Goal: Task Accomplishment & Management: Use online tool/utility

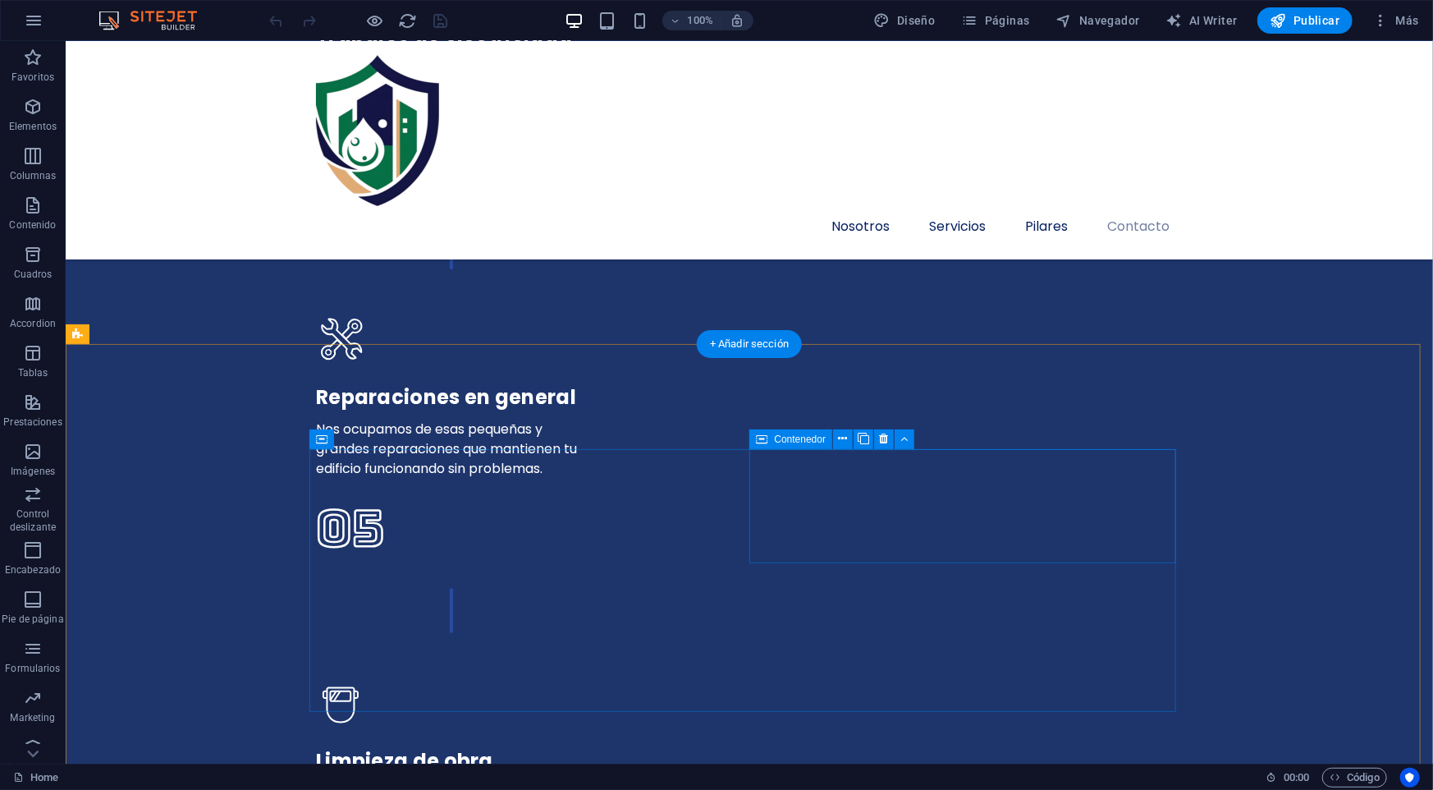
scroll to position [5183, 0]
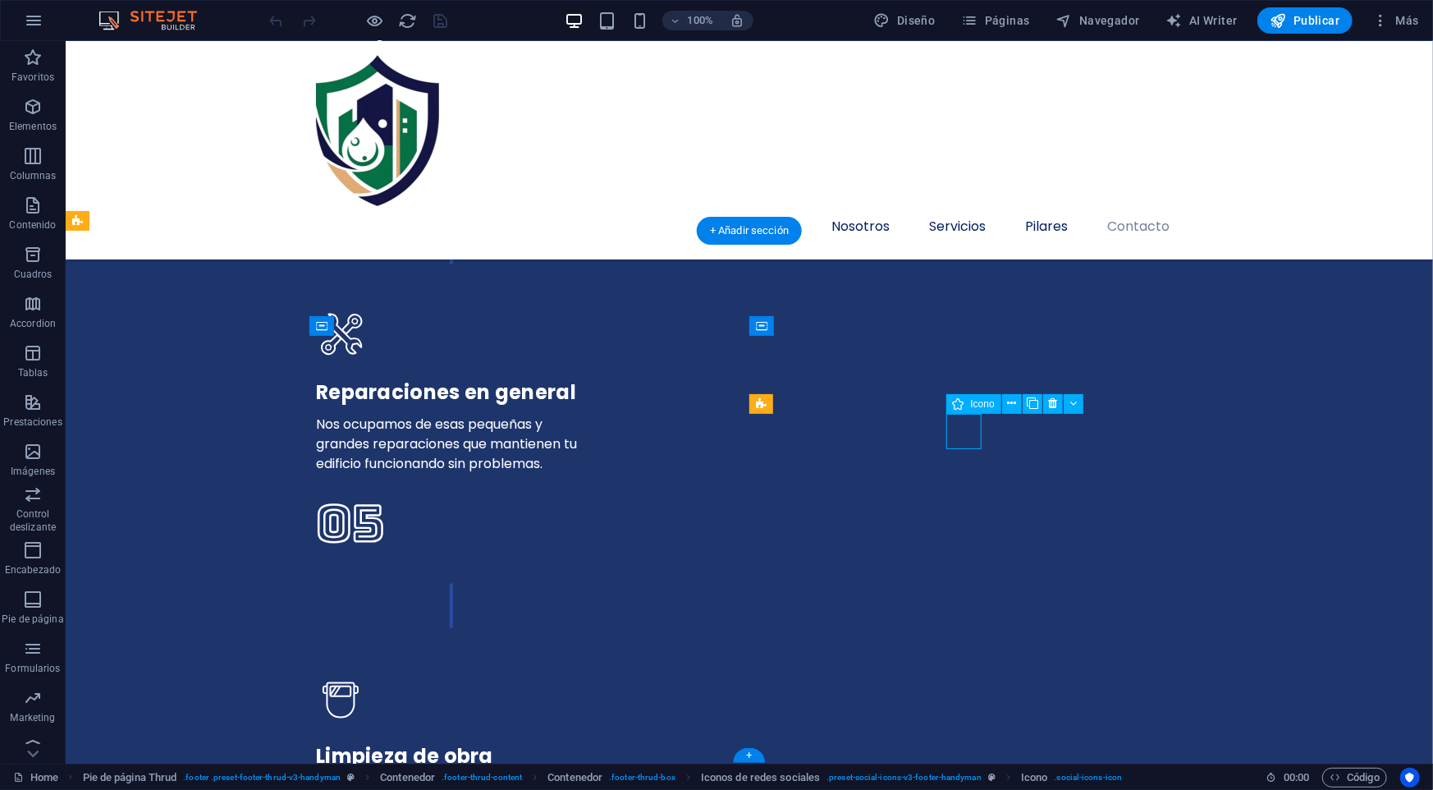
select select "xMidYMid"
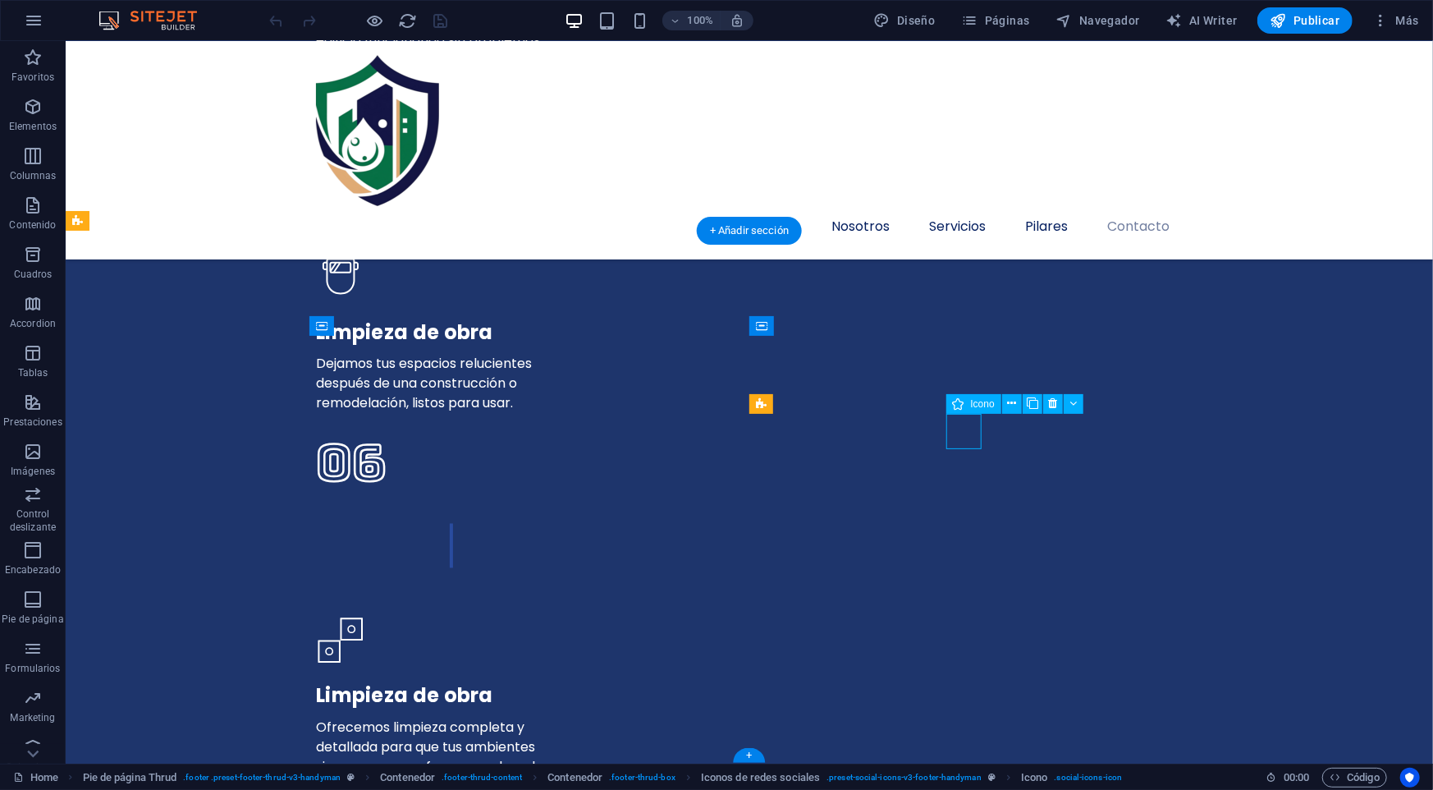
select select "xMidYMid"
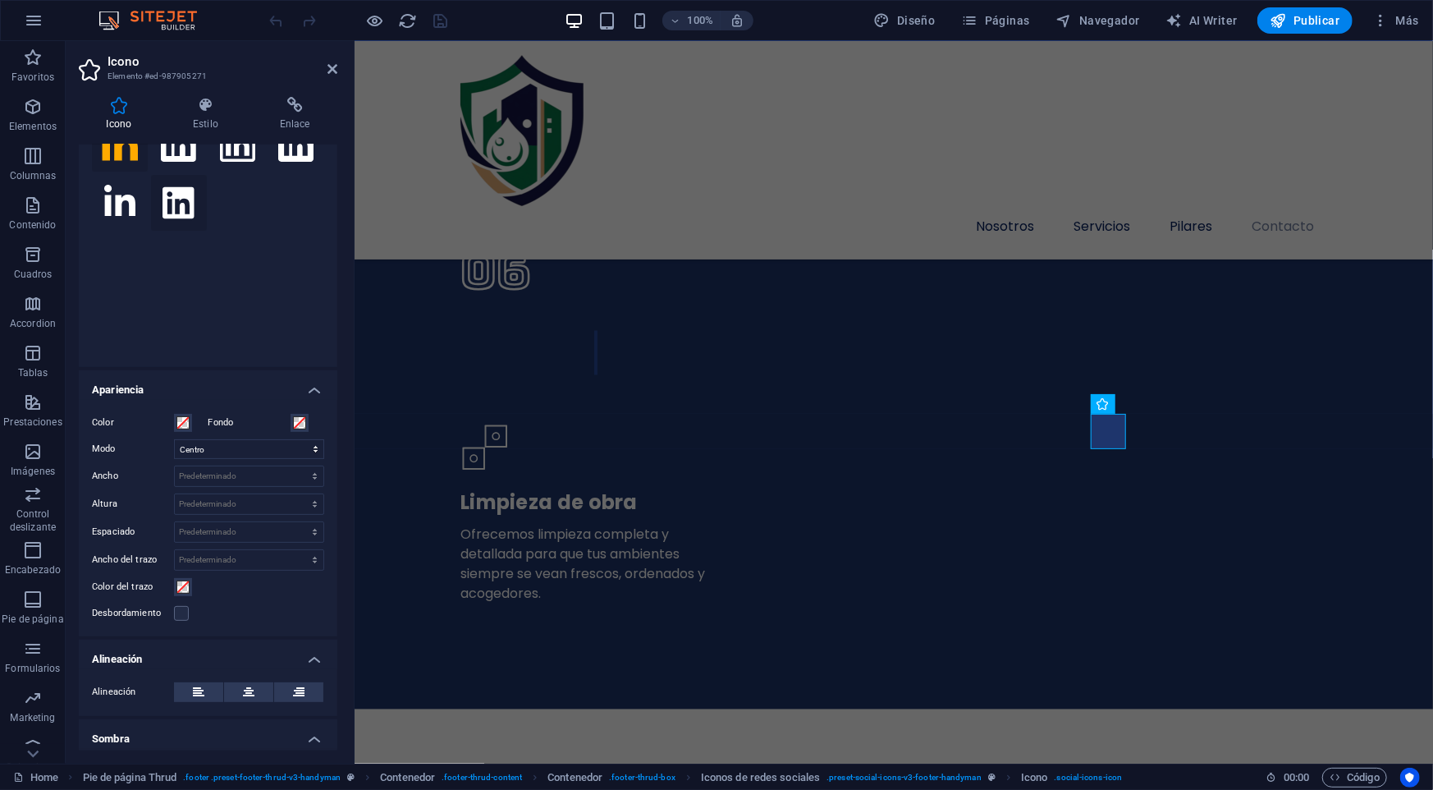
scroll to position [136, 0]
click at [278, 116] on h4 "Enlace" at bounding box center [294, 114] width 85 height 34
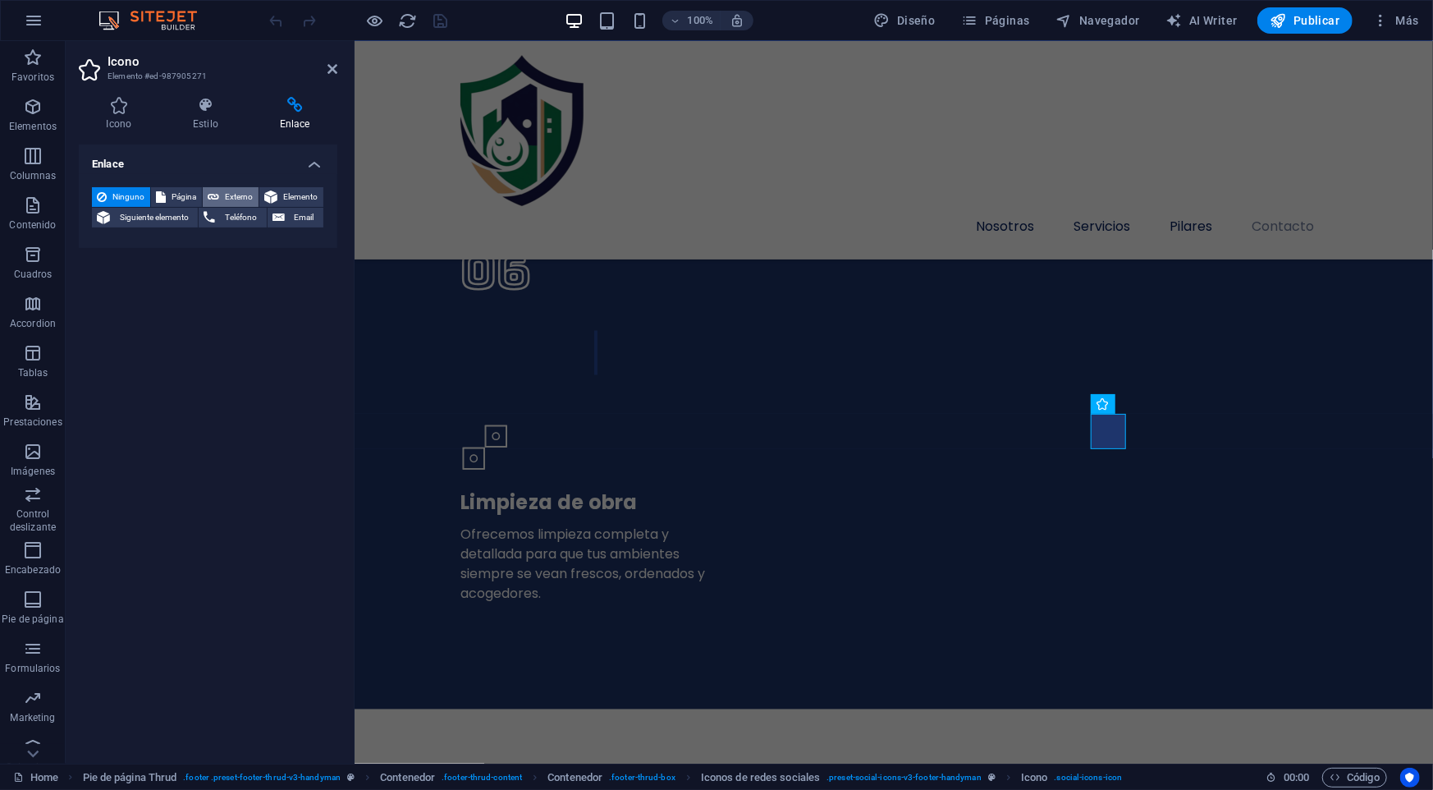
click at [220, 194] on button "Externo" at bounding box center [231, 197] width 56 height 20
select select "blank"
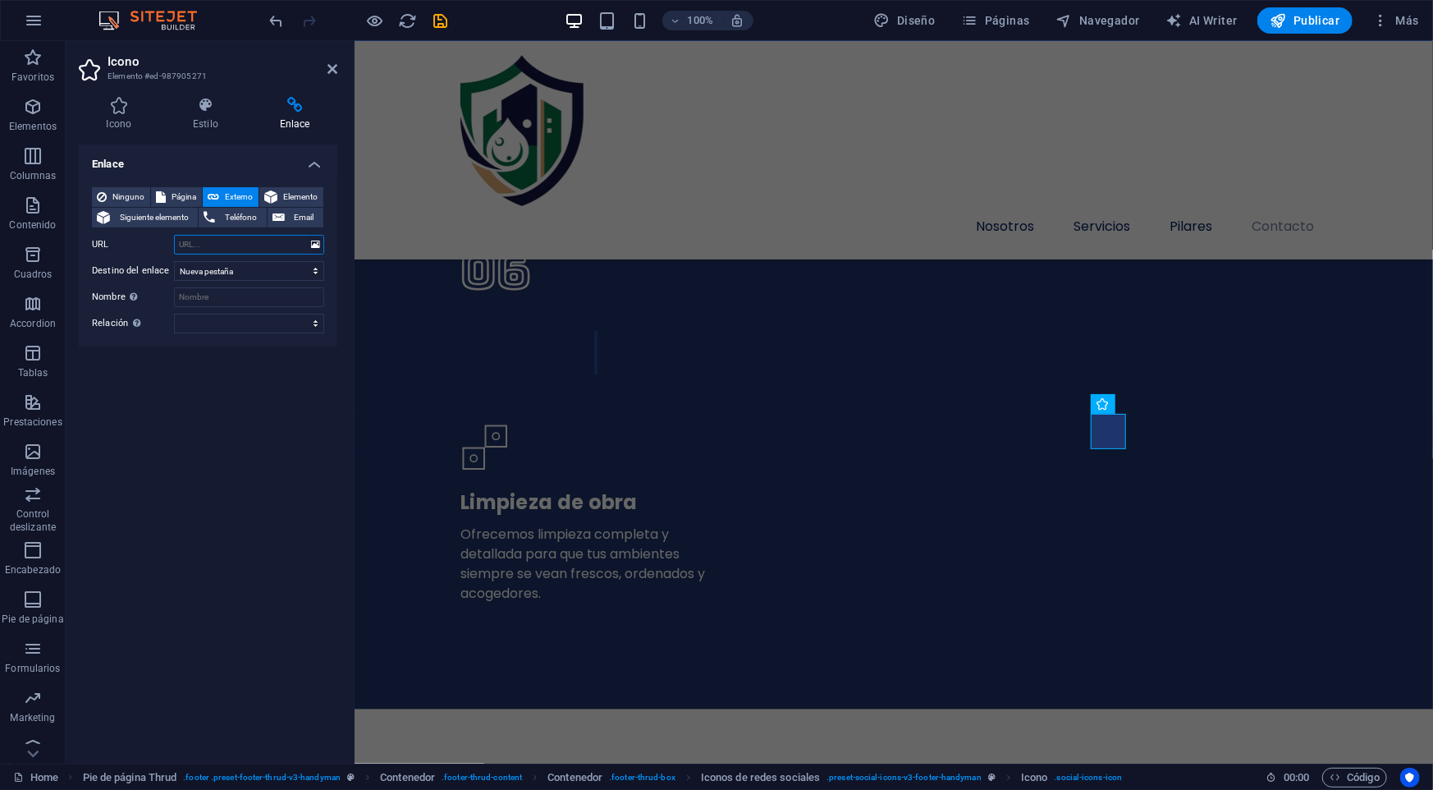
click at [222, 239] on input "URL" at bounding box center [249, 245] width 150 height 20
paste input "[DOMAIN_NAME][URL]"
type input "[DOMAIN_NAME][URL]"
click at [318, 165] on h4 "Enlace" at bounding box center [208, 159] width 259 height 30
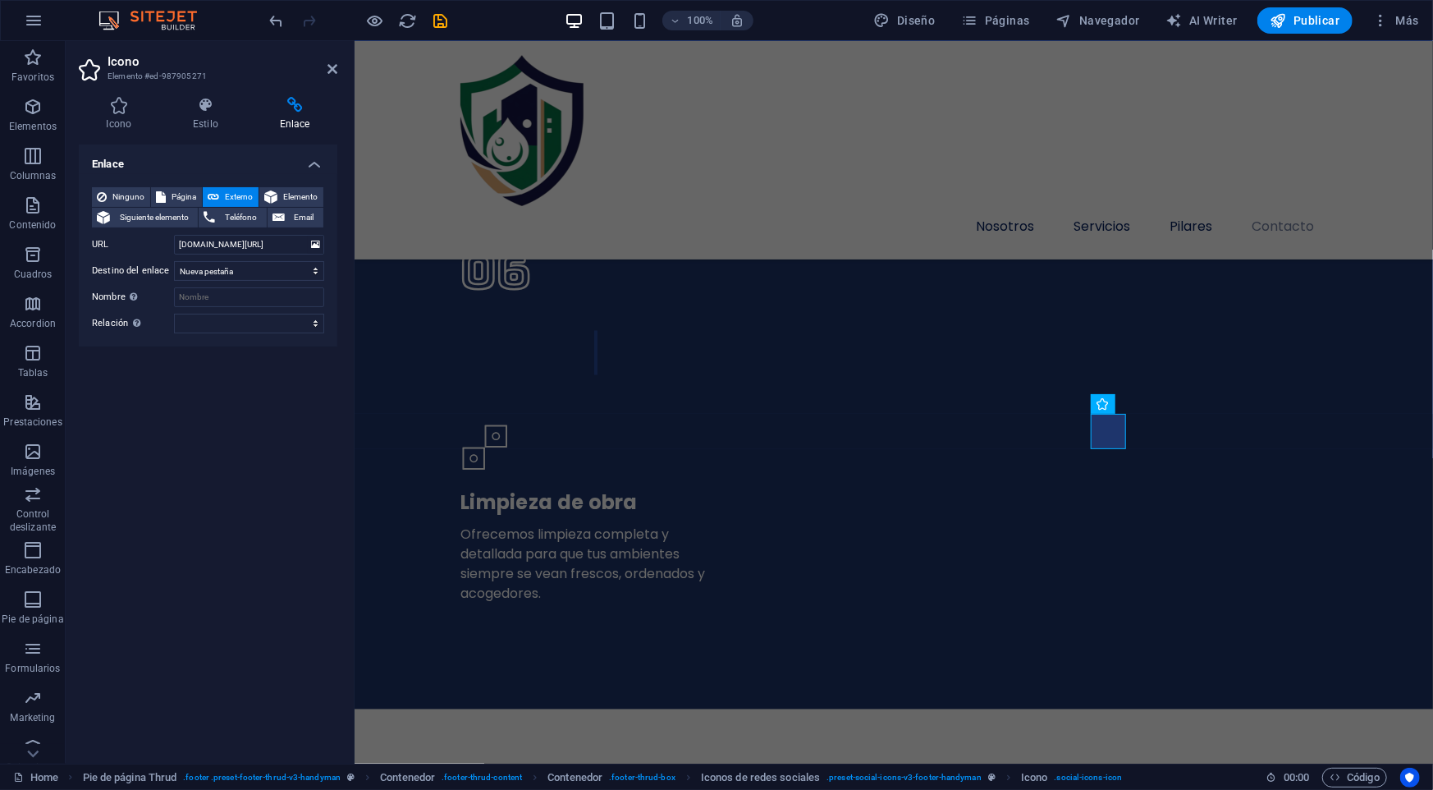
scroll to position [0, 0]
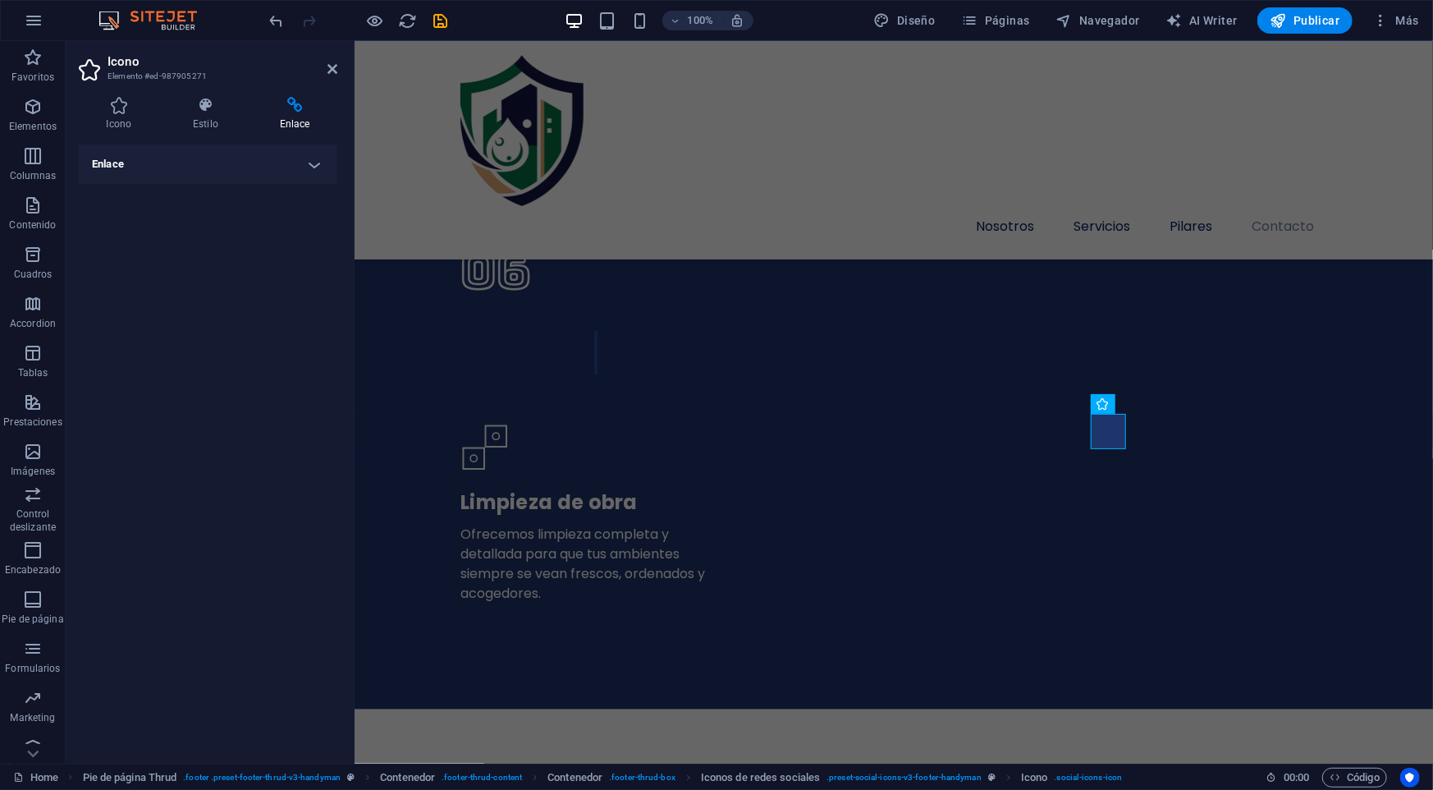
click at [320, 174] on h4 "Enlace" at bounding box center [208, 163] width 259 height 39
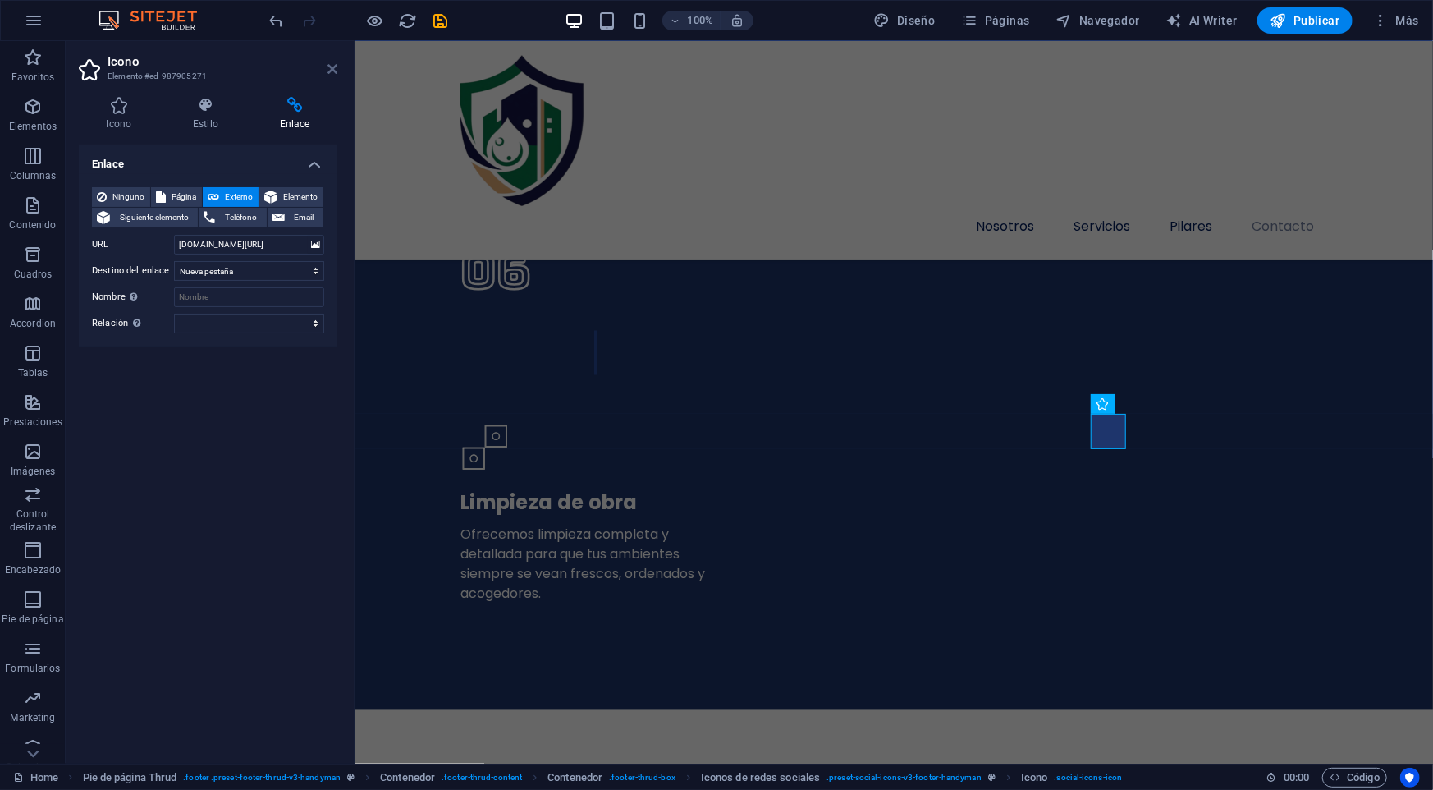
click at [333, 73] on icon at bounding box center [332, 68] width 10 height 13
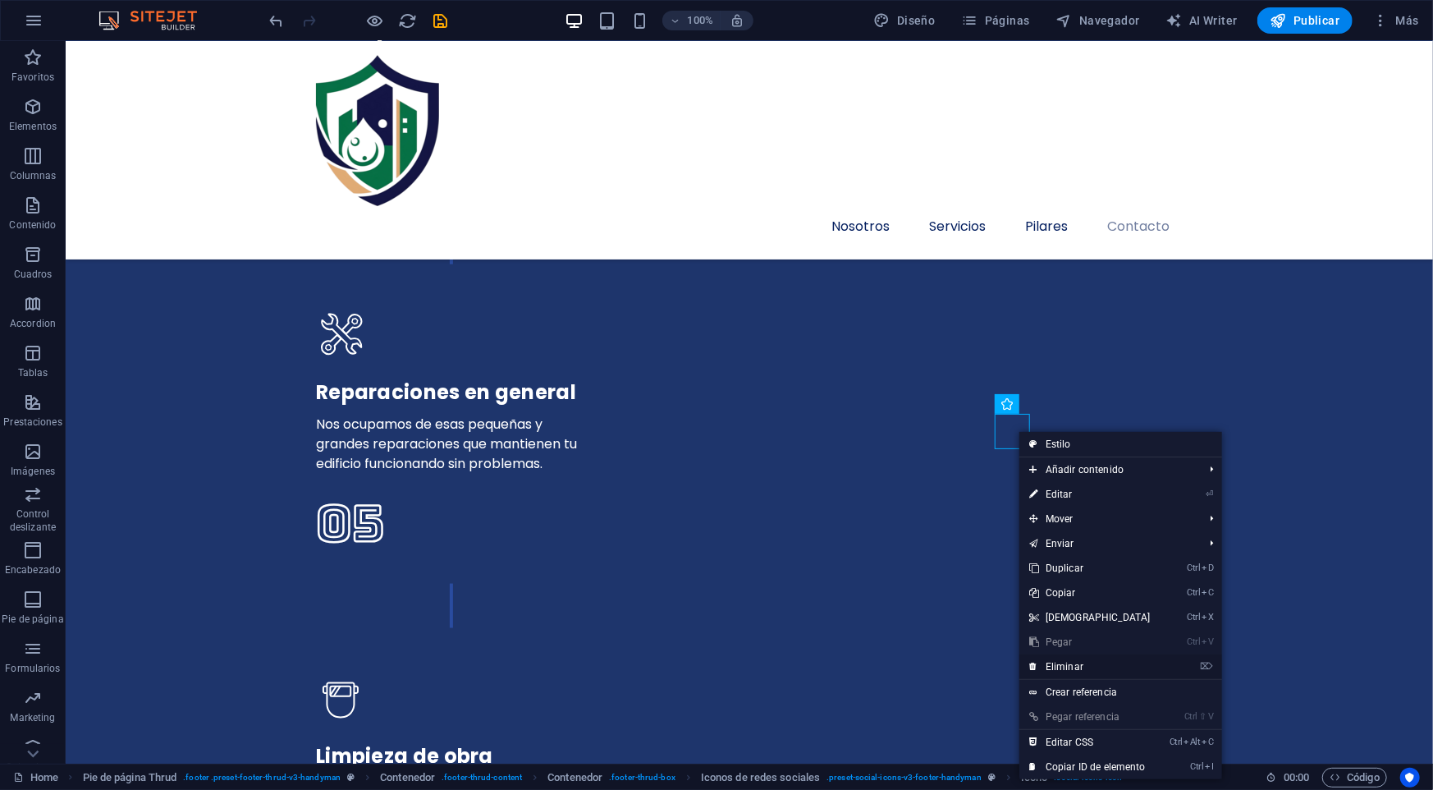
click at [1085, 666] on link "⌦ Eliminar" at bounding box center [1089, 666] width 141 height 25
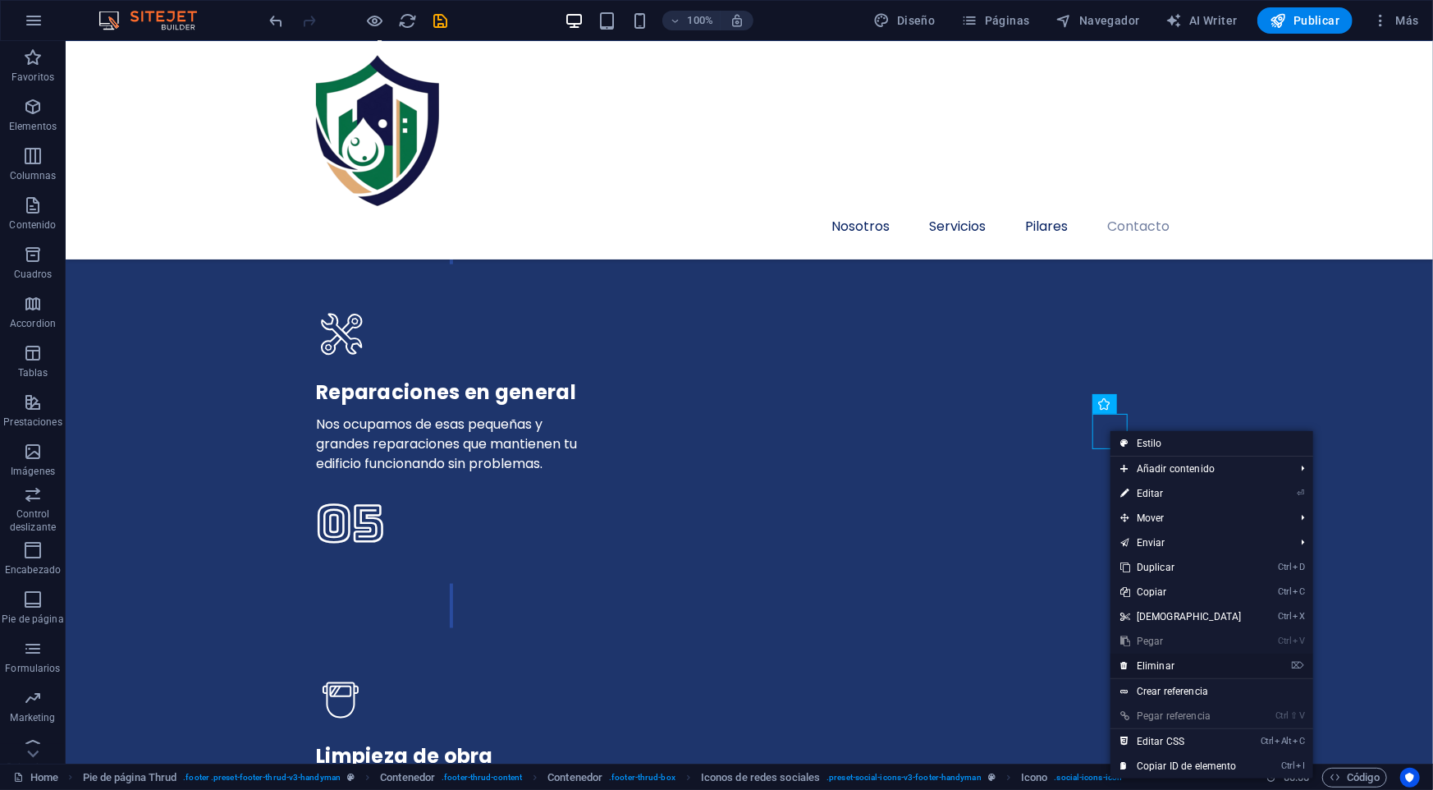
click at [1170, 662] on link "⌦ Eliminar" at bounding box center [1180, 665] width 141 height 25
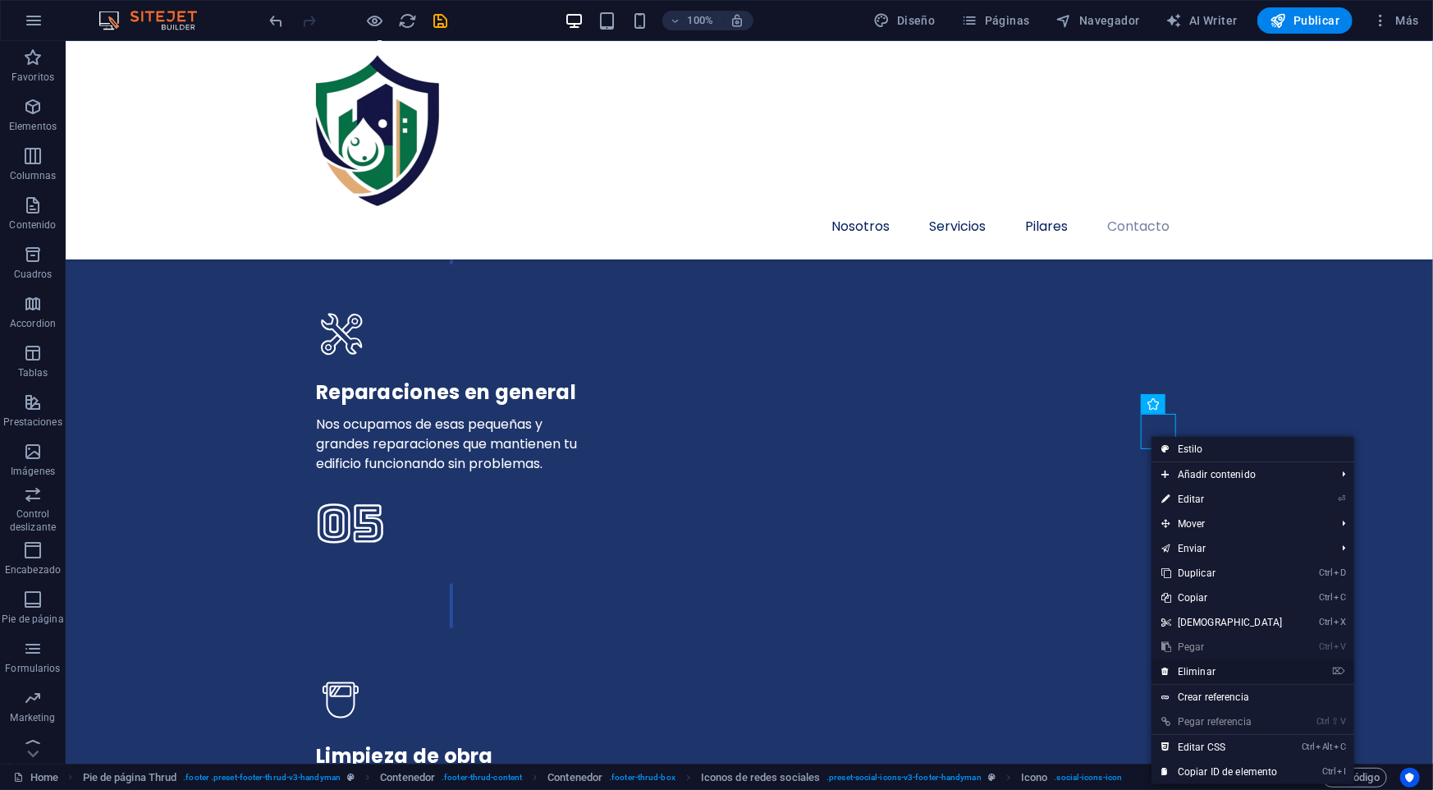
click at [1206, 674] on link "⌦ Eliminar" at bounding box center [1221, 671] width 141 height 25
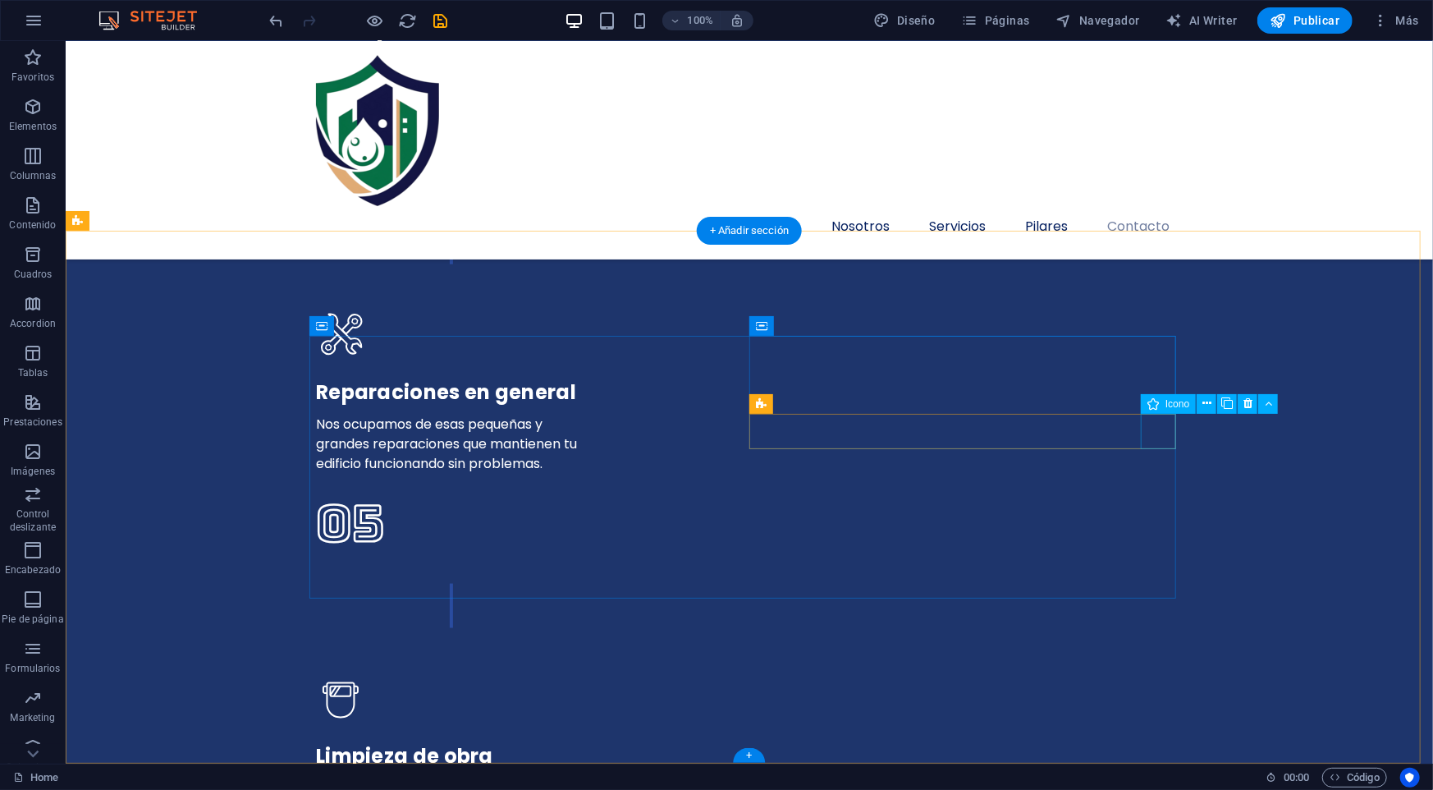
select select "xMidYMid"
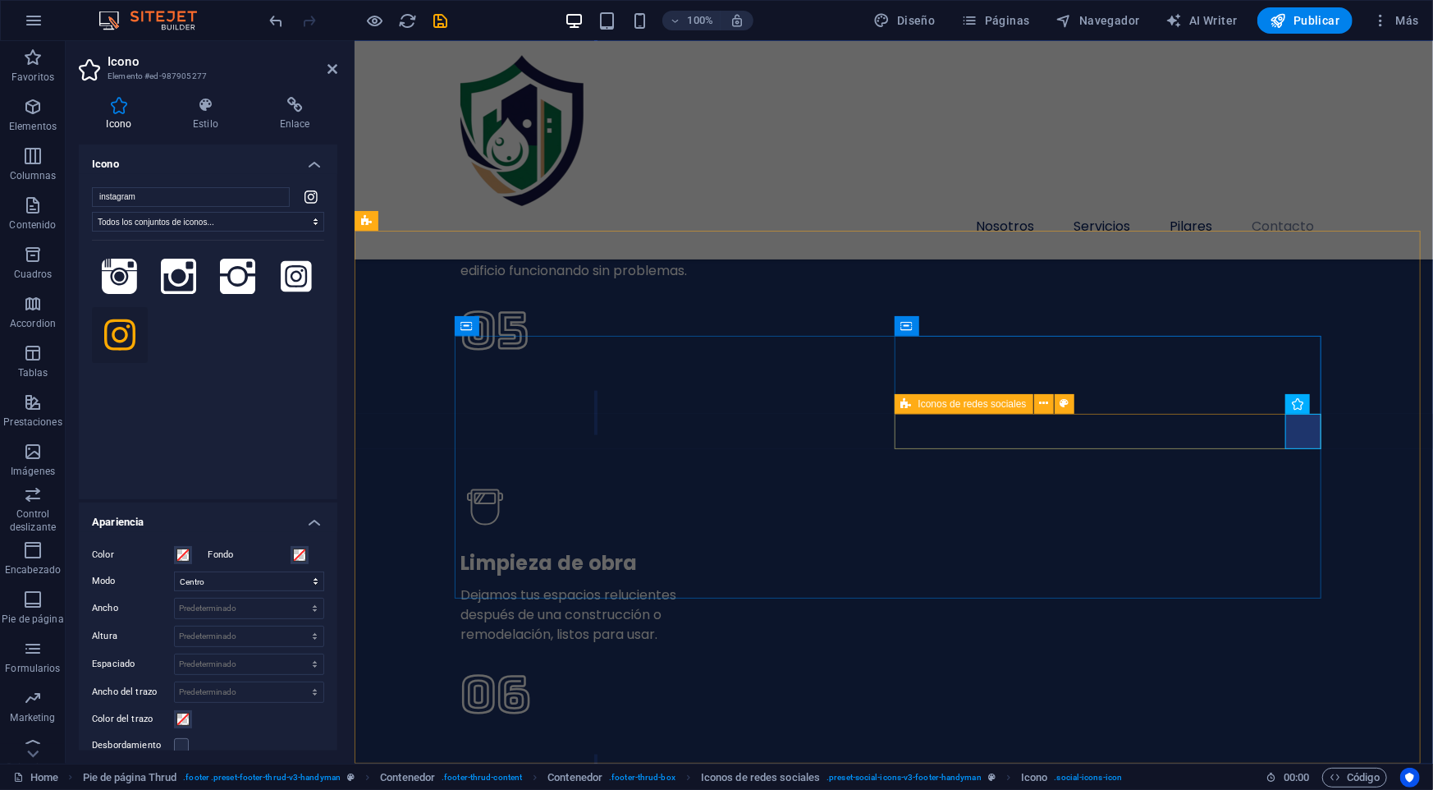
scroll to position [5607, 0]
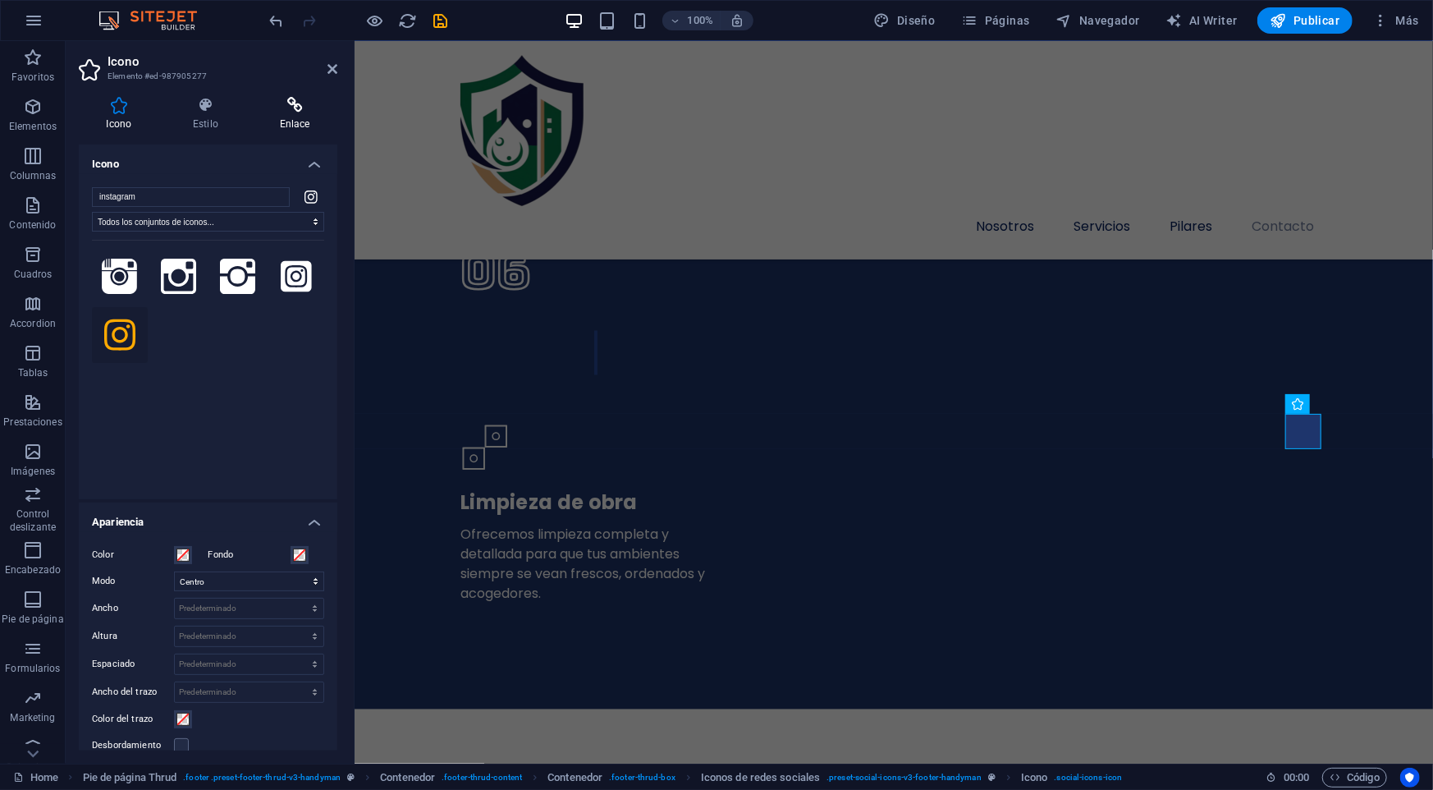
click at [295, 117] on h4 "Enlace" at bounding box center [294, 114] width 85 height 34
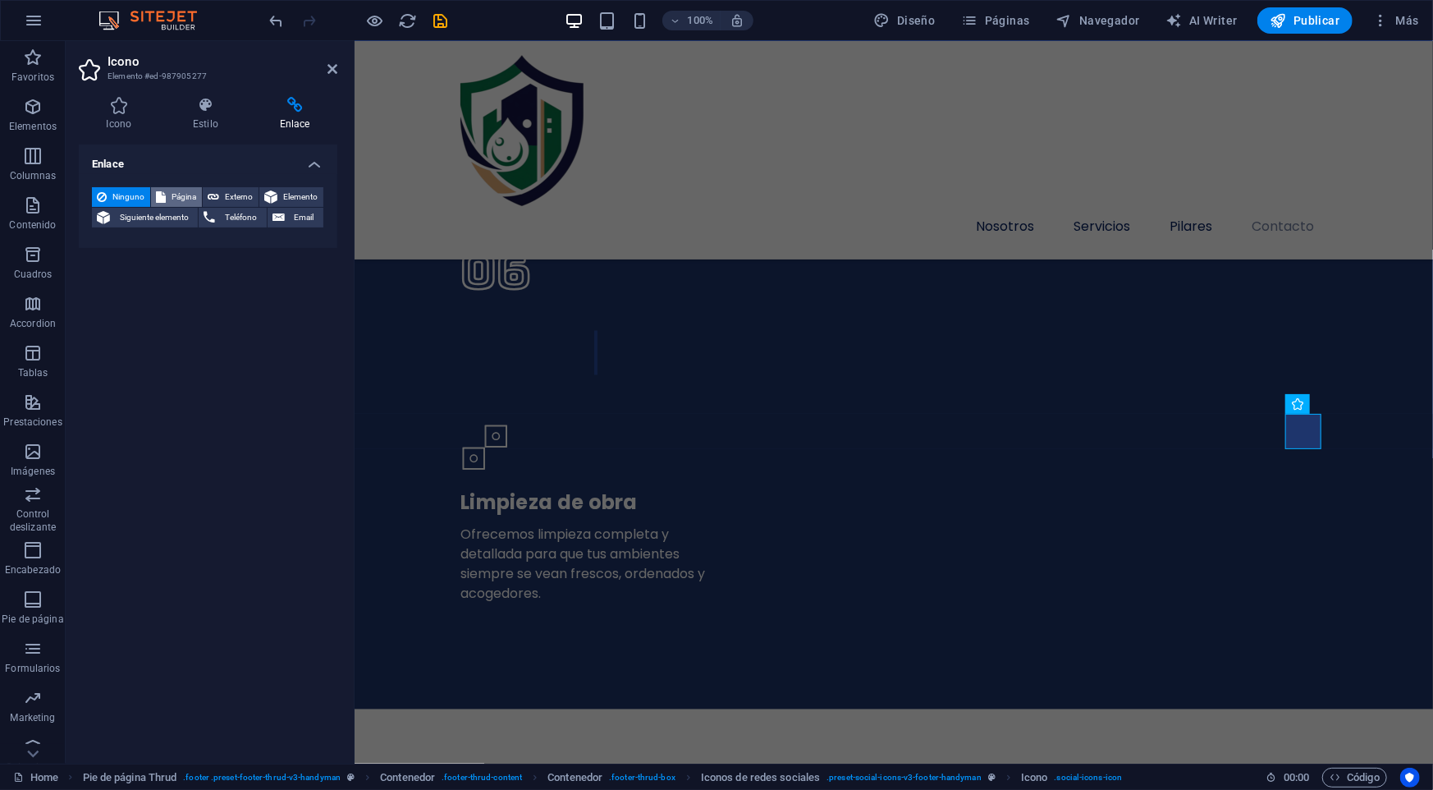
click at [172, 199] on span "Página" at bounding box center [184, 197] width 26 height 20
select select
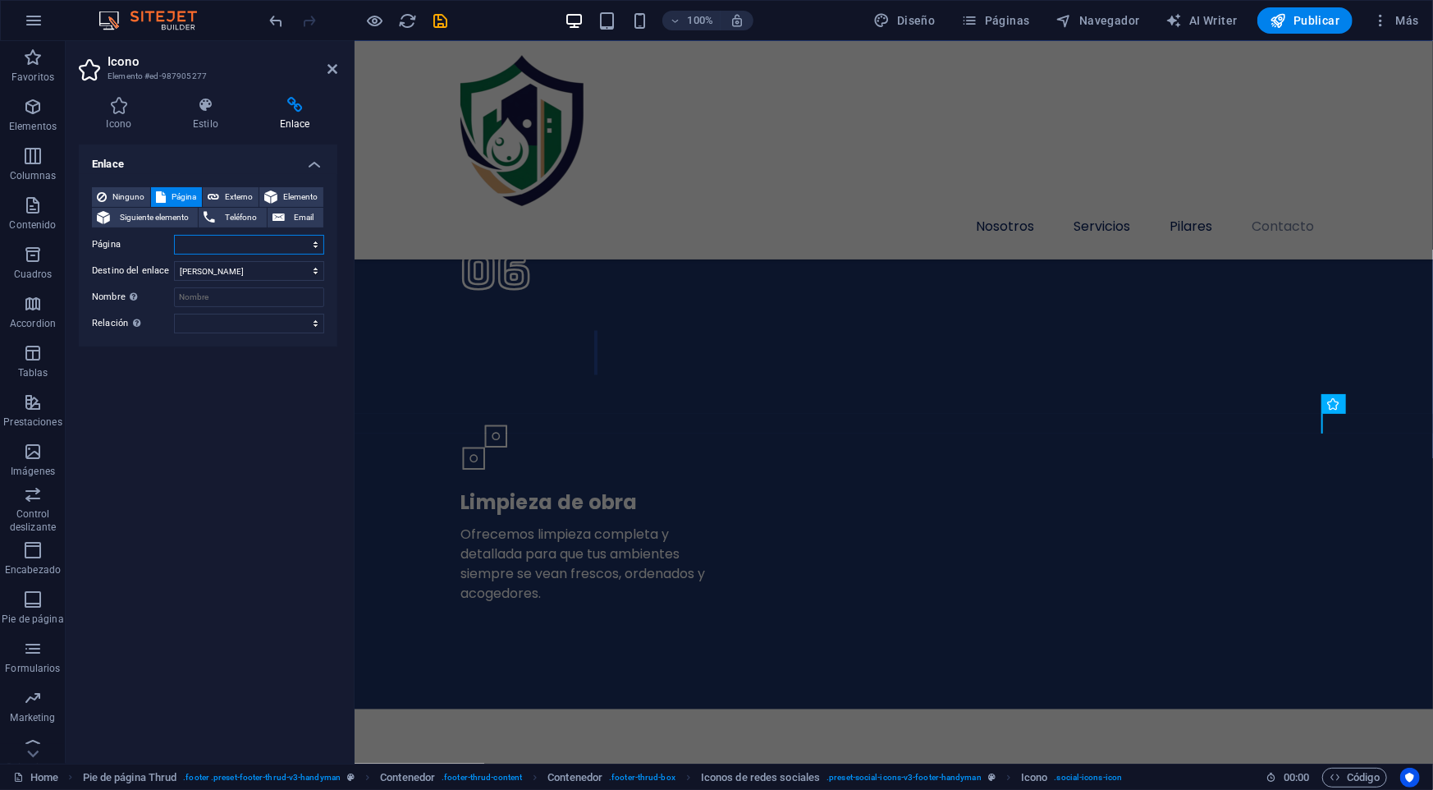
click at [221, 241] on select "Home Subpage Legal Notice Privacy" at bounding box center [249, 245] width 150 height 20
click at [229, 199] on span "Externo" at bounding box center [239, 197] width 30 height 20
select select "blank"
click at [241, 249] on input "URL" at bounding box center [249, 245] width 150 height 20
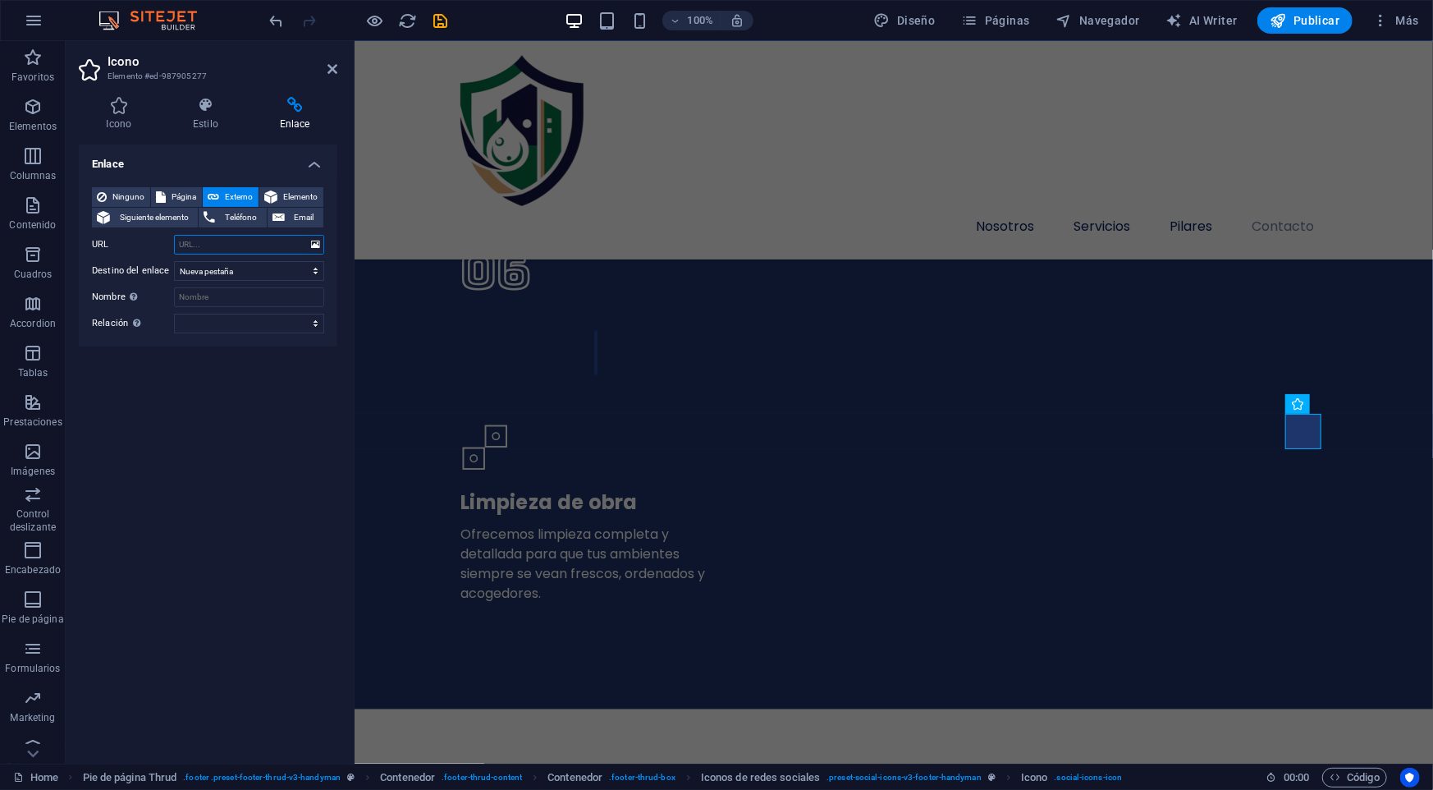
paste input "https://www.instagram.com/grupointegral.sas/"
type input "https://www.instagram.com/grupointegral.sas/"
click at [281, 410] on div "Enlace Ninguno Página Externo Elemento Siguiente elemento Teléfono Email Página…" at bounding box center [208, 447] width 259 height 606
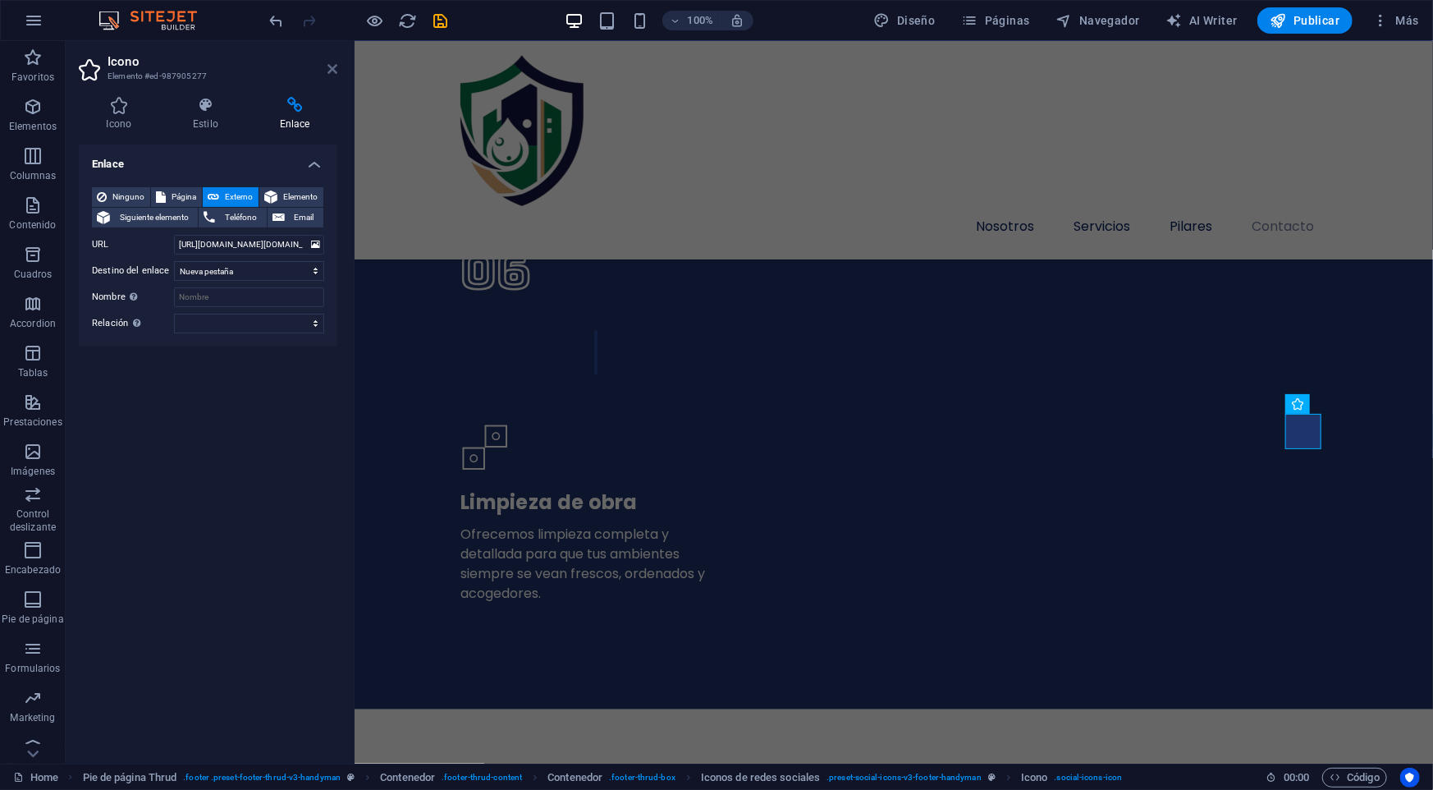
click at [331, 71] on icon at bounding box center [332, 68] width 10 height 13
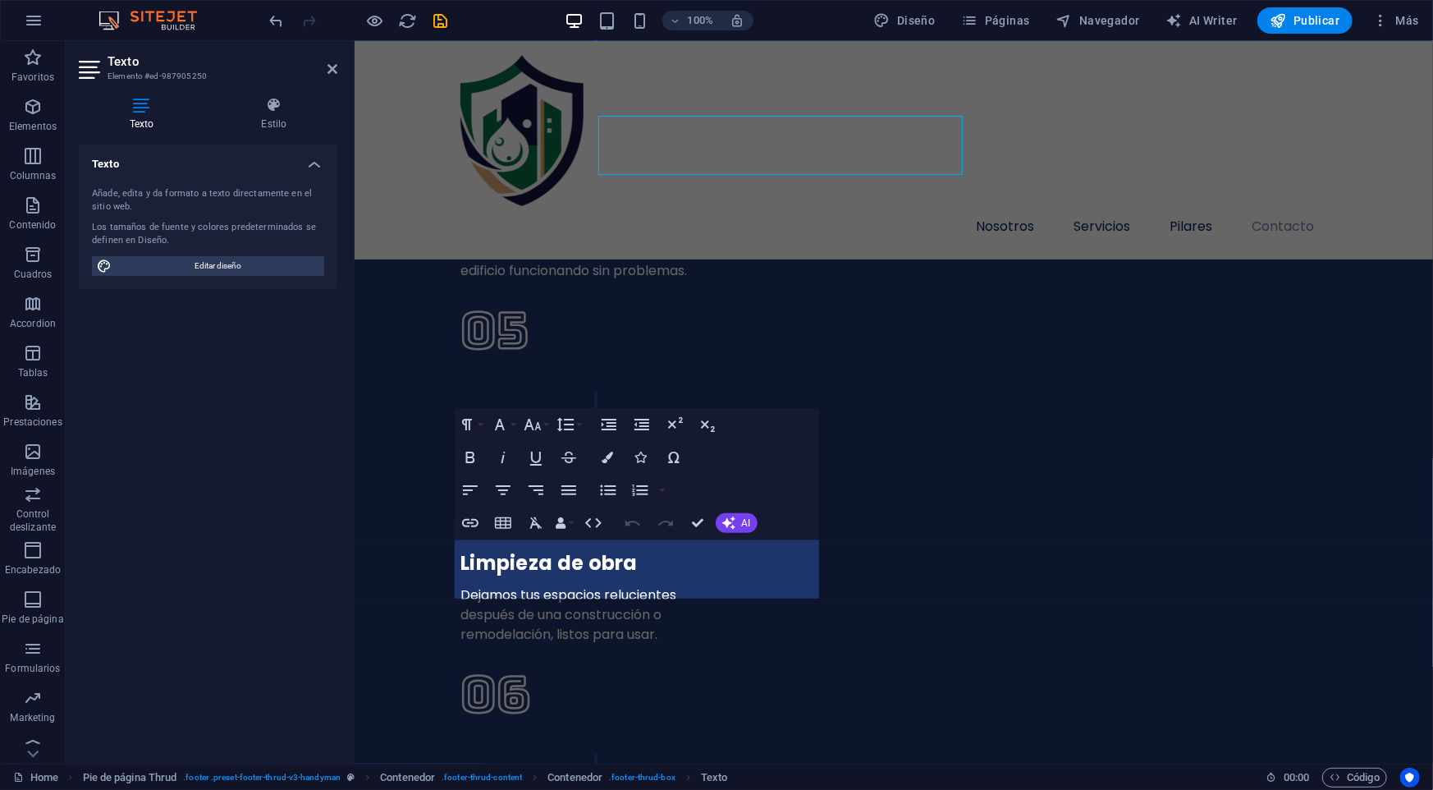
scroll to position [5607, 0]
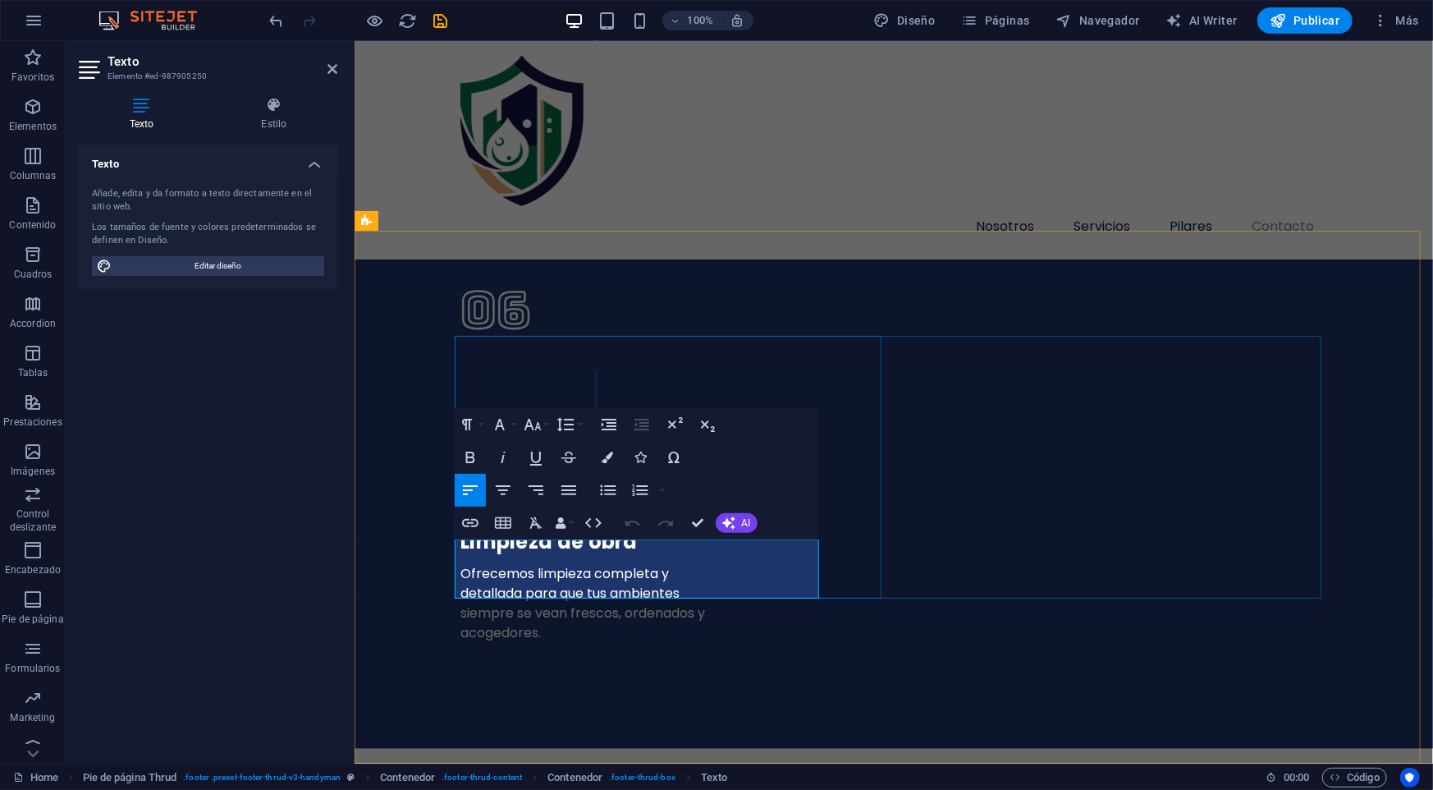
scroll to position [0, 1]
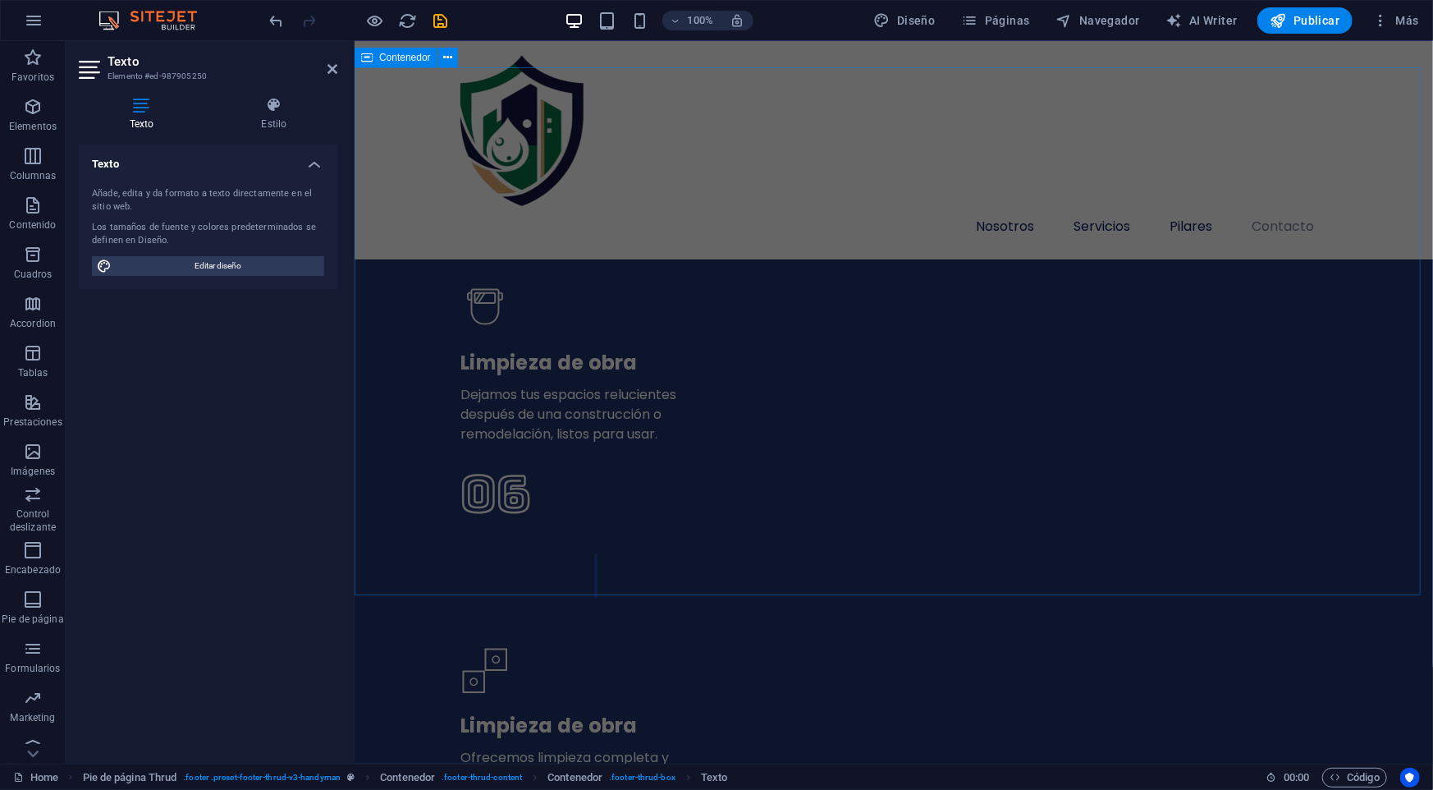
scroll to position [5607, 0]
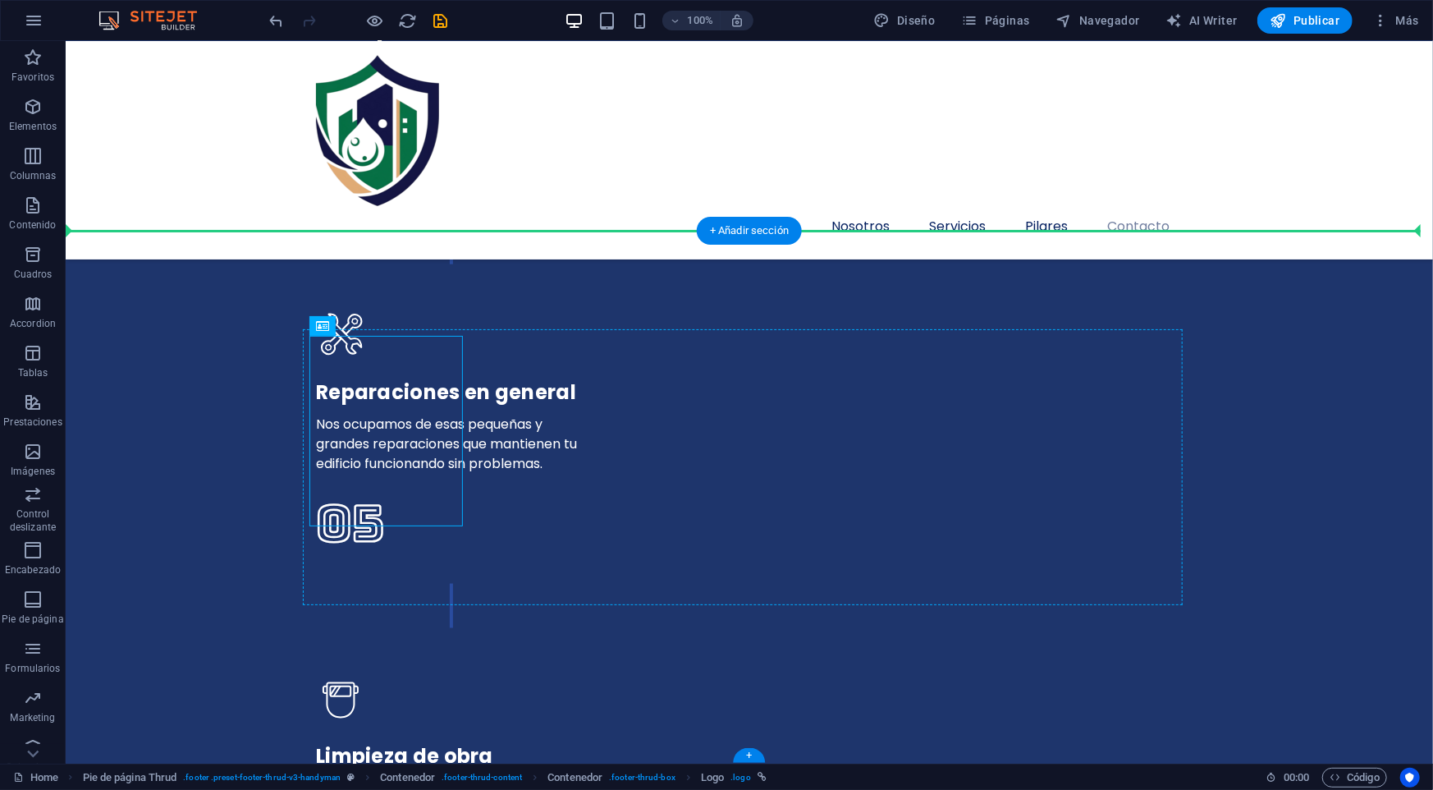
drag, startPoint x: 430, startPoint y: 454, endPoint x: 475, endPoint y: 452, distance: 45.2
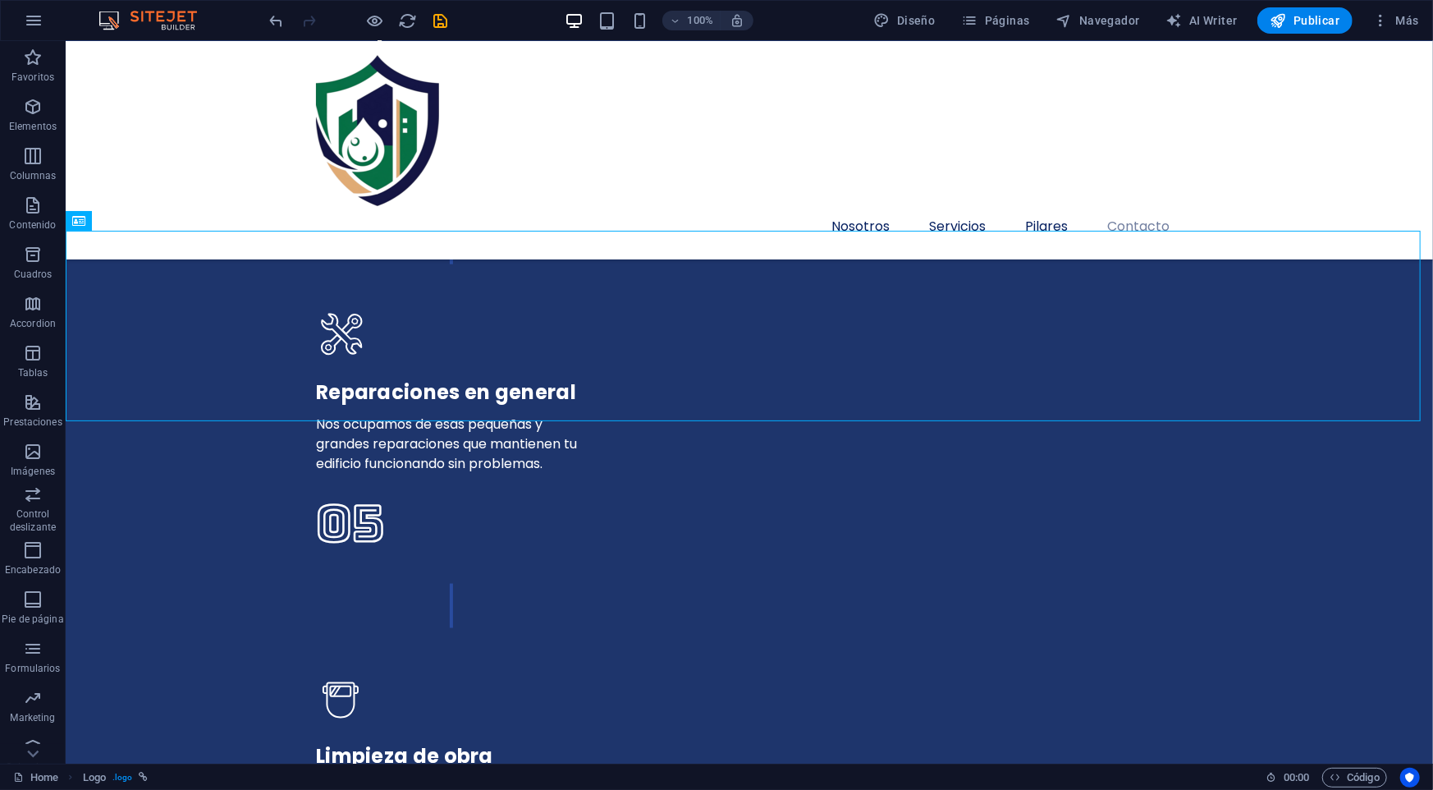
click at [272, 33] on div at bounding box center [359, 20] width 184 height 26
click at [272, 22] on icon "undo" at bounding box center [277, 20] width 19 height 19
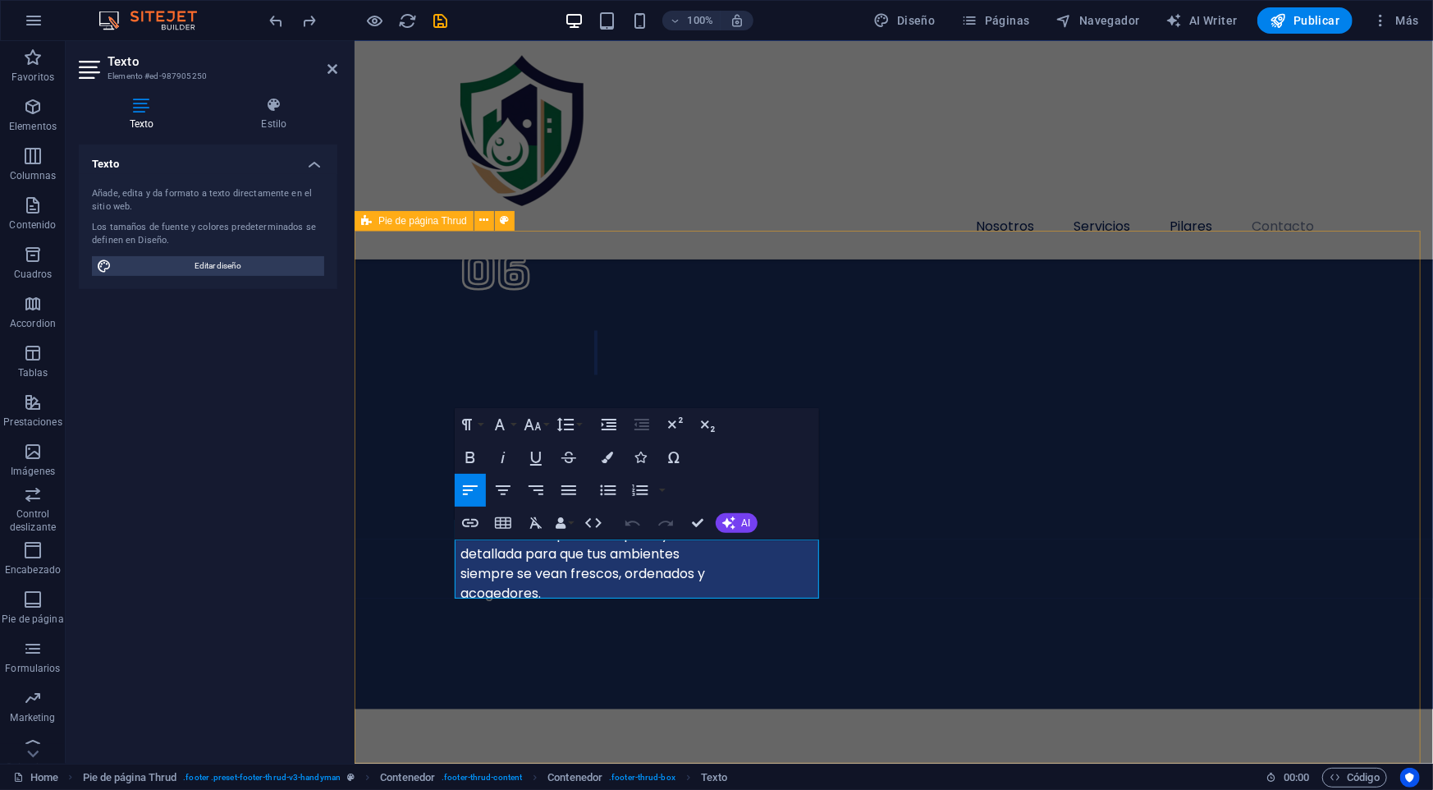
drag, startPoint x: 574, startPoint y: 585, endPoint x: 437, endPoint y: 526, distance: 149.3
click at [537, 488] on icon "button" at bounding box center [536, 490] width 20 height 20
click at [515, 492] on button "Align Center" at bounding box center [502, 490] width 31 height 33
click at [478, 495] on icon "button" at bounding box center [470, 490] width 20 height 20
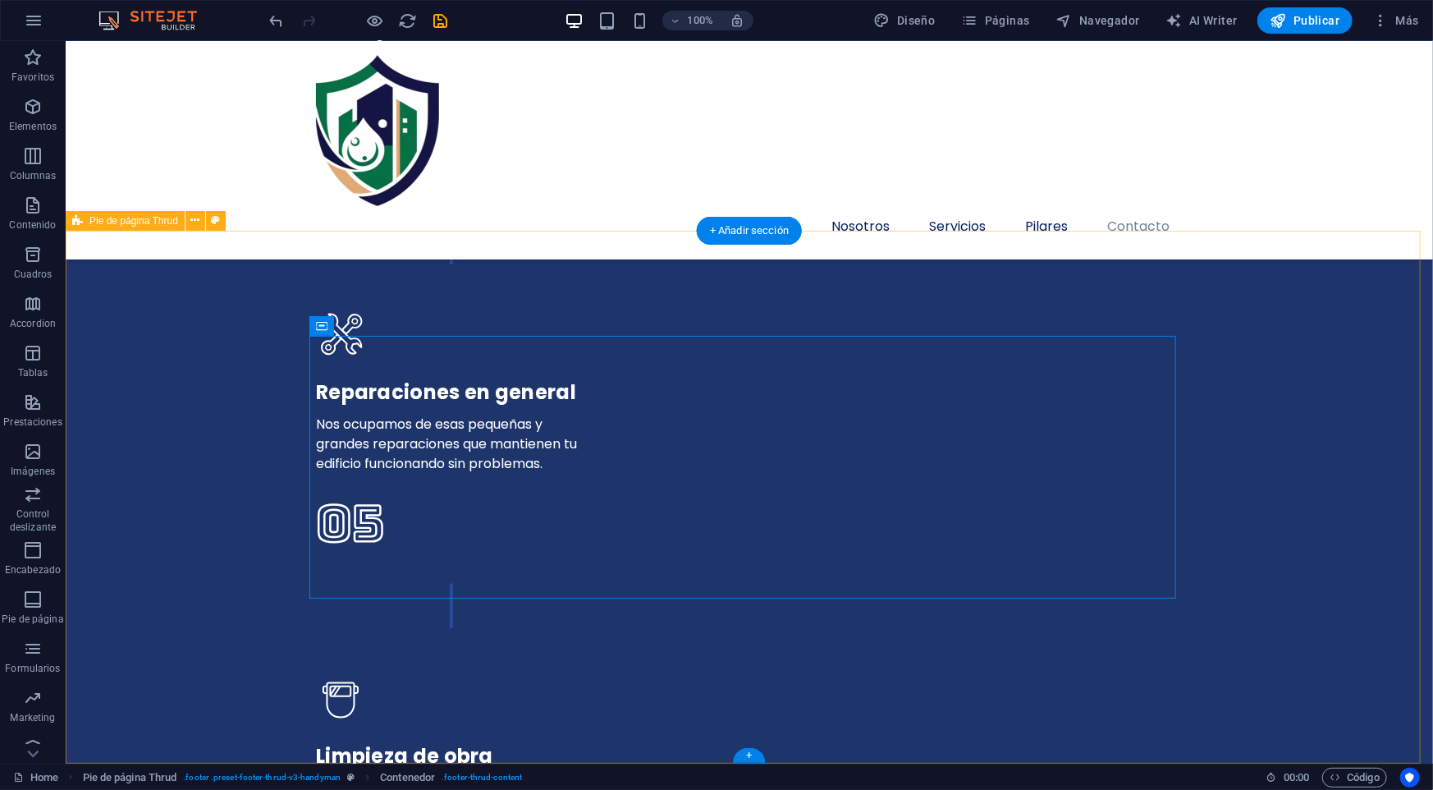
select select "px"
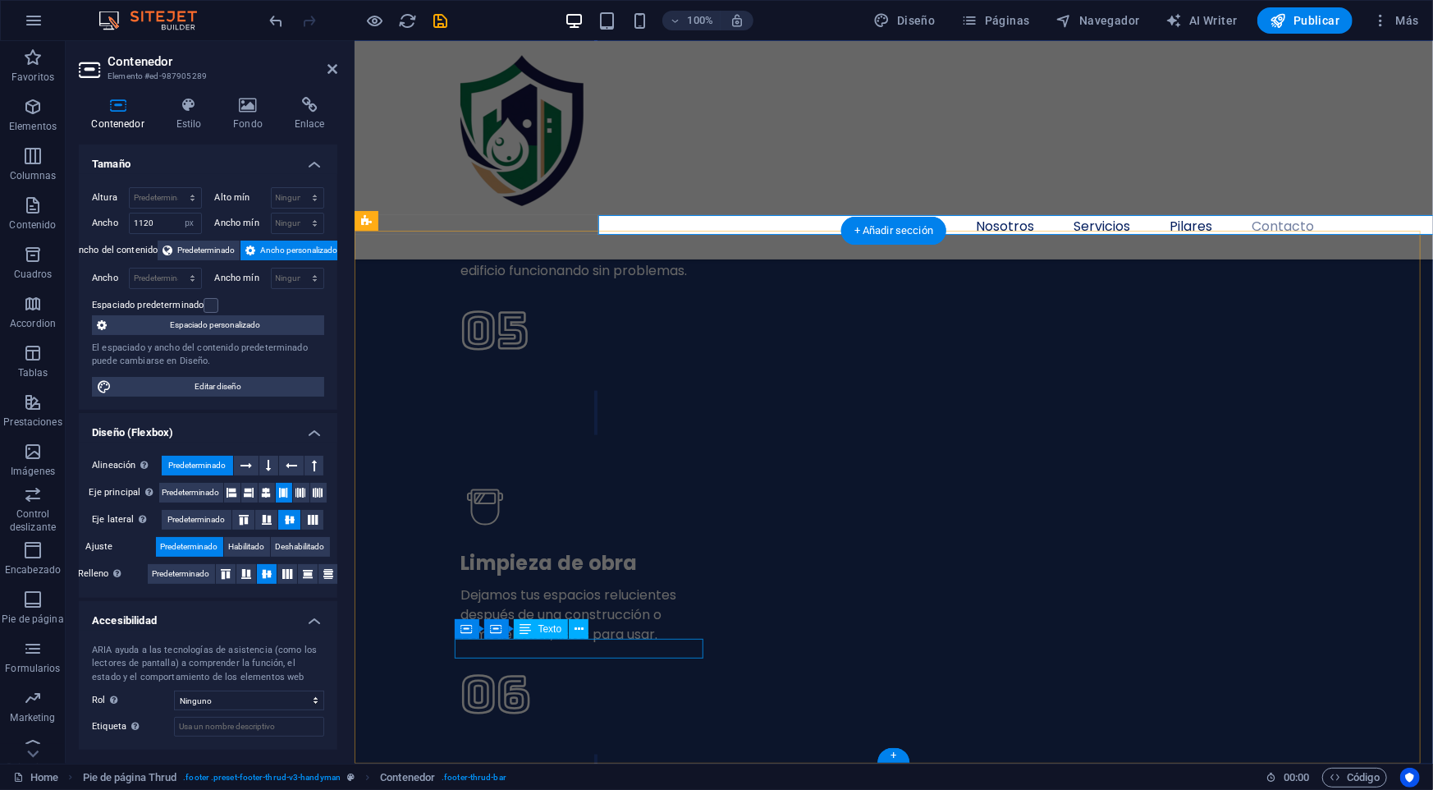
scroll to position [5607, 0]
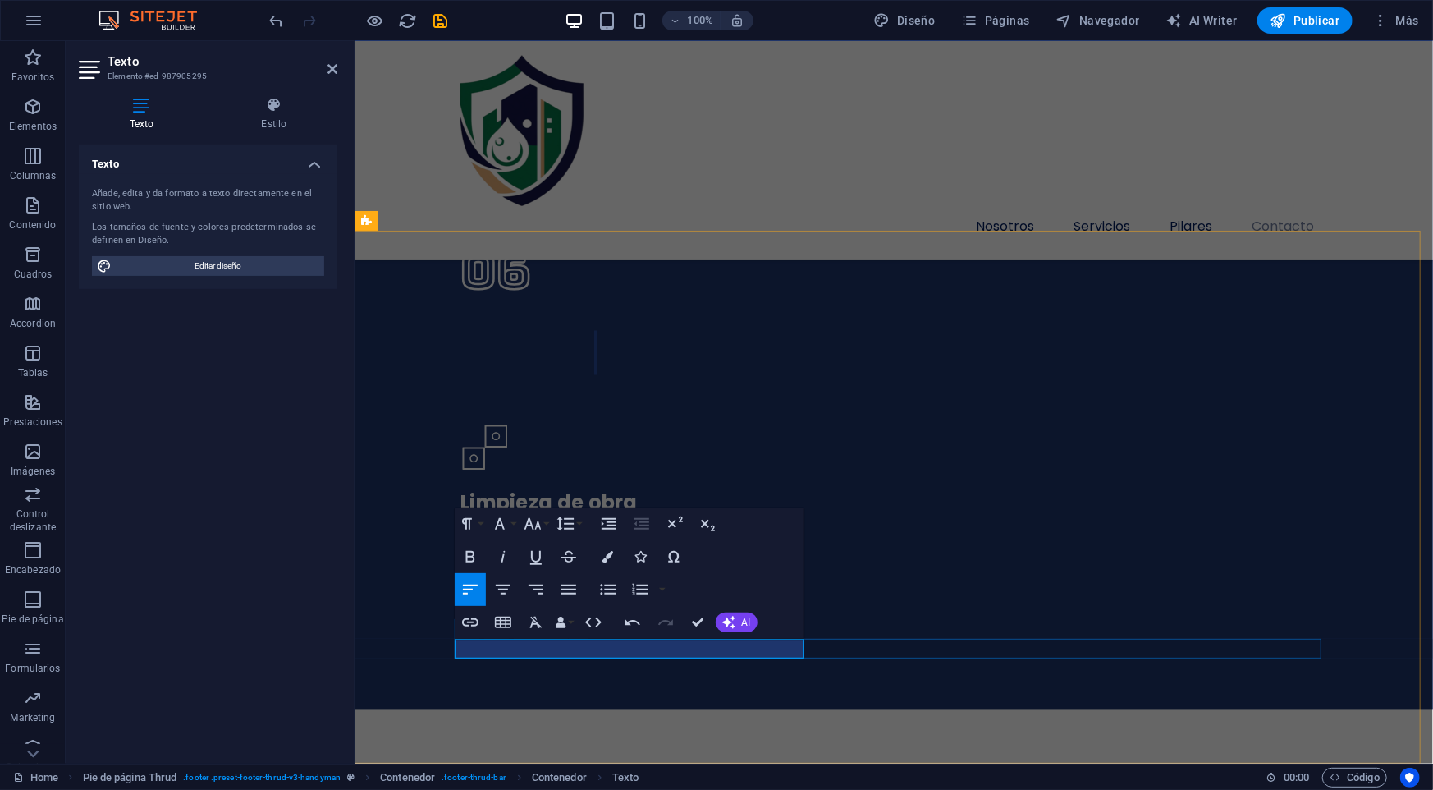
drag, startPoint x: 593, startPoint y: 649, endPoint x: 508, endPoint y: 654, distance: 85.5
drag, startPoint x: 504, startPoint y: 650, endPoint x: 592, endPoint y: 655, distance: 88.0
click at [471, 625] on icon "button" at bounding box center [470, 622] width 20 height 20
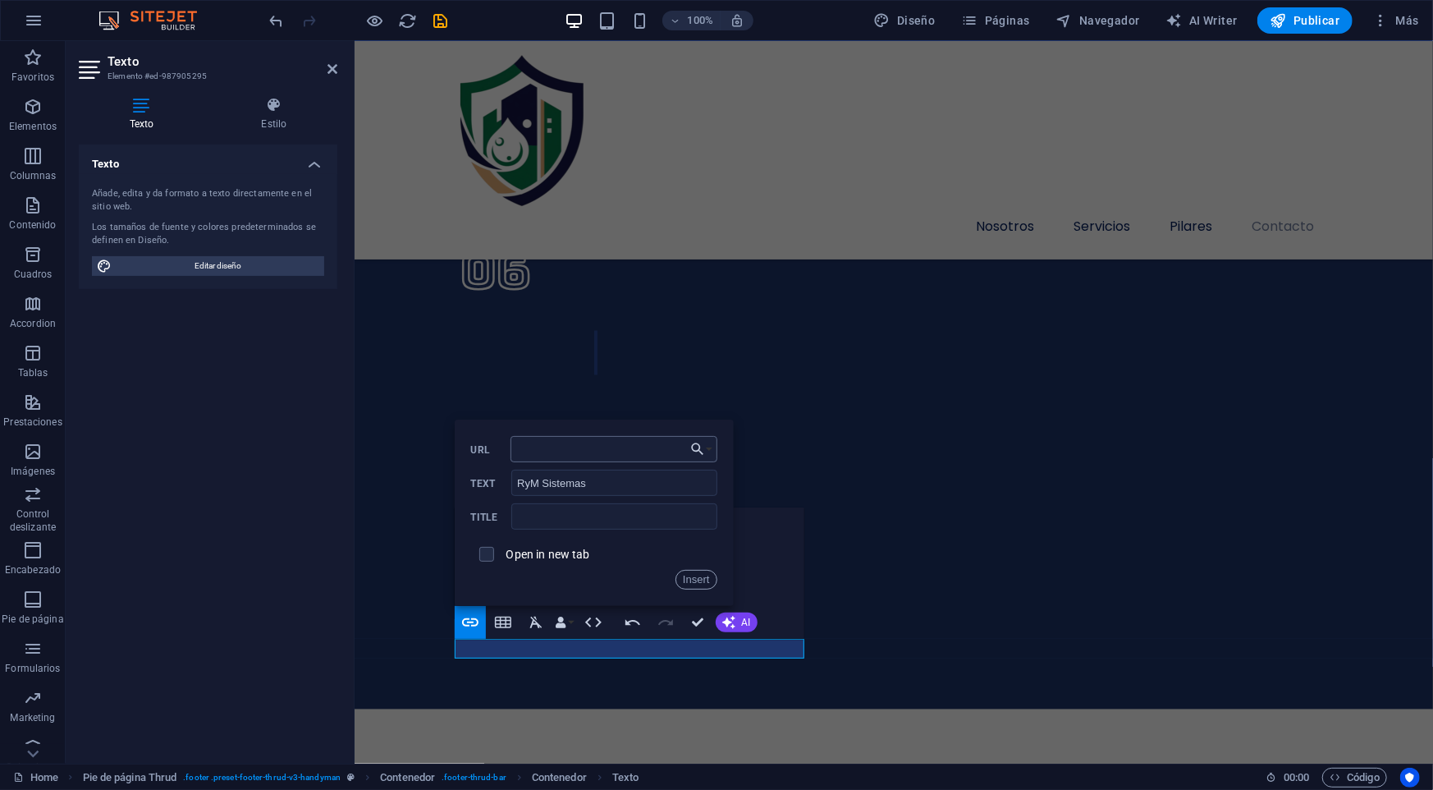
click at [564, 453] on input "URL" at bounding box center [613, 449] width 207 height 26
click at [525, 452] on input "URL" at bounding box center [613, 449] width 207 height 26
paste input "https://rymsistemas.com/"
type input "https://rymsistemas.com/"
click at [492, 563] on span at bounding box center [486, 553] width 31 height 31
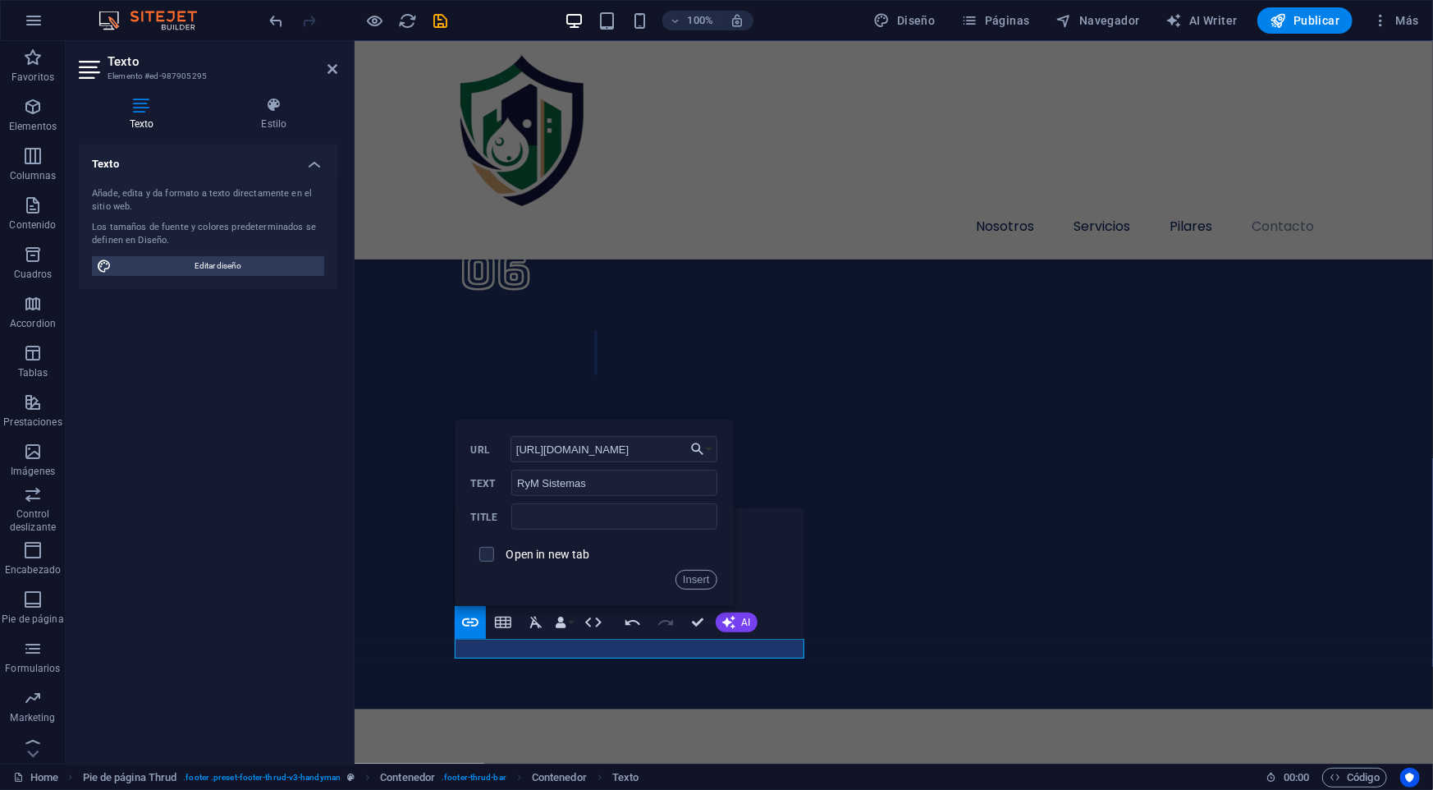
click at [489, 560] on span at bounding box center [486, 554] width 15 height 15
click at [489, 550] on input "checkbox" at bounding box center [484, 551] width 15 height 15
checkbox input "true"
click at [698, 579] on button "Insert" at bounding box center [696, 580] width 42 height 20
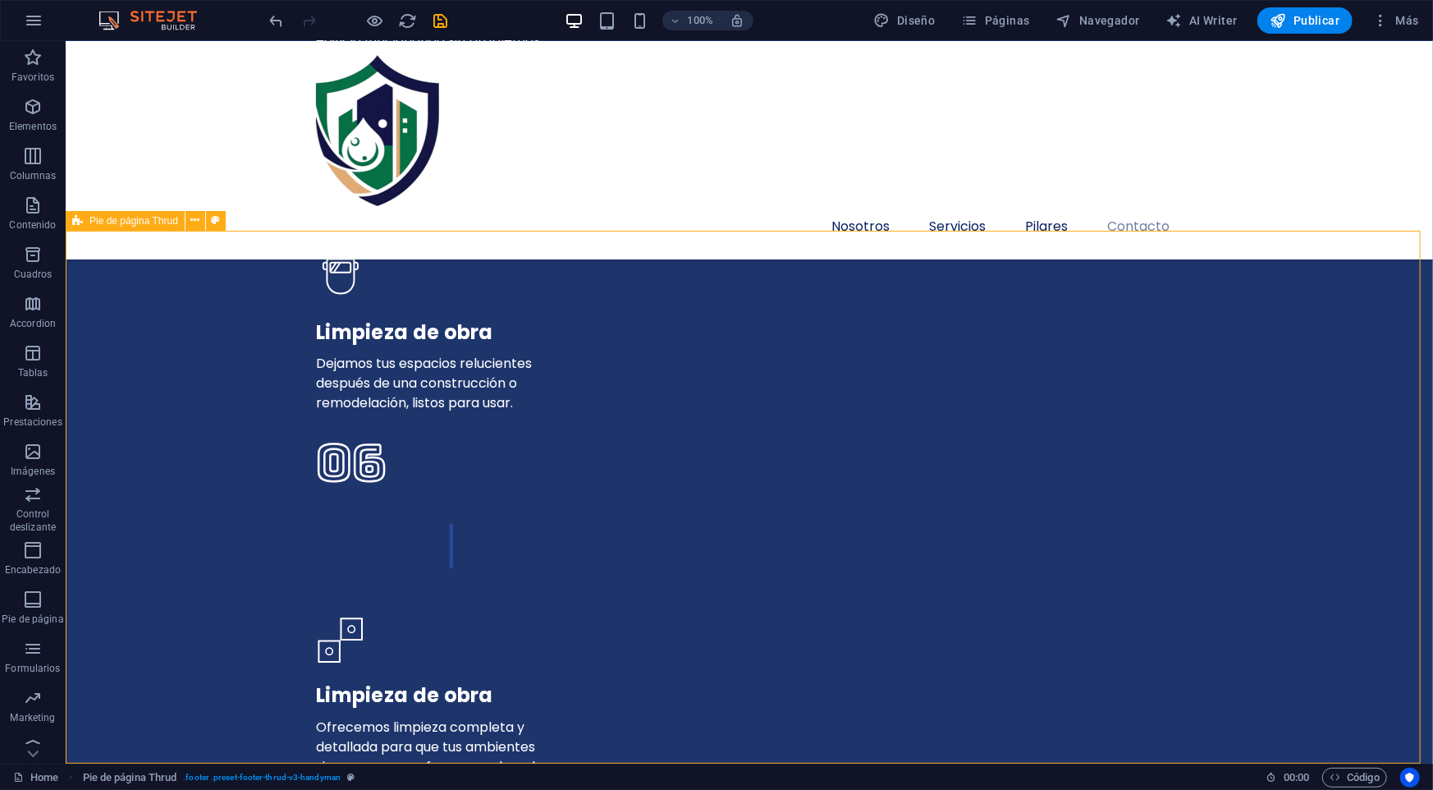
scroll to position [5183, 0]
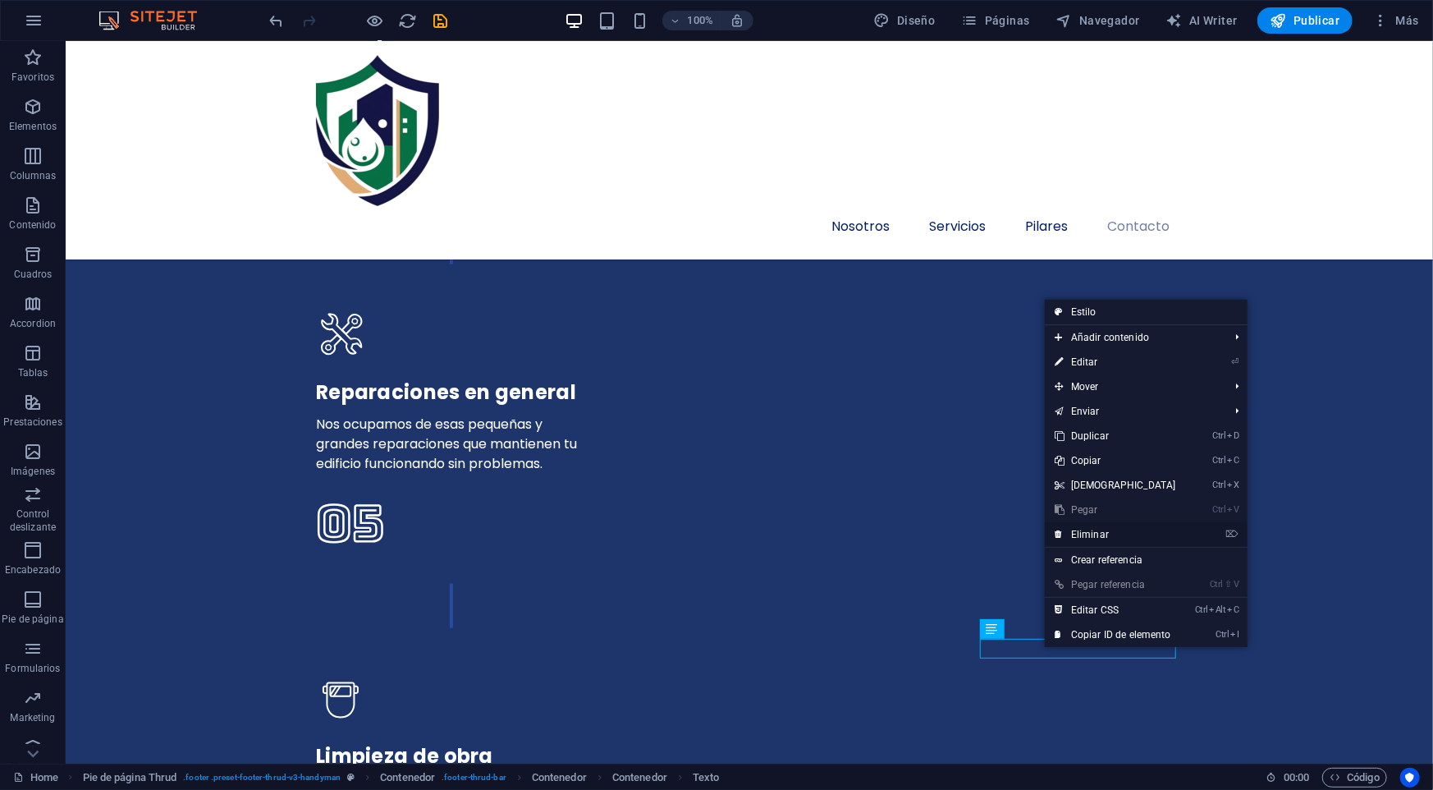
click at [1100, 540] on link "⌦ Eliminar" at bounding box center [1115, 534] width 141 height 25
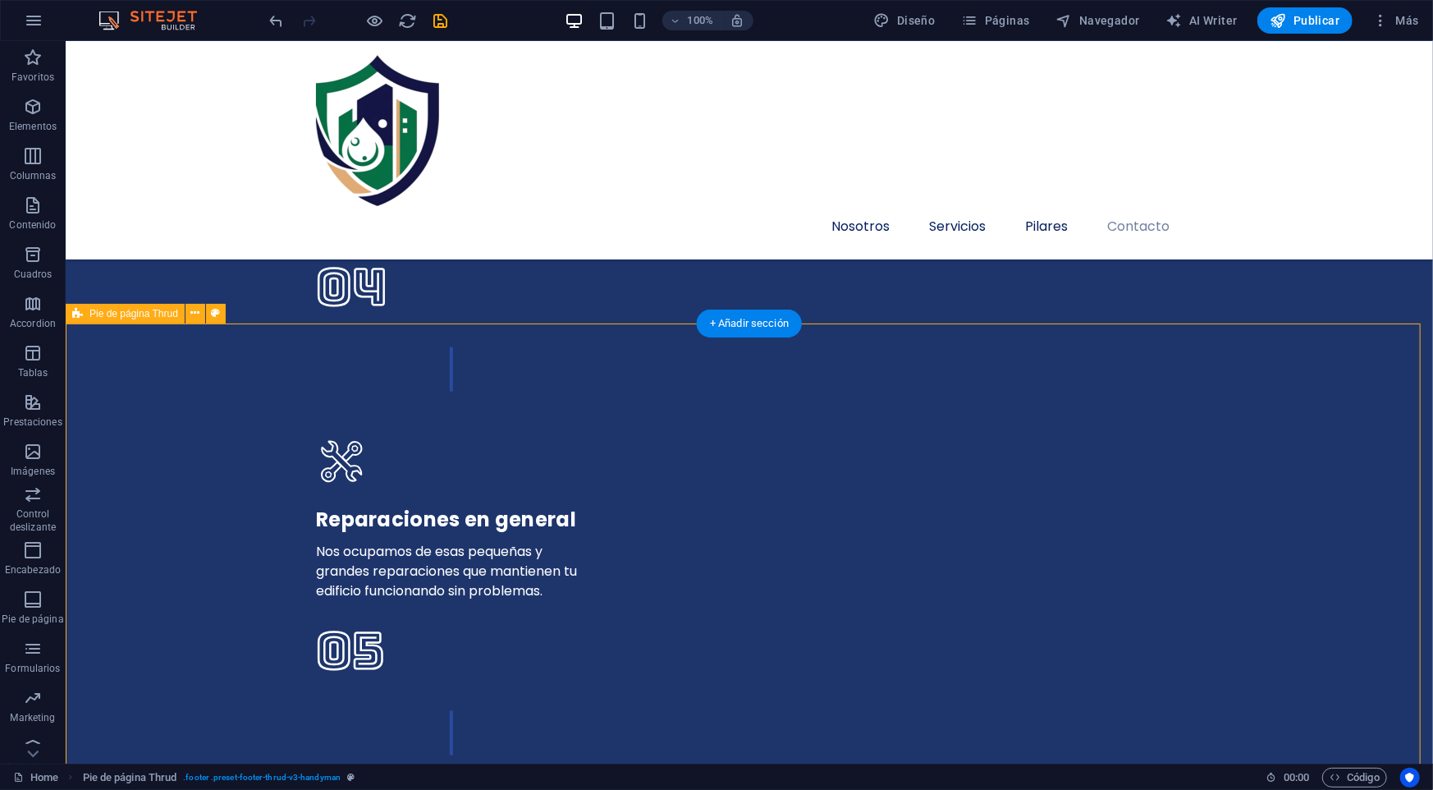
scroll to position [5036, 0]
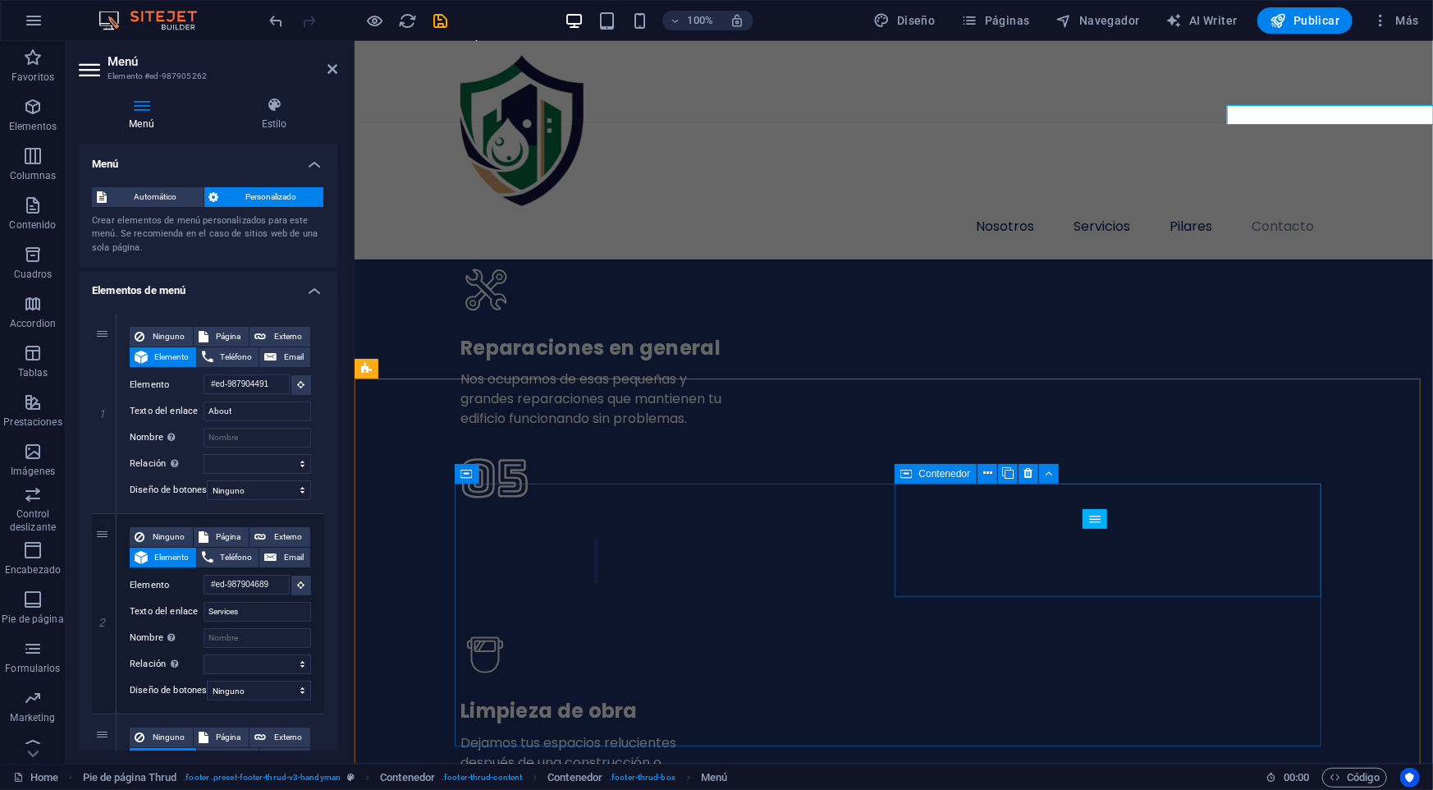
scroll to position [5459, 0]
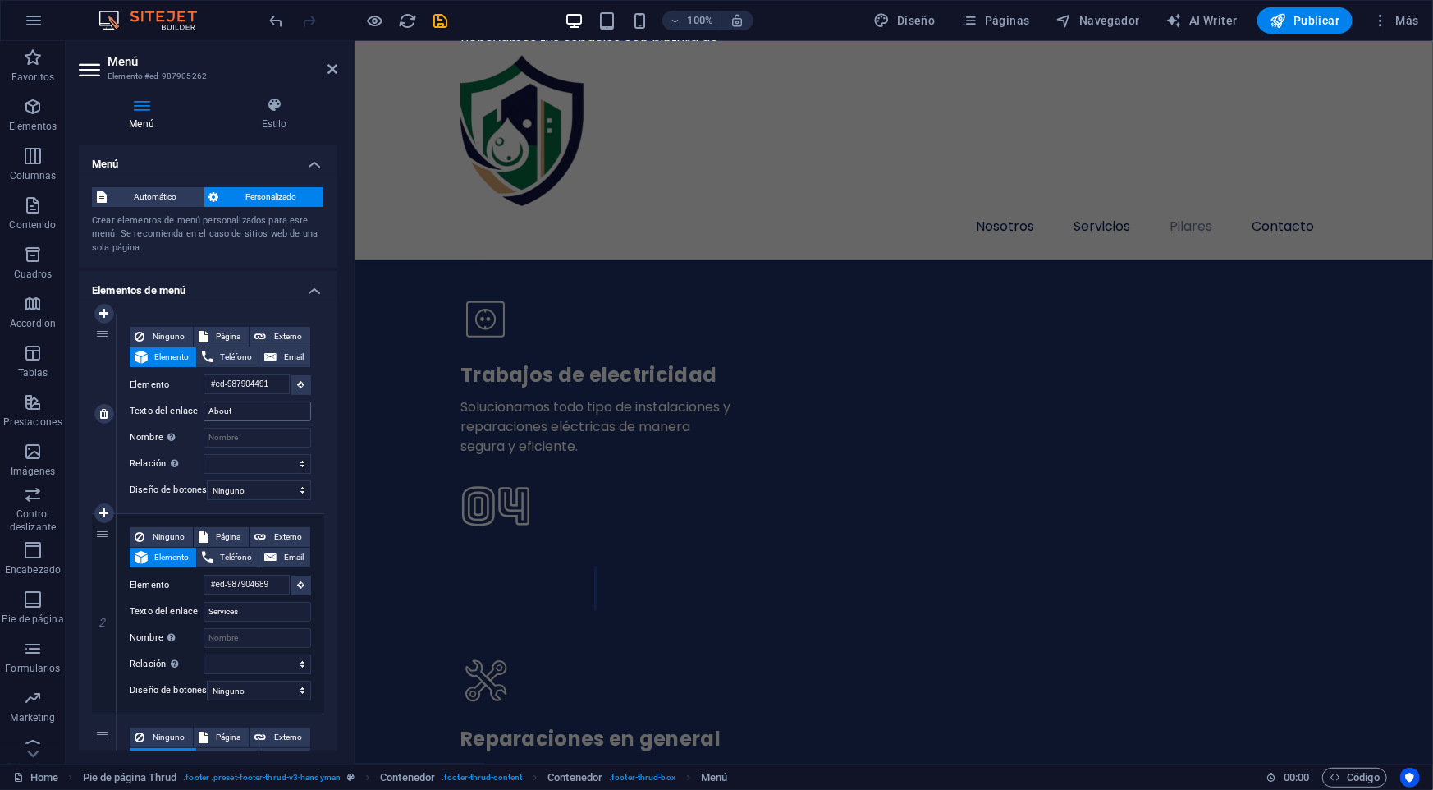
scroll to position [5280, 0]
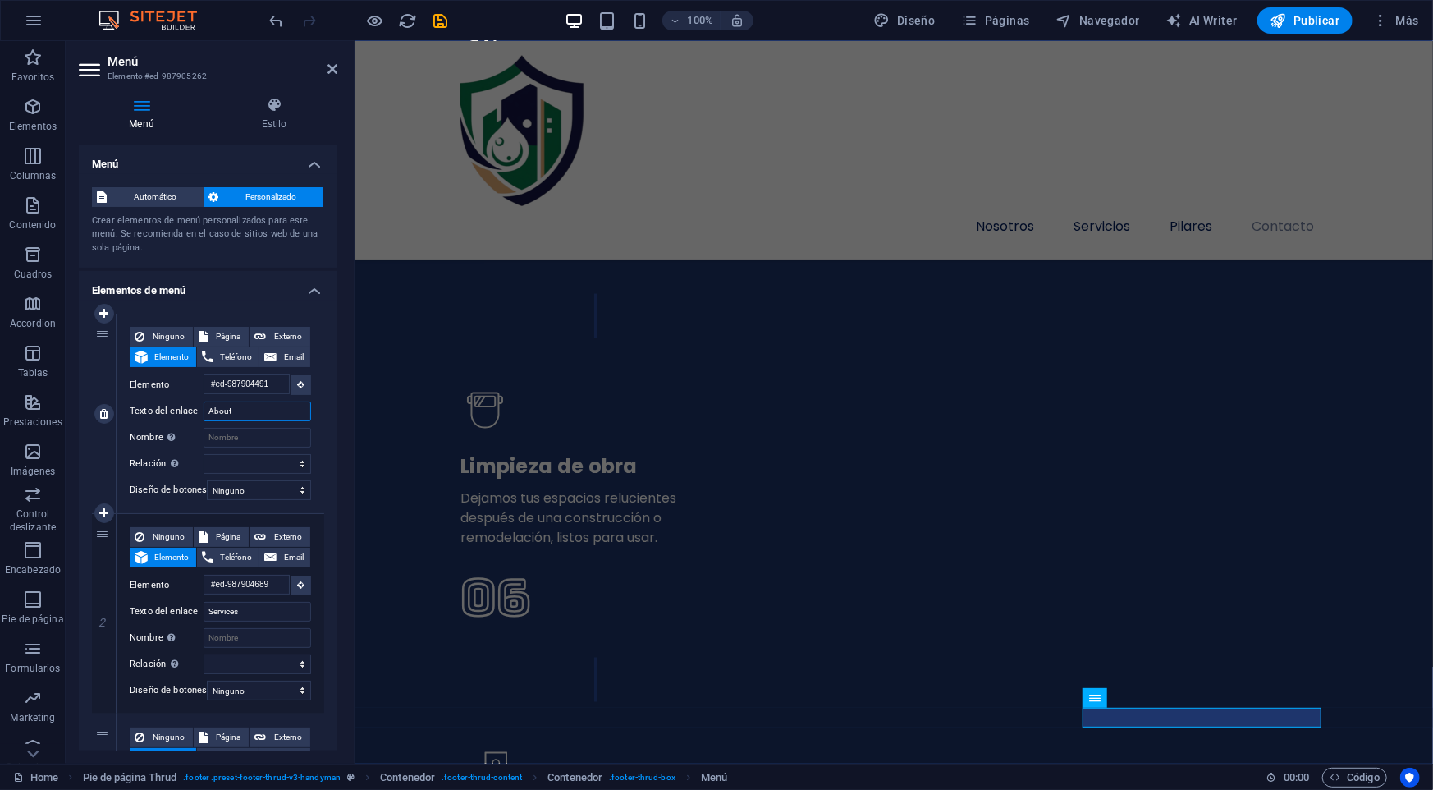
click at [246, 418] on input "About" at bounding box center [258, 411] width 108 height 20
type input "Nosotros"
select select
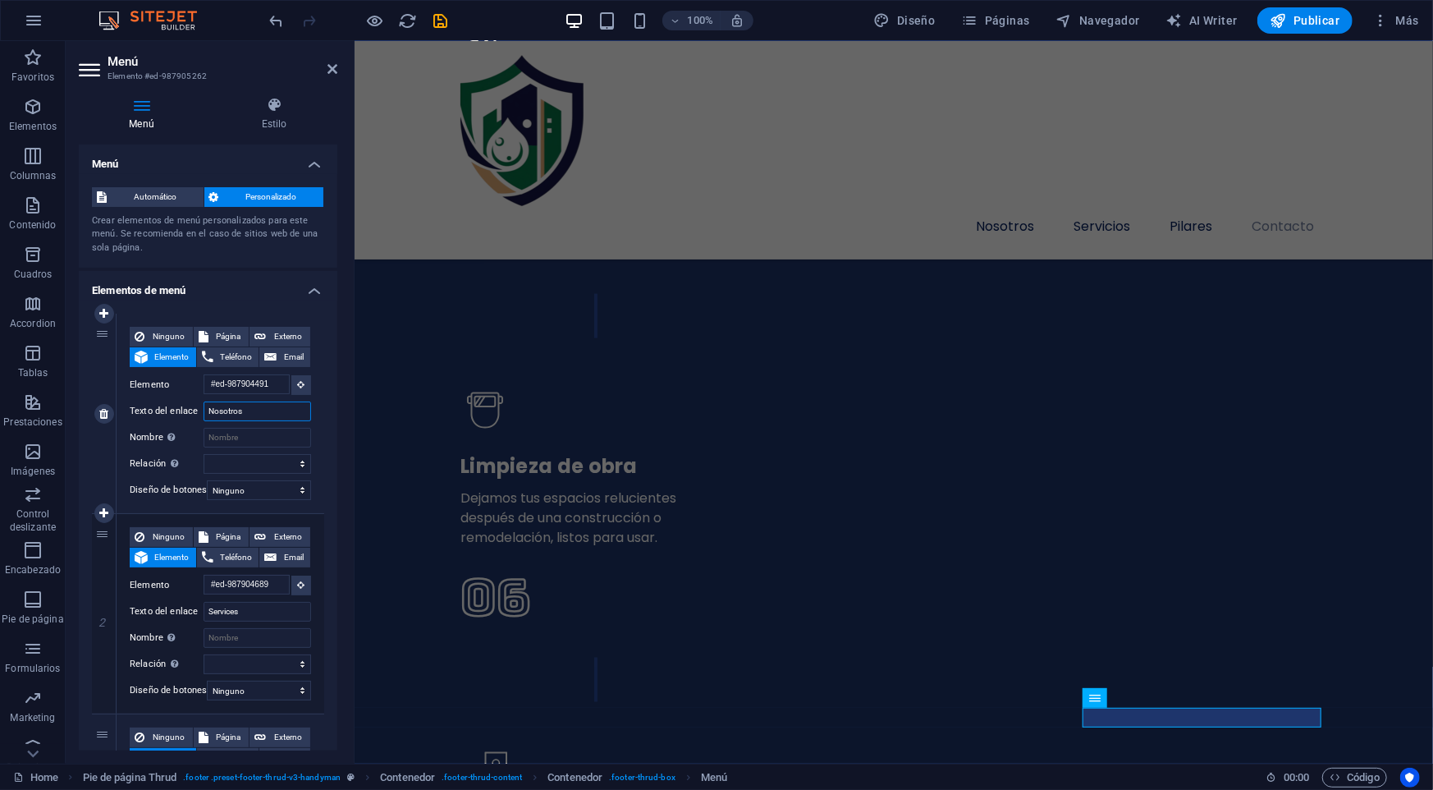
select select
type input "Nosotros"
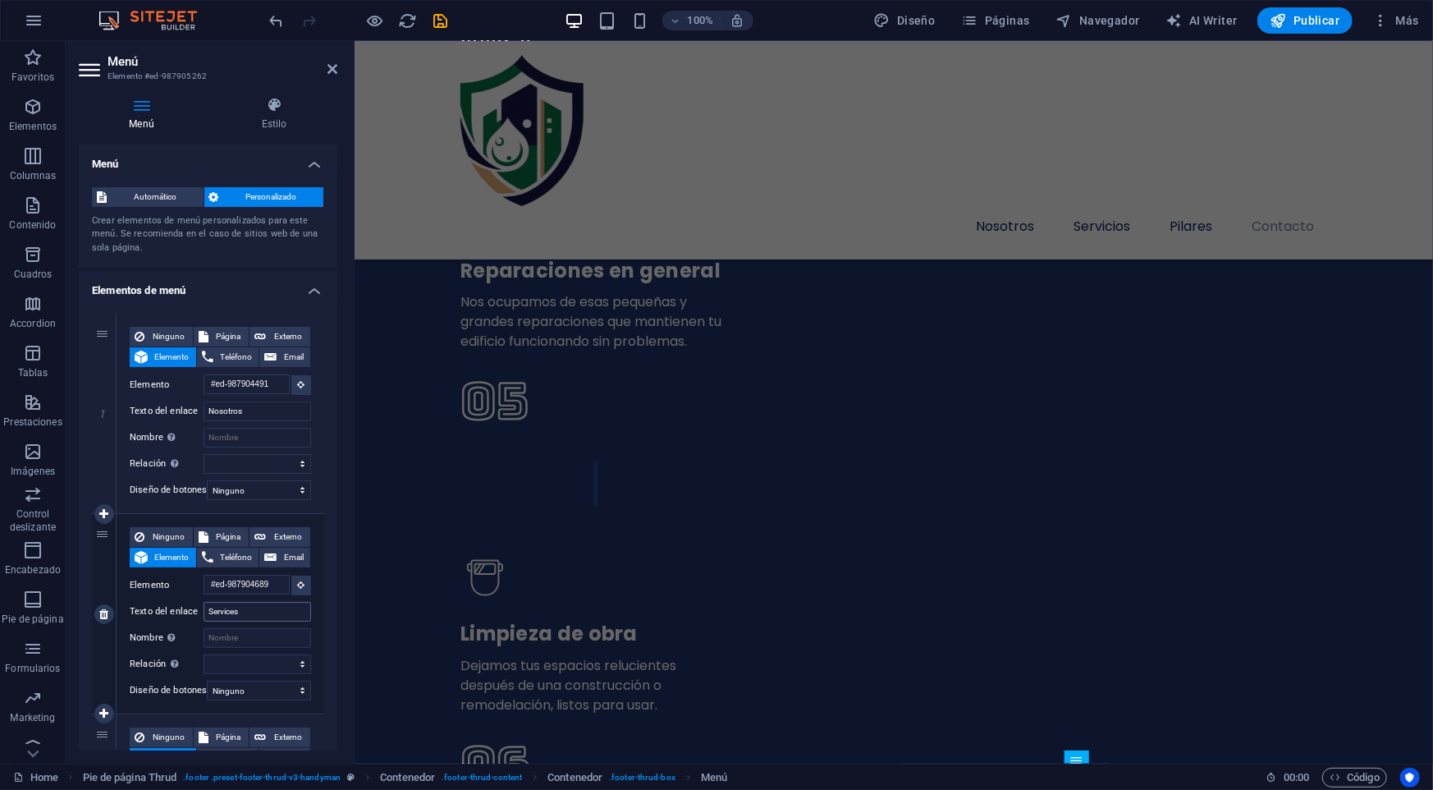
scroll to position [5101, 0]
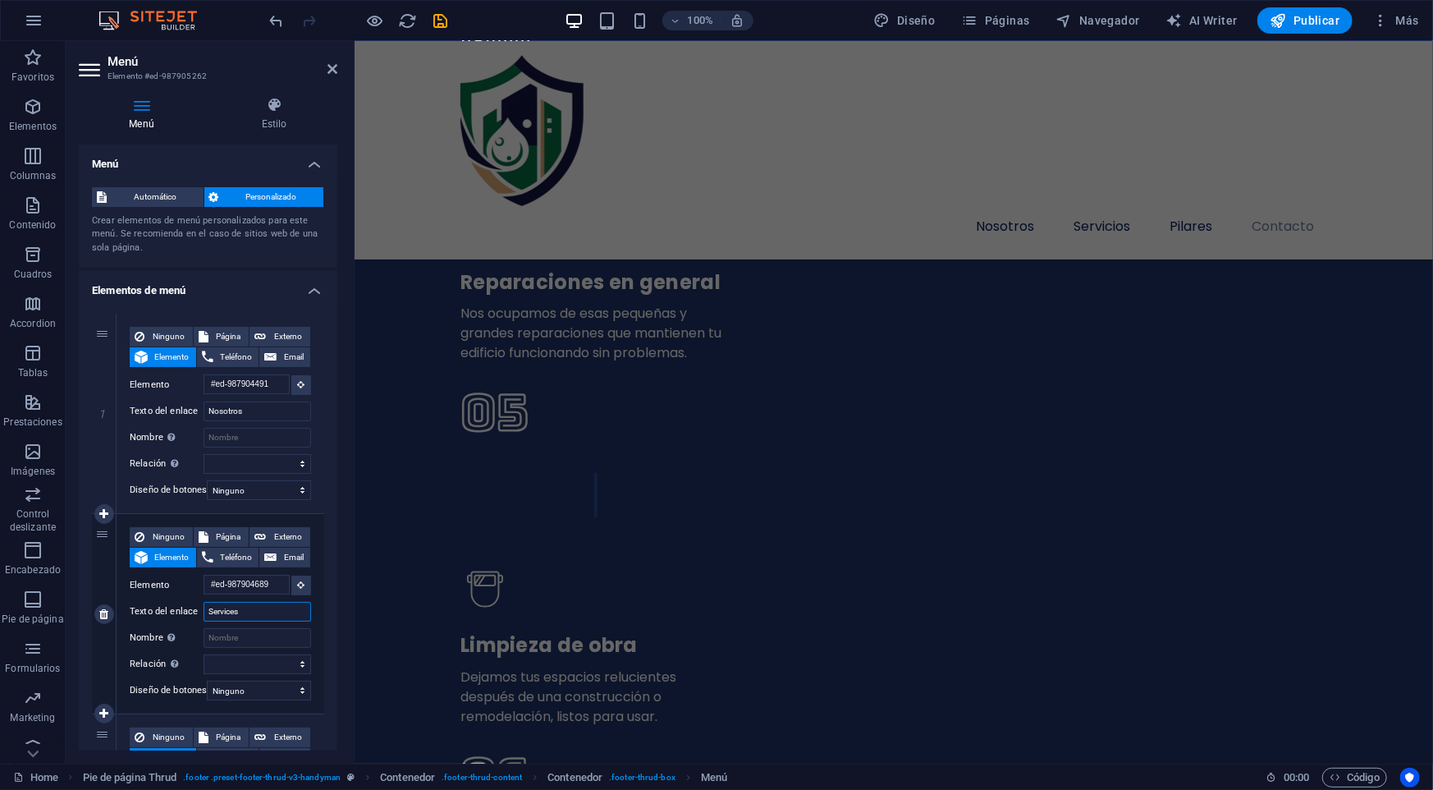
drag, startPoint x: 248, startPoint y: 614, endPoint x: 146, endPoint y: 601, distance: 102.6
click at [146, 602] on div "Texto del enlace Services" at bounding box center [220, 612] width 181 height 20
type input "Servicios"
select select
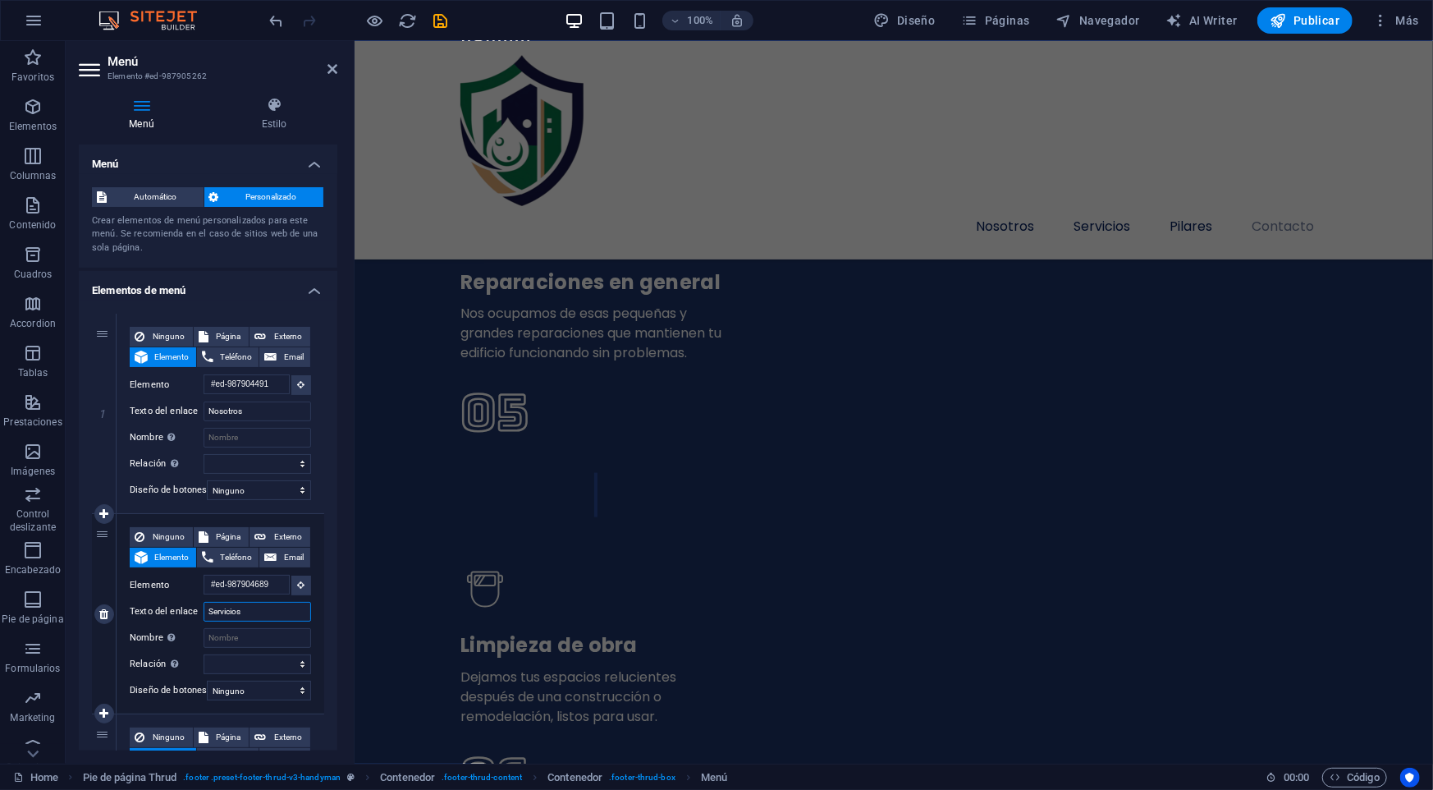
select select
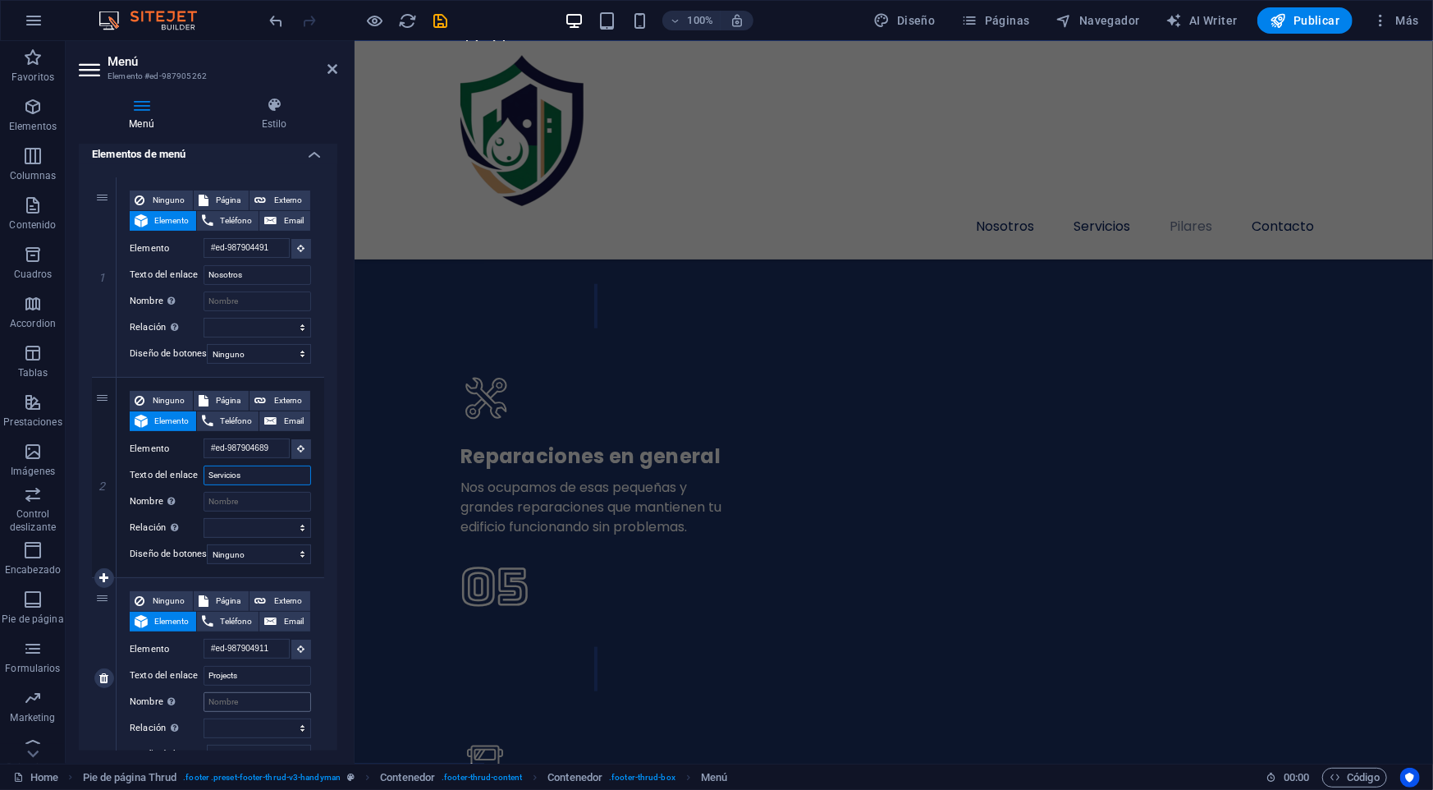
scroll to position [5417, 0]
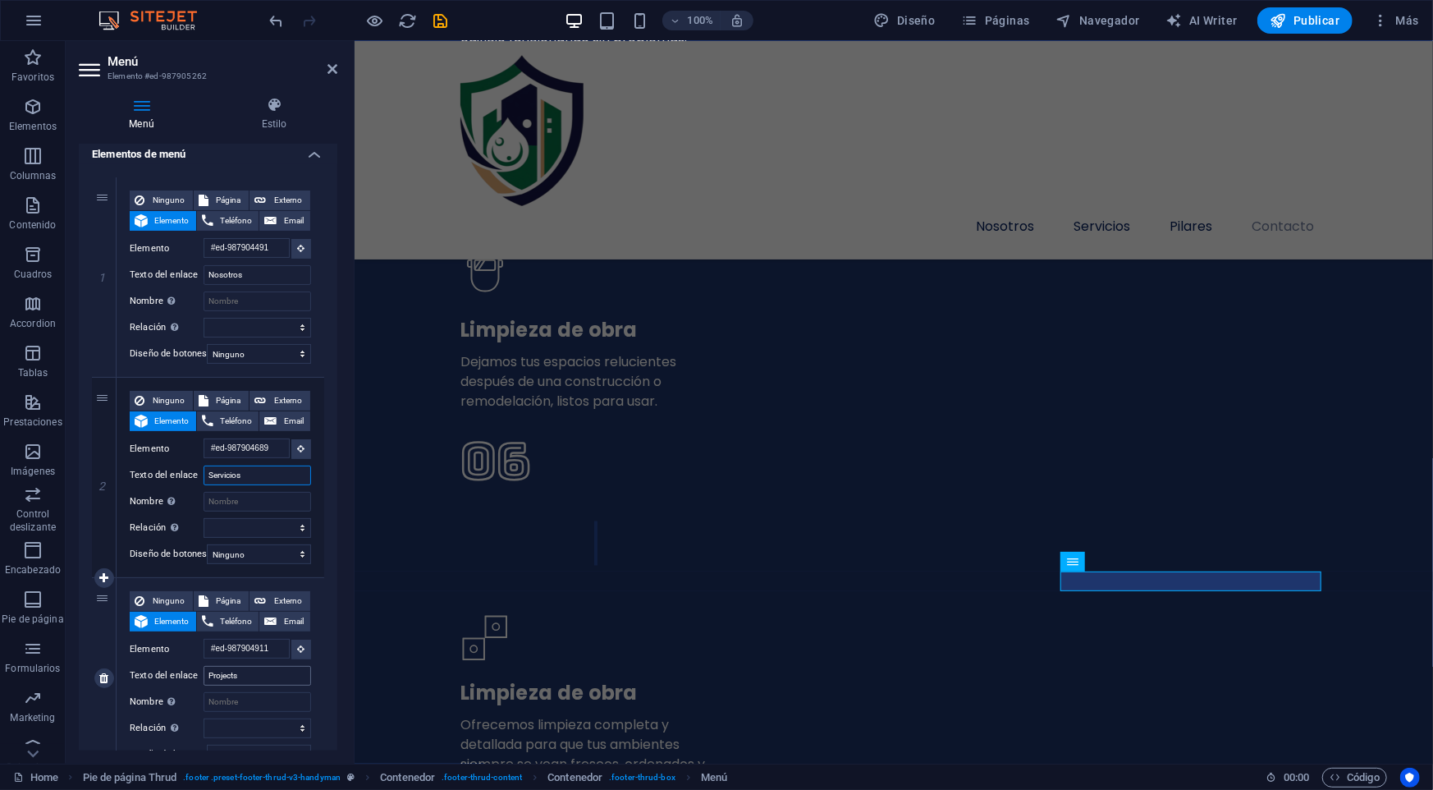
type input "Servicios"
drag, startPoint x: 251, startPoint y: 682, endPoint x: 162, endPoint y: 669, distance: 90.4
click at [162, 669] on div "Texto del enlace Projects" at bounding box center [220, 676] width 181 height 20
type input "Pilares"
select select
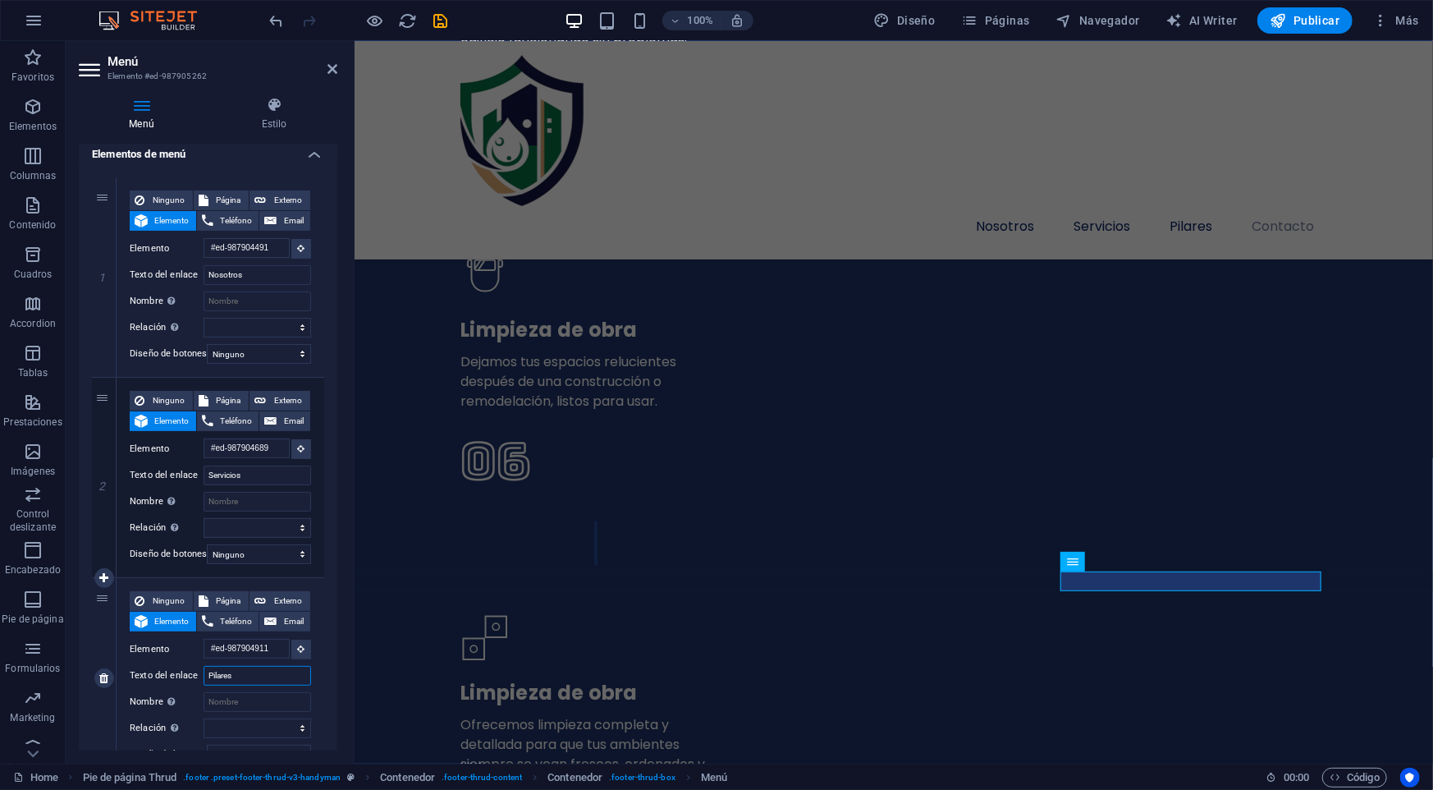
select select
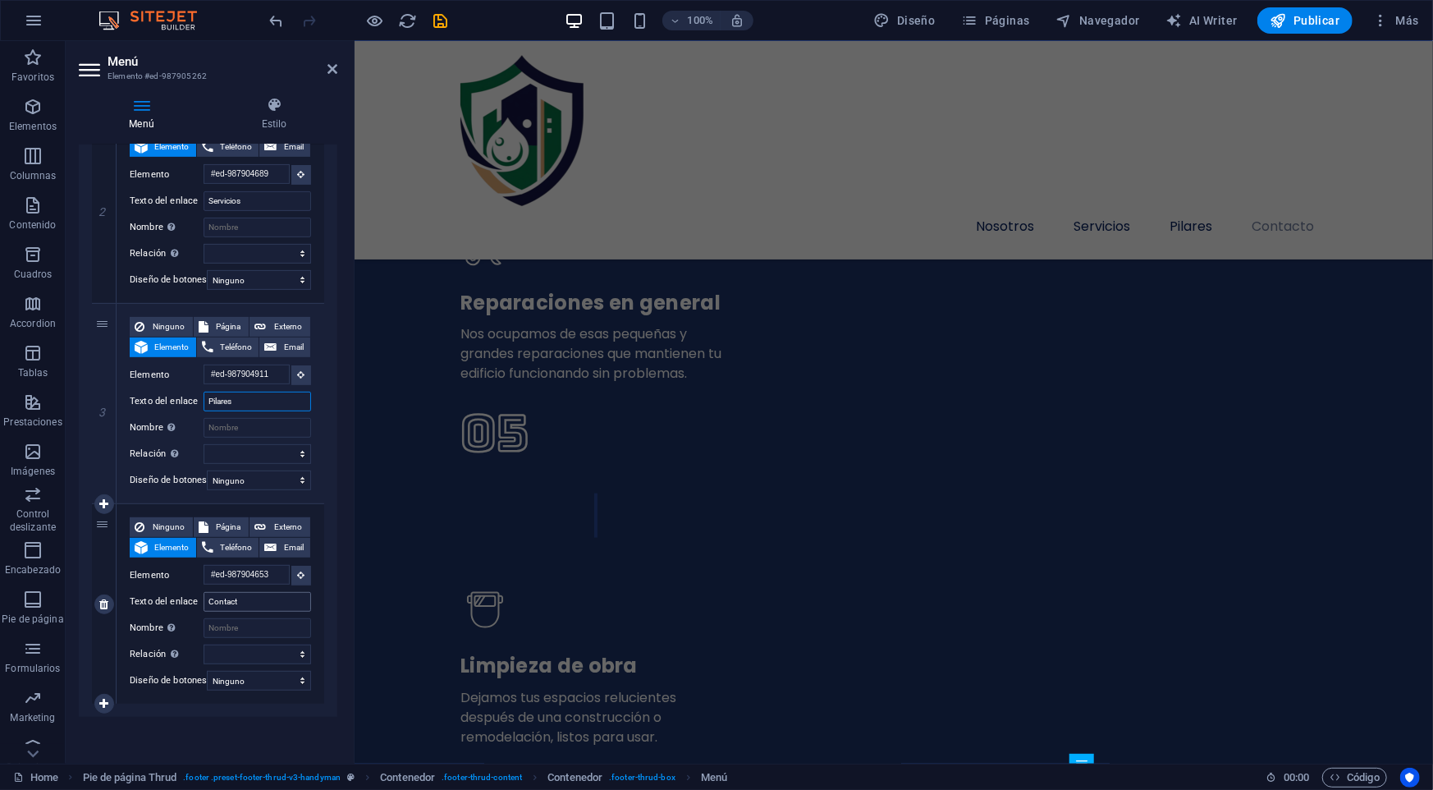
scroll to position [5060, 0]
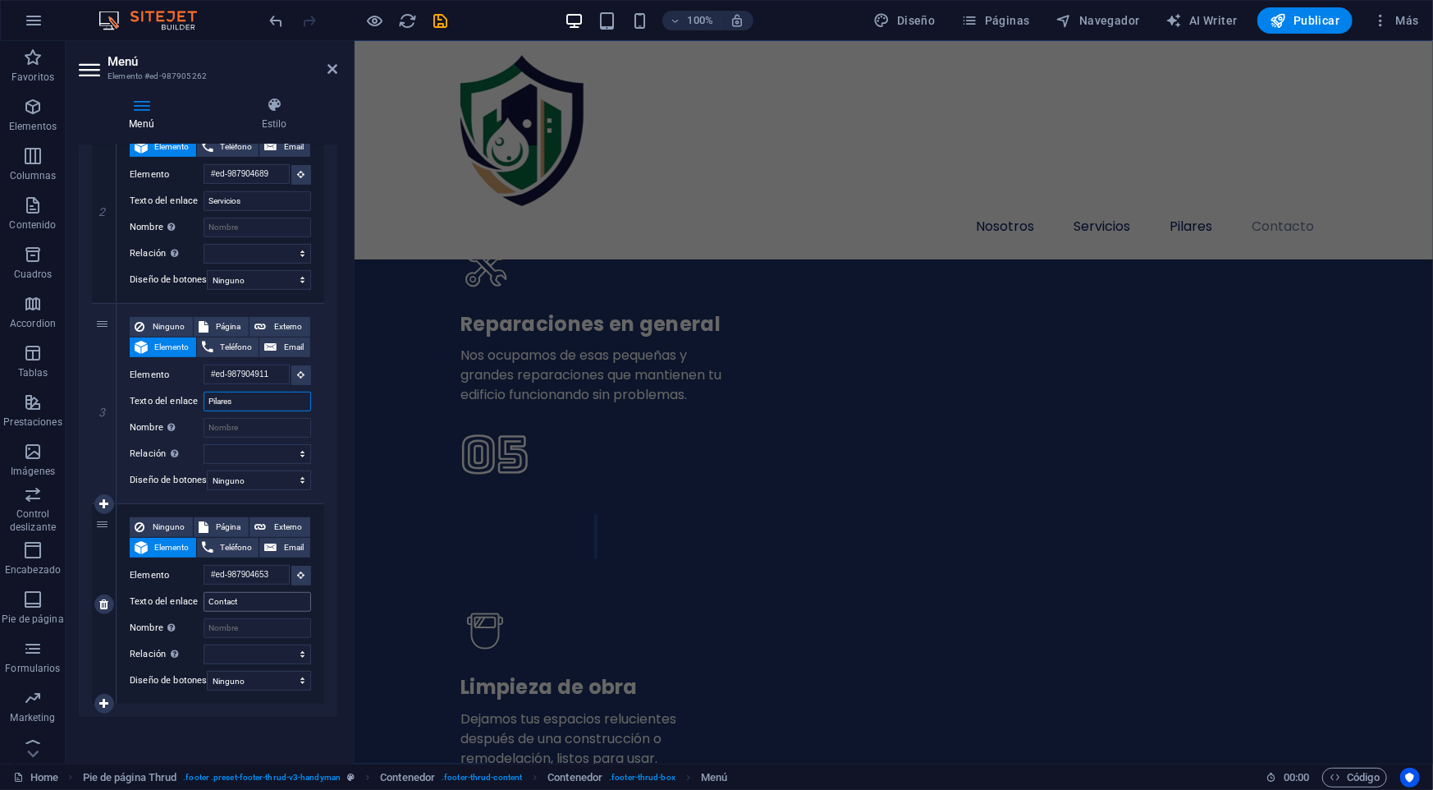
type input "Pilares"
drag, startPoint x: 249, startPoint y: 602, endPoint x: 177, endPoint y: 598, distance: 72.3
click at [177, 598] on div "Texto del enlace Contact" at bounding box center [220, 602] width 181 height 20
type input "Contacto"
select select
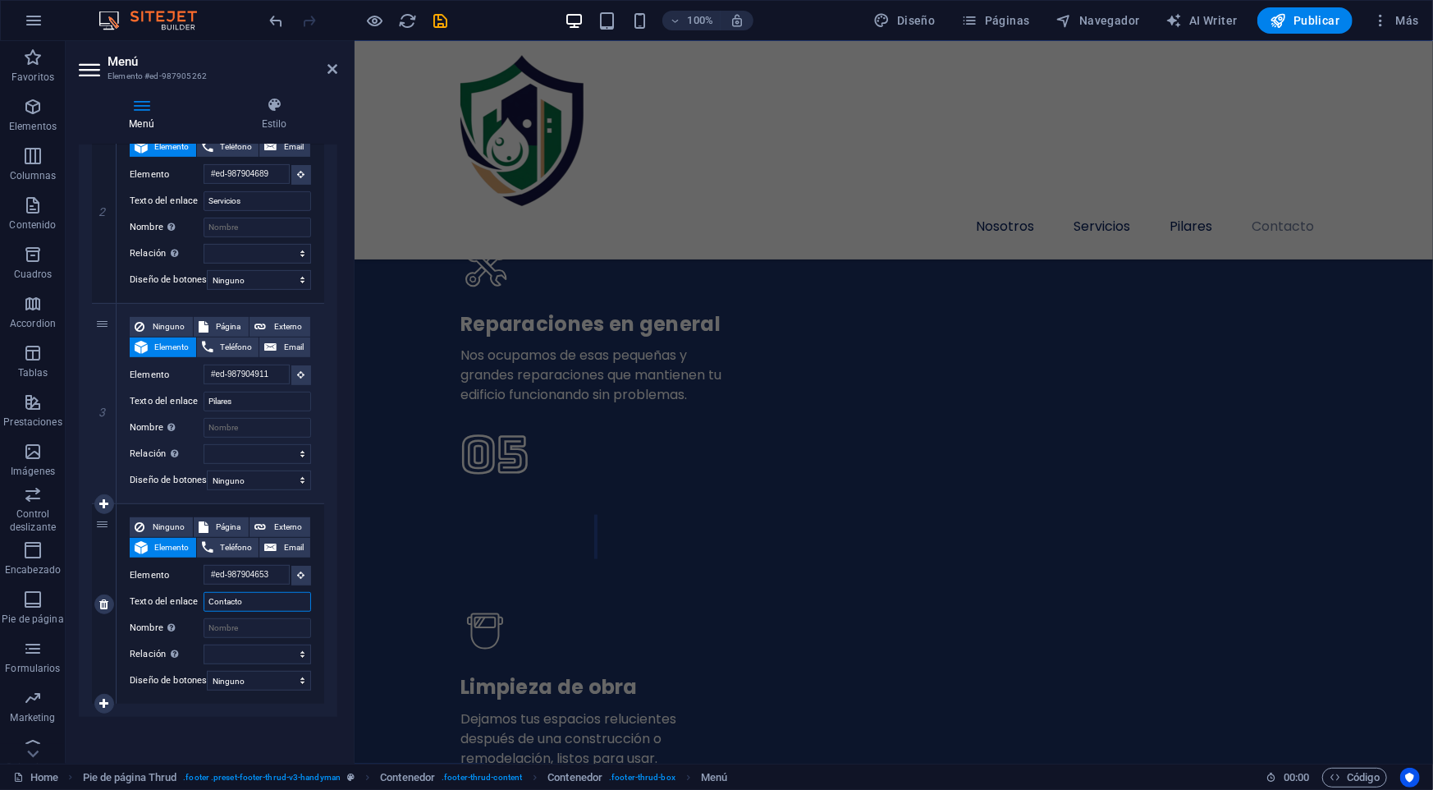
select select
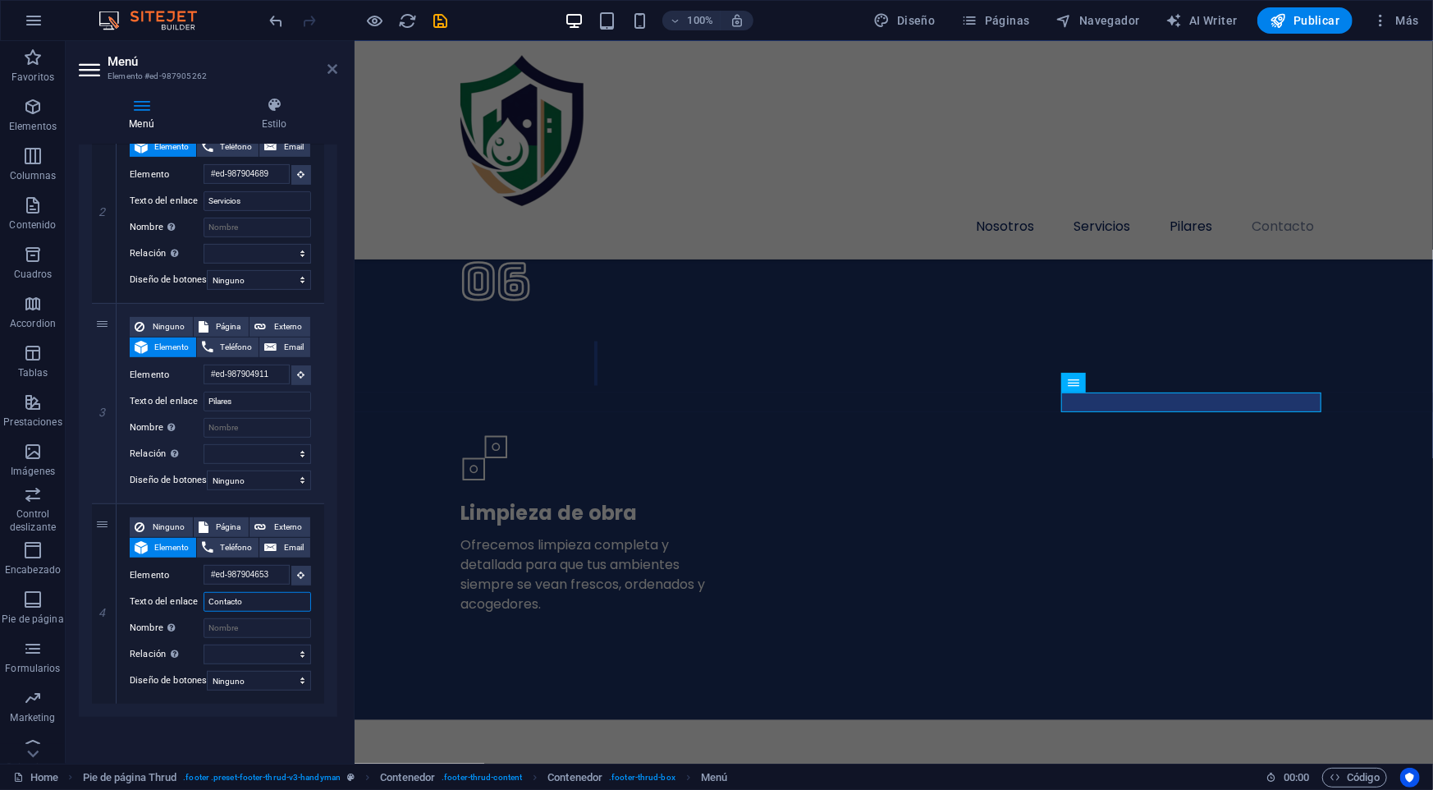
type input "Contacto"
click at [331, 65] on icon at bounding box center [332, 68] width 10 height 13
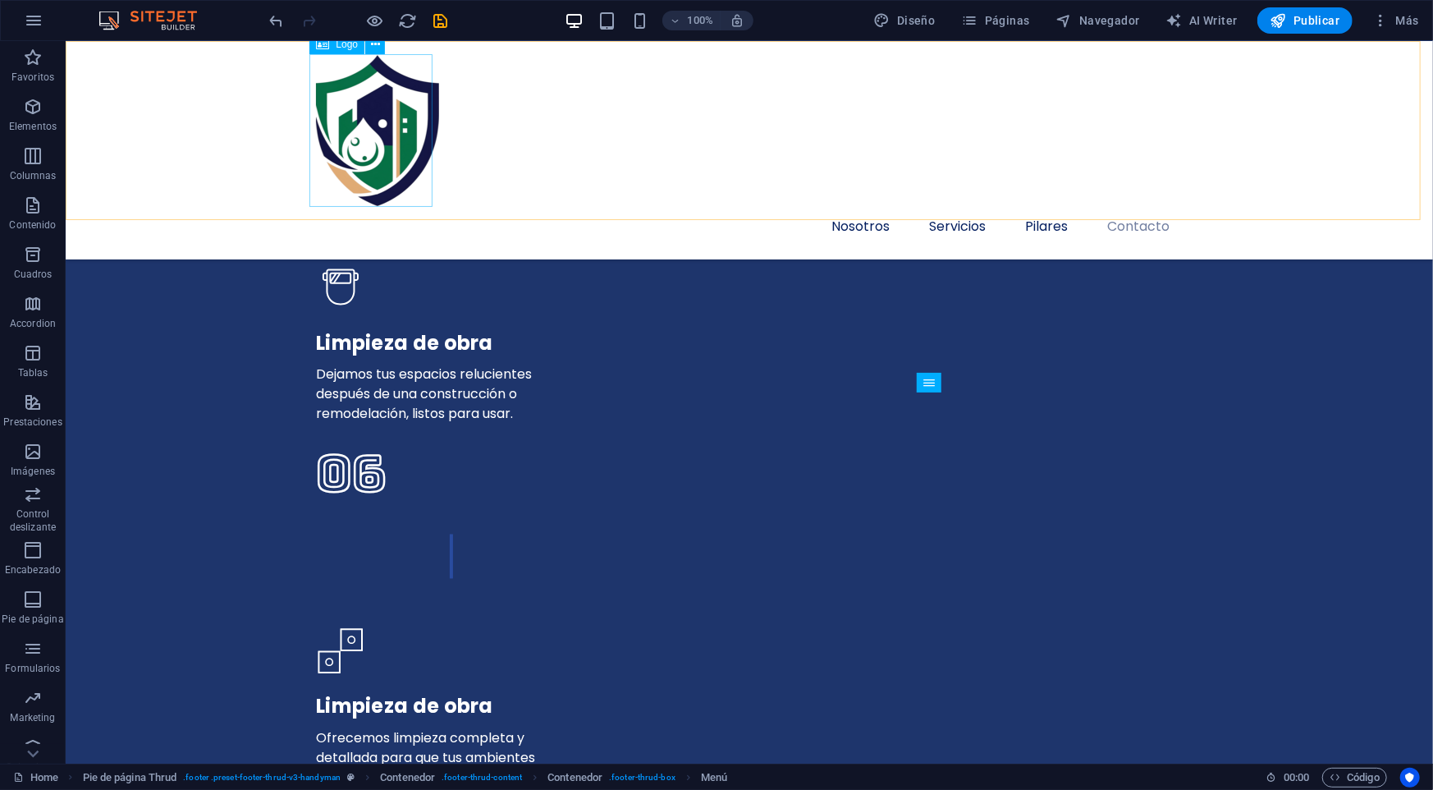
scroll to position [5172, 0]
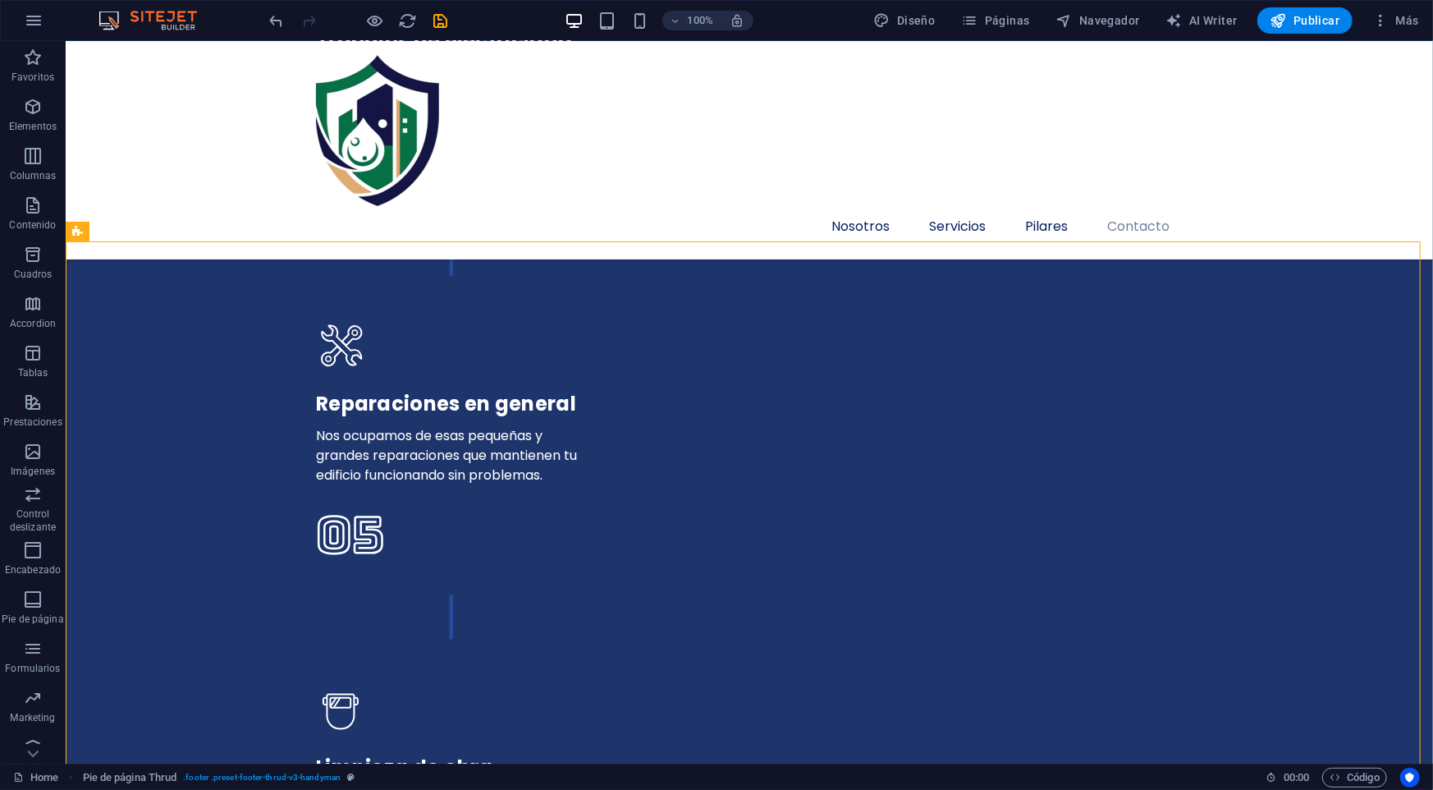
click at [364, 21] on div at bounding box center [359, 20] width 184 height 26
click at [444, 18] on icon "save" at bounding box center [441, 20] width 19 height 19
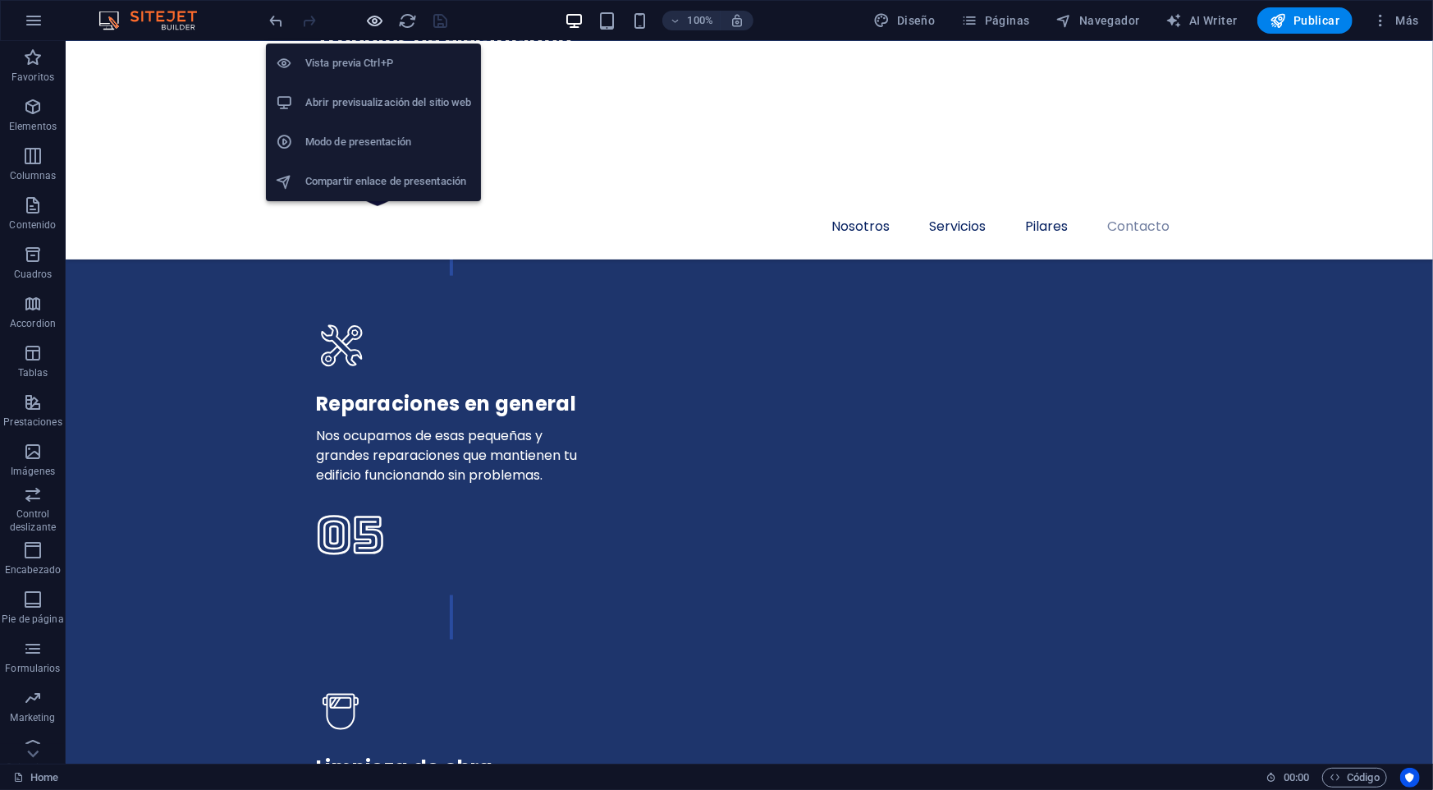
click at [376, 19] on icon "button" at bounding box center [375, 20] width 19 height 19
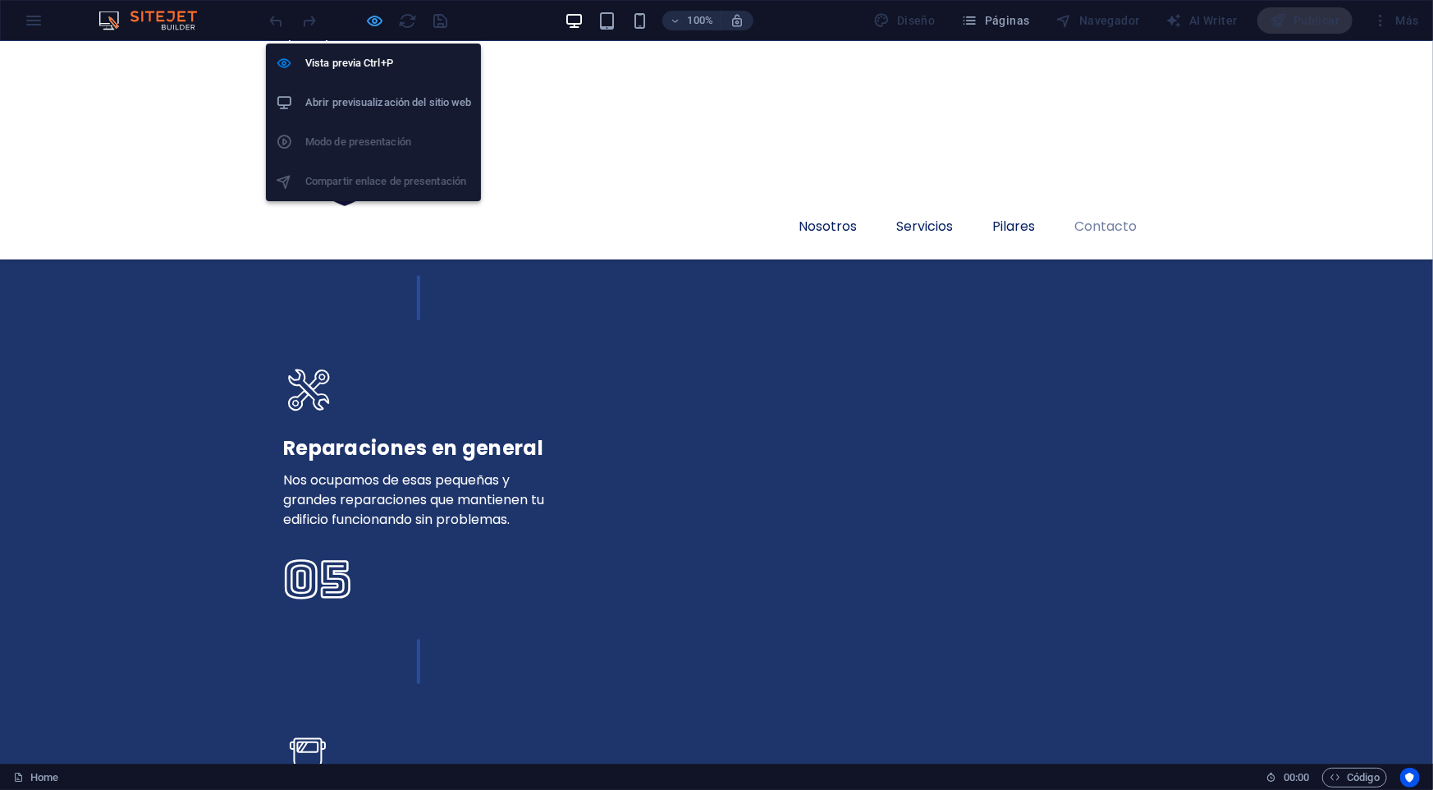
scroll to position [5193, 0]
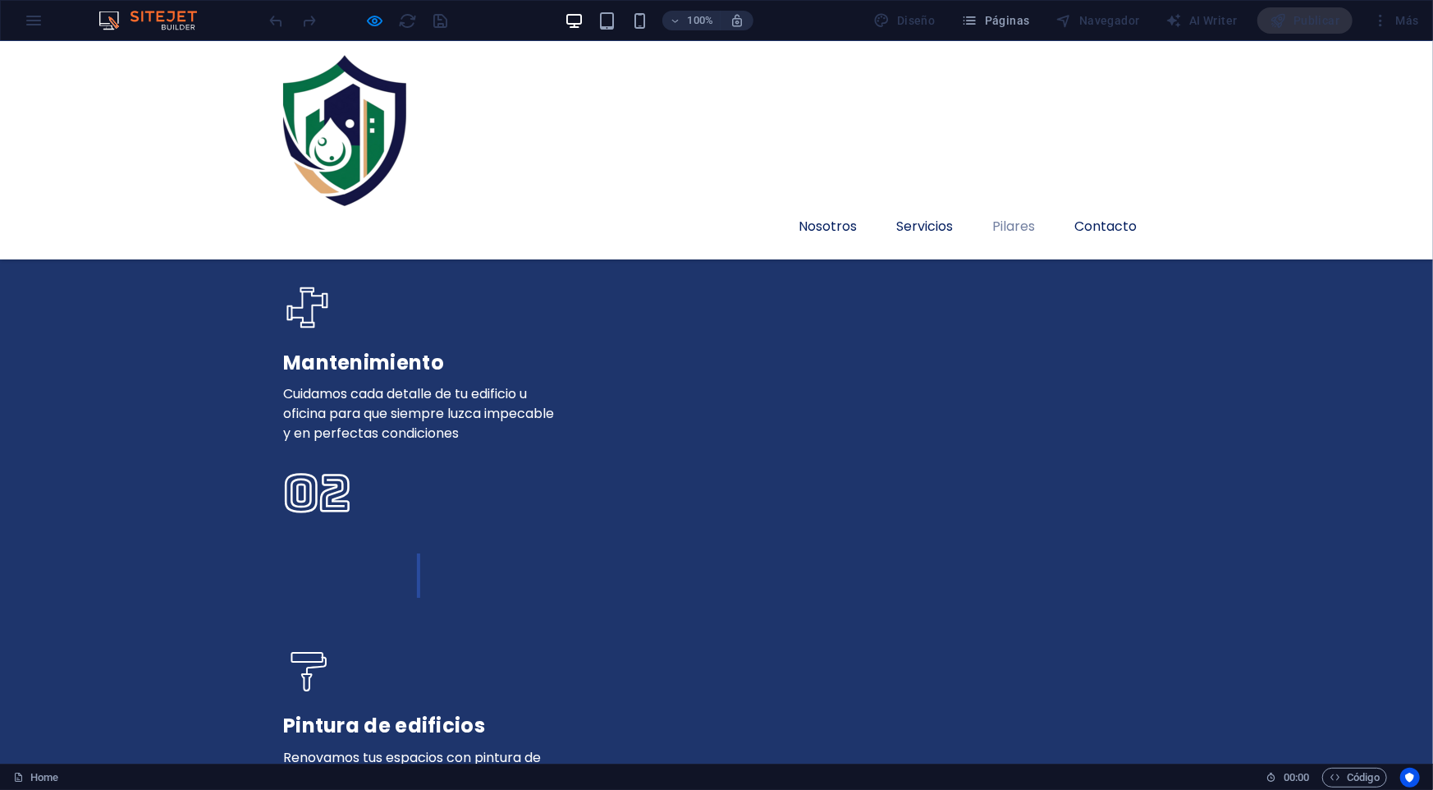
scroll to position [3419, 0]
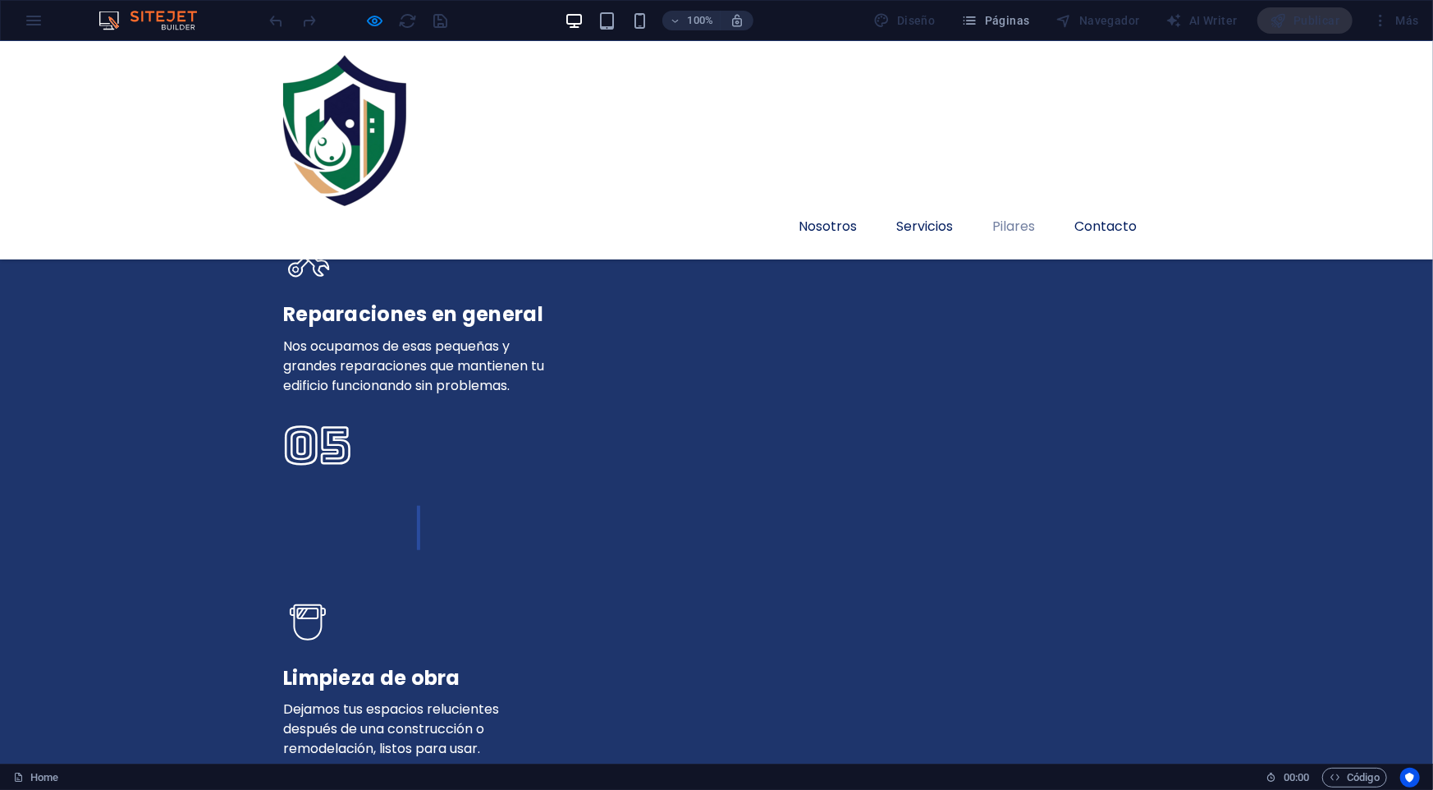
scroll to position [4687, 0]
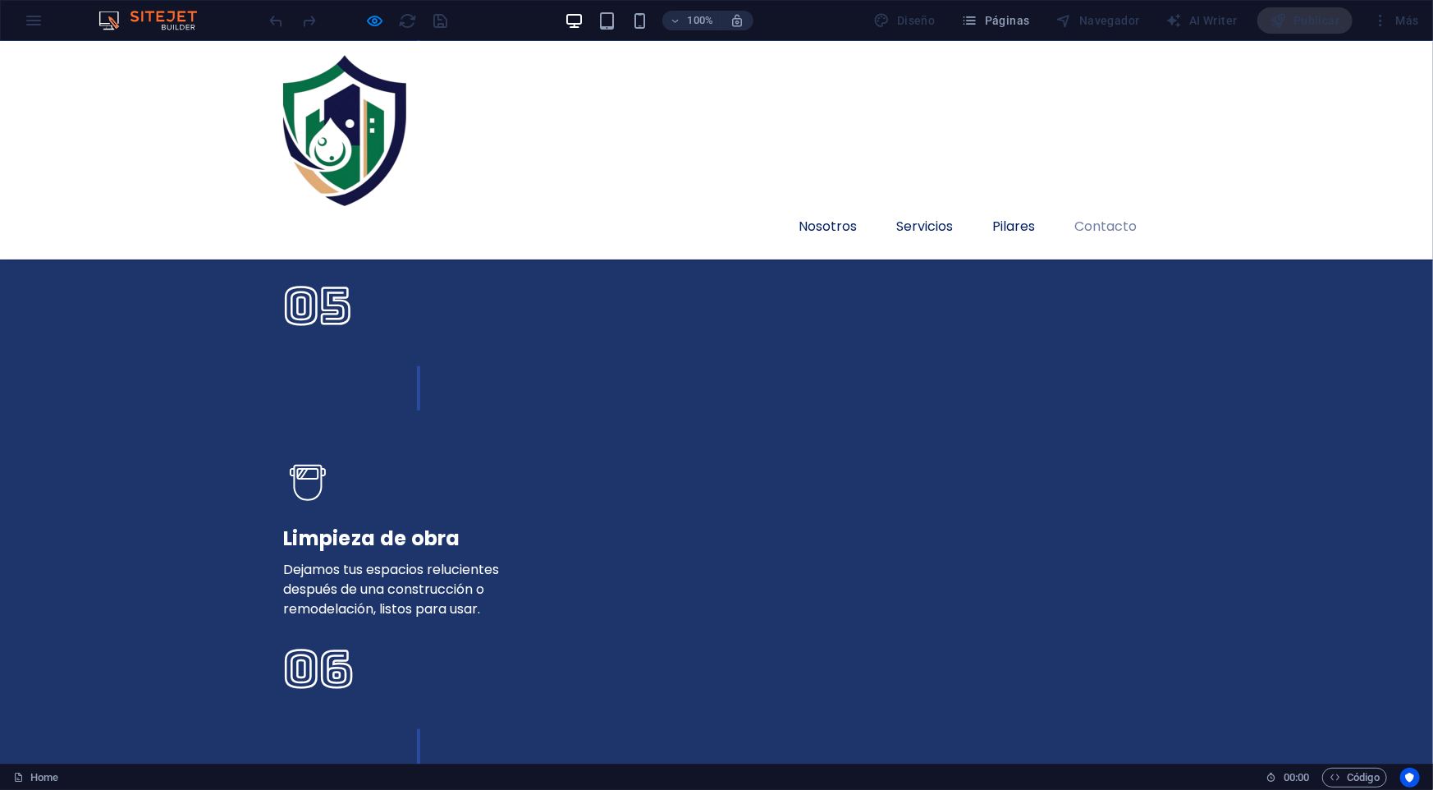
type input "jsiocco@gmail.com"
type input "jeronimo"
type input "rym sistemas"
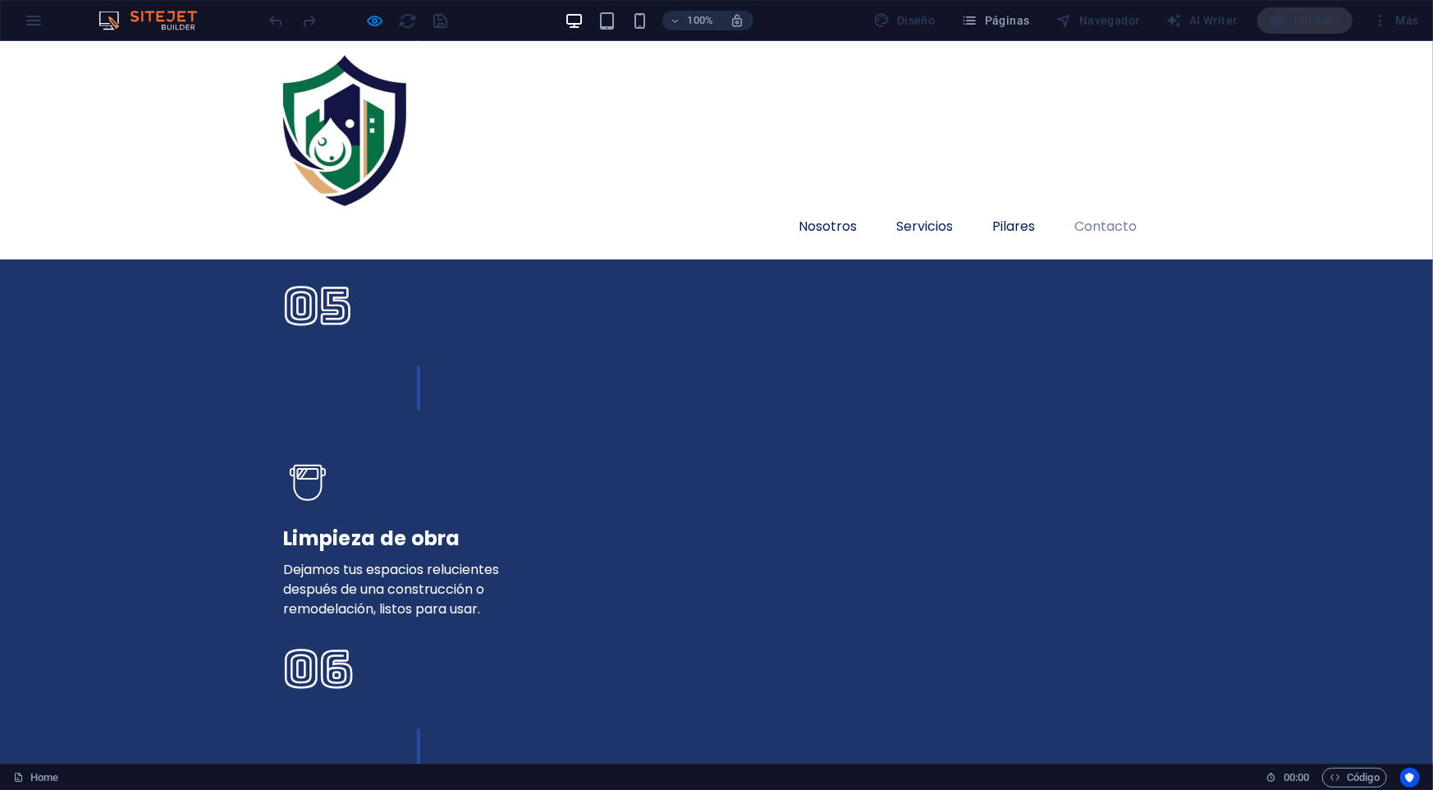
type textarea "Quiero ver si llegan bien los mensajes"
type input "6285D9"
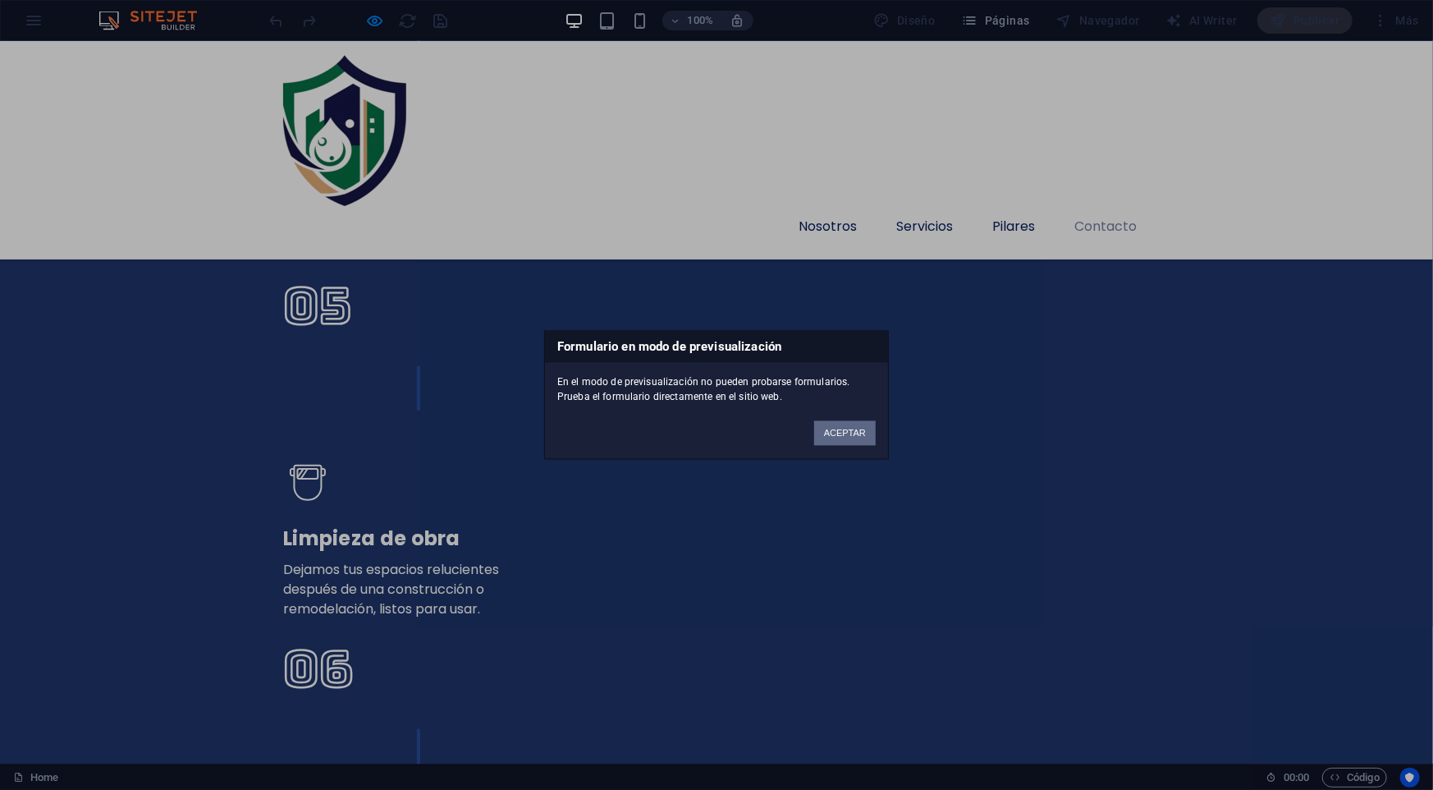
click at [855, 432] on button "ACEPTAR" at bounding box center [845, 433] width 62 height 25
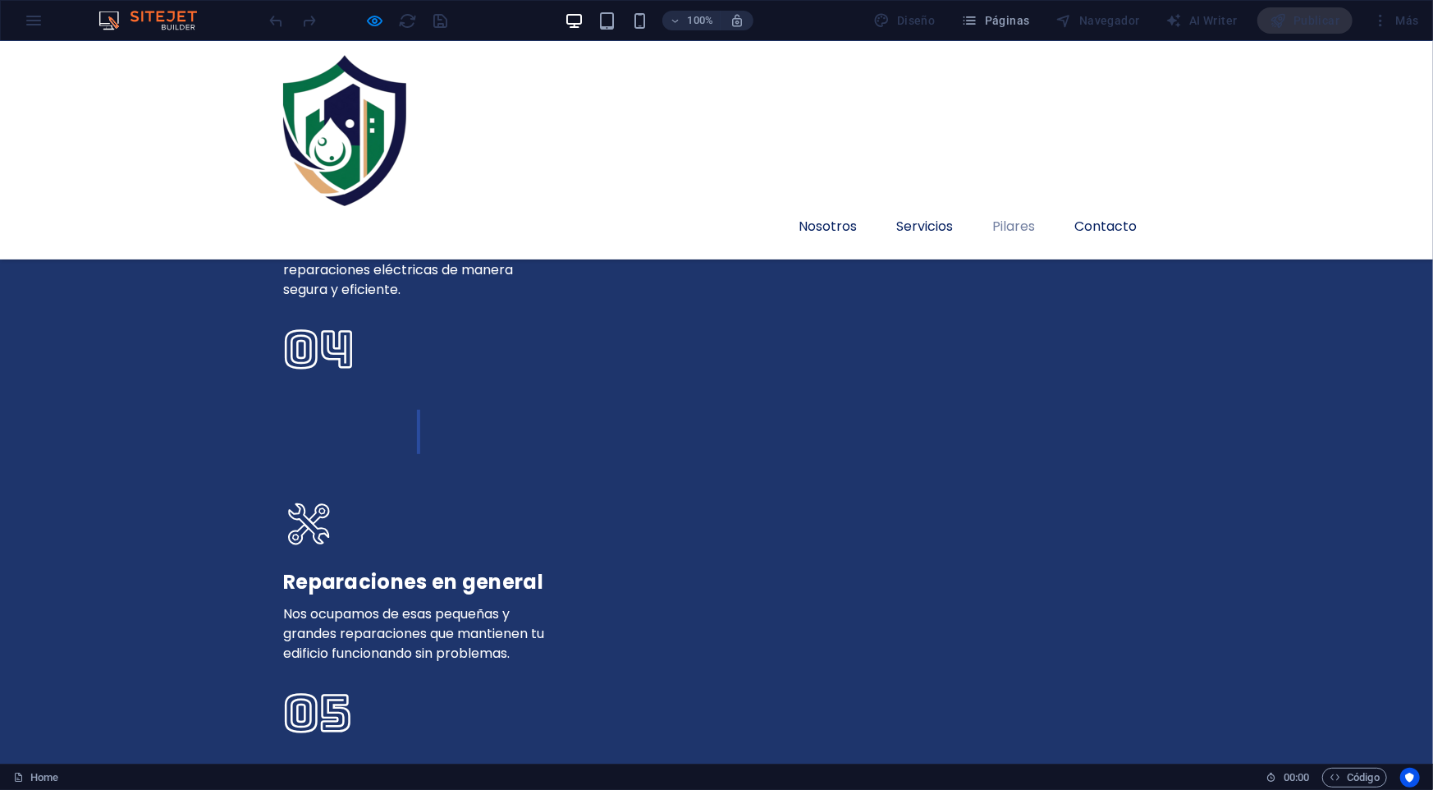
scroll to position [4247, 0]
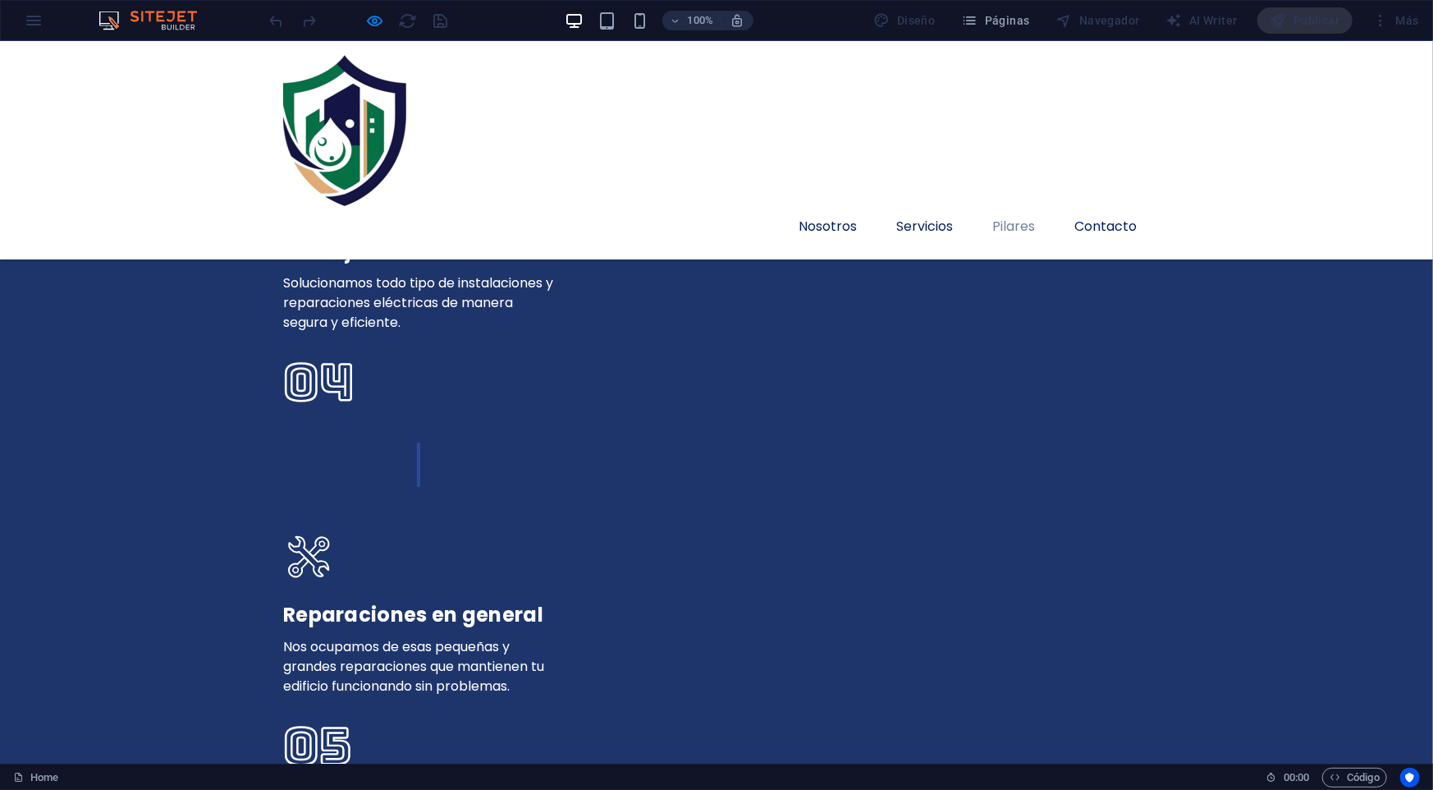
click at [623, 206] on ul "Nosotros Servicios Pilares Contacto" at bounding box center [716, 225] width 867 height 39
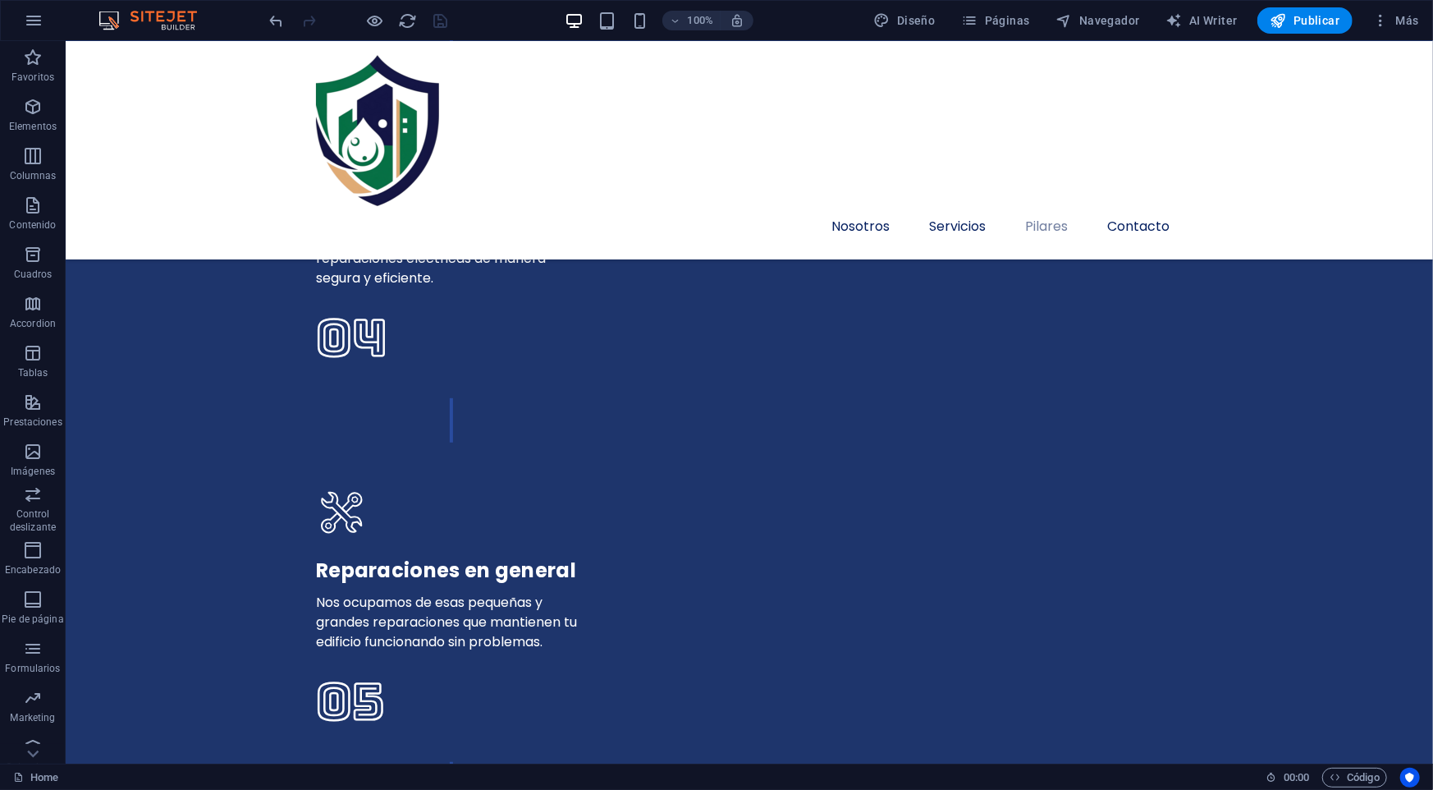
scroll to position [4227, 0]
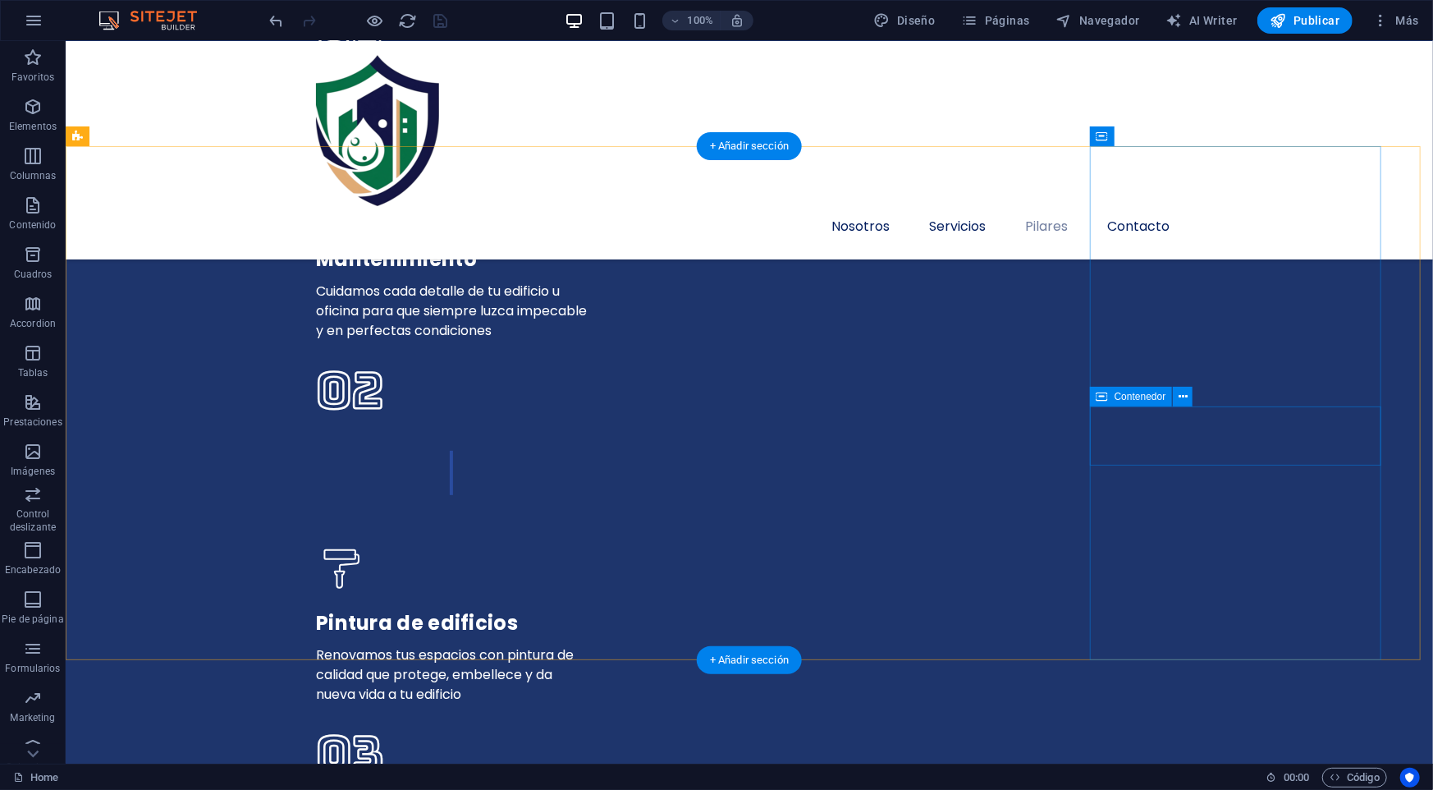
select select "px"
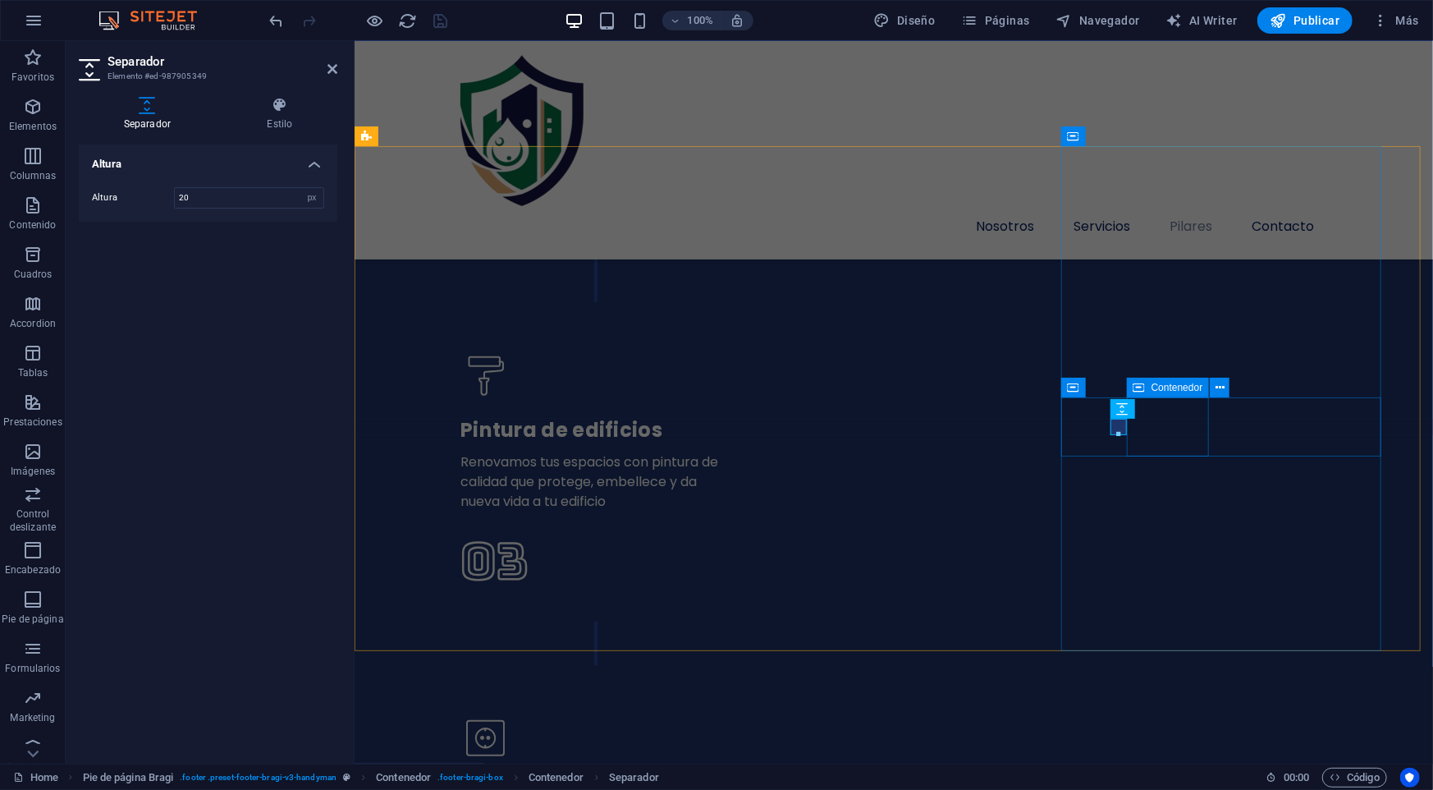
scroll to position [4659, 0]
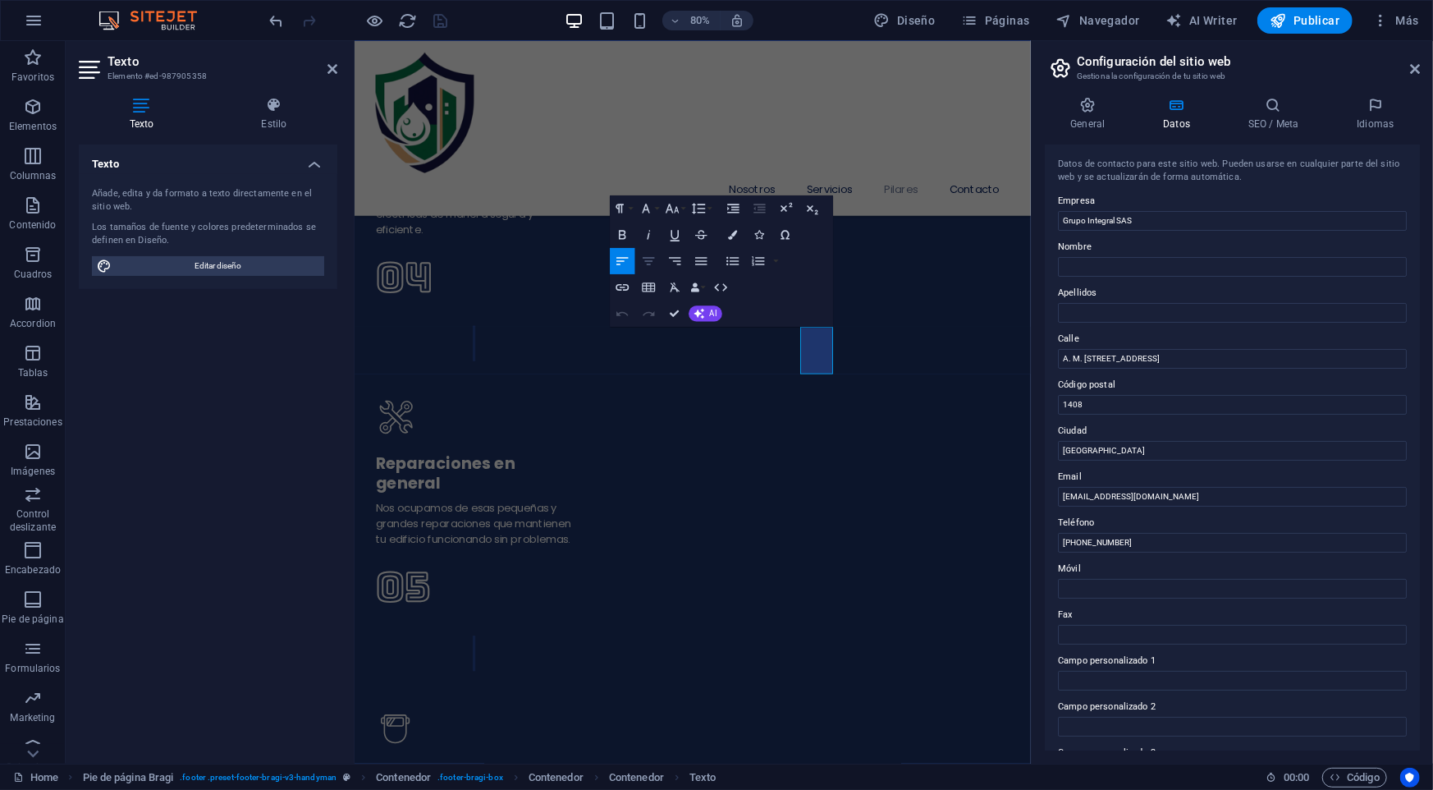
click at [655, 263] on icon "button" at bounding box center [649, 261] width 16 height 16
click at [681, 258] on icon "button" at bounding box center [675, 261] width 16 height 16
click at [701, 259] on icon "button" at bounding box center [701, 261] width 16 height 16
click at [730, 263] on icon "button" at bounding box center [732, 261] width 12 height 8
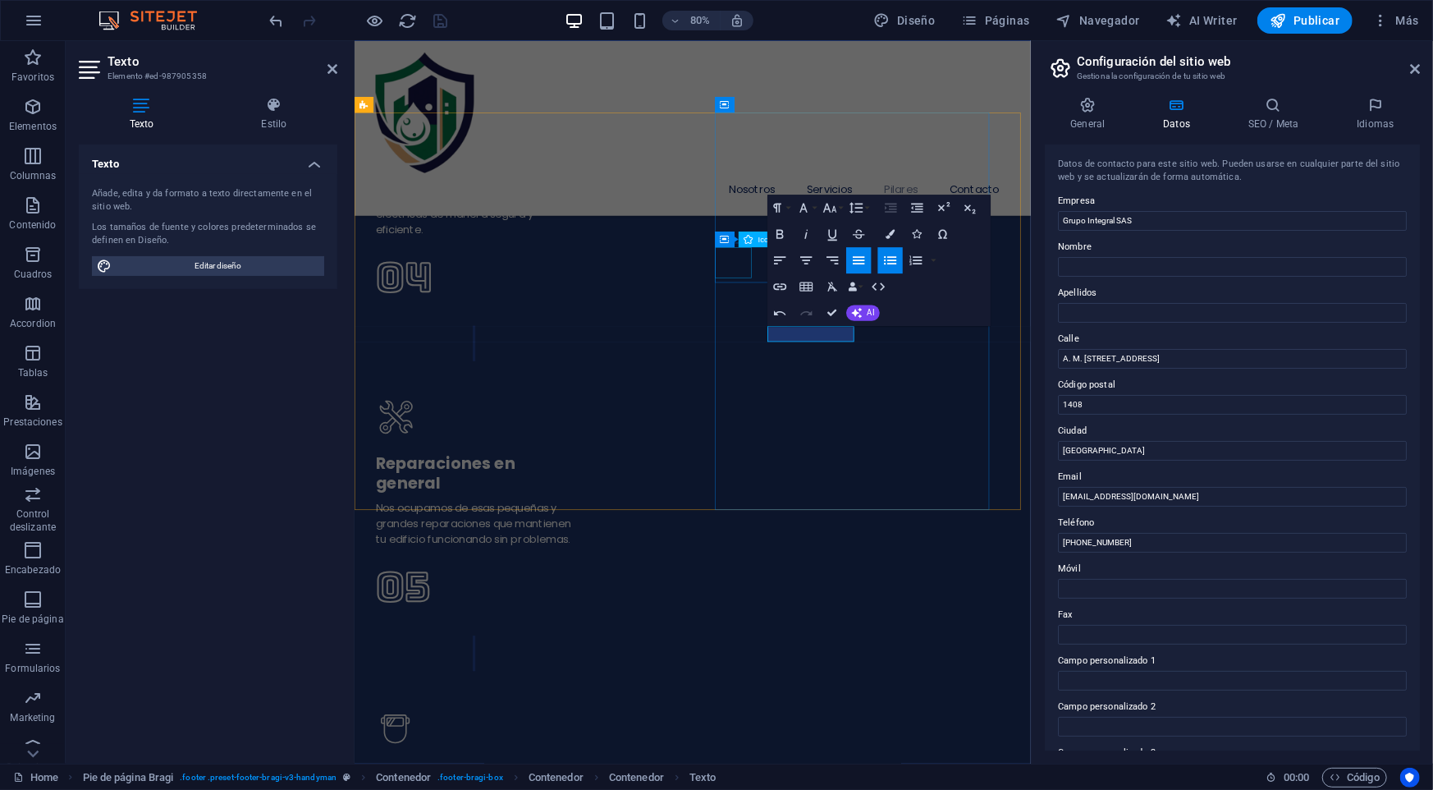
scroll to position [4758, 0]
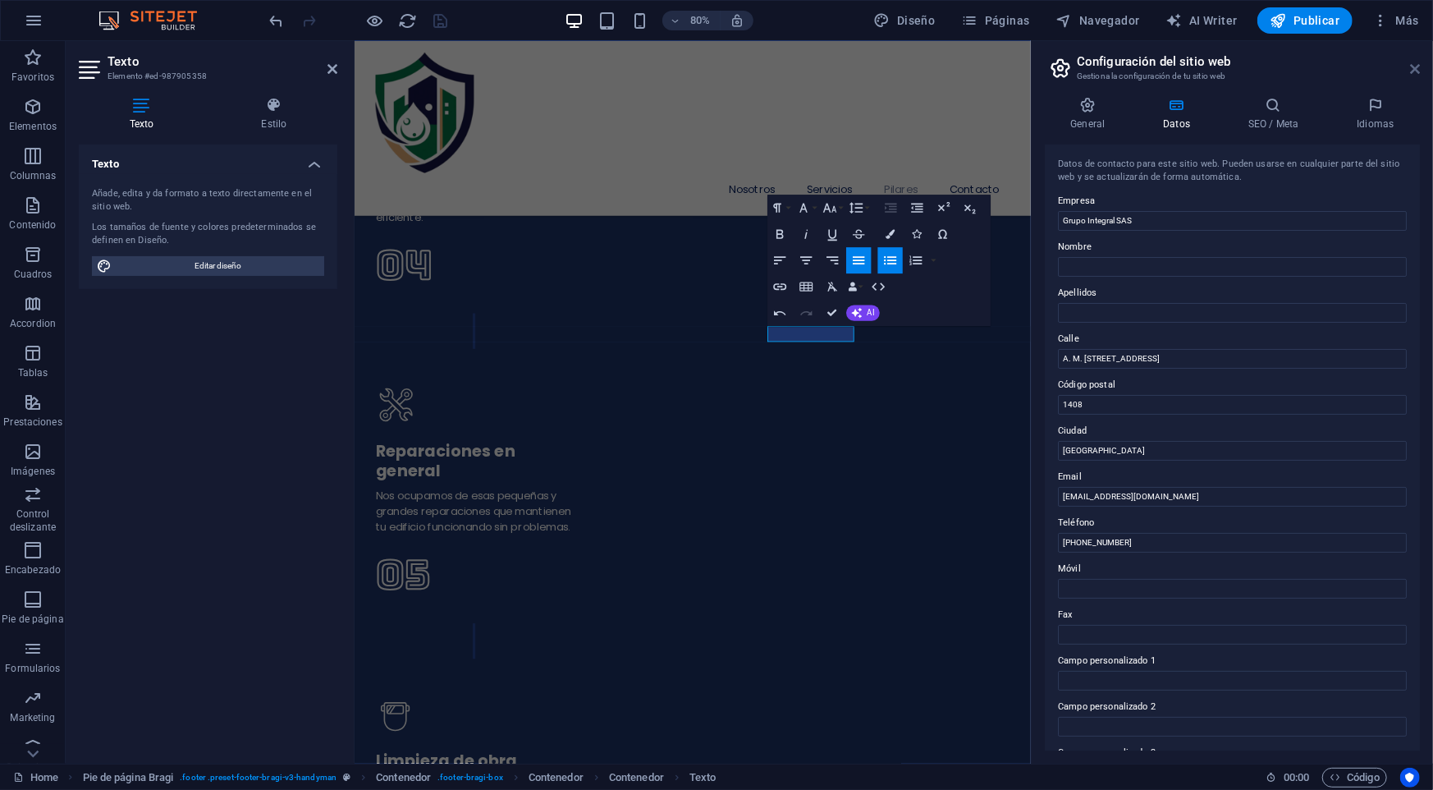
click at [1410, 66] on icon at bounding box center [1415, 68] width 10 height 13
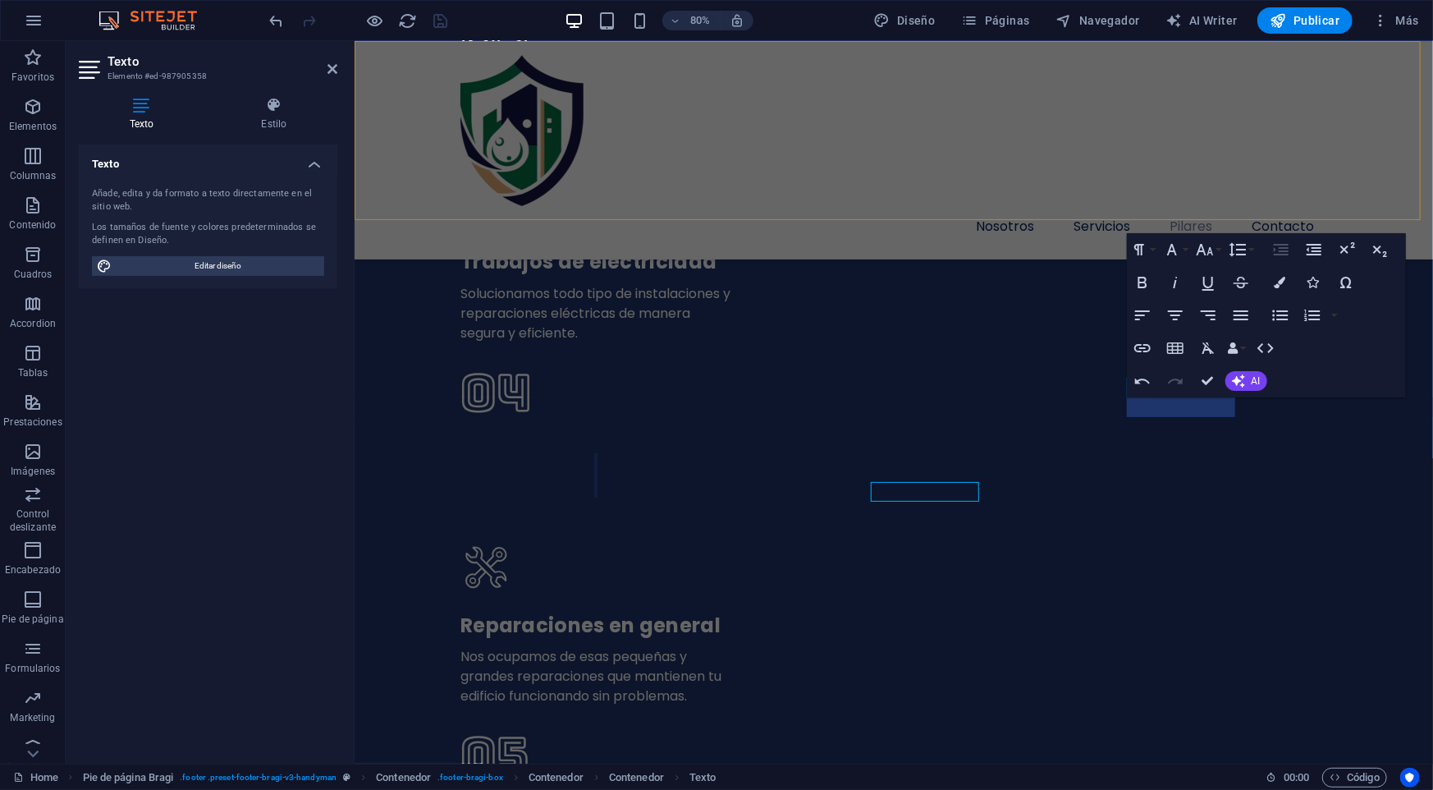
scroll to position [4674, 0]
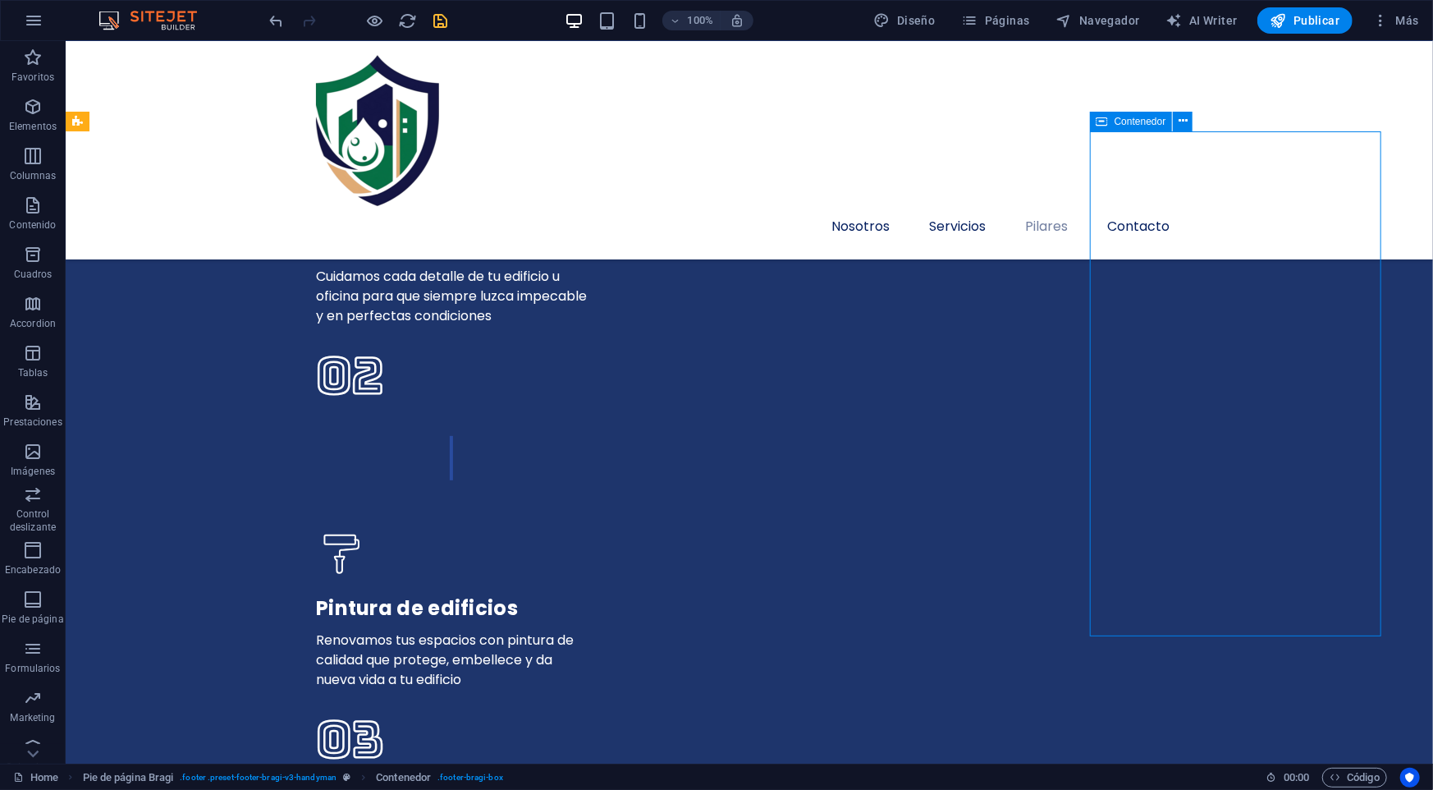
click at [1019, 173] on div "Nosotros Servicios Pilares Contacto Menu" at bounding box center [748, 149] width 1367 height 218
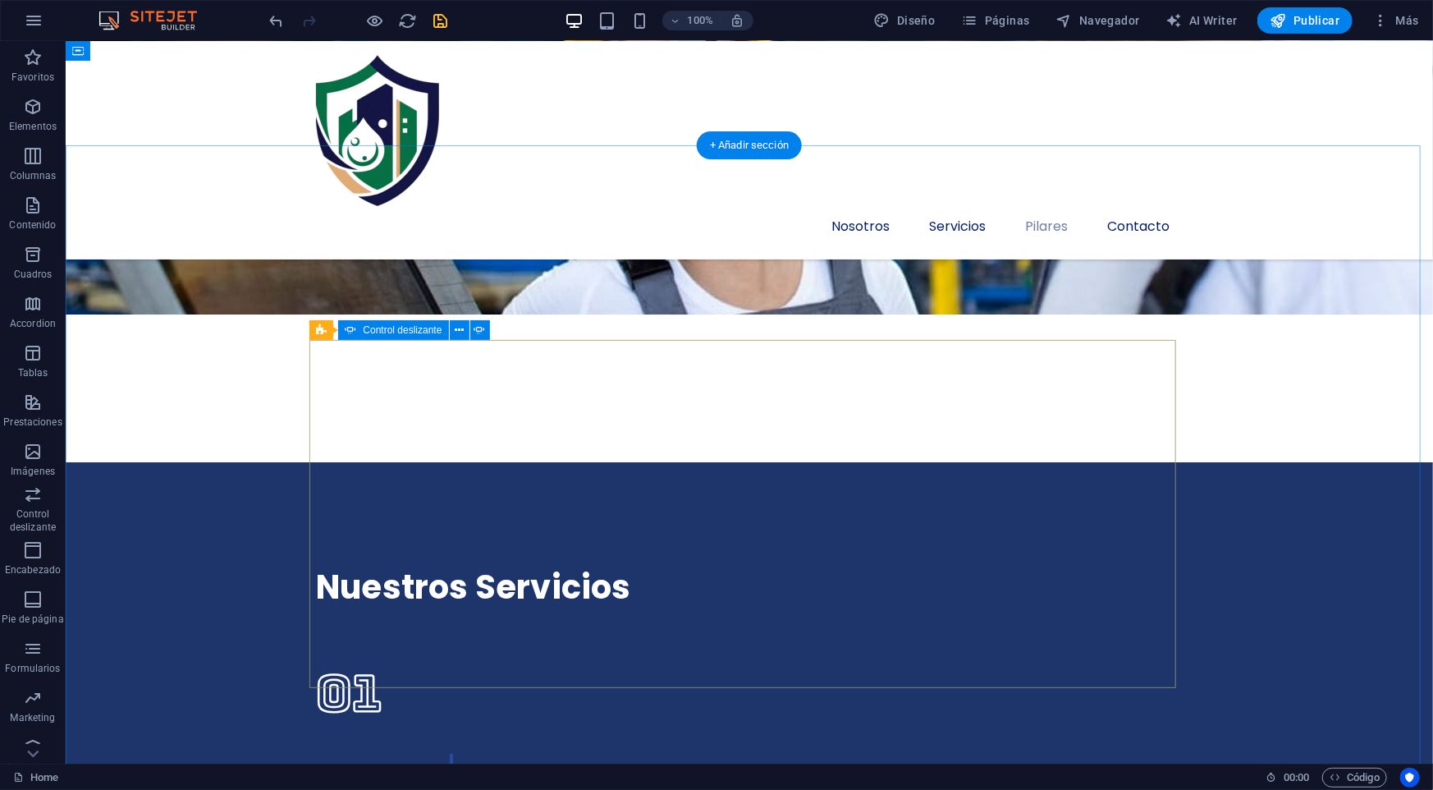
scroll to position [3557, 0]
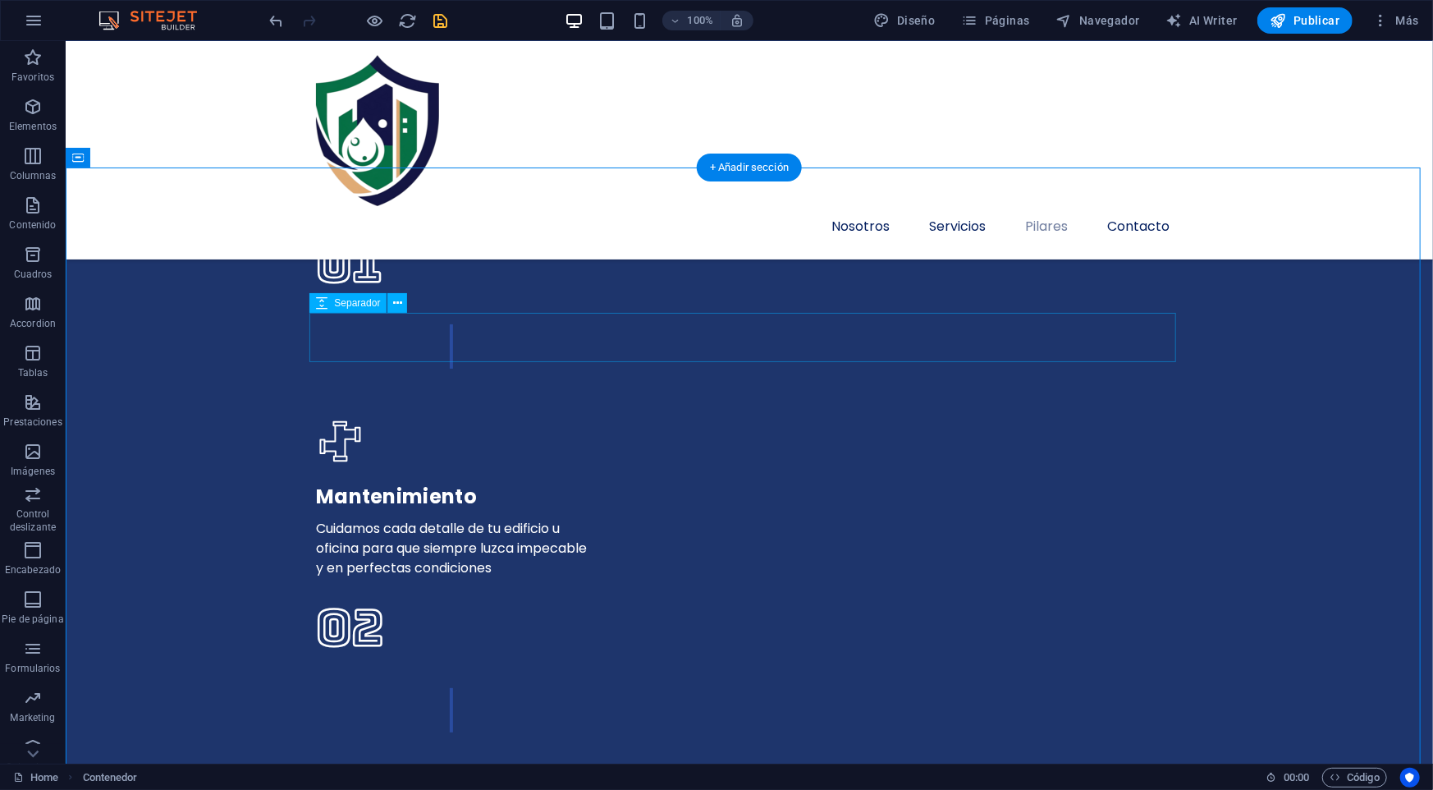
scroll to position [3557, 0]
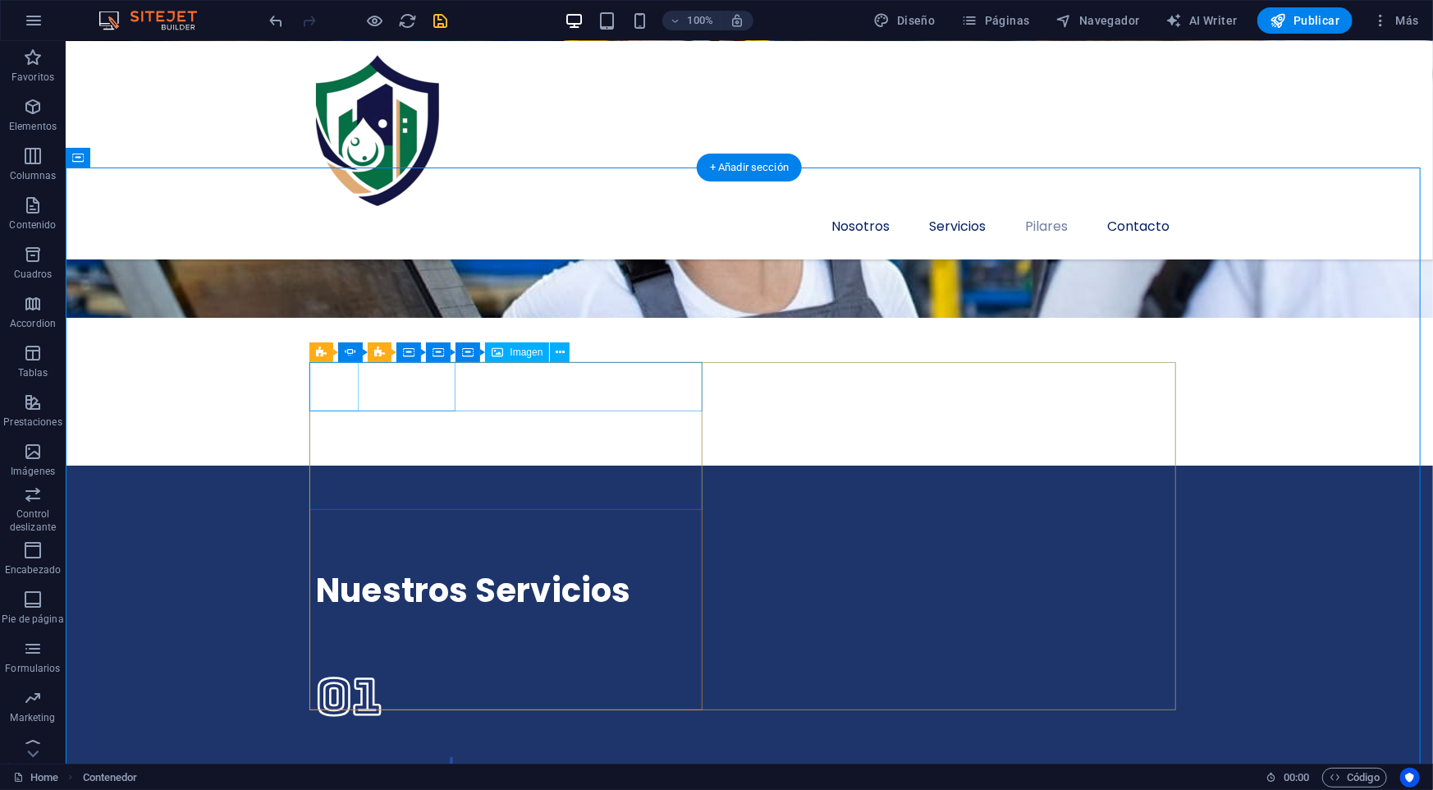
select select "px"
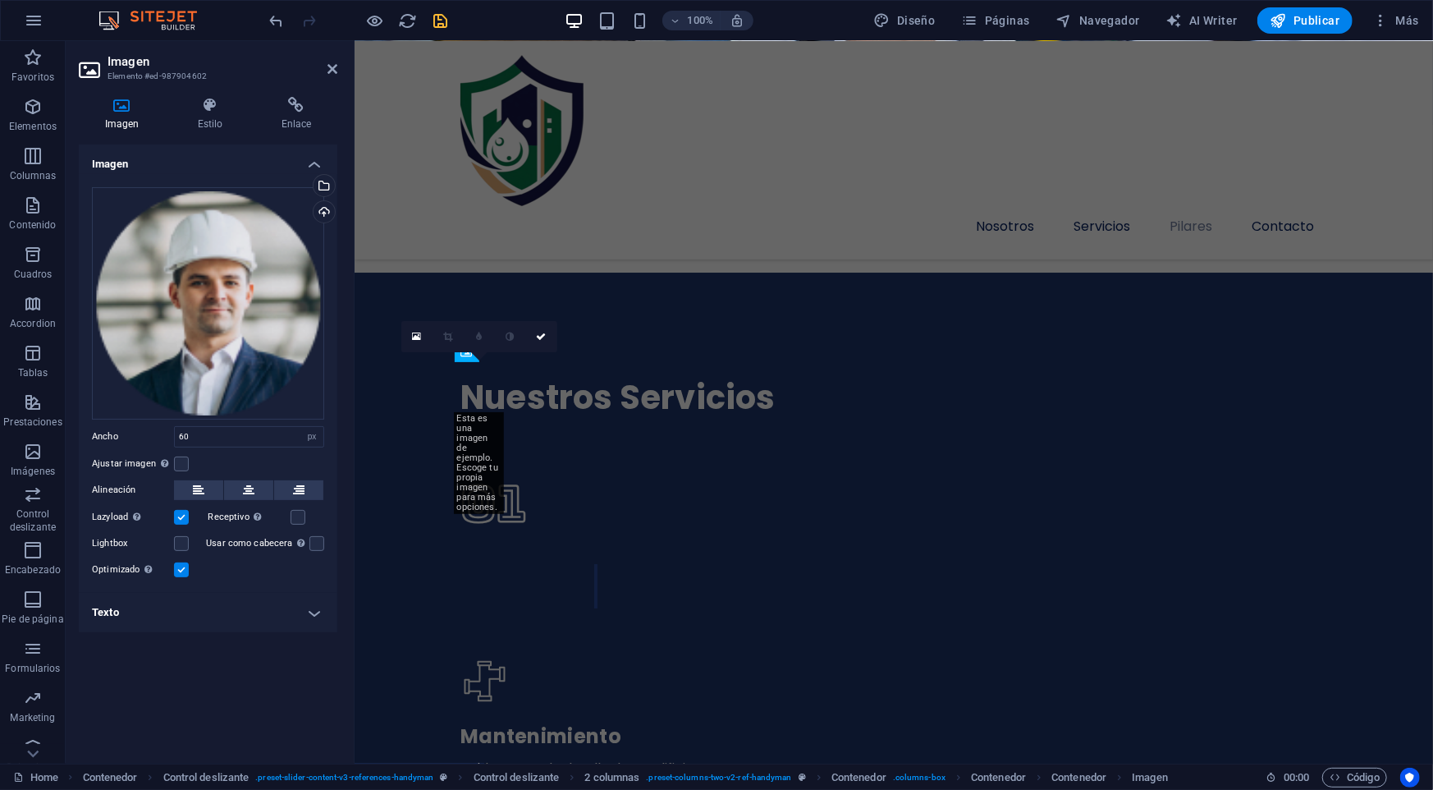
scroll to position [3989, 0]
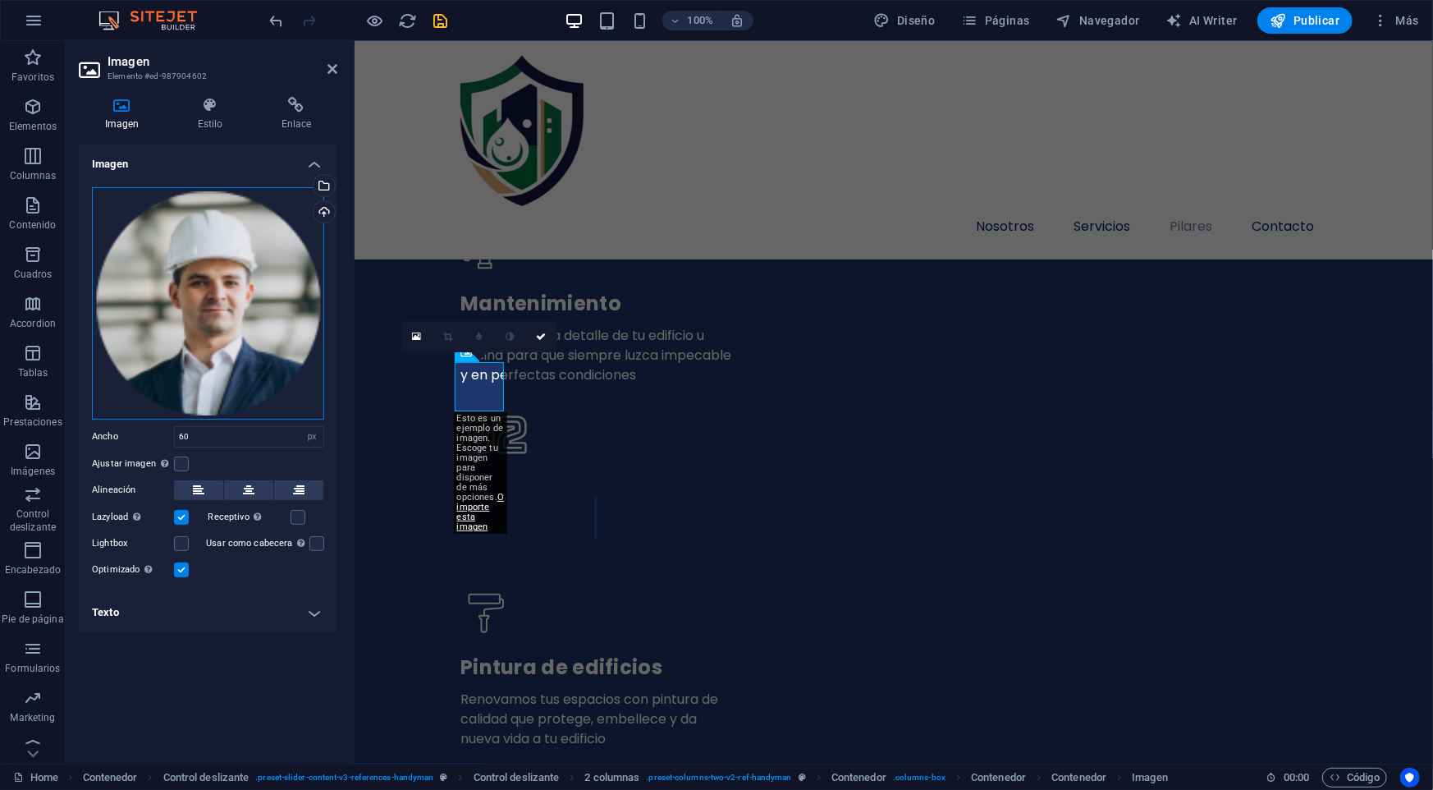
click at [232, 305] on div "Arrastra archivos aquí, haz clic para escoger archivos o selecciona archivos de…" at bounding box center [208, 303] width 232 height 232
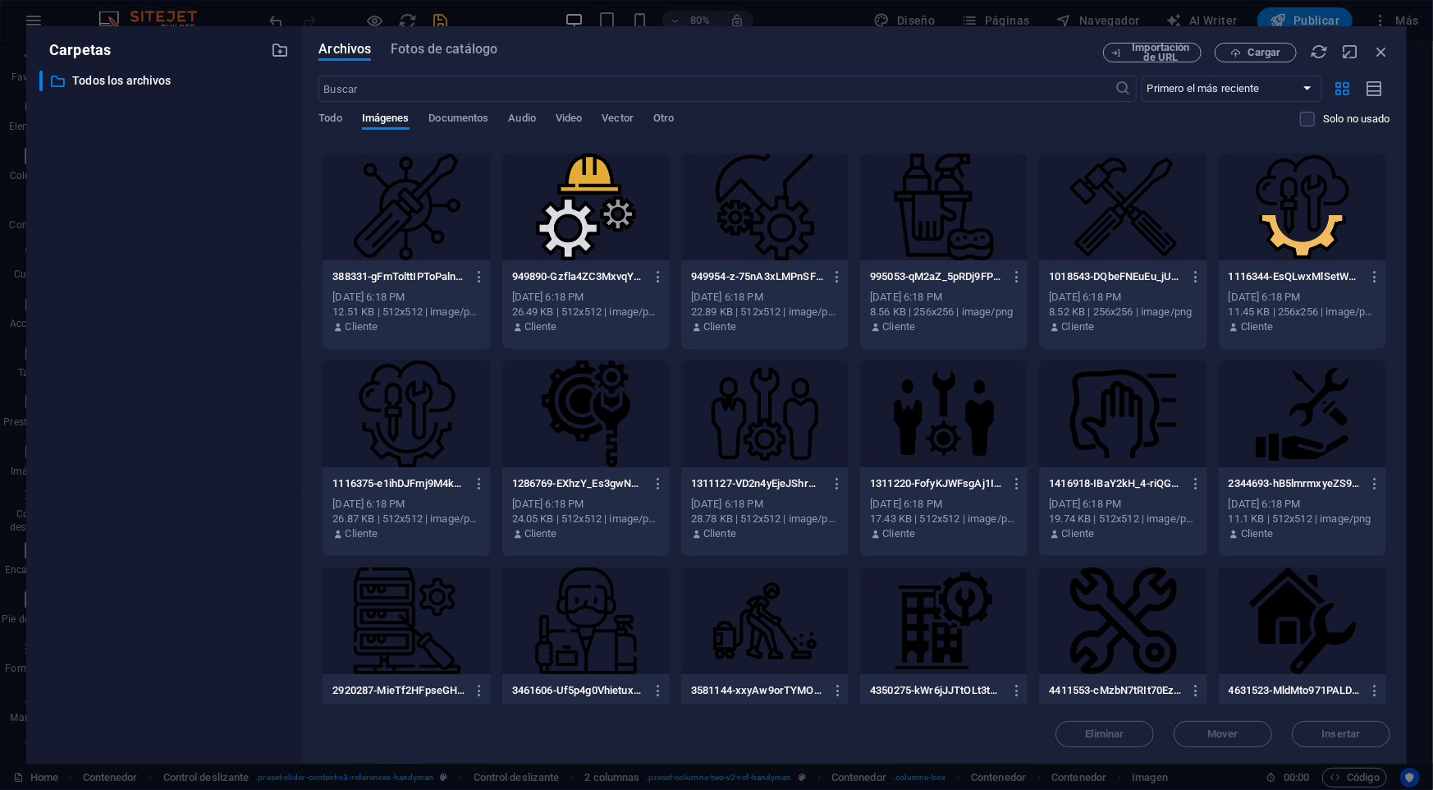
scroll to position [0, 0]
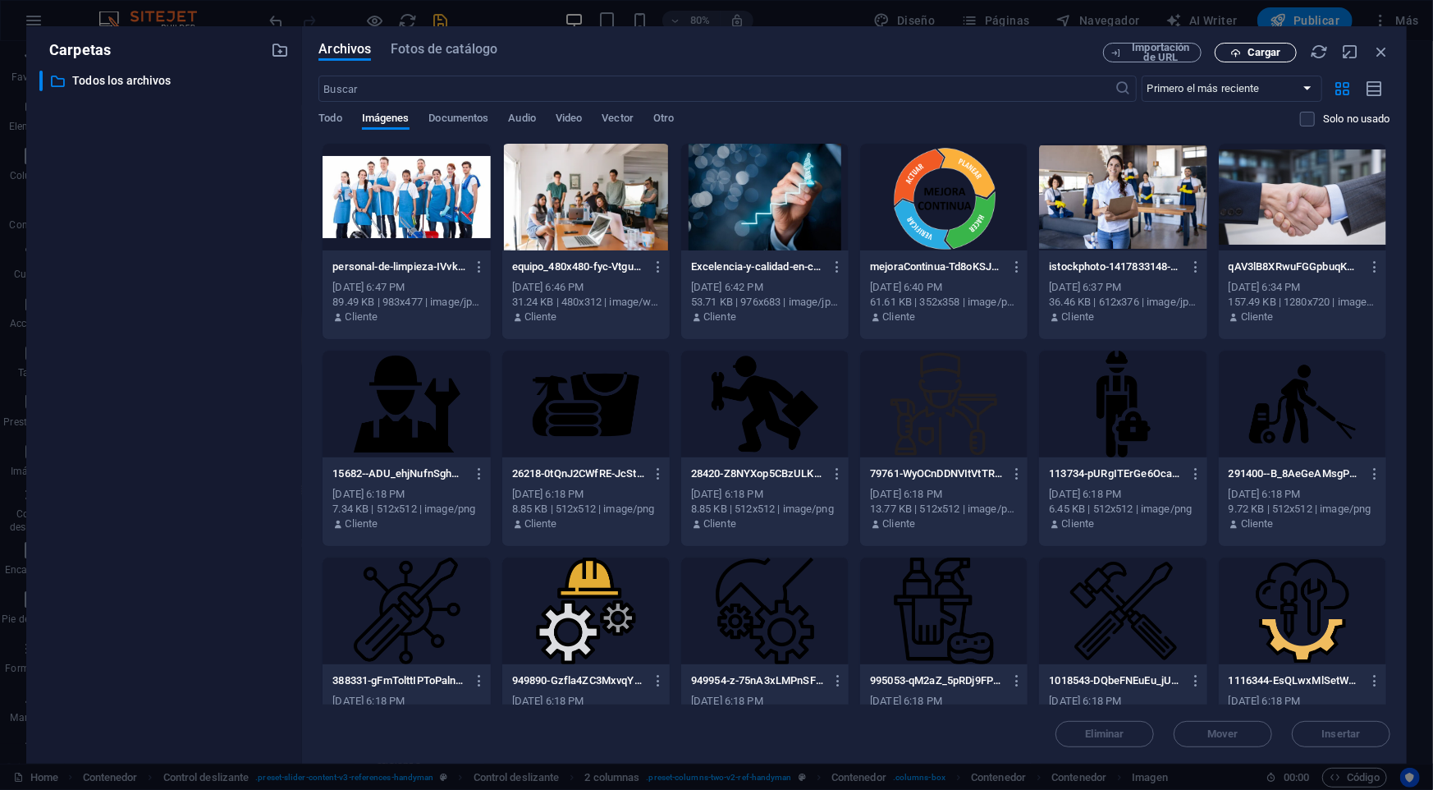
click at [1256, 51] on span "Cargar" at bounding box center [1264, 53] width 34 height 10
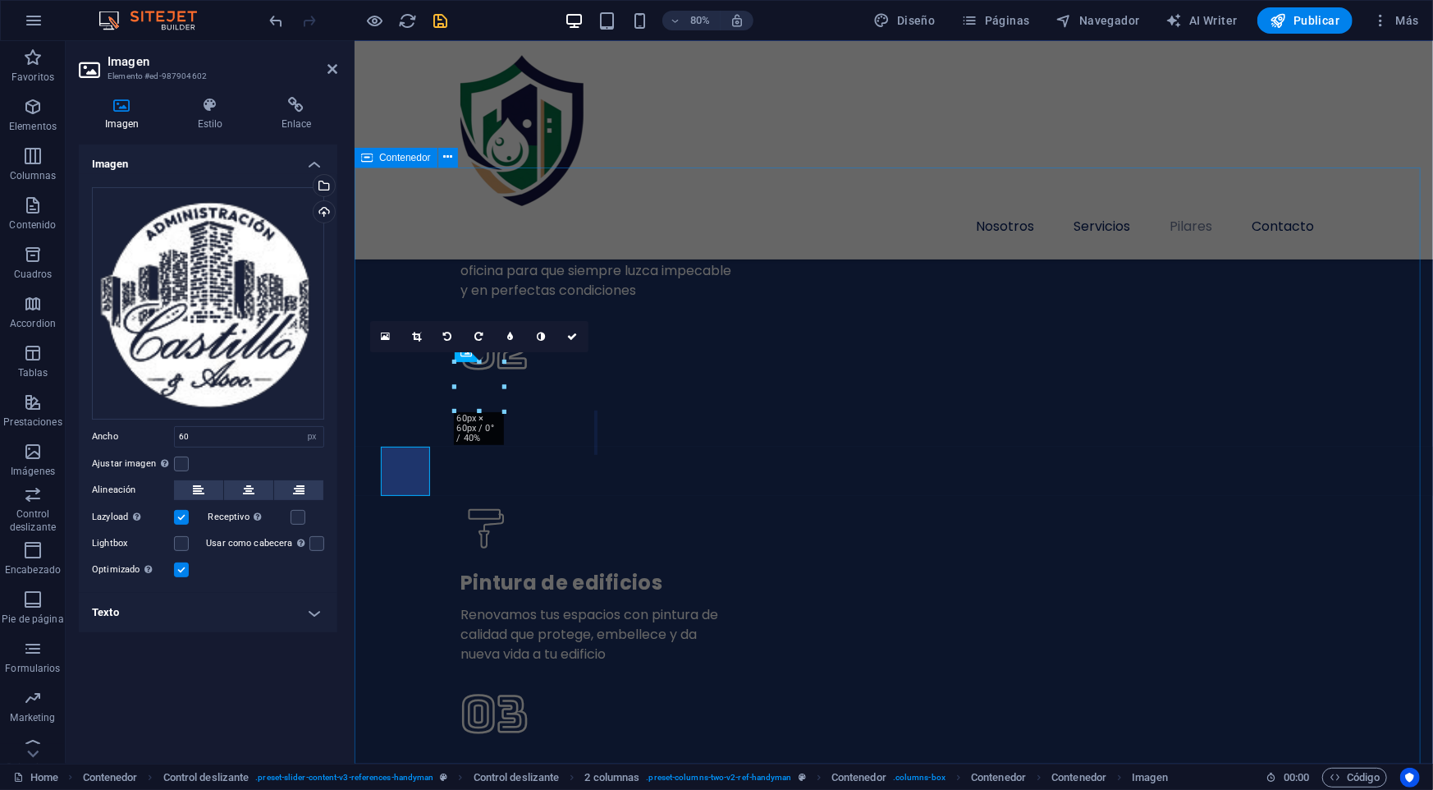
scroll to position [3989, 0]
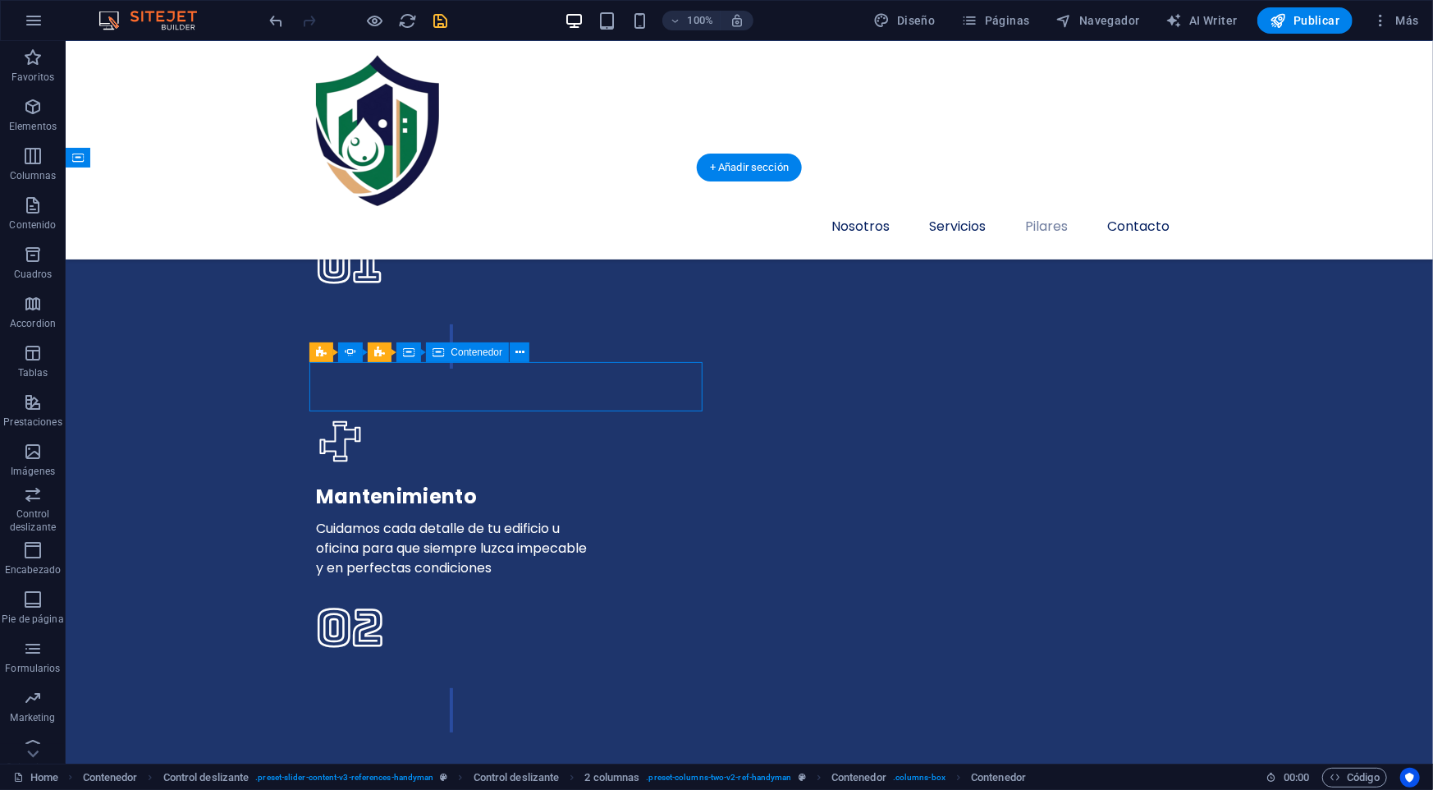
select select "%"
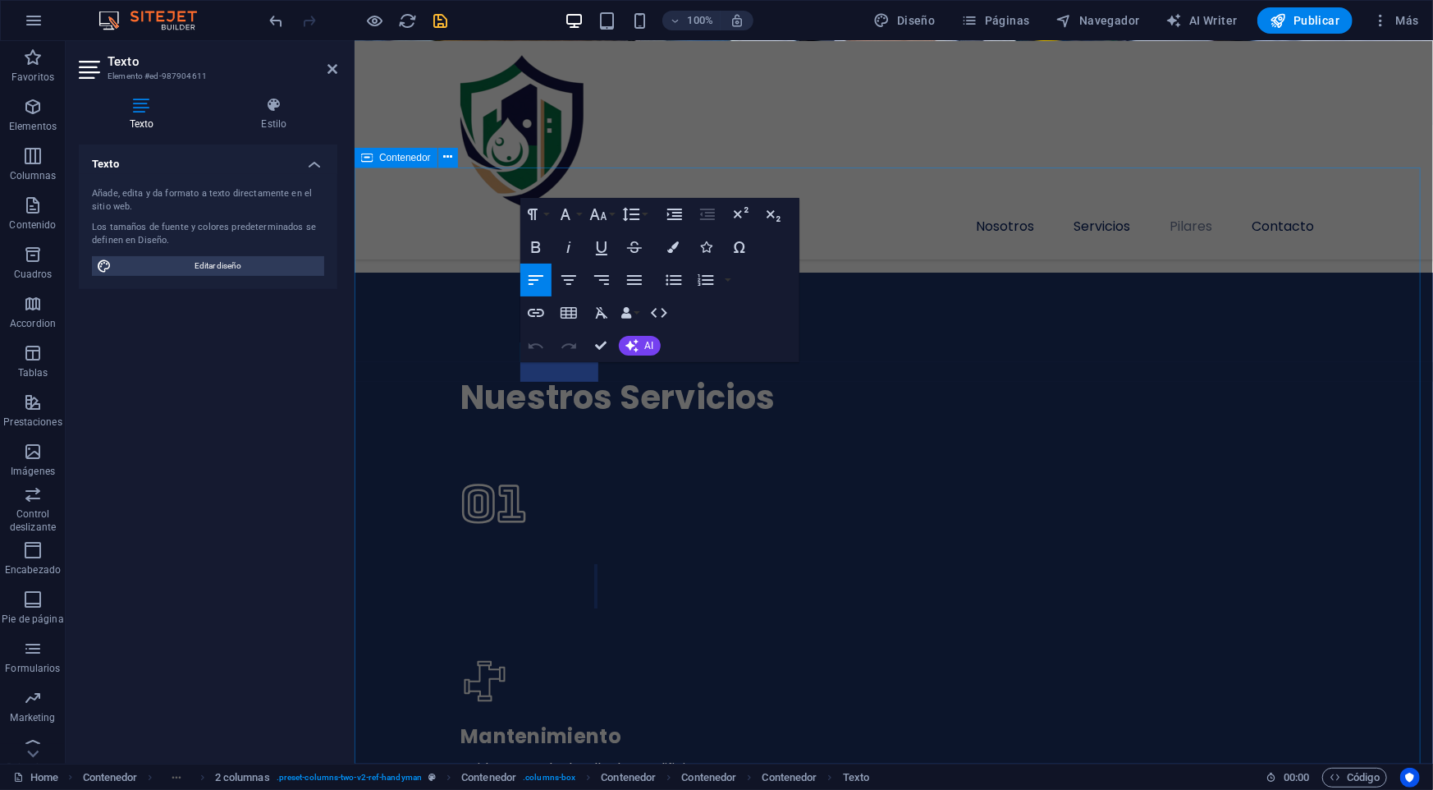
scroll to position [3989, 0]
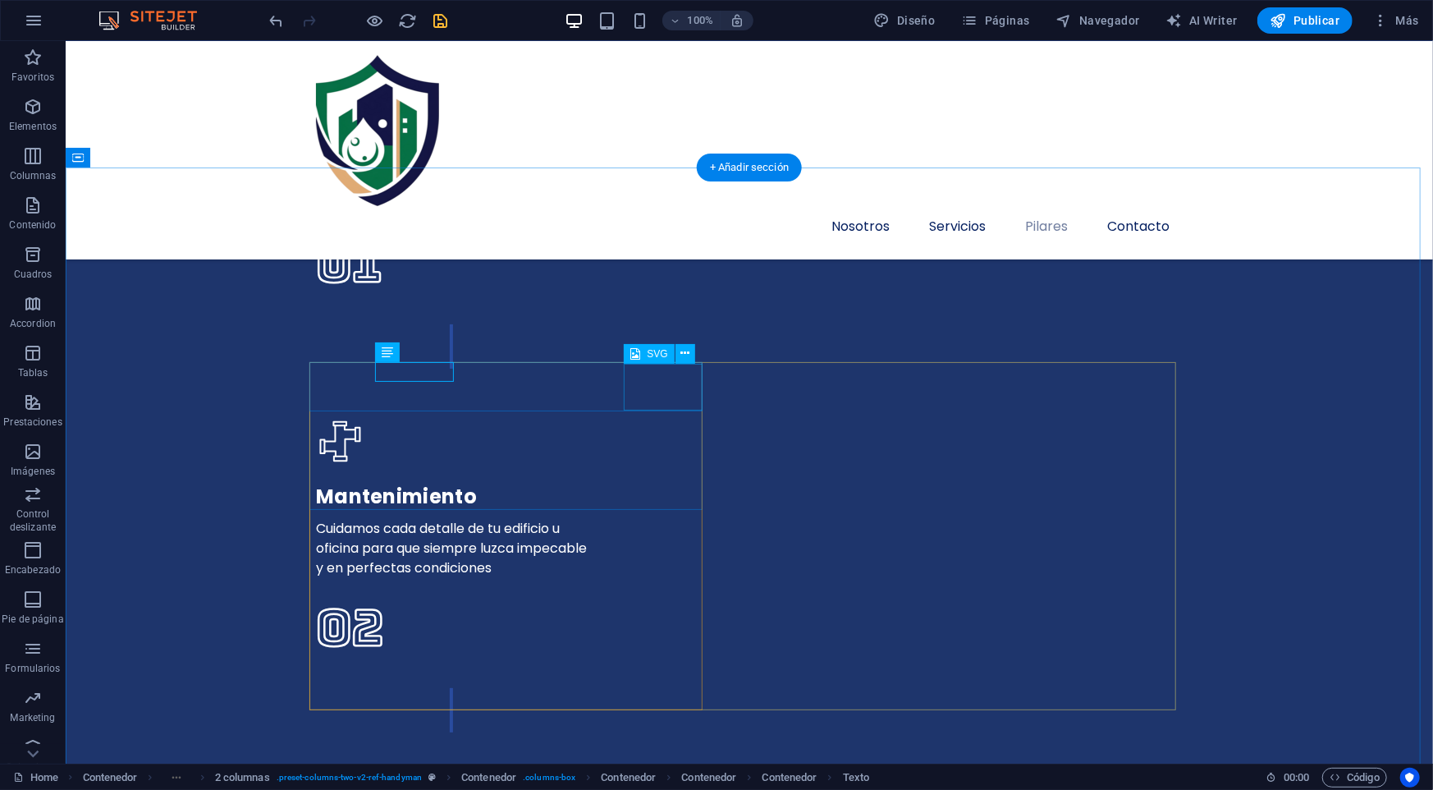
scroll to position [3557, 0]
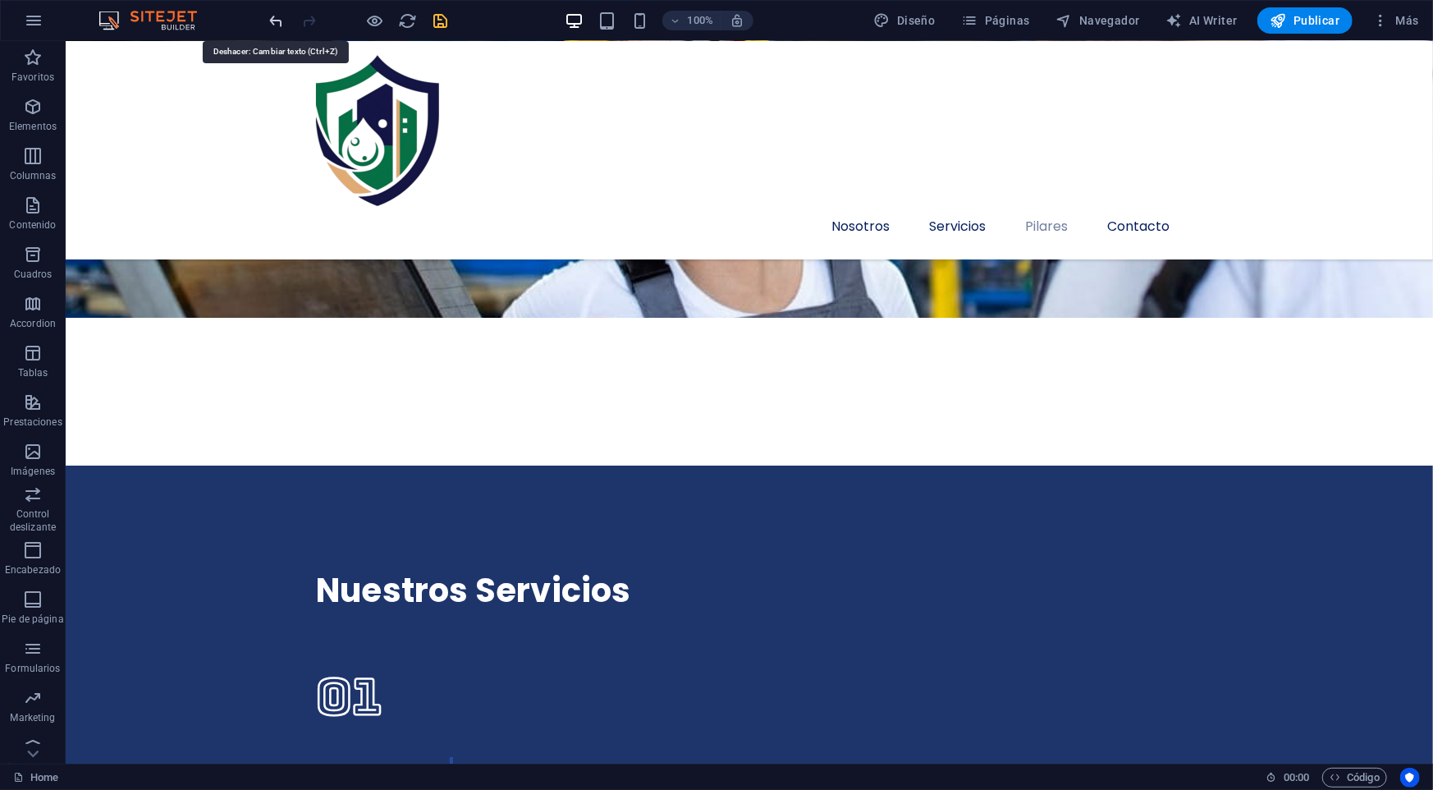
click at [281, 27] on icon "undo" at bounding box center [277, 20] width 19 height 19
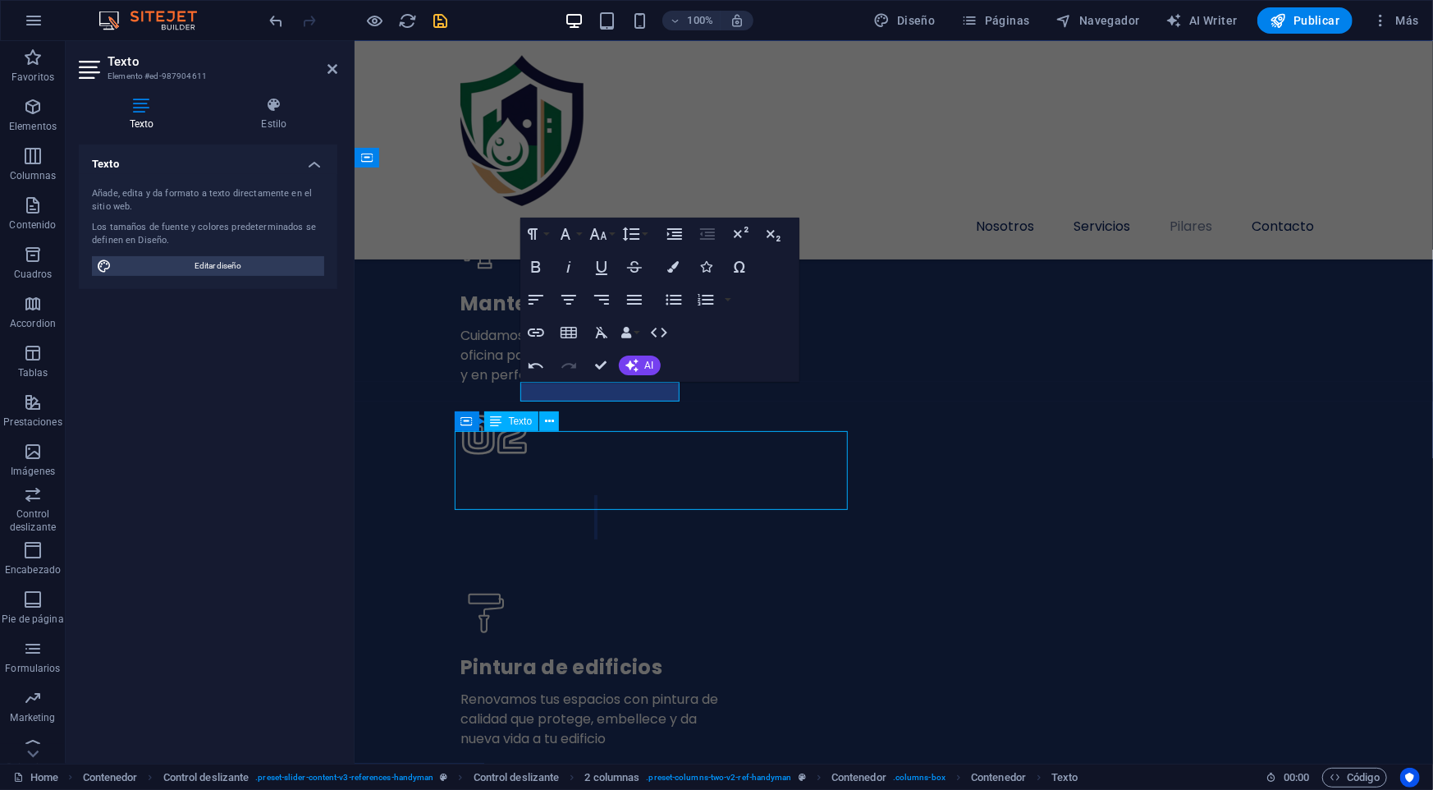
scroll to position [3557, 0]
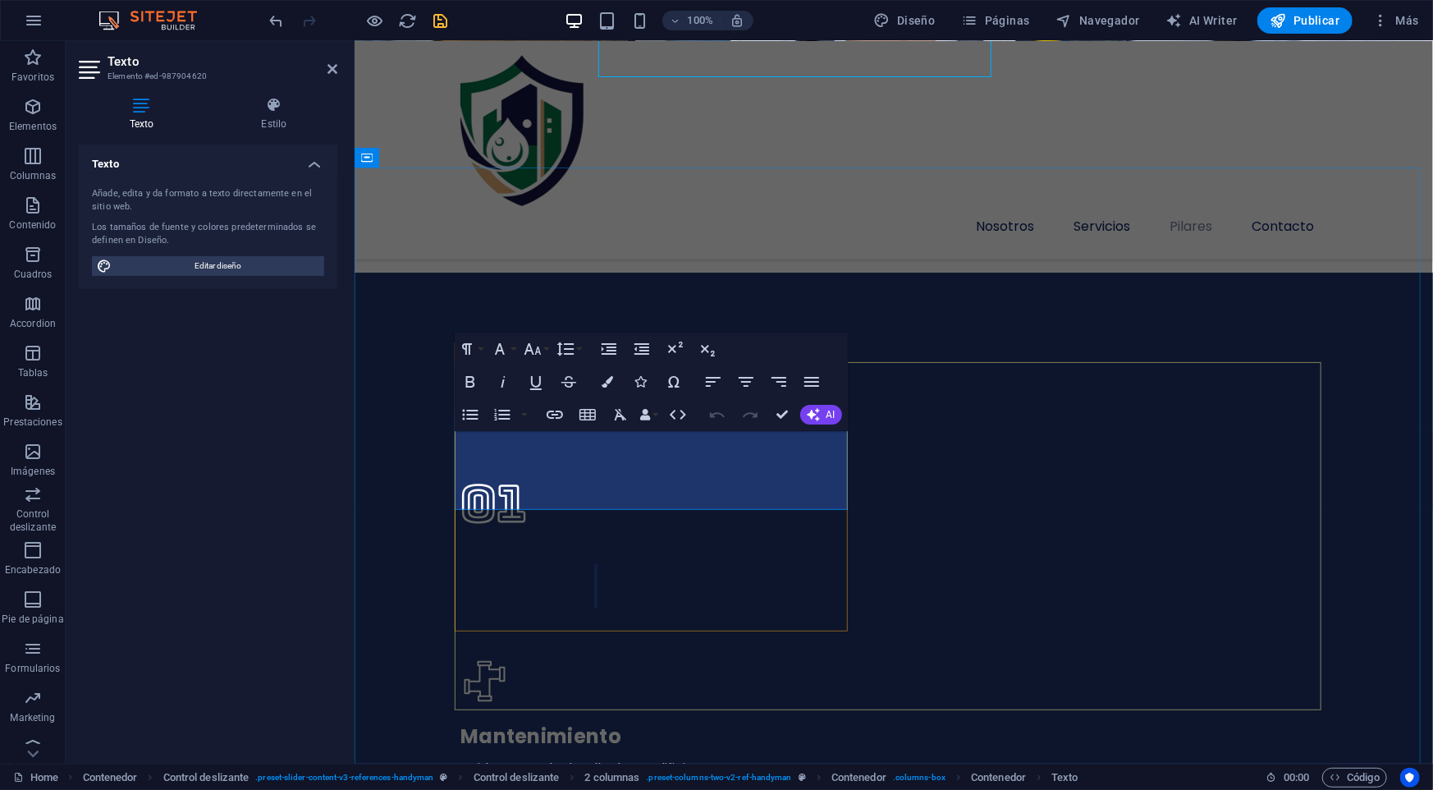
scroll to position [3989, 0]
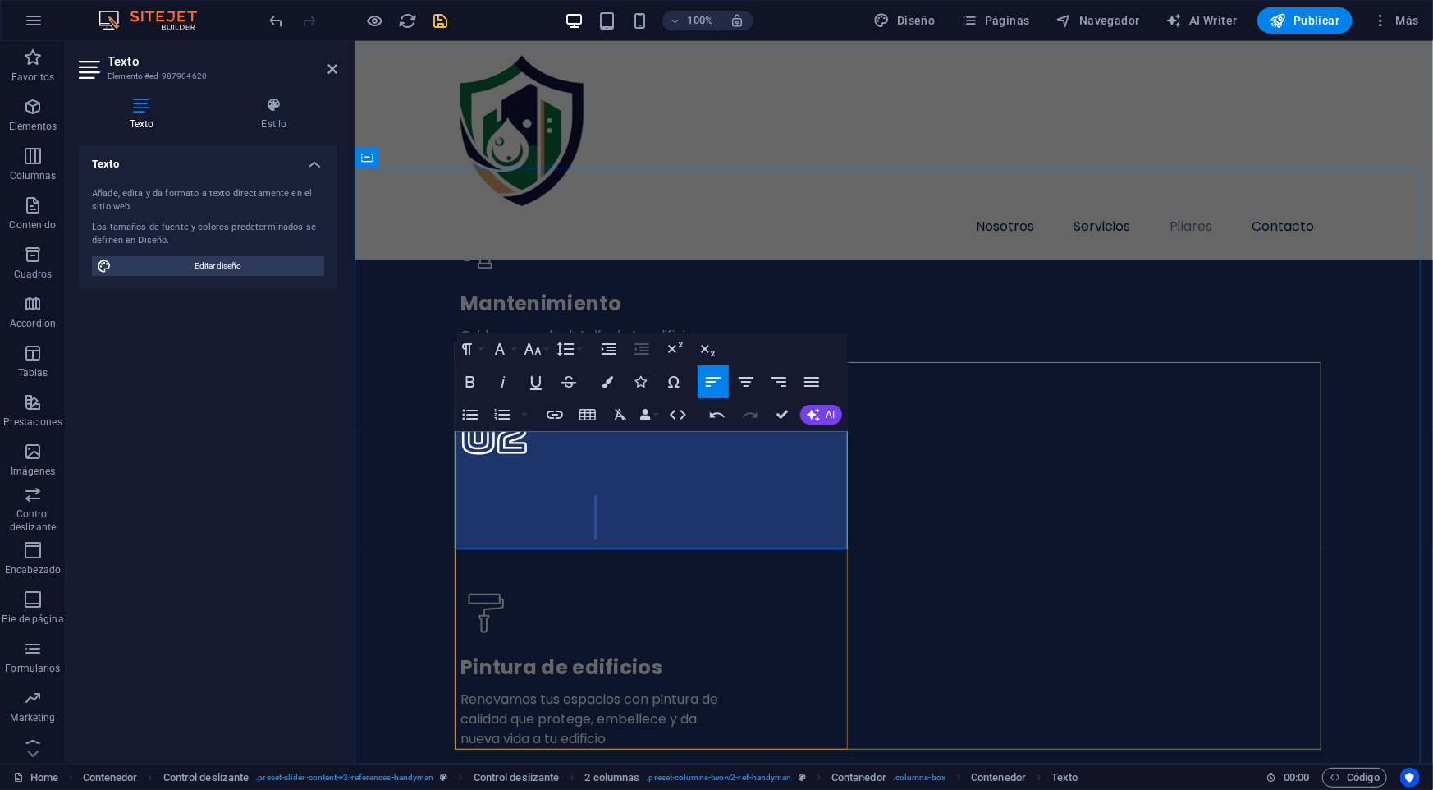
click at [805, 384] on icon "button" at bounding box center [812, 382] width 20 height 20
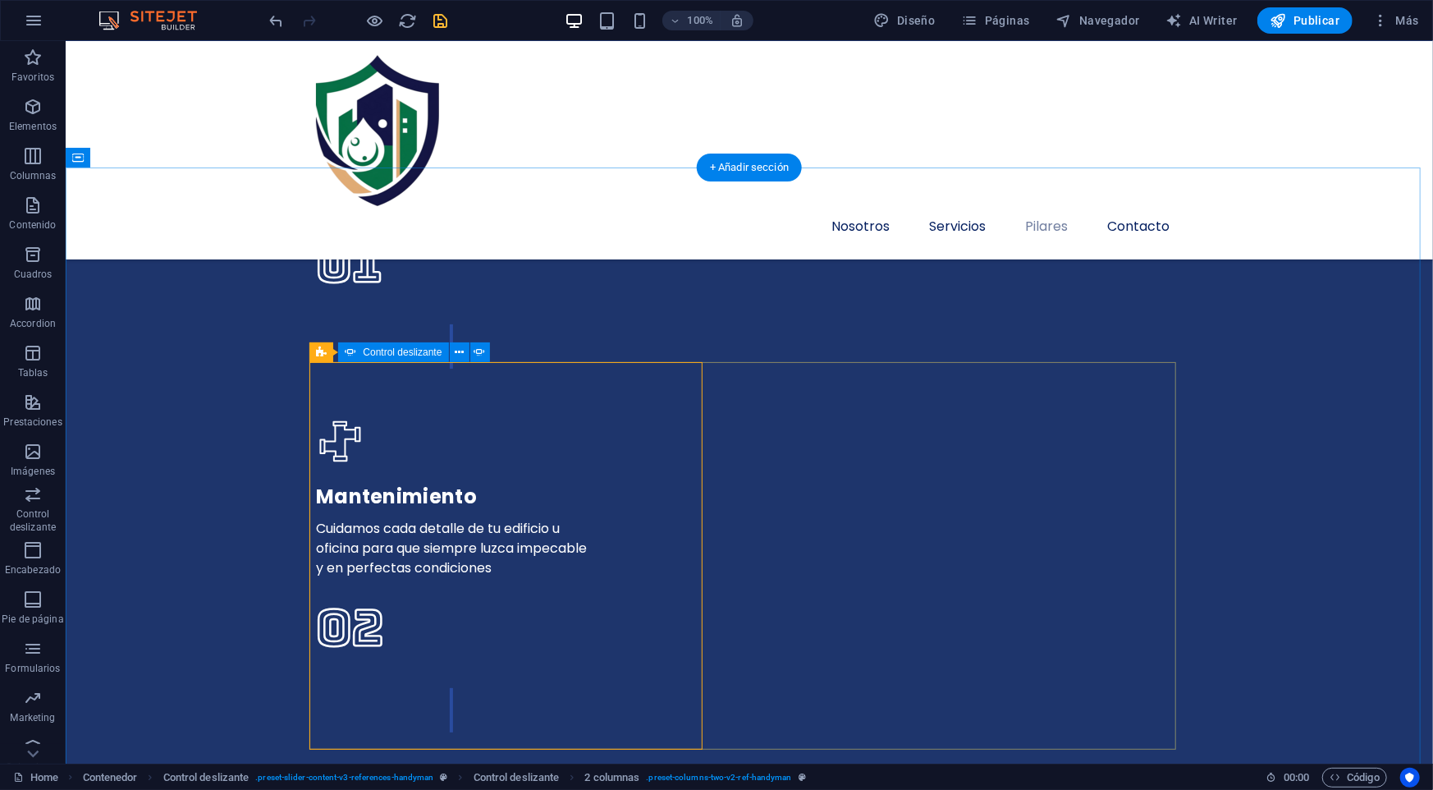
scroll to position [3557, 0]
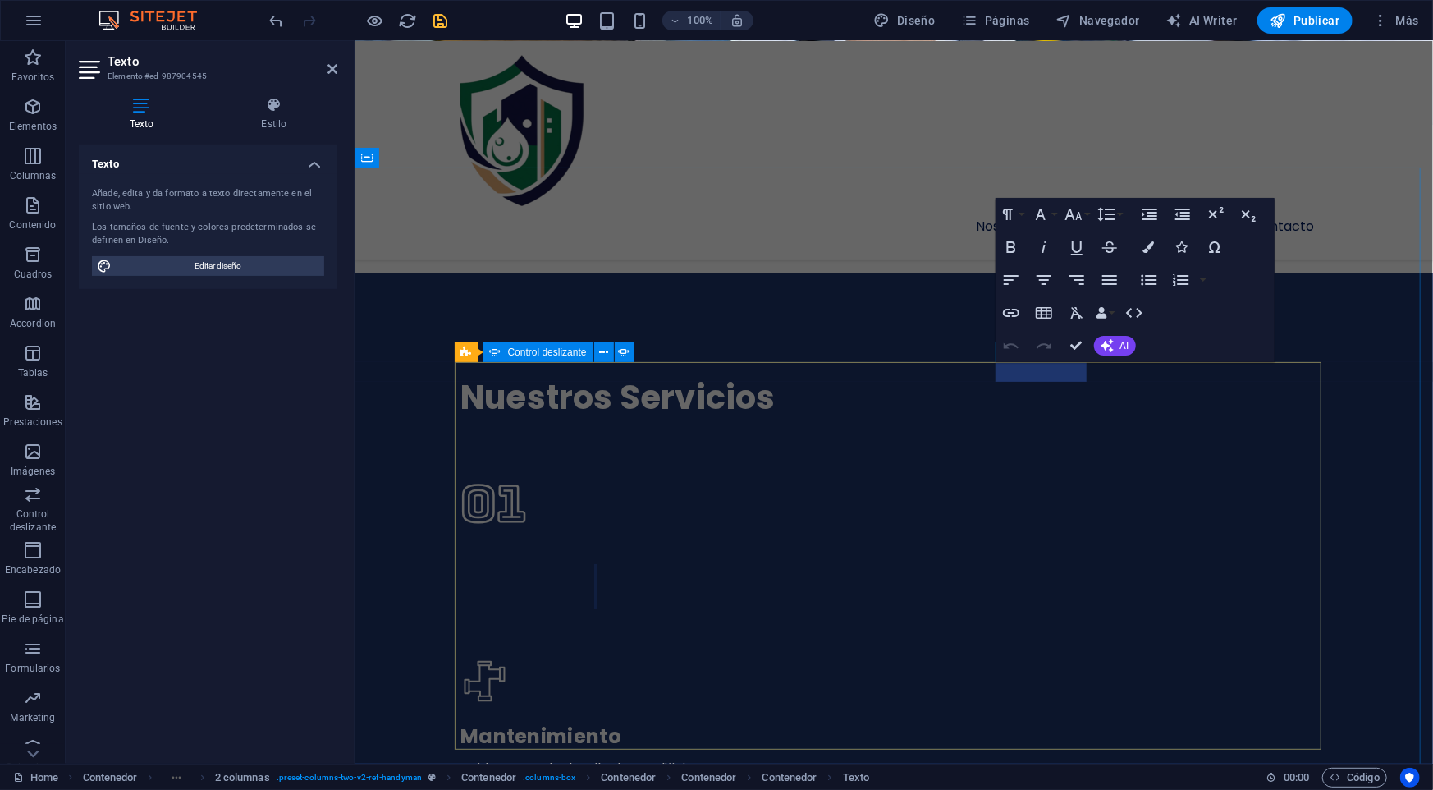
scroll to position [3989, 0]
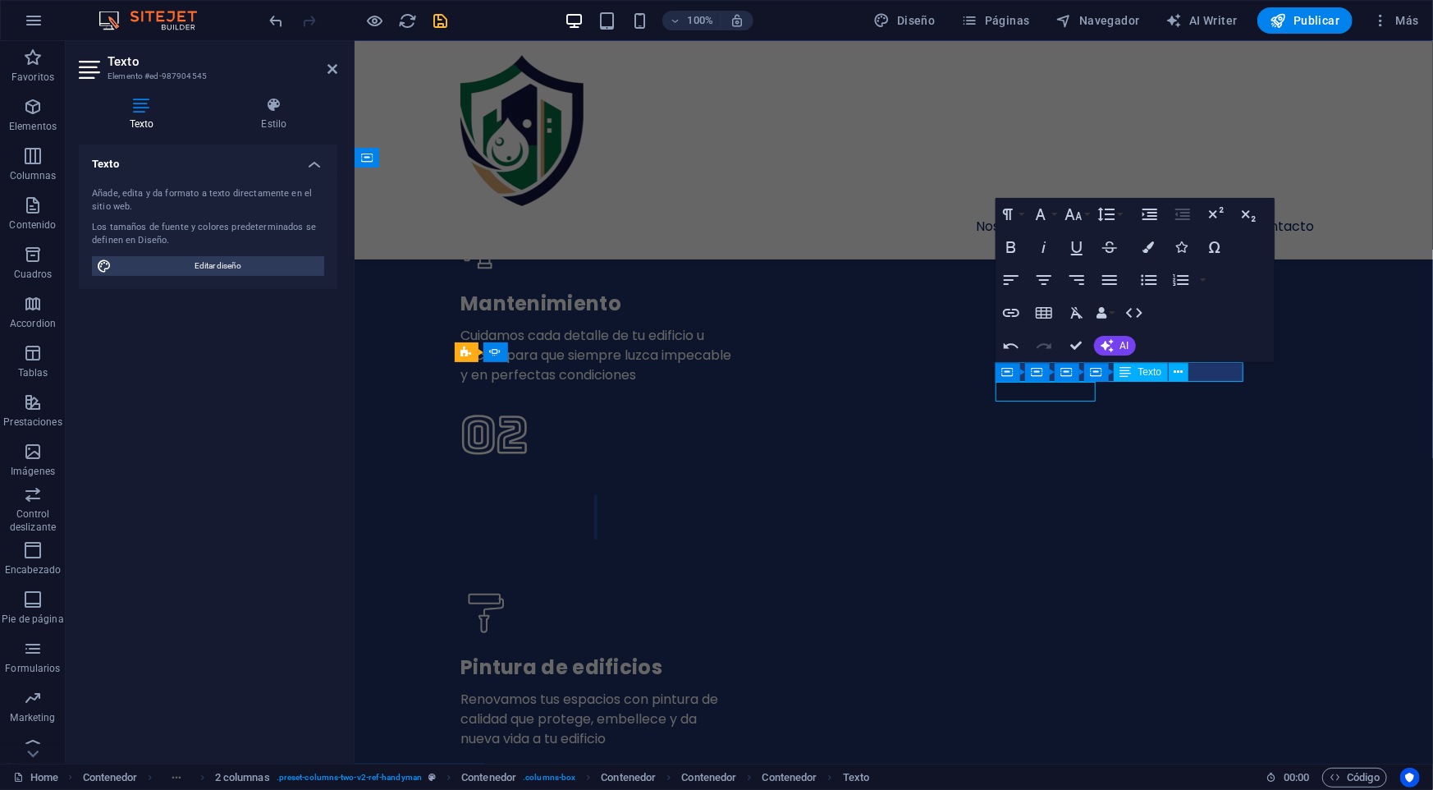
scroll to position [3557, 0]
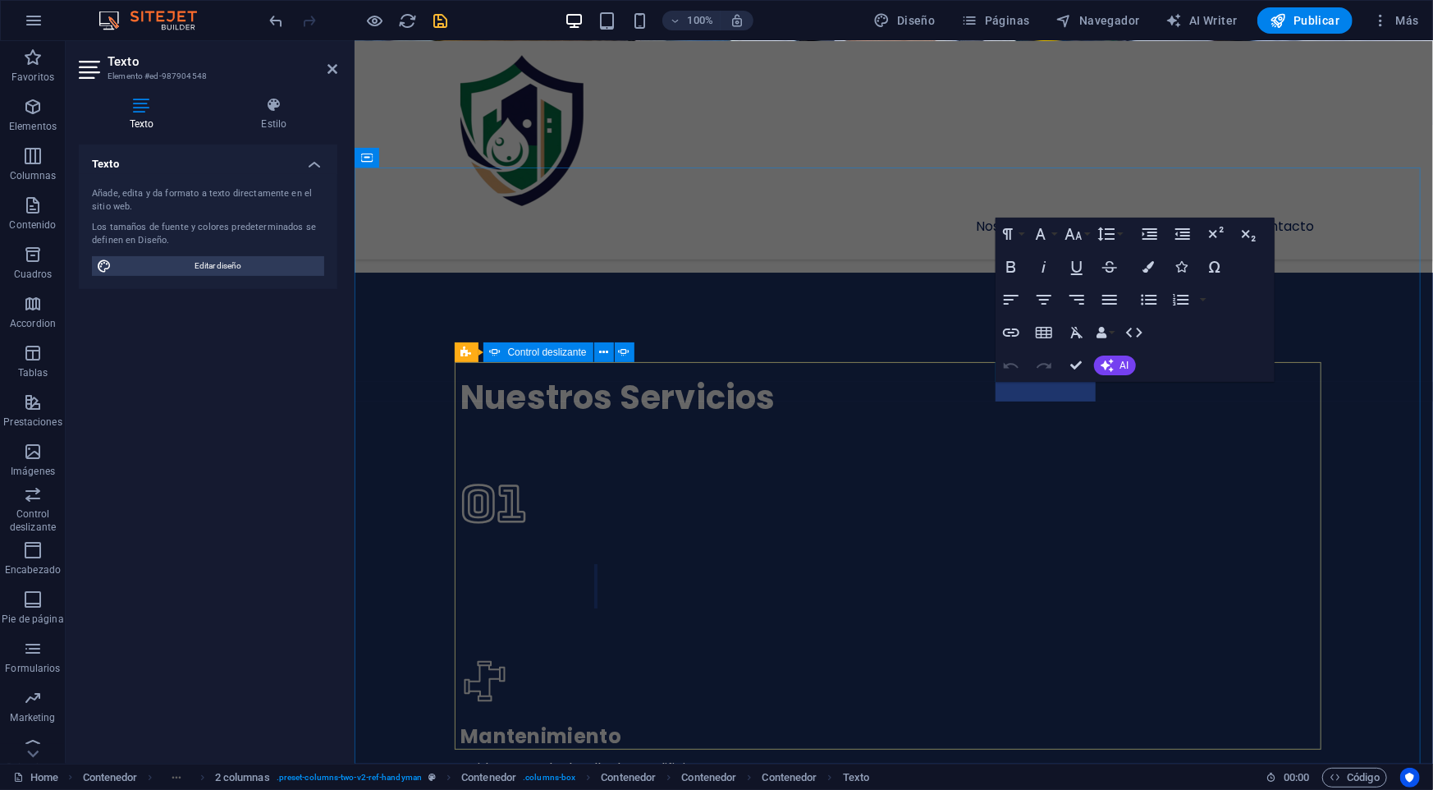
scroll to position [3989, 0]
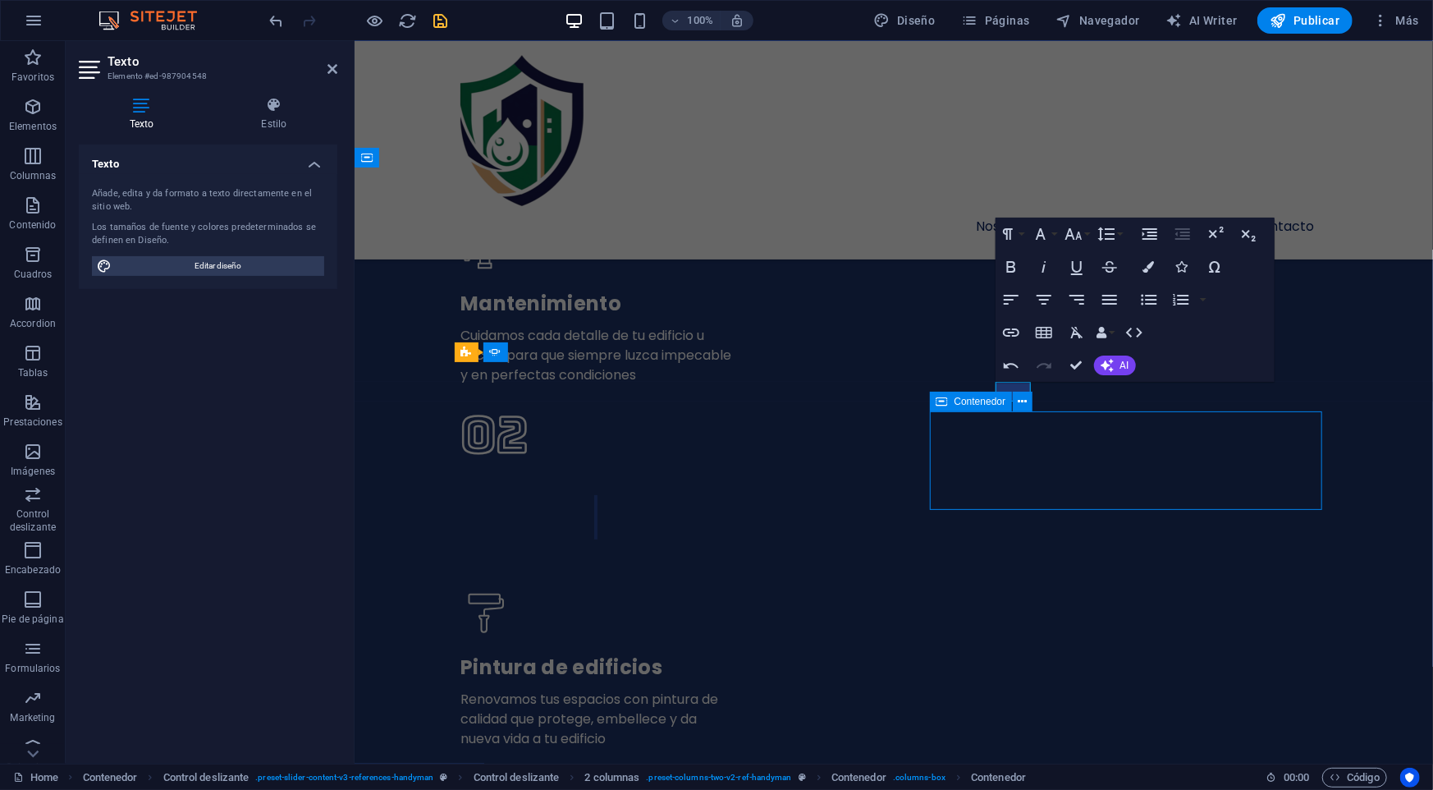
scroll to position [3557, 0]
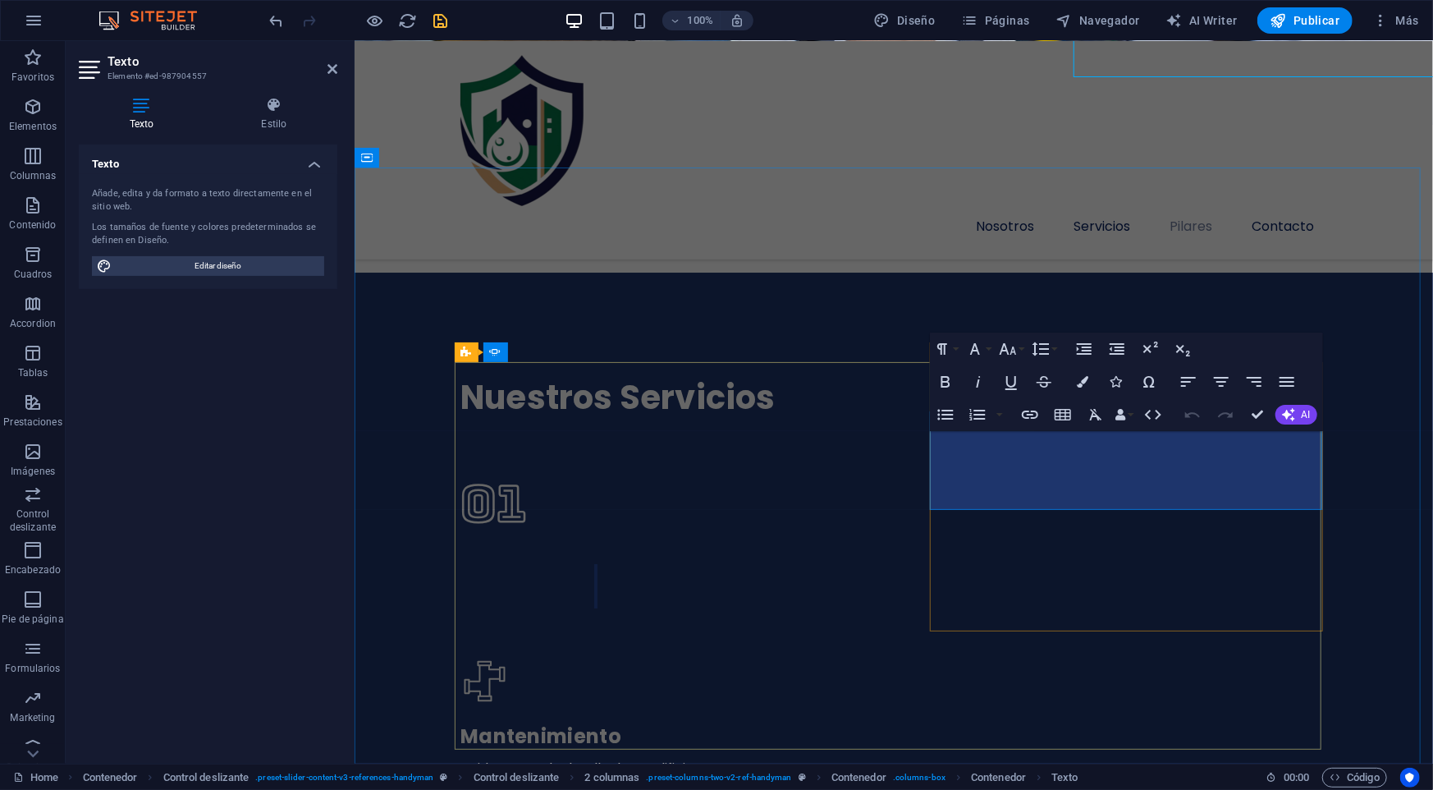
scroll to position [3989, 0]
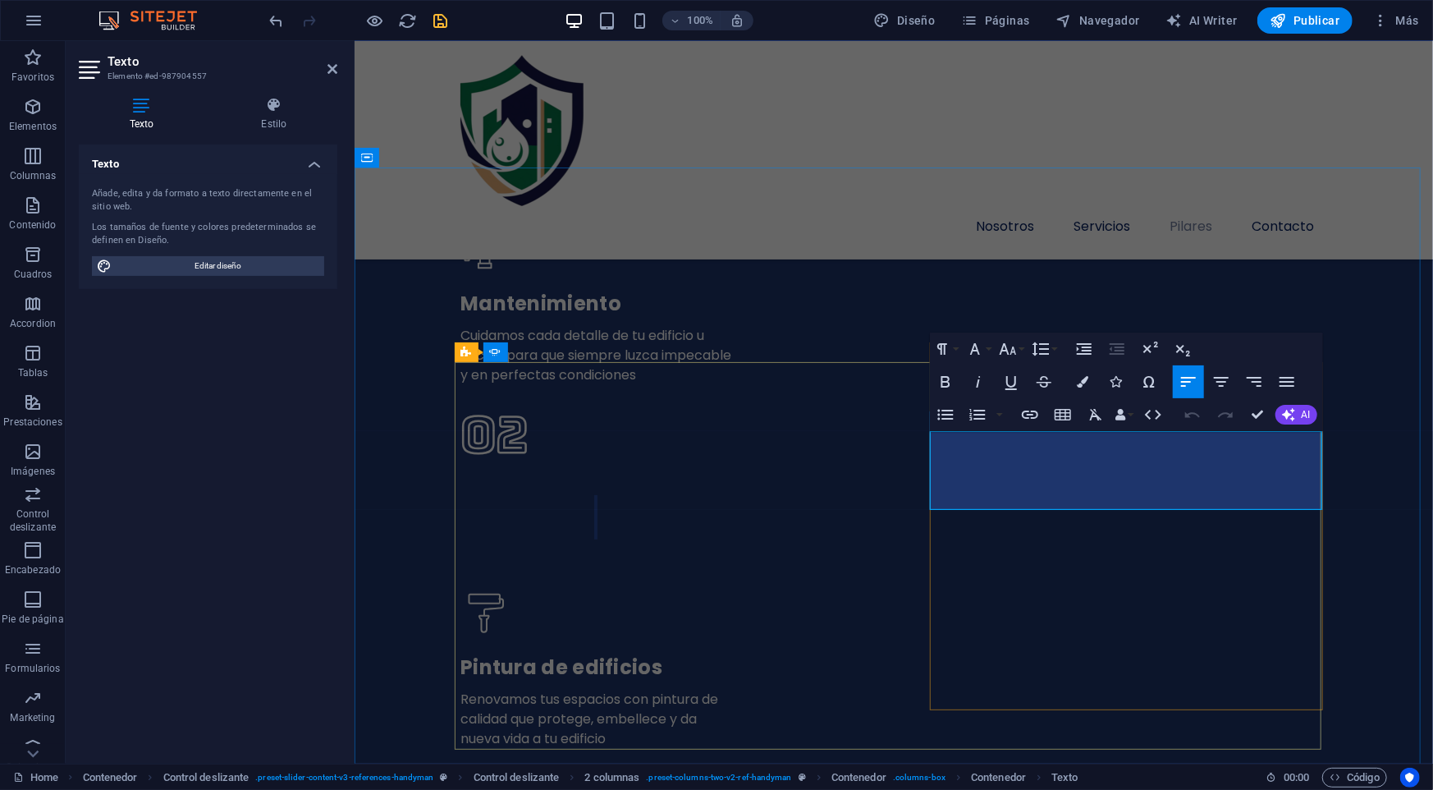
drag, startPoint x: 1025, startPoint y: 457, endPoint x: 986, endPoint y: 461, distance: 39.6
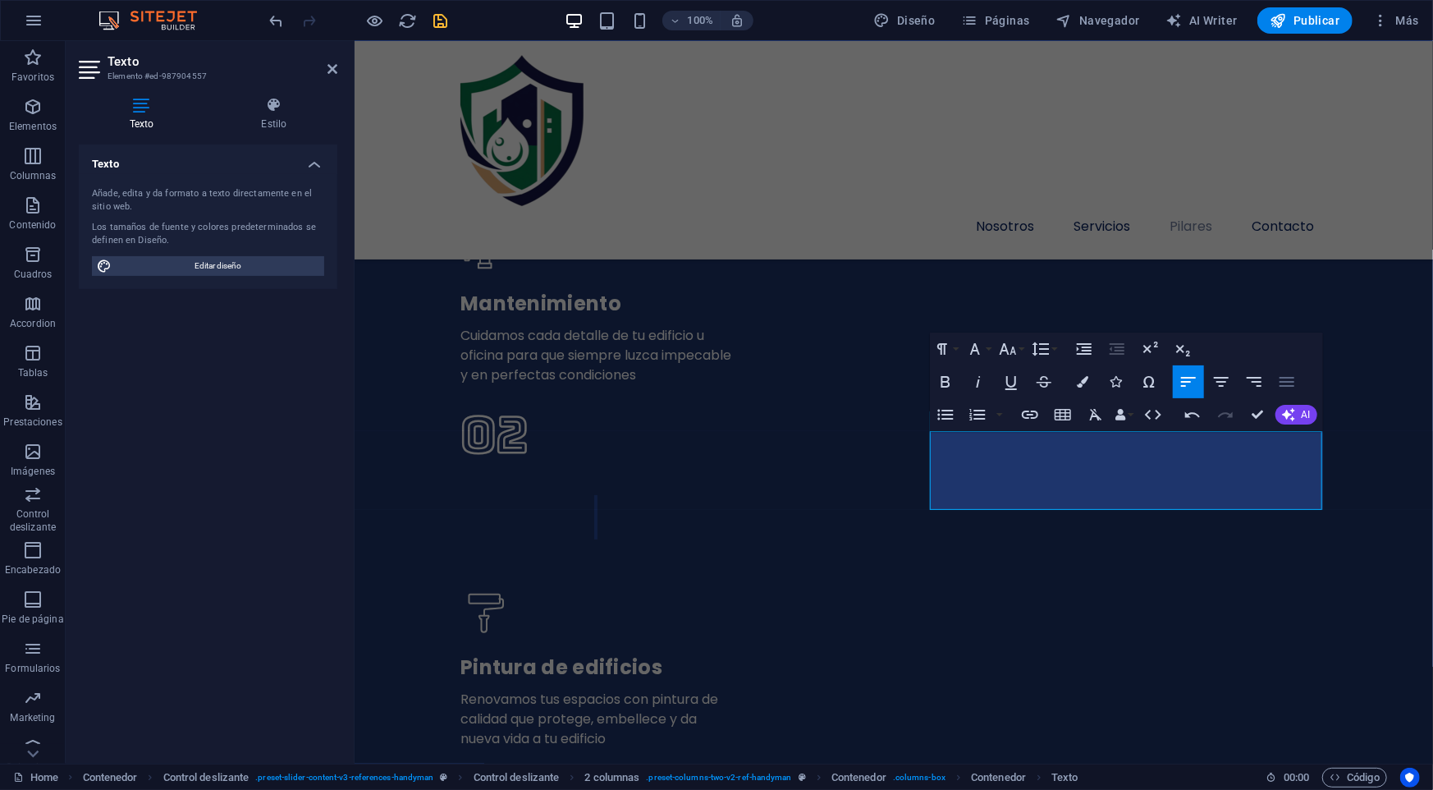
click at [1278, 383] on icon "button" at bounding box center [1287, 382] width 20 height 20
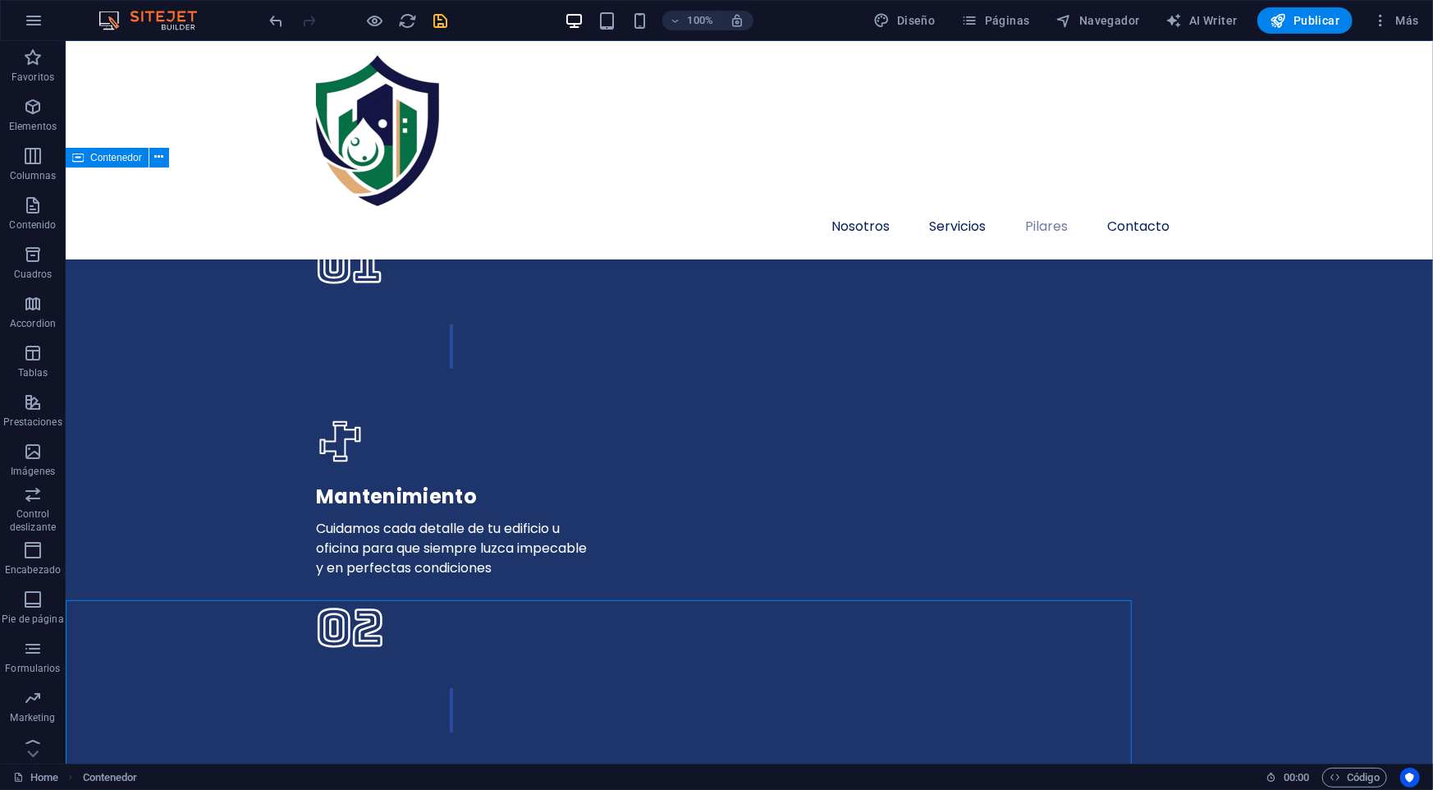
scroll to position [3557, 0]
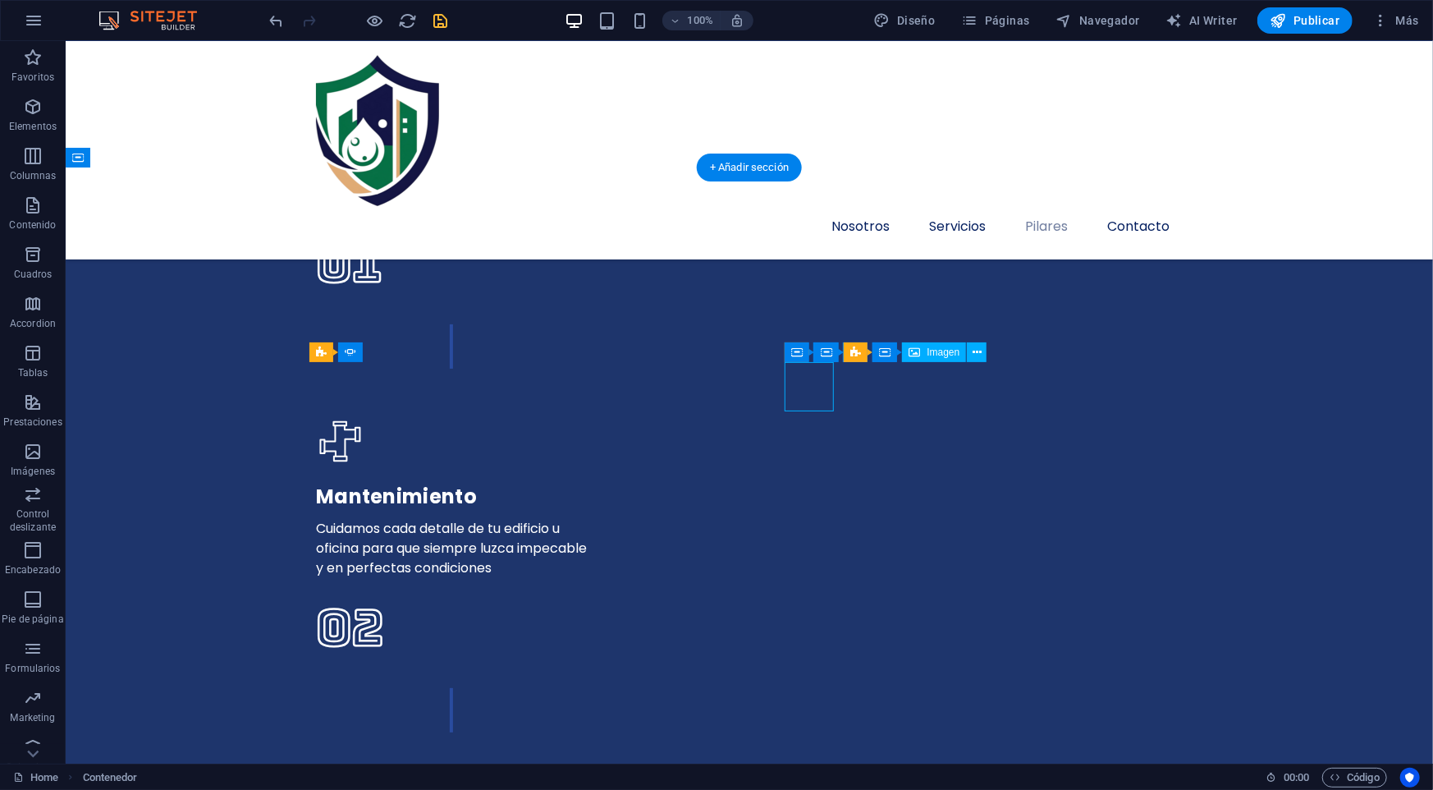
select select "px"
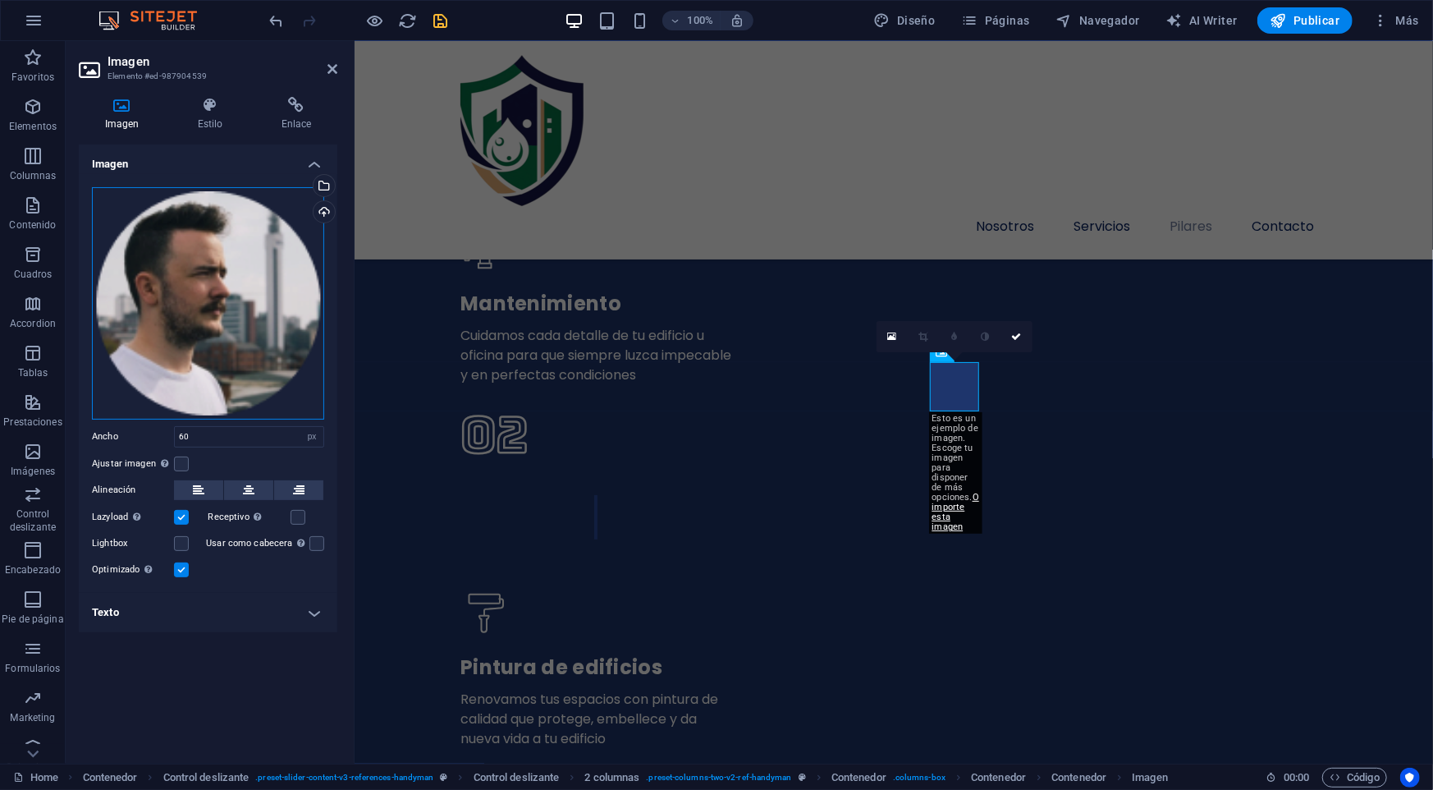
click at [289, 241] on div "Arrastra archivos aquí, haz clic para escoger archivos o selecciona archivos de…" at bounding box center [208, 303] width 232 height 232
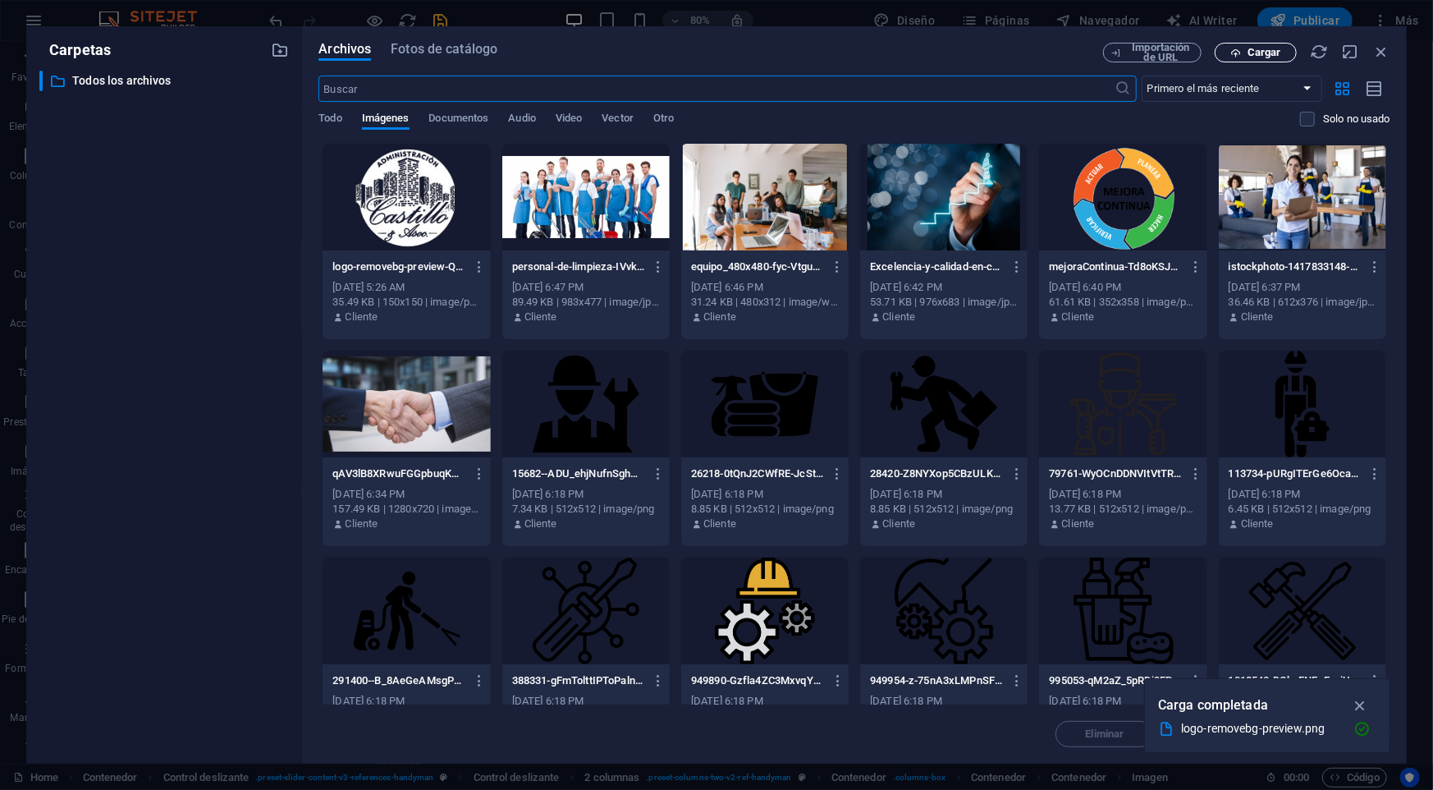
click at [1244, 60] on button "Cargar" at bounding box center [1256, 53] width 82 height 20
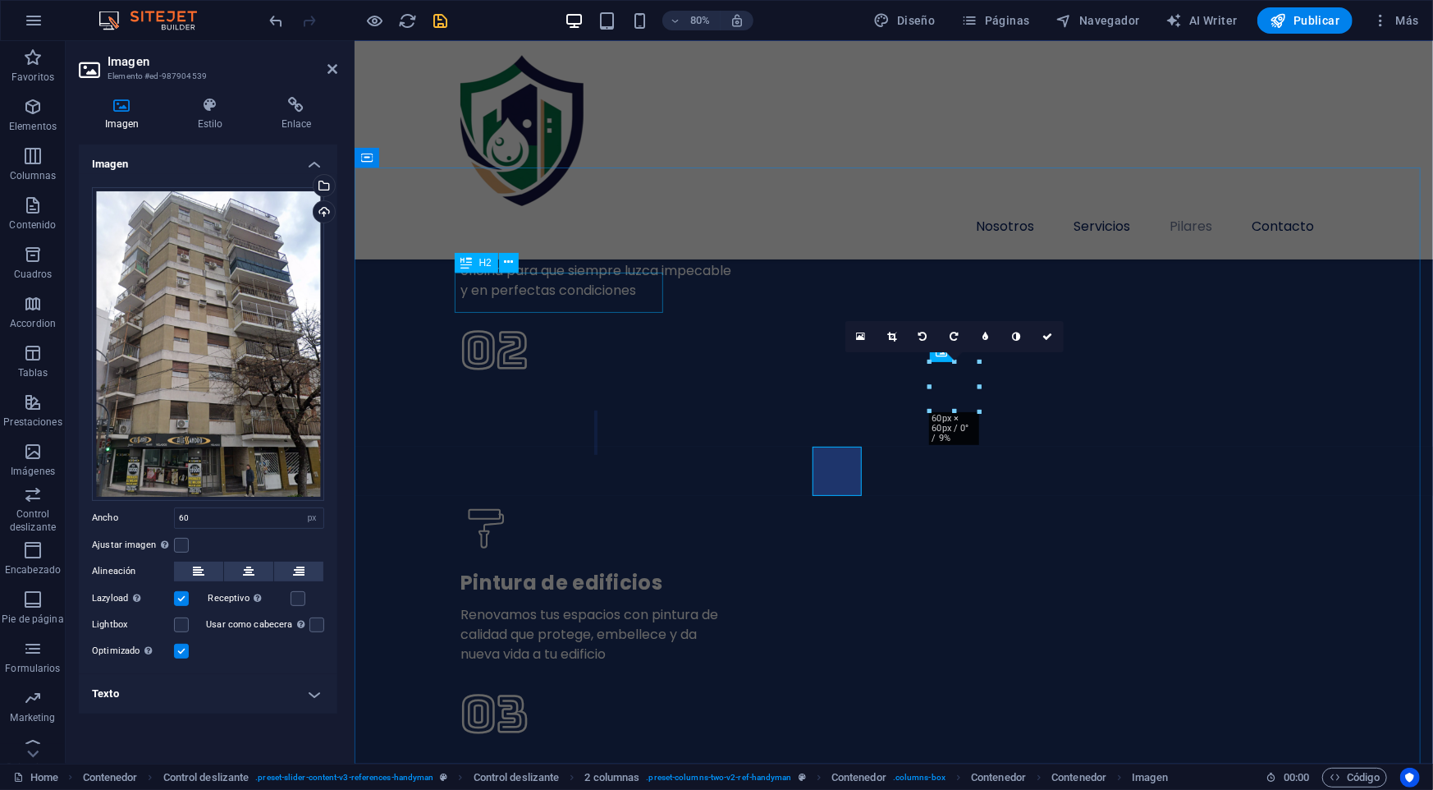
scroll to position [3989, 0]
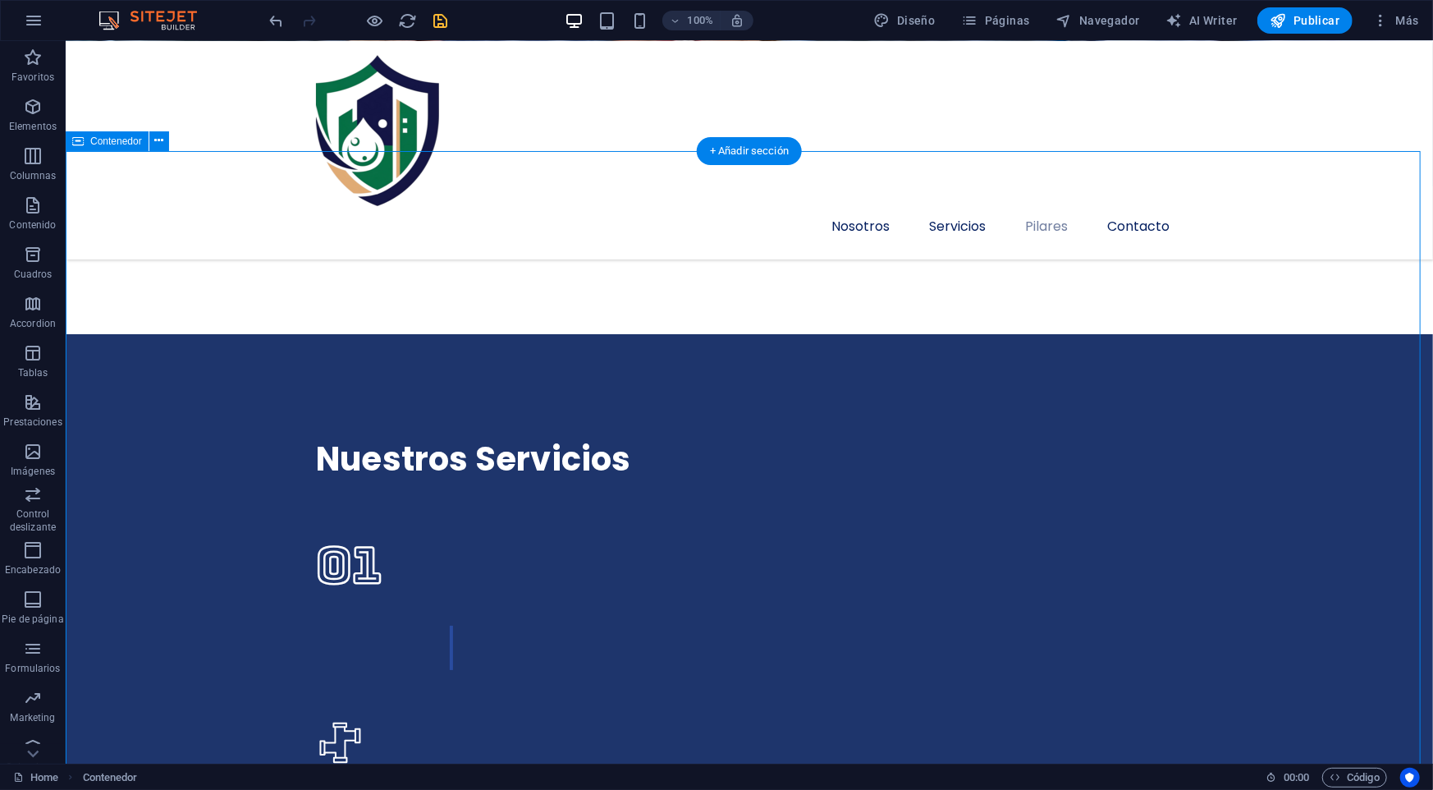
scroll to position [3693, 0]
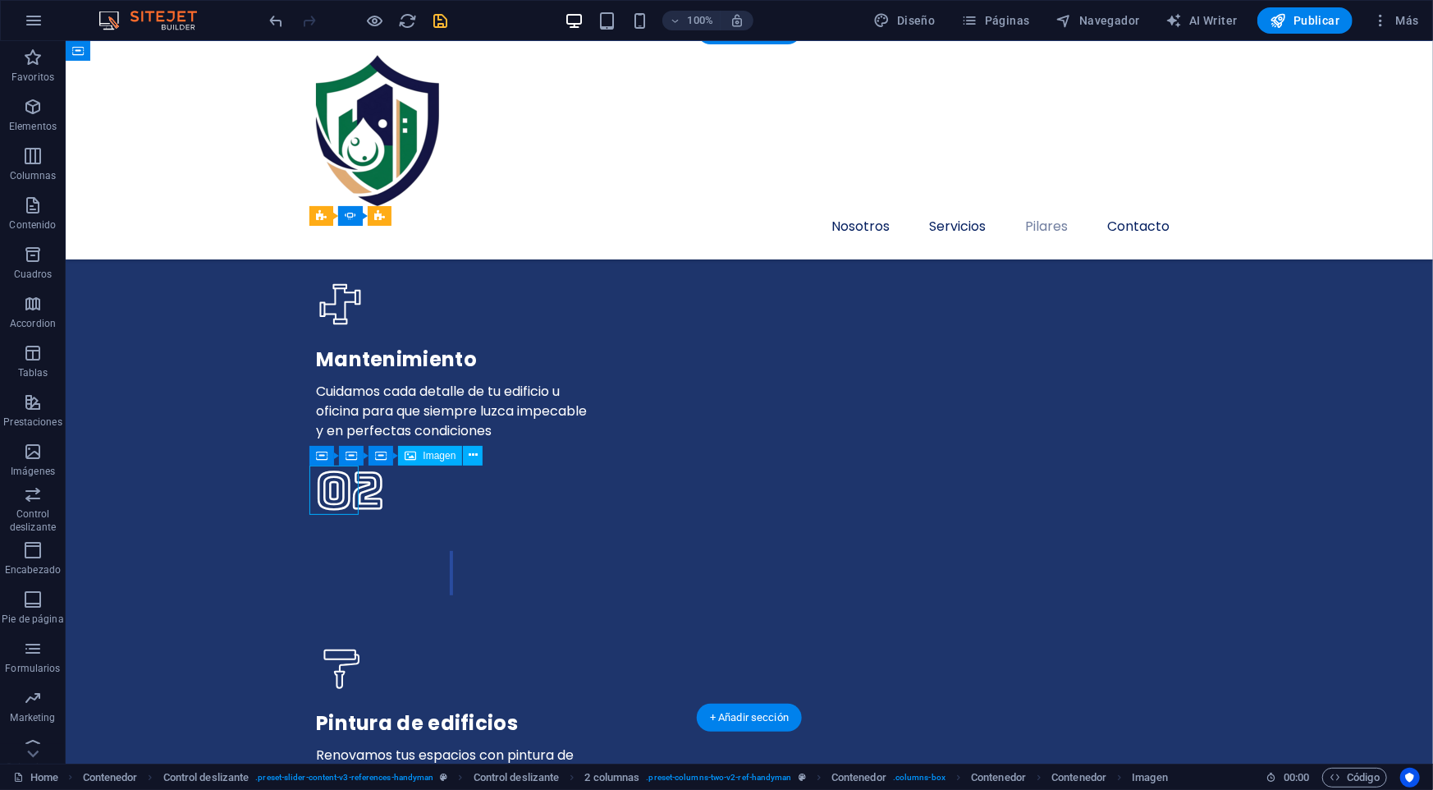
select select "px"
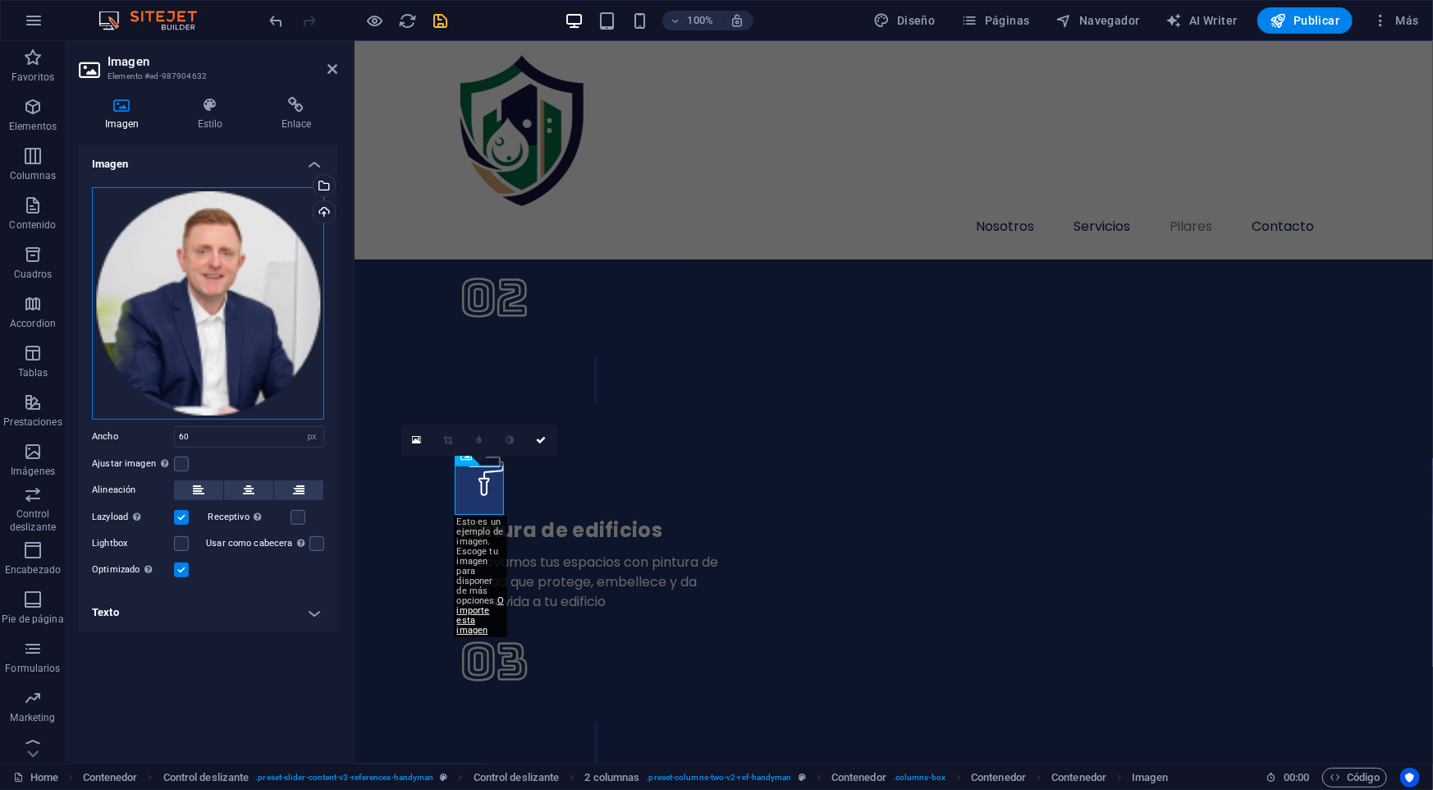
click at [183, 261] on div "Arrastra archivos aquí, haz clic para escoger archivos o selecciona archivos de…" at bounding box center [208, 303] width 232 height 232
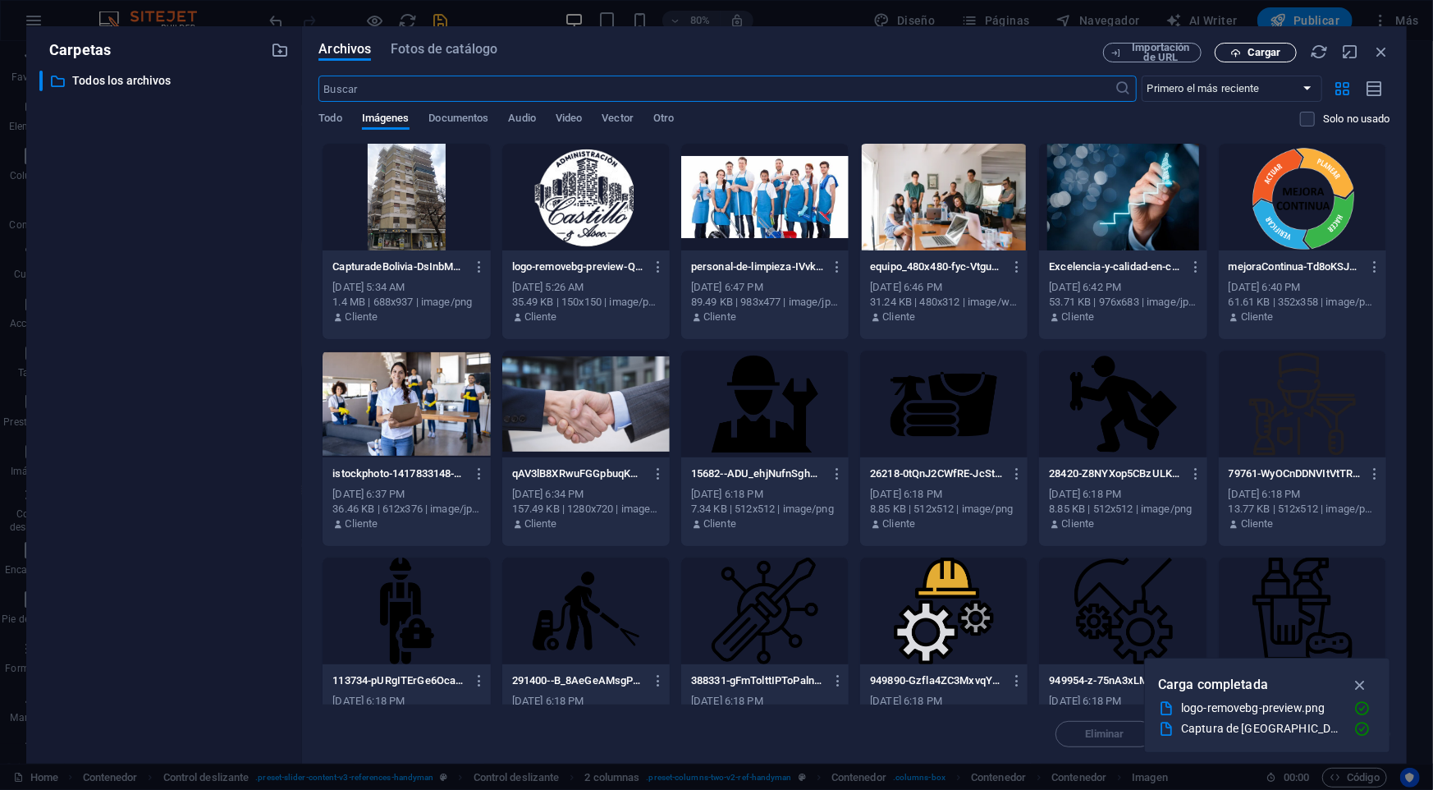
click at [1256, 48] on span "Cargar" at bounding box center [1264, 53] width 34 height 10
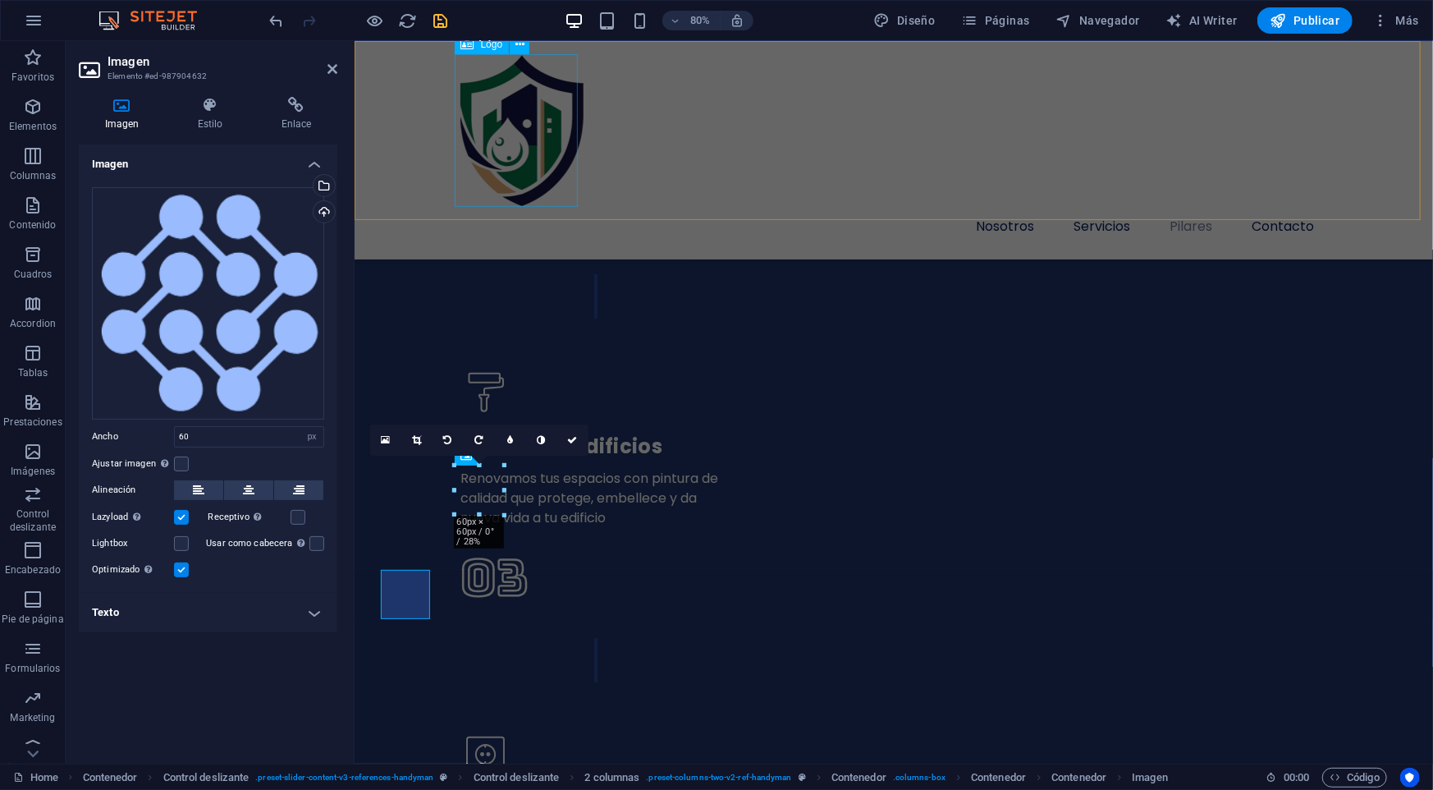
scroll to position [4126, 0]
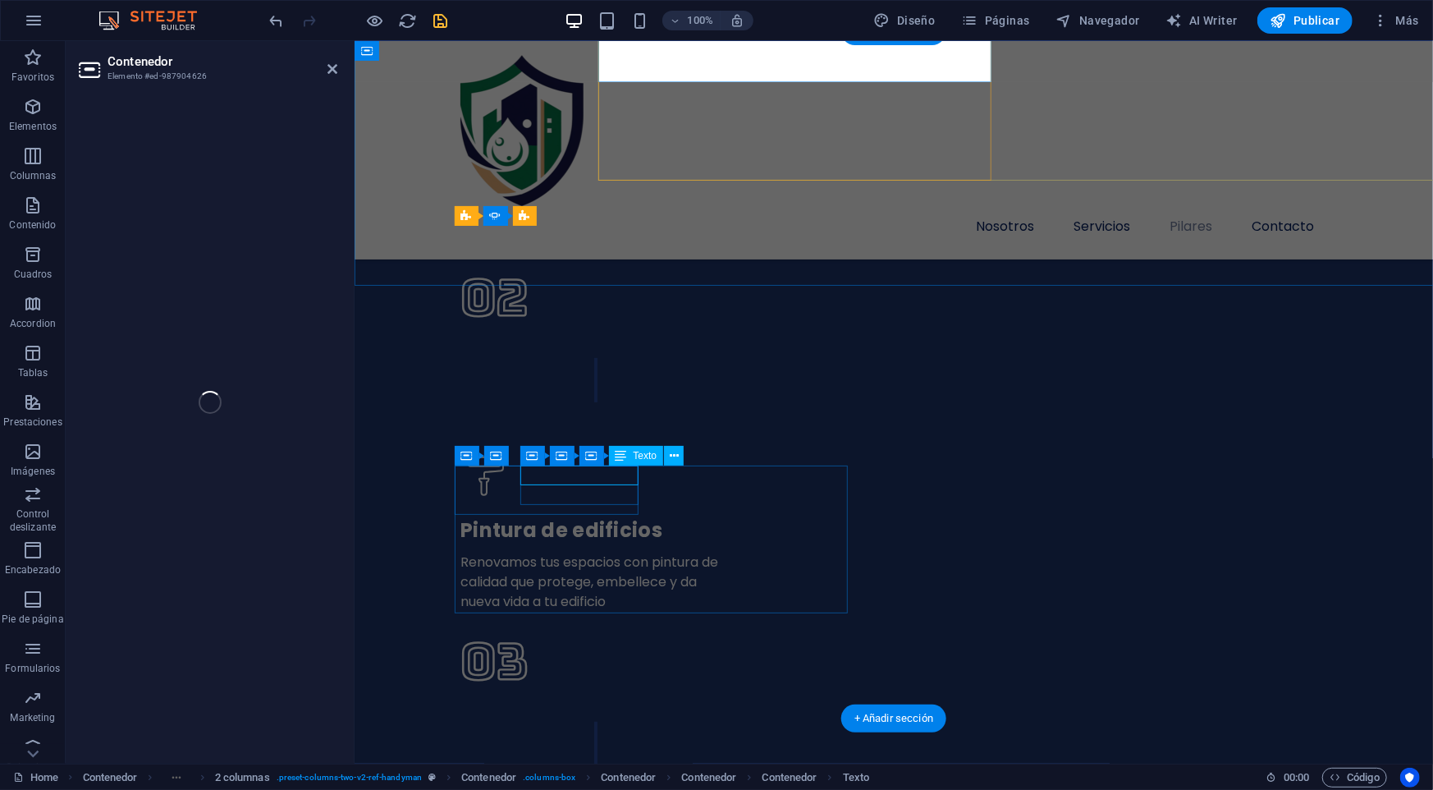
select select "px"
select select "%"
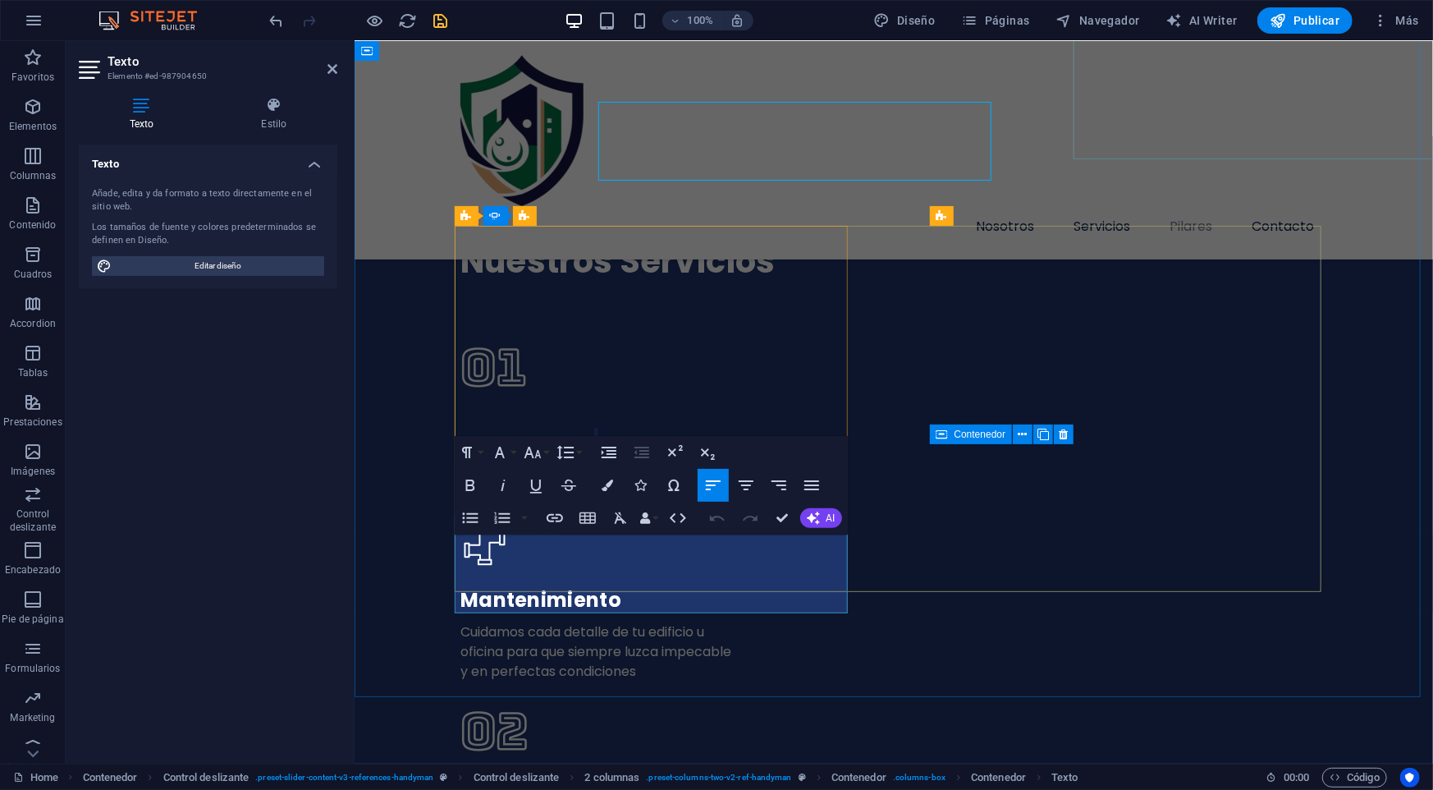
scroll to position [4126, 0]
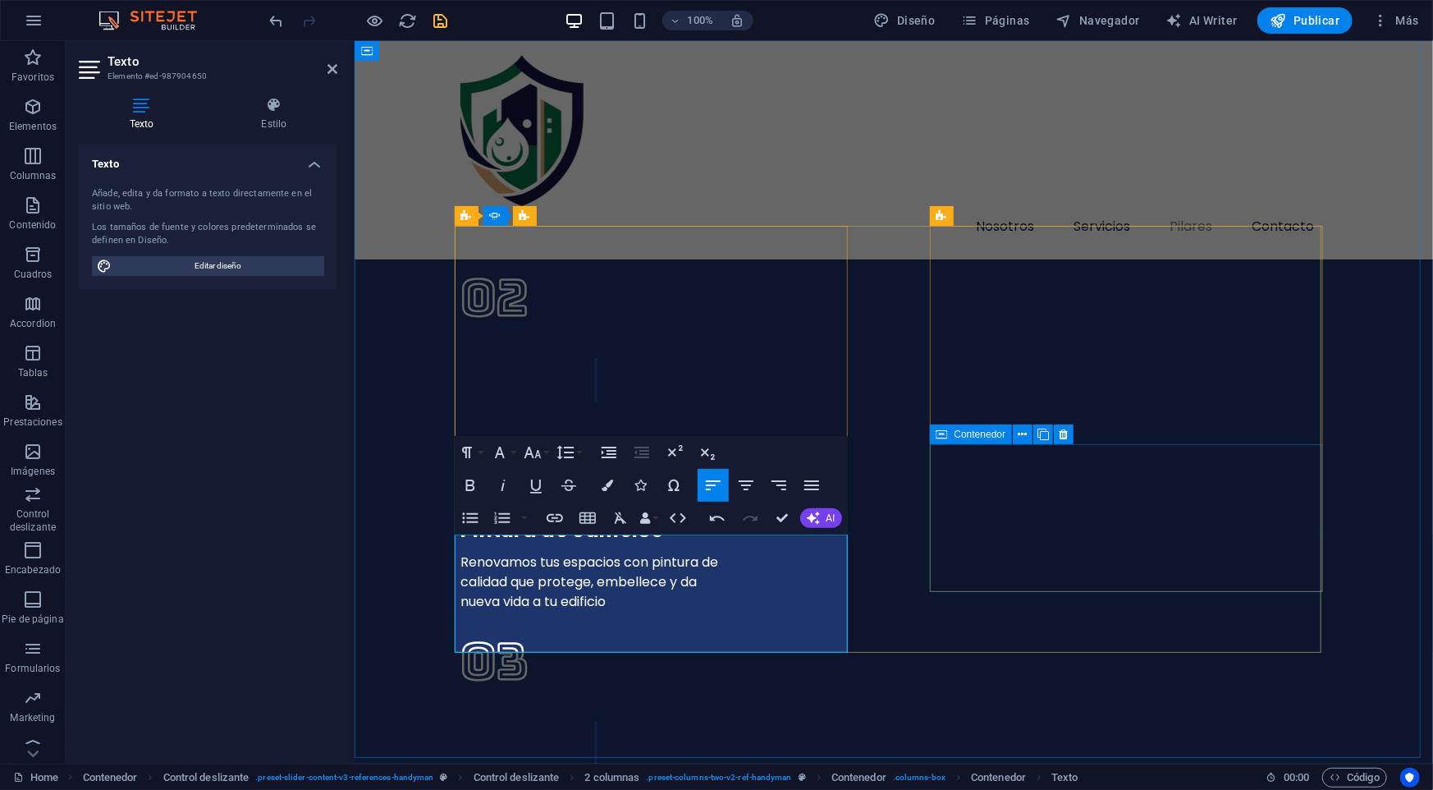
drag, startPoint x: 718, startPoint y: 638, endPoint x: 454, endPoint y: 548, distance: 279.3
click at [812, 483] on icon "button" at bounding box center [812, 485] width 20 height 20
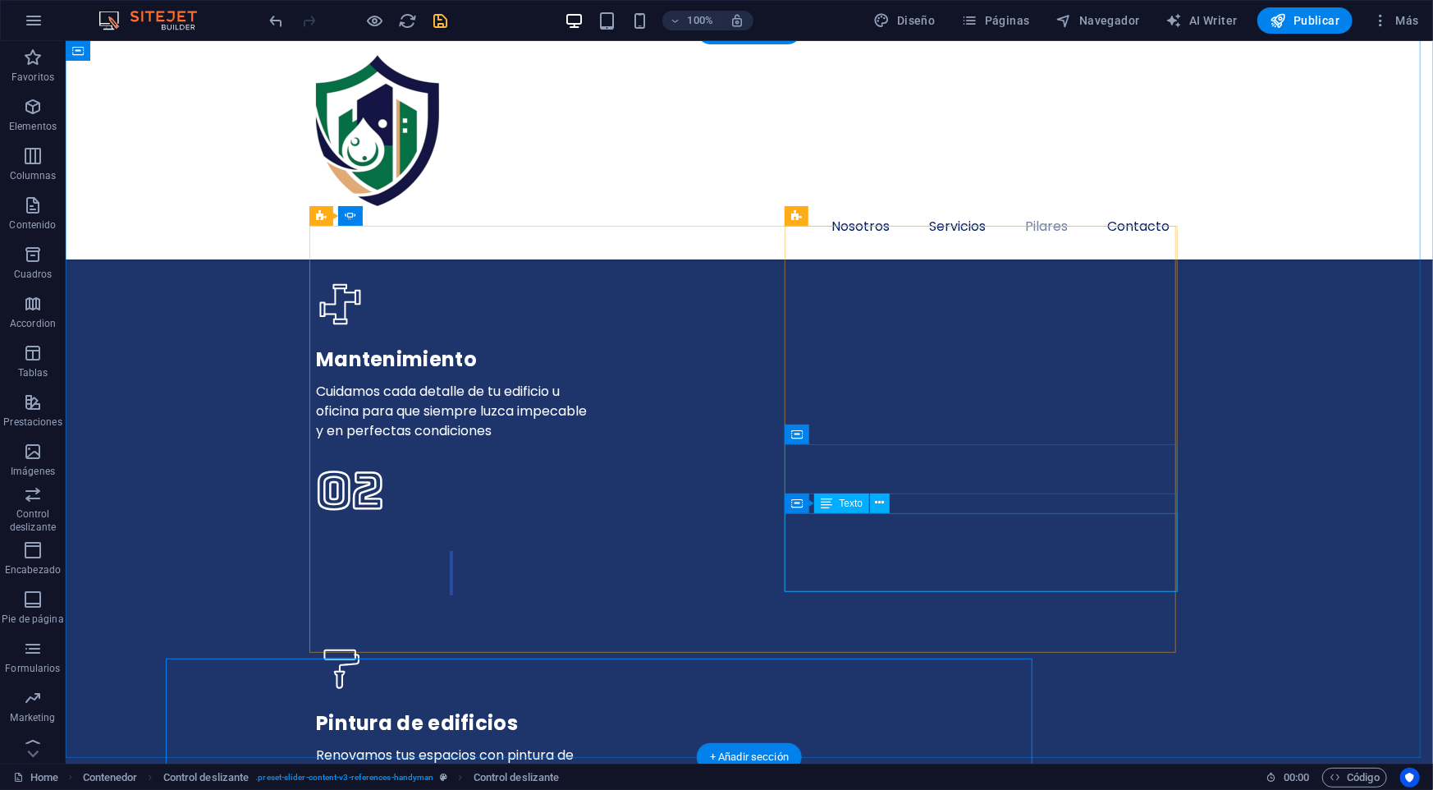
scroll to position [3693, 0]
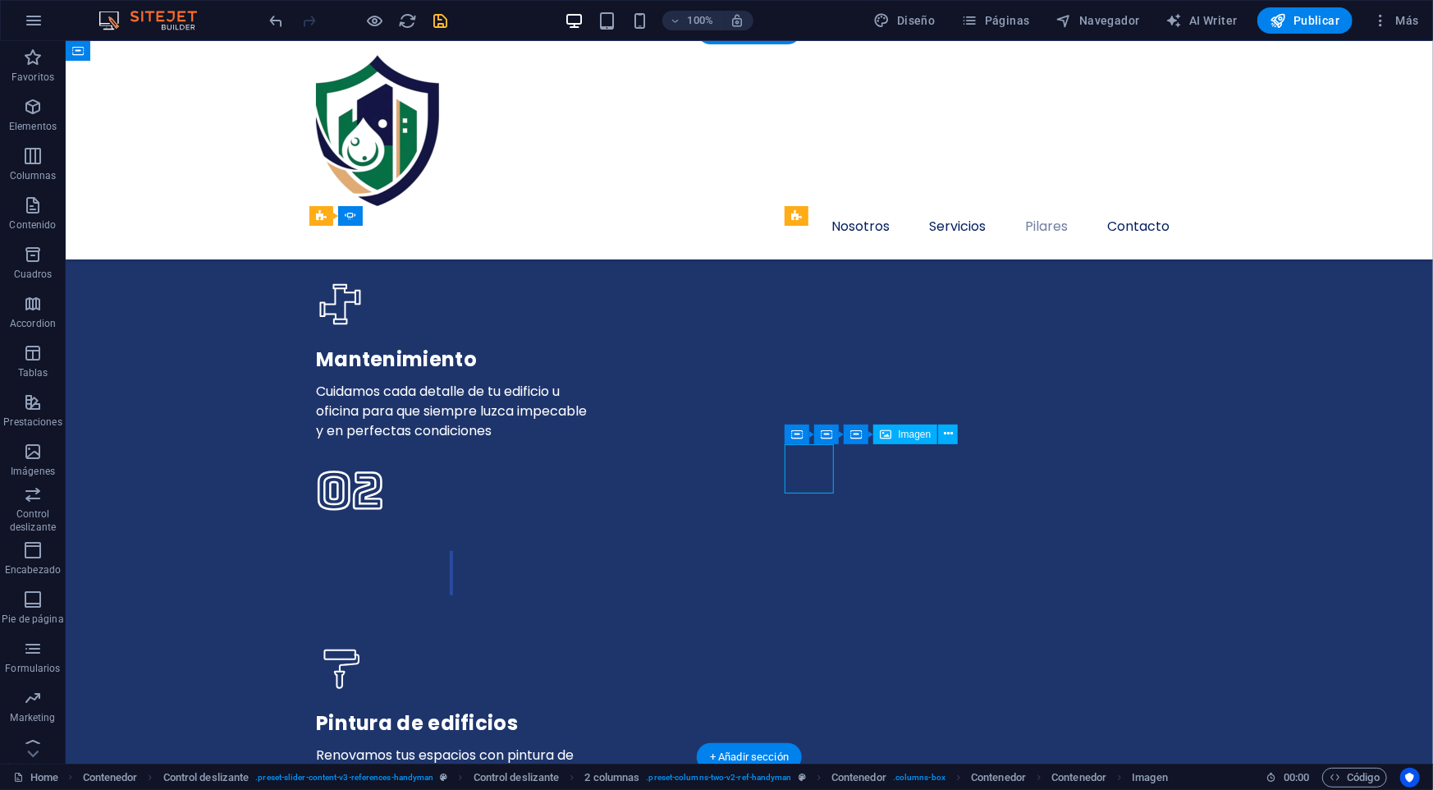
select select "px"
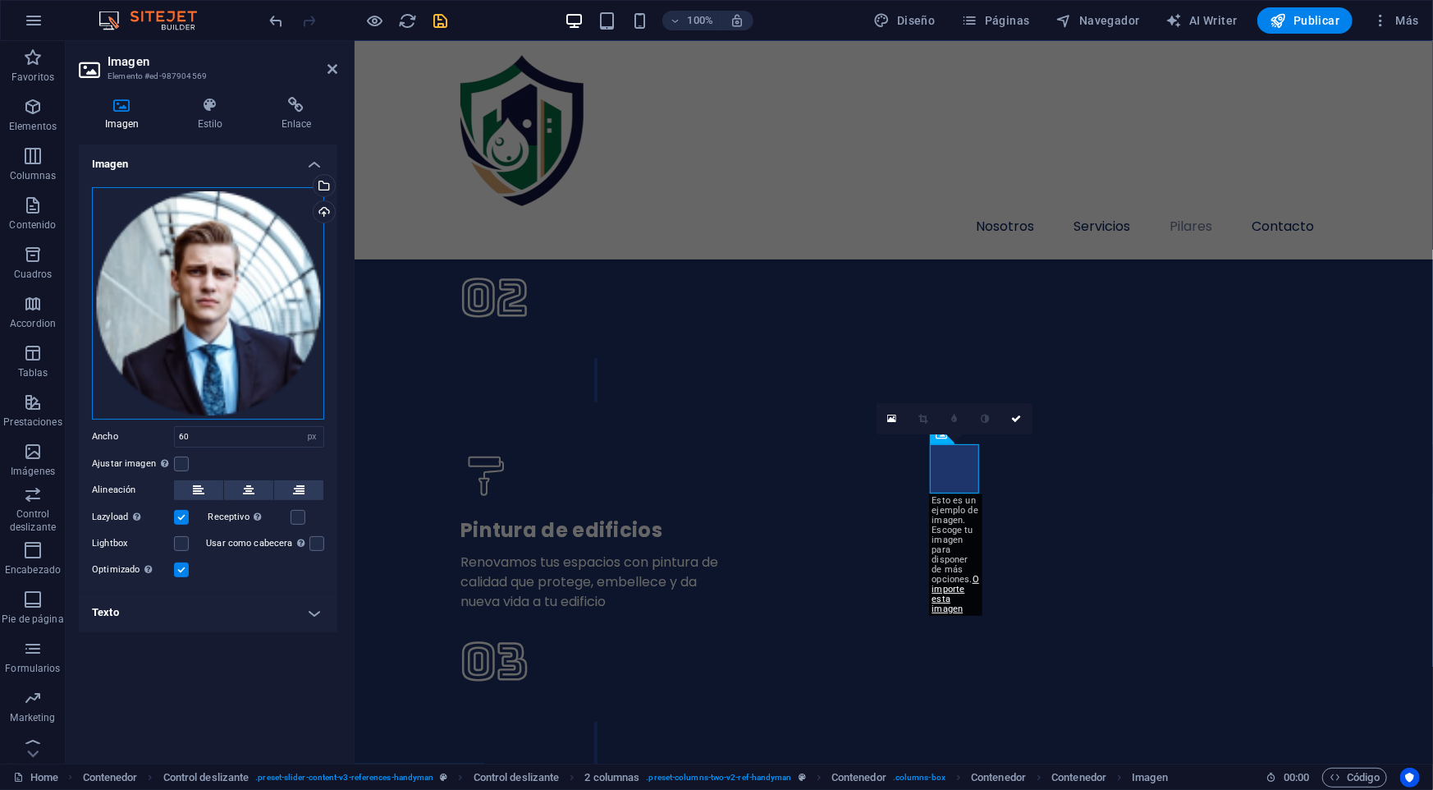
click at [270, 281] on div "Arrastra archivos aquí, haz clic para escoger archivos o selecciona archivos de…" at bounding box center [208, 303] width 232 height 232
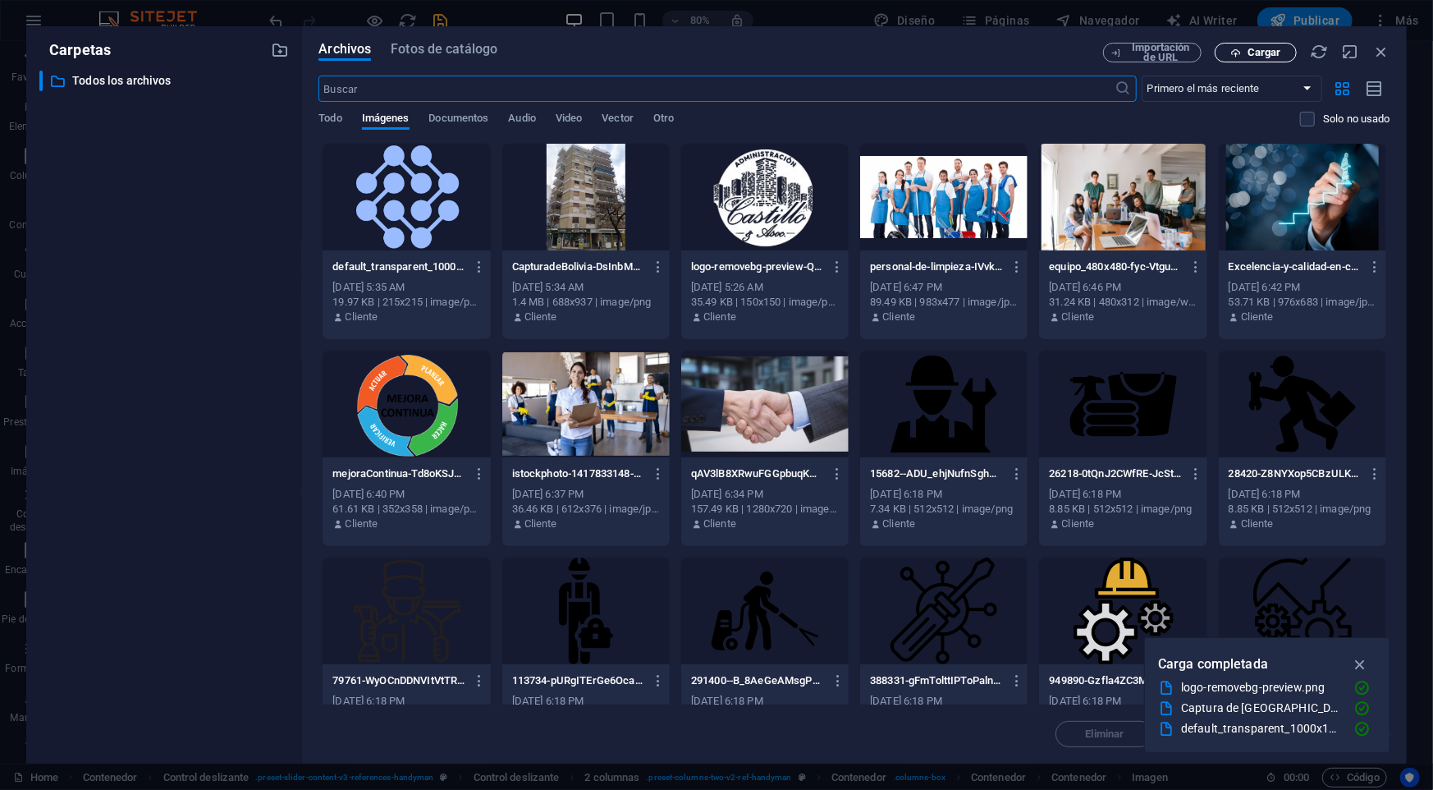
click at [1262, 50] on span "Cargar" at bounding box center [1264, 53] width 34 height 10
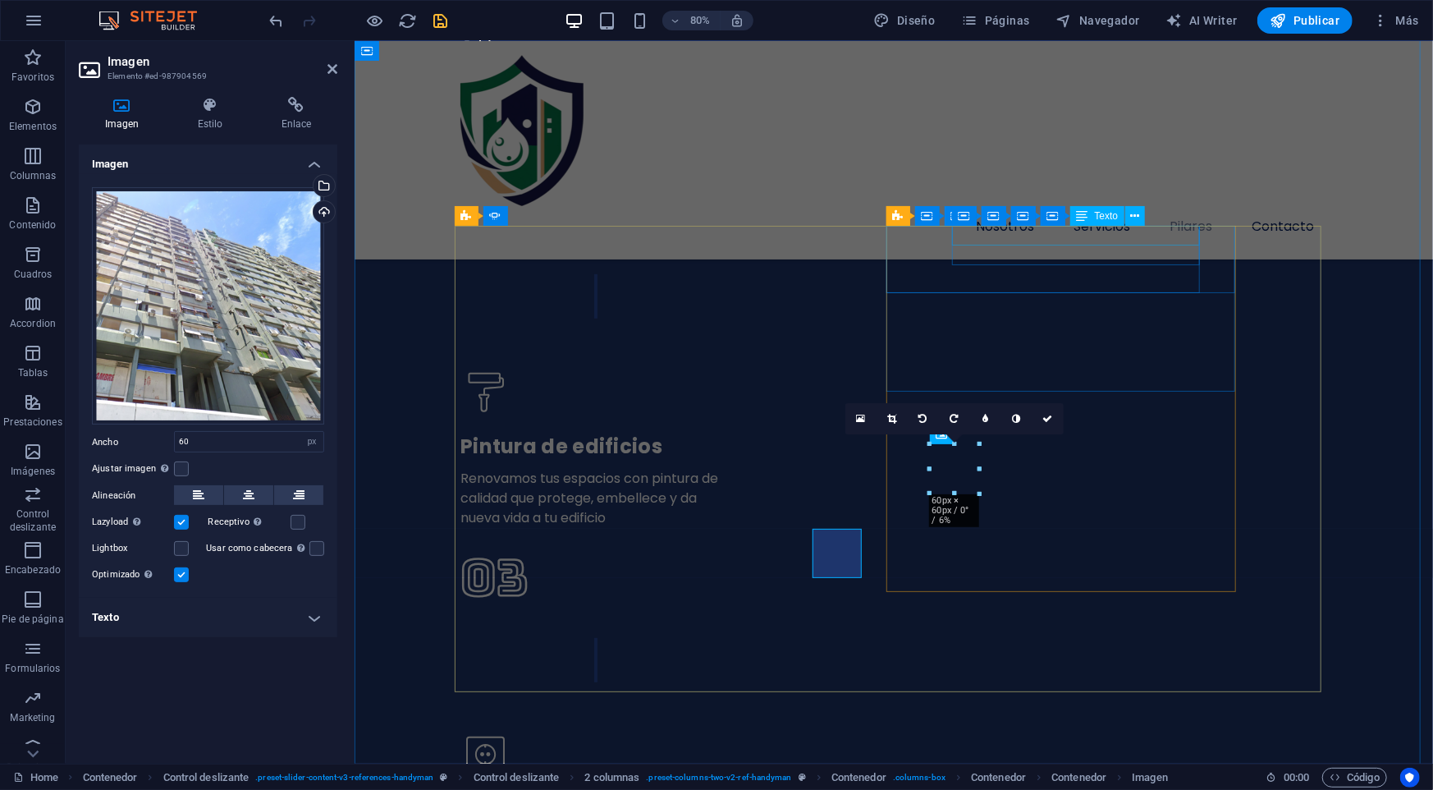
scroll to position [4126, 0]
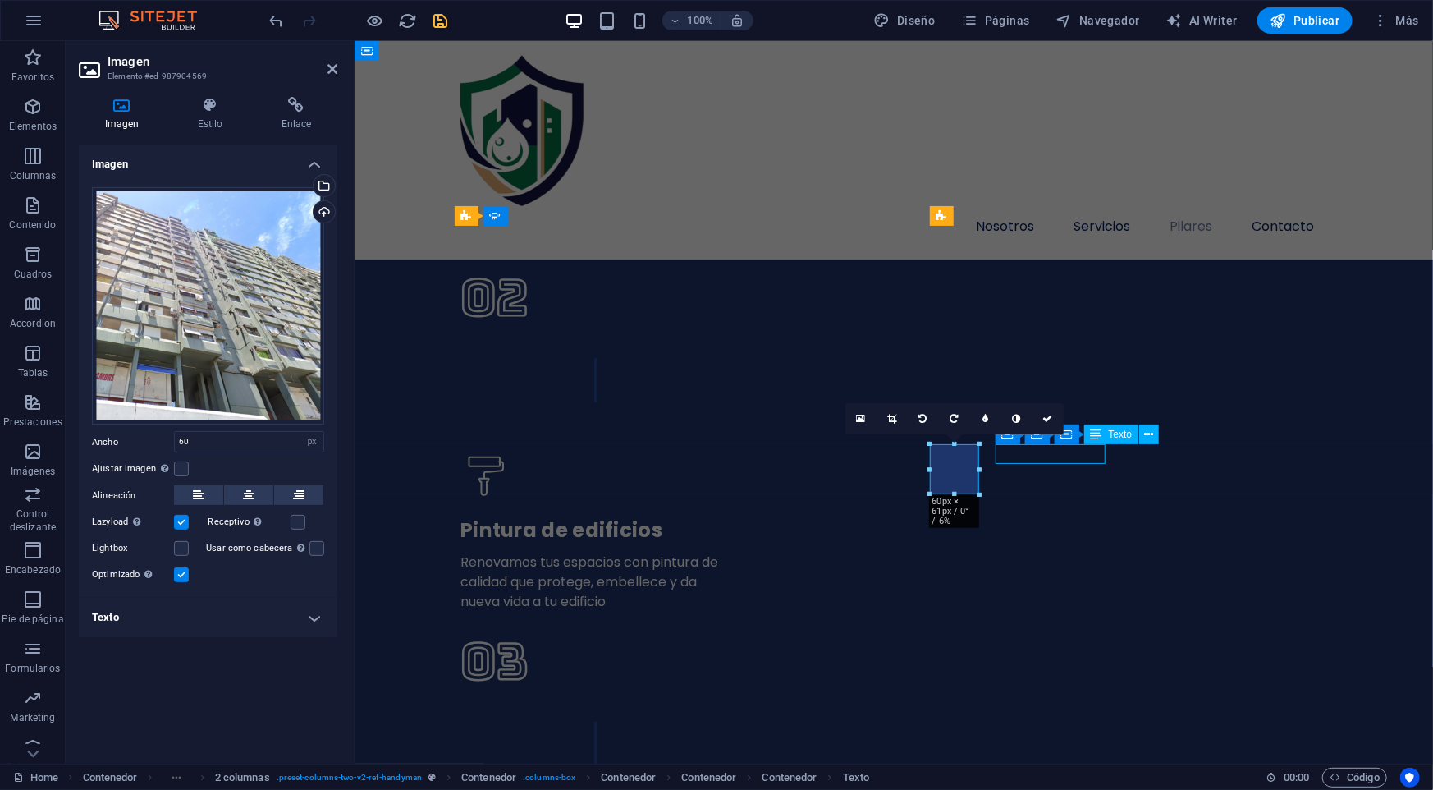
scroll to position [3693, 0]
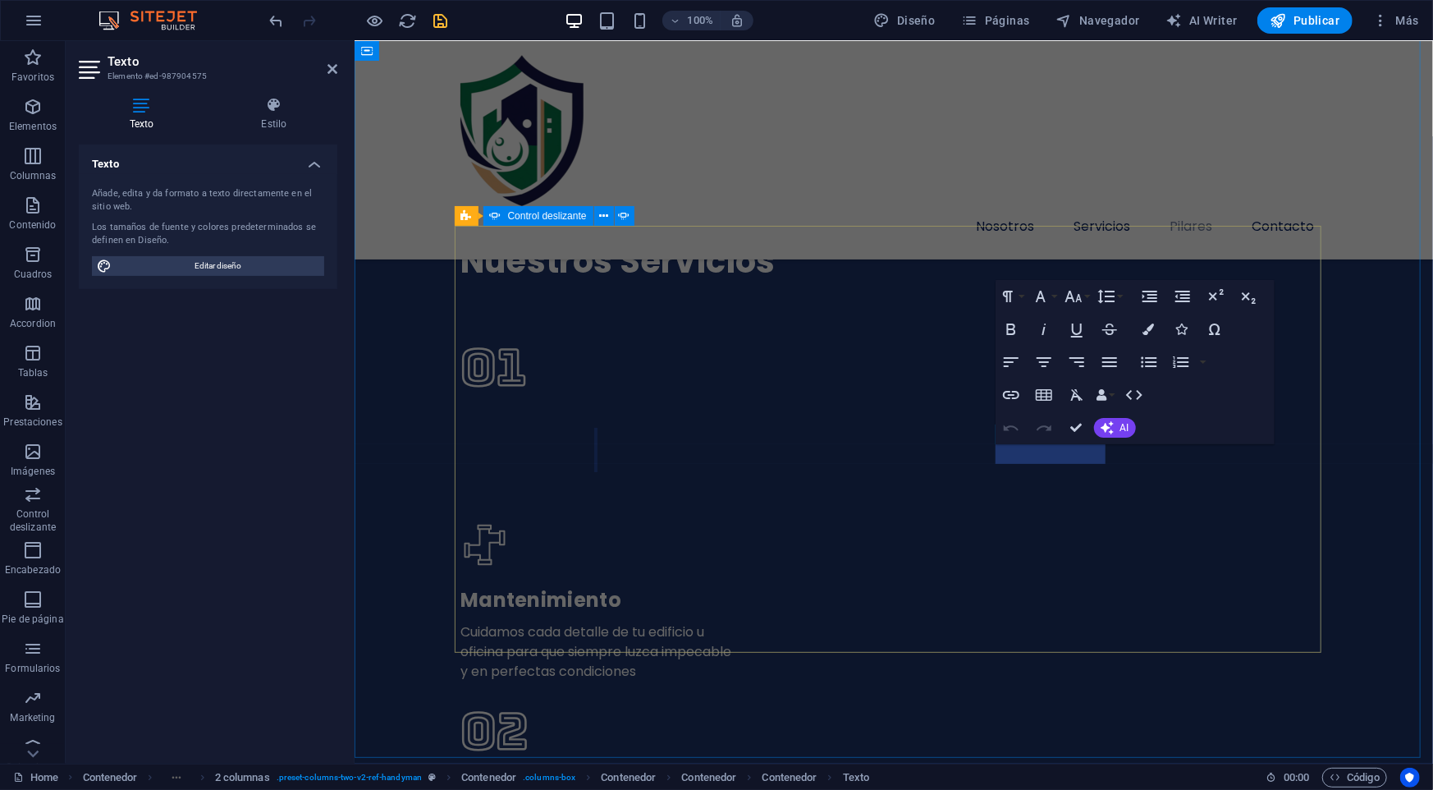
scroll to position [4126, 0]
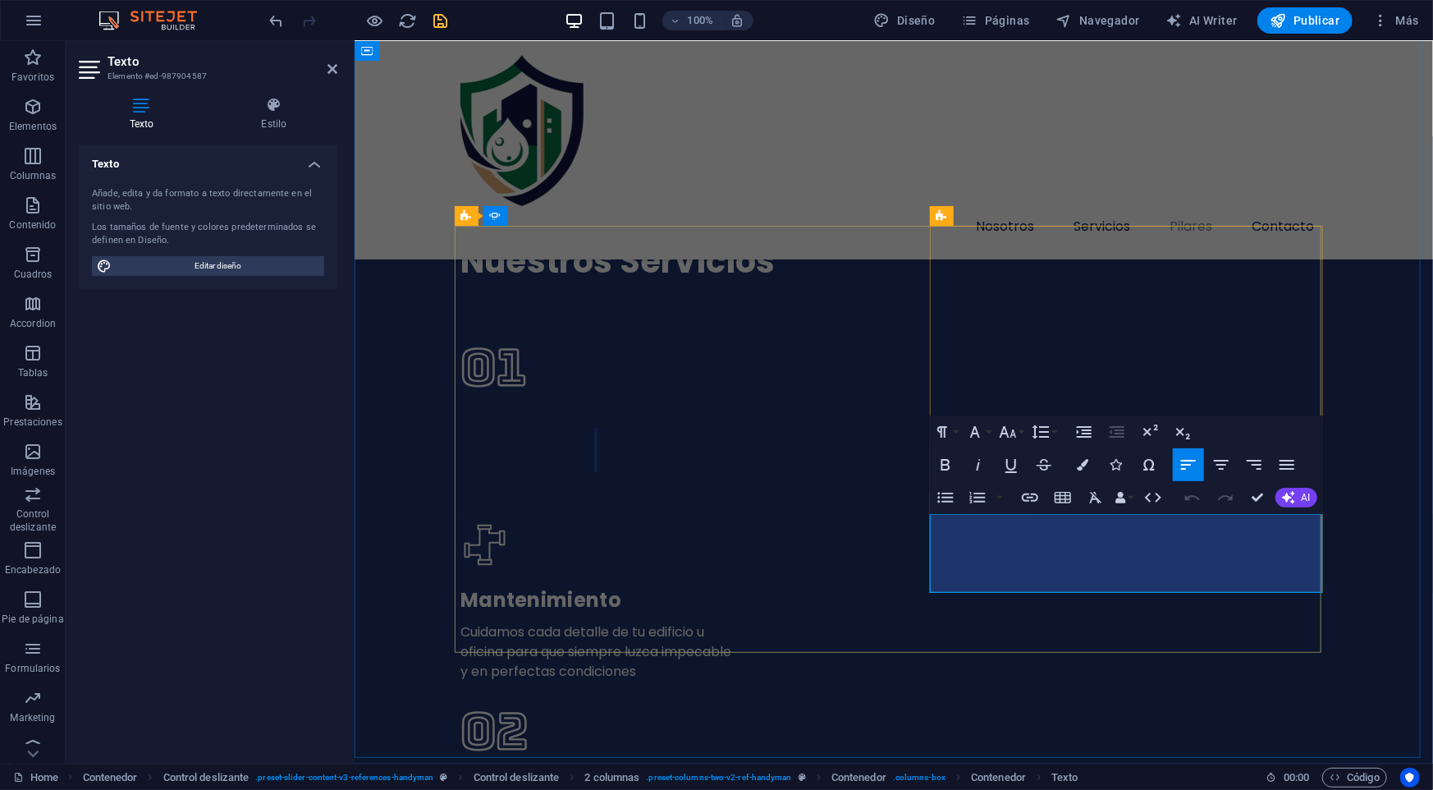
scroll to position [4126, 0]
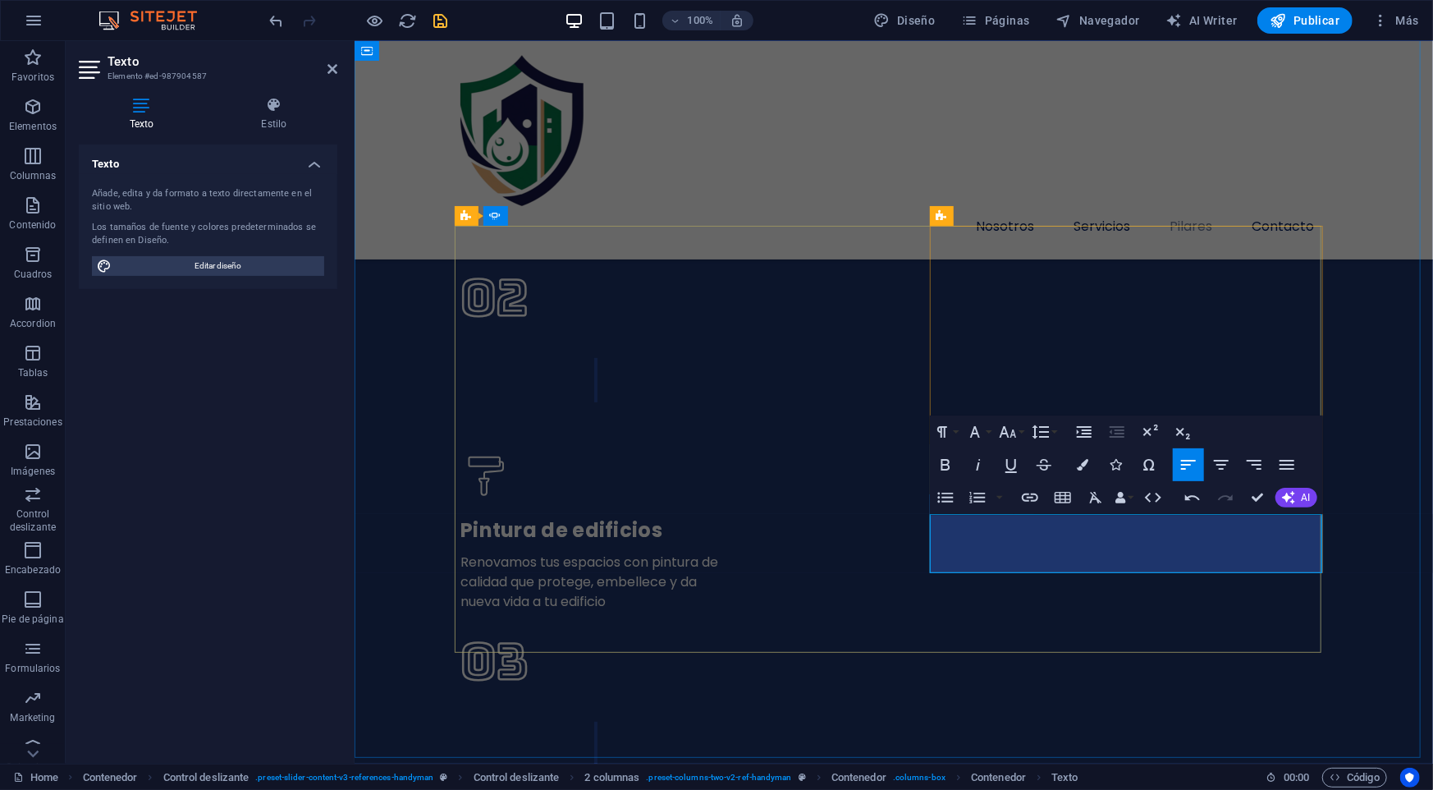
click at [1297, 465] on button "Align Justify" at bounding box center [1286, 464] width 31 height 33
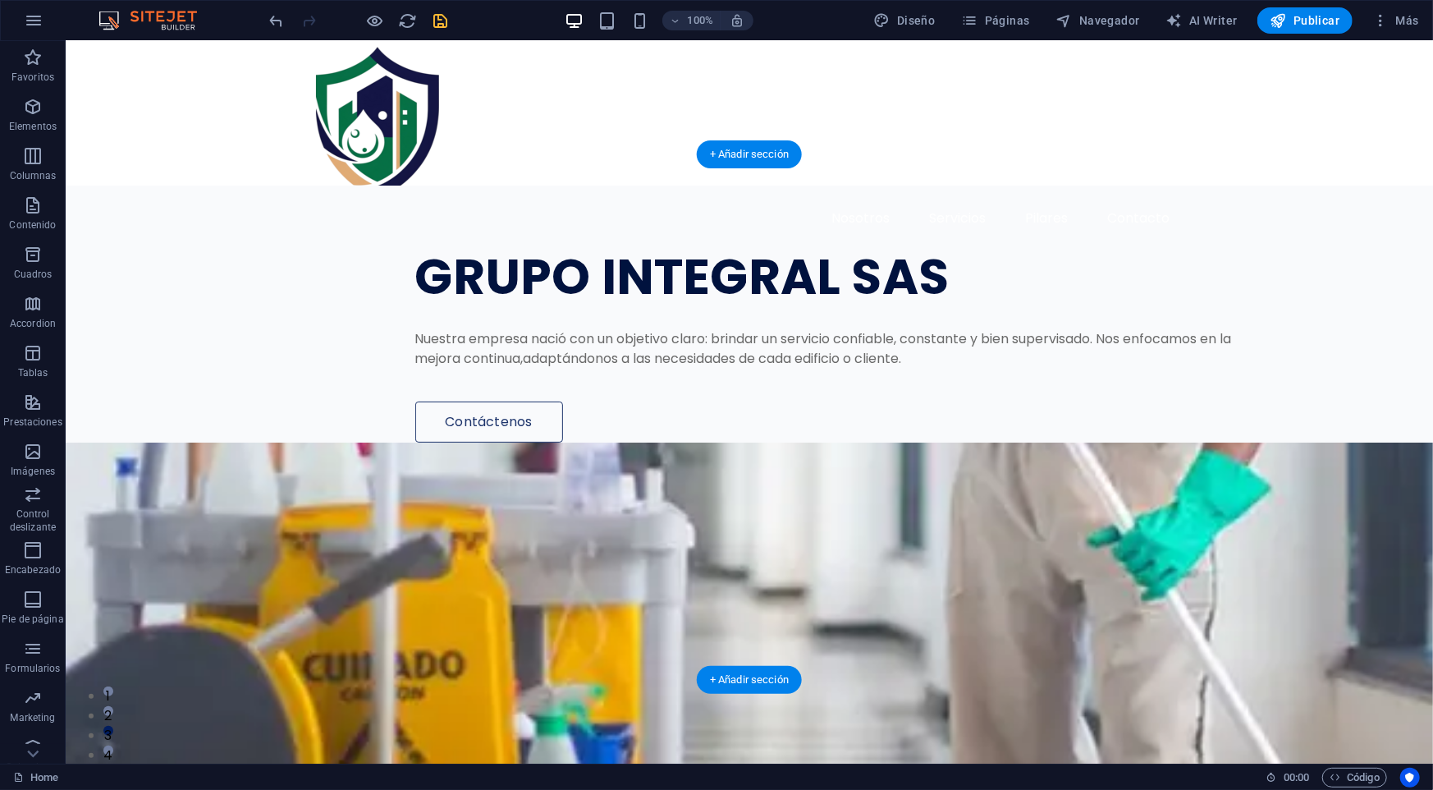
scroll to position [0, 0]
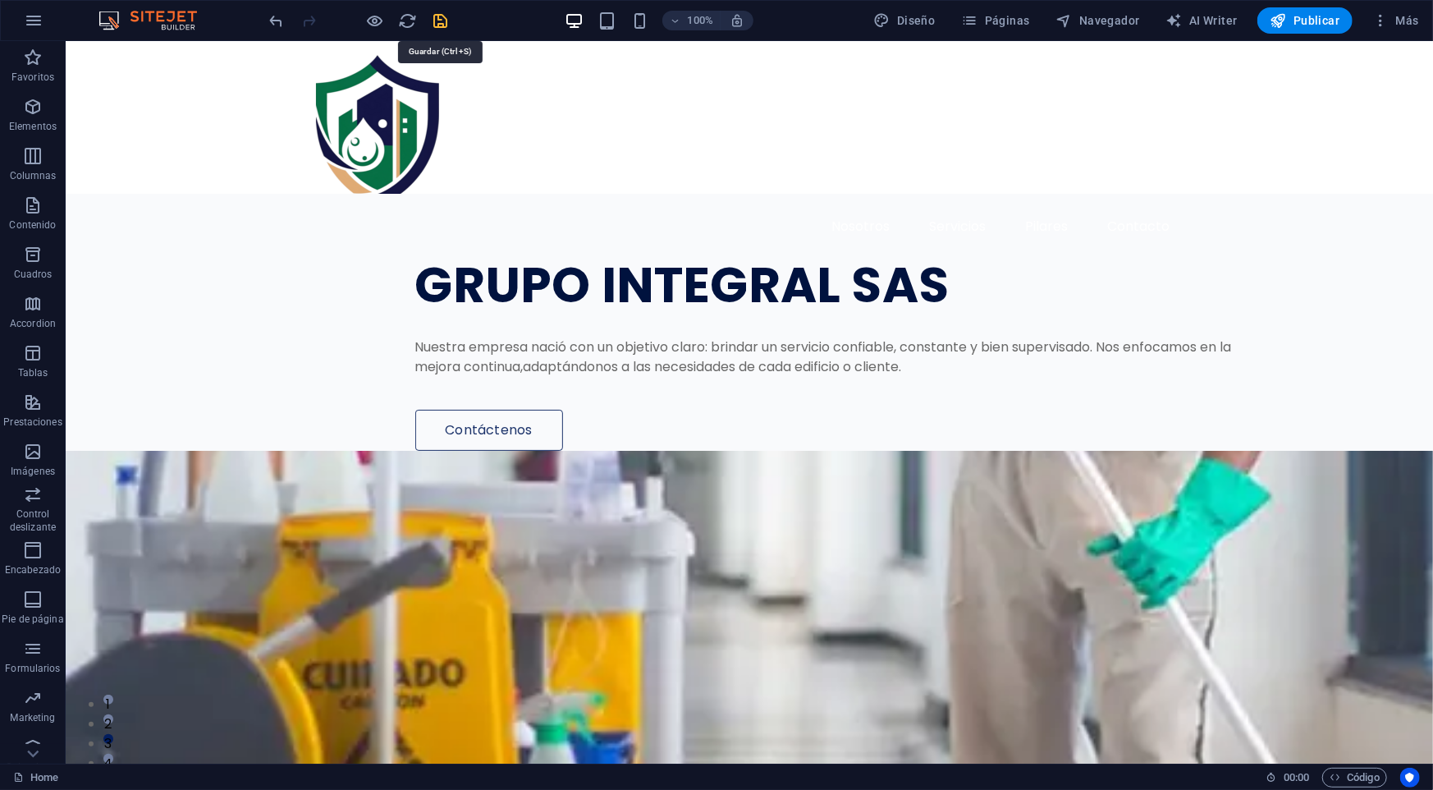
click at [447, 18] on icon "save" at bounding box center [441, 20] width 19 height 19
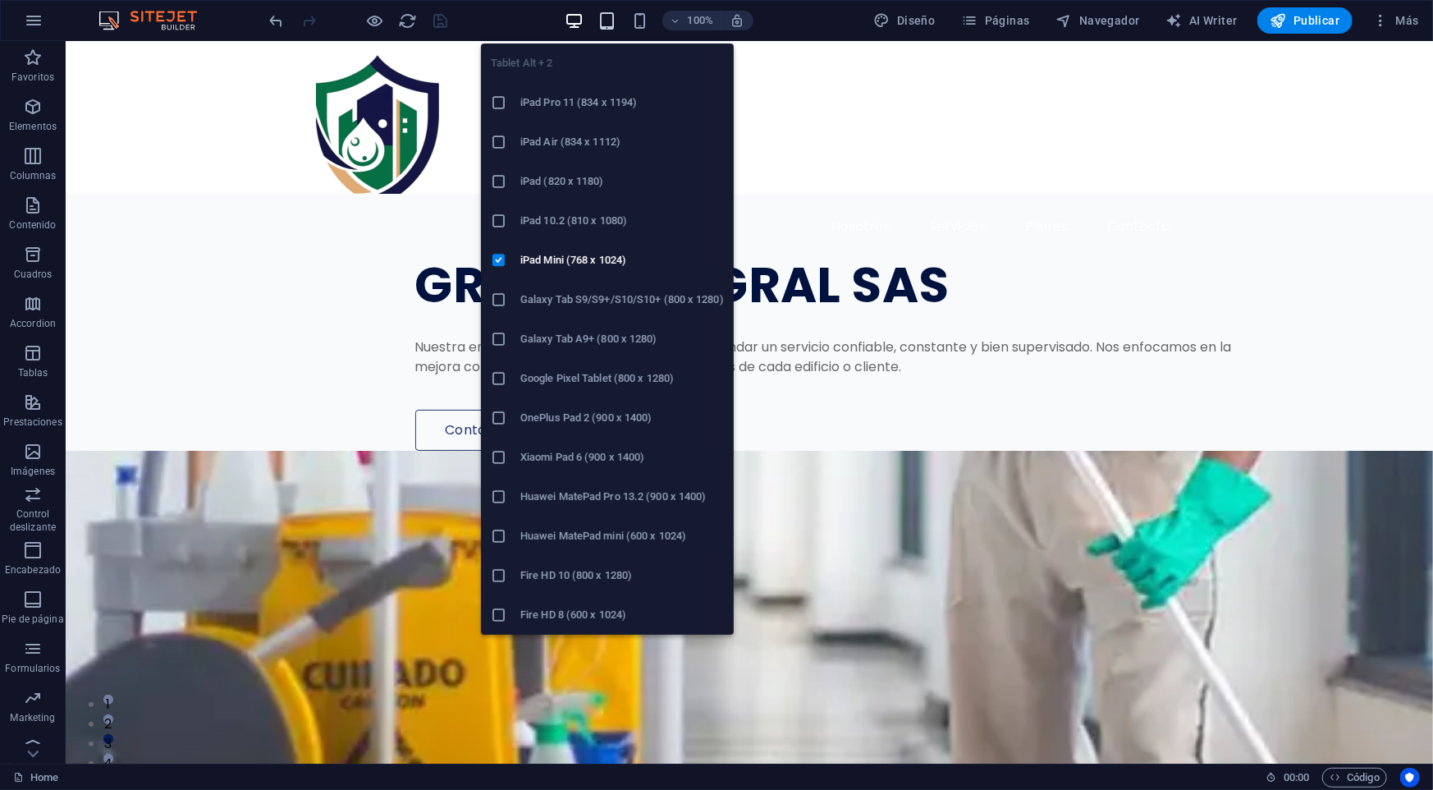
click at [606, 17] on icon "button" at bounding box center [606, 20] width 19 height 19
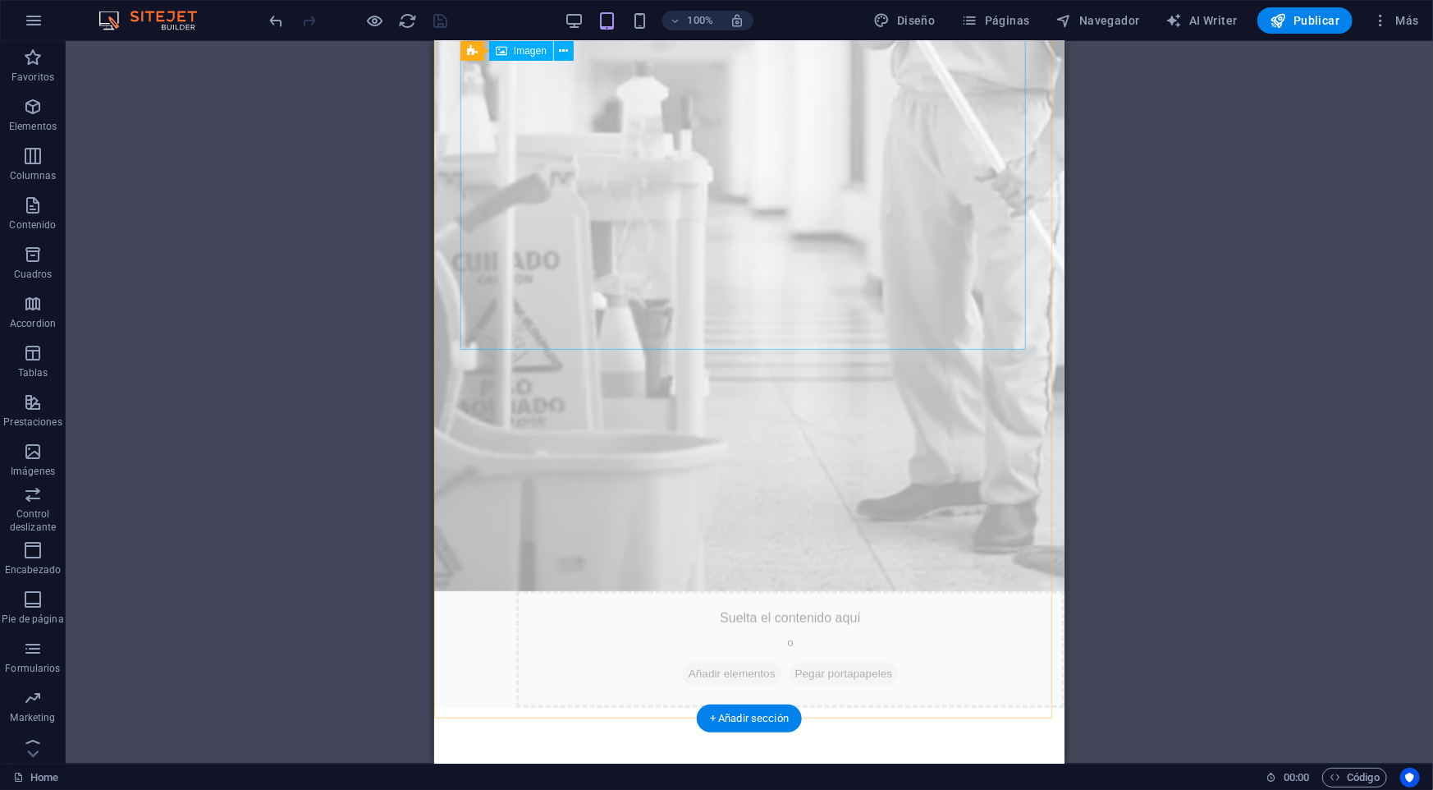
scroll to position [1094, 0]
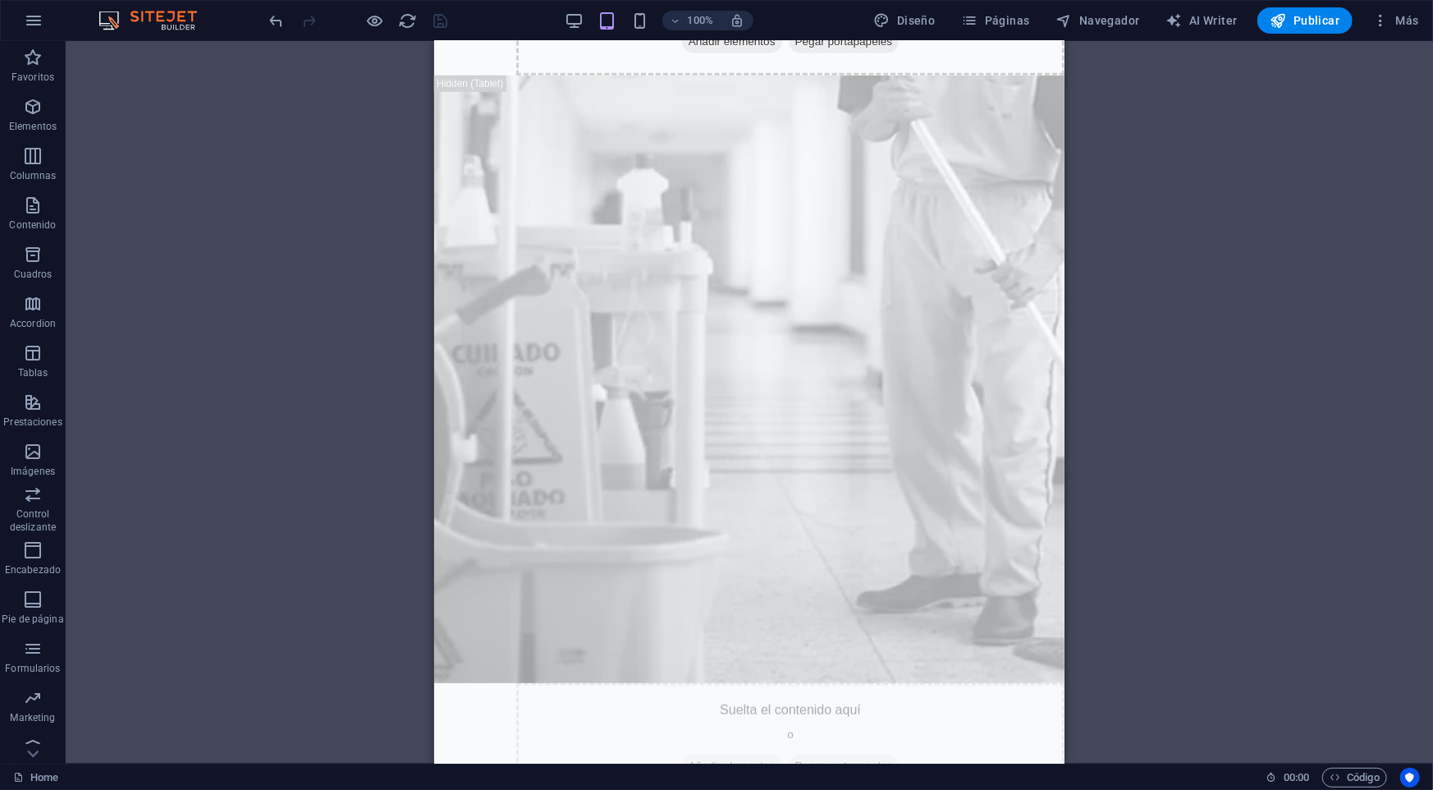
click at [360, 18] on div at bounding box center [359, 20] width 184 height 26
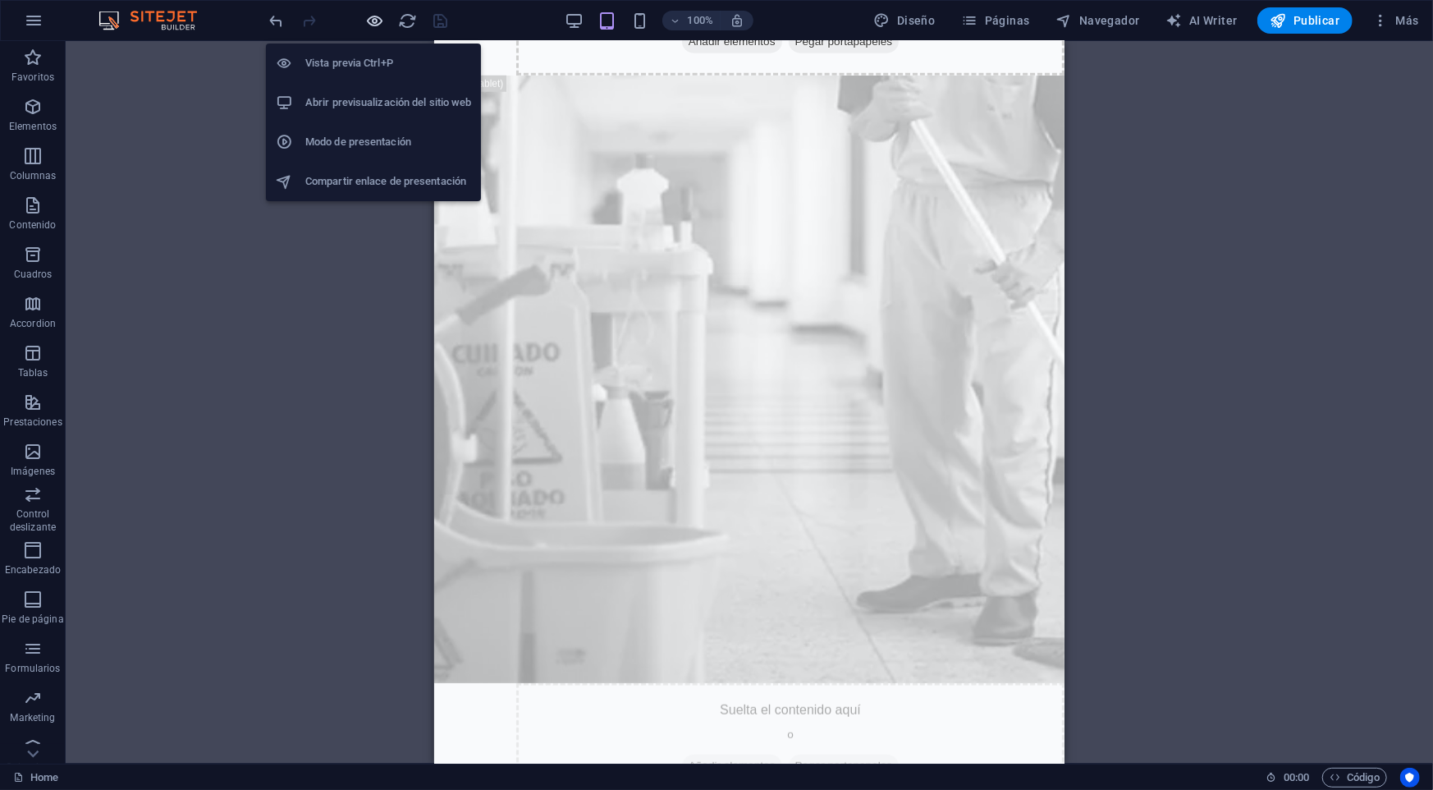
click at [380, 18] on icon "button" at bounding box center [375, 20] width 19 height 19
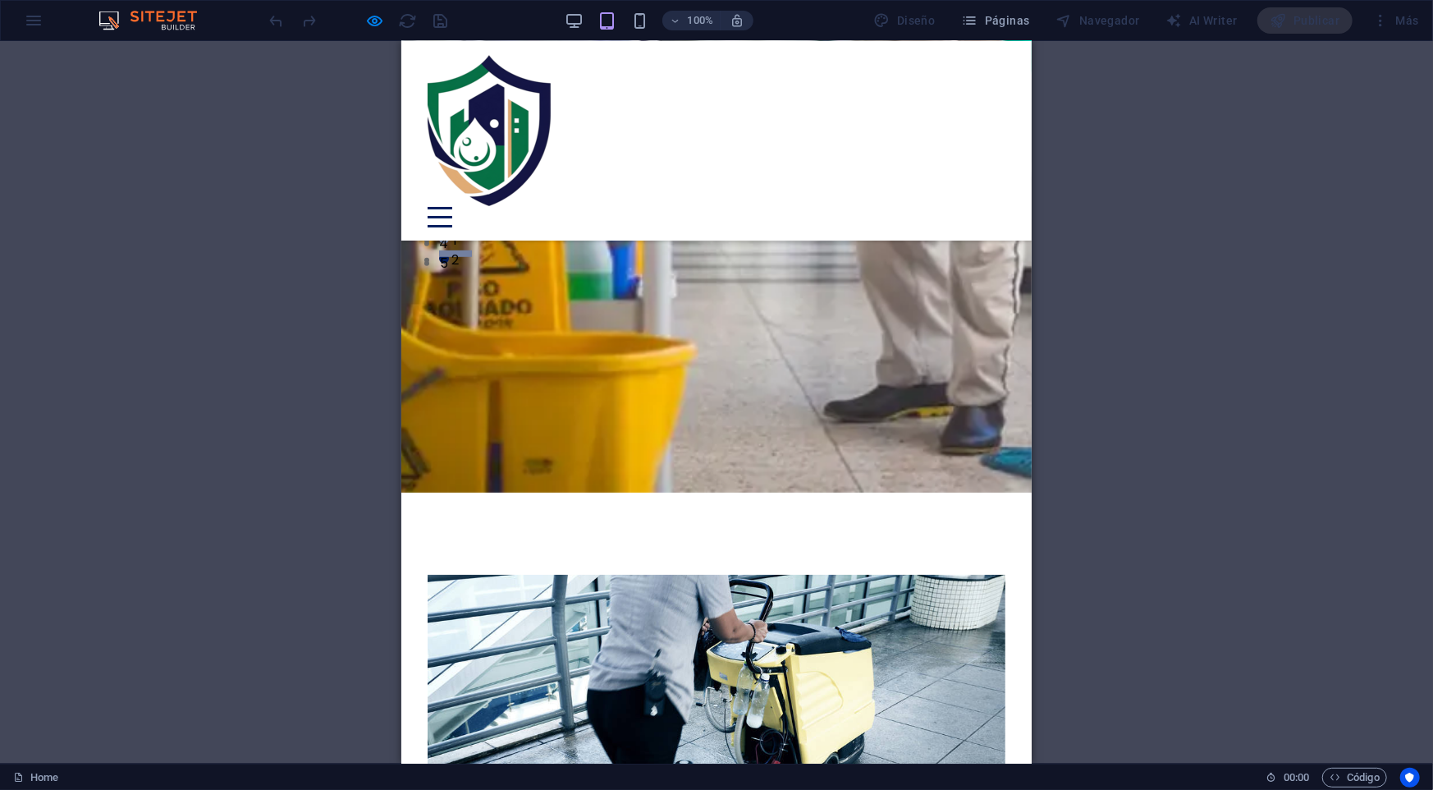
scroll to position [0, 0]
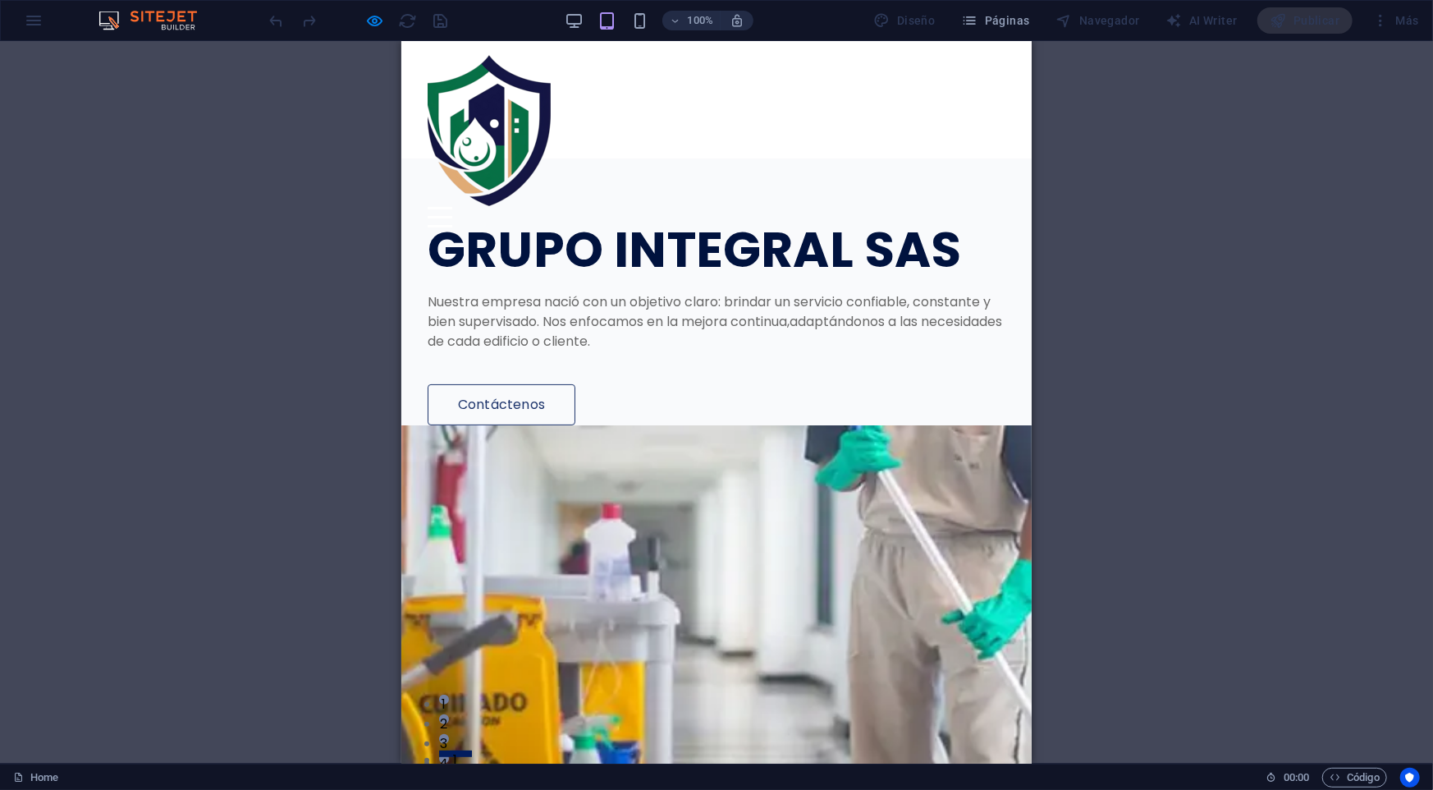
drag, startPoint x: 1025, startPoint y: 295, endPoint x: 1379, endPoint y: 58, distance: 425.4
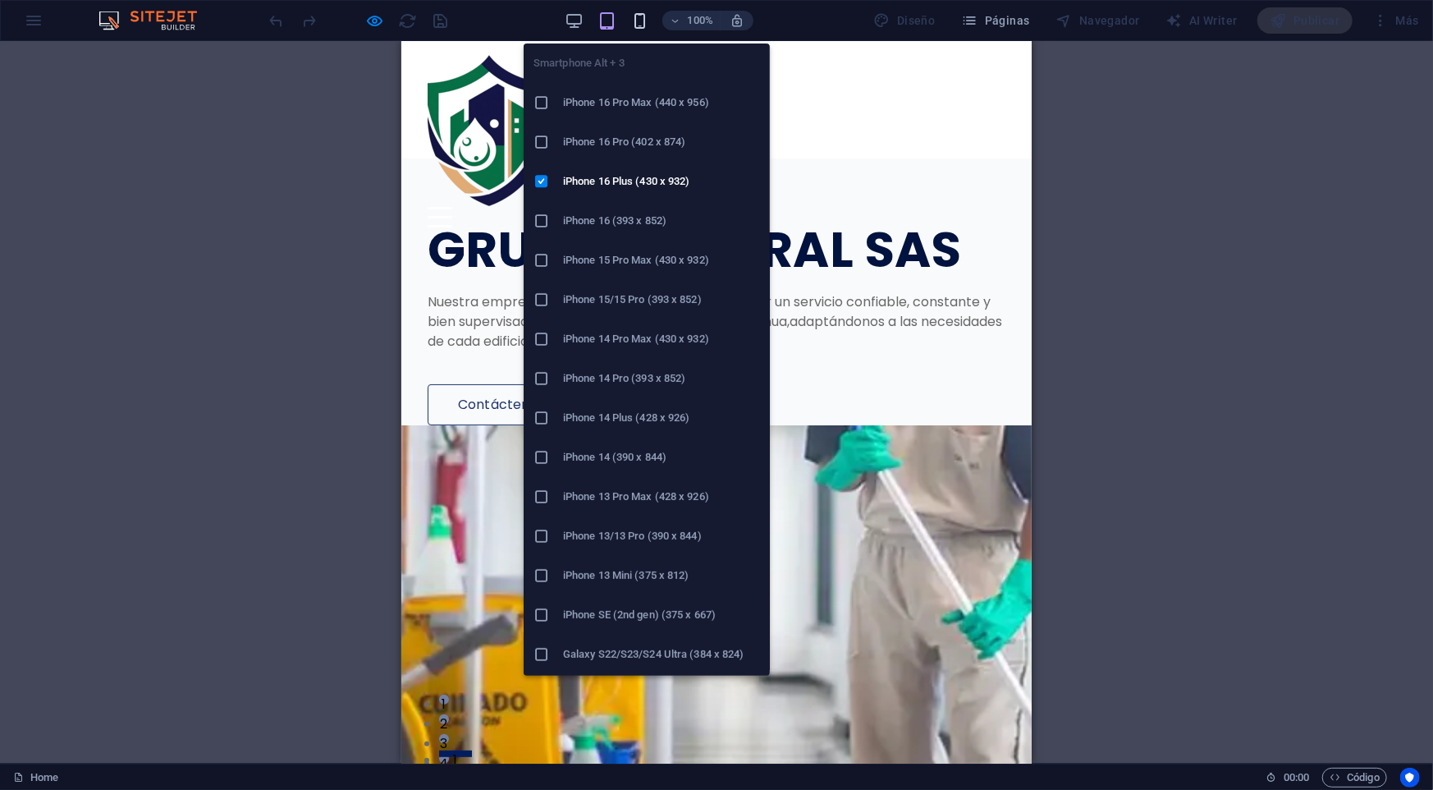
click at [643, 25] on icon "button" at bounding box center [639, 20] width 19 height 19
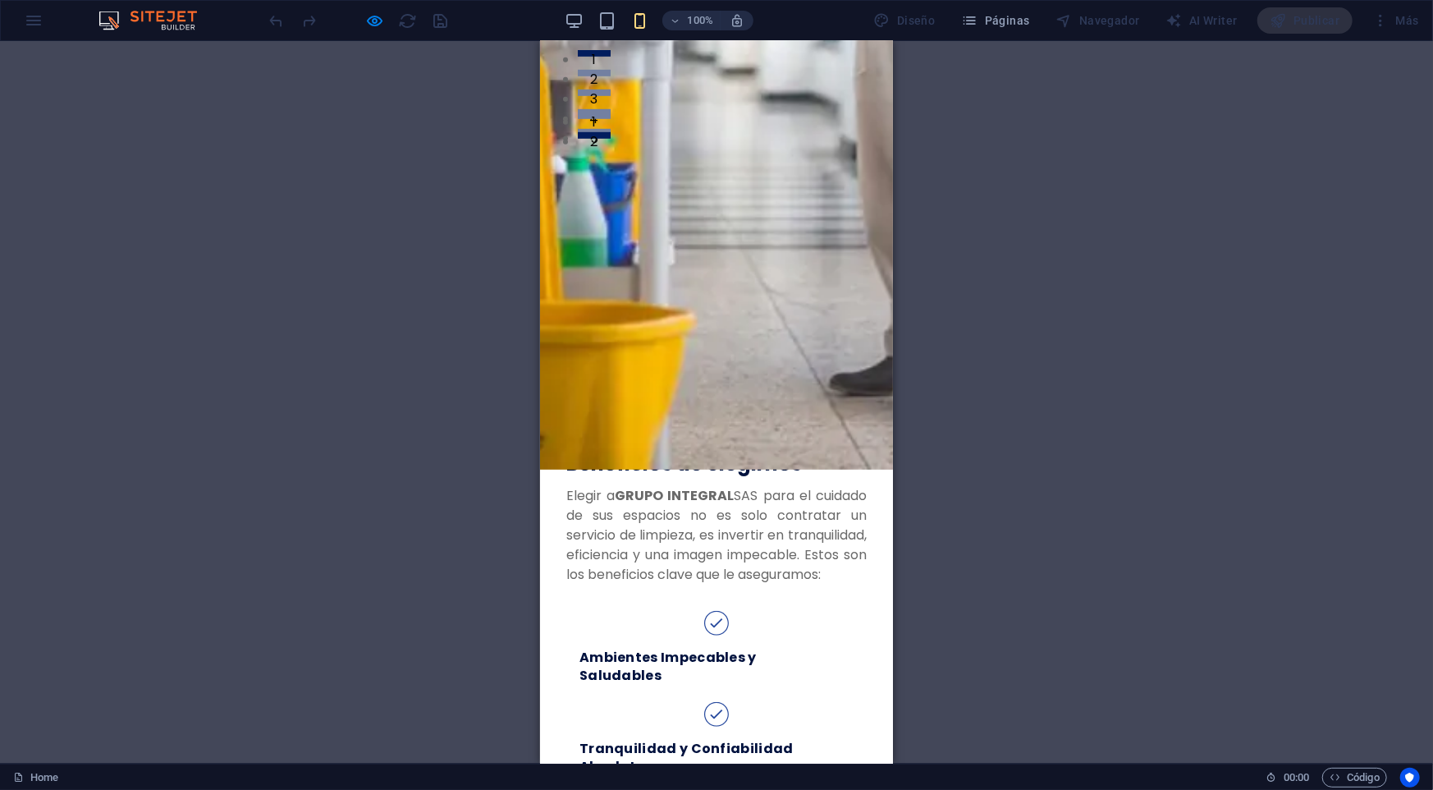
scroll to position [554, 0]
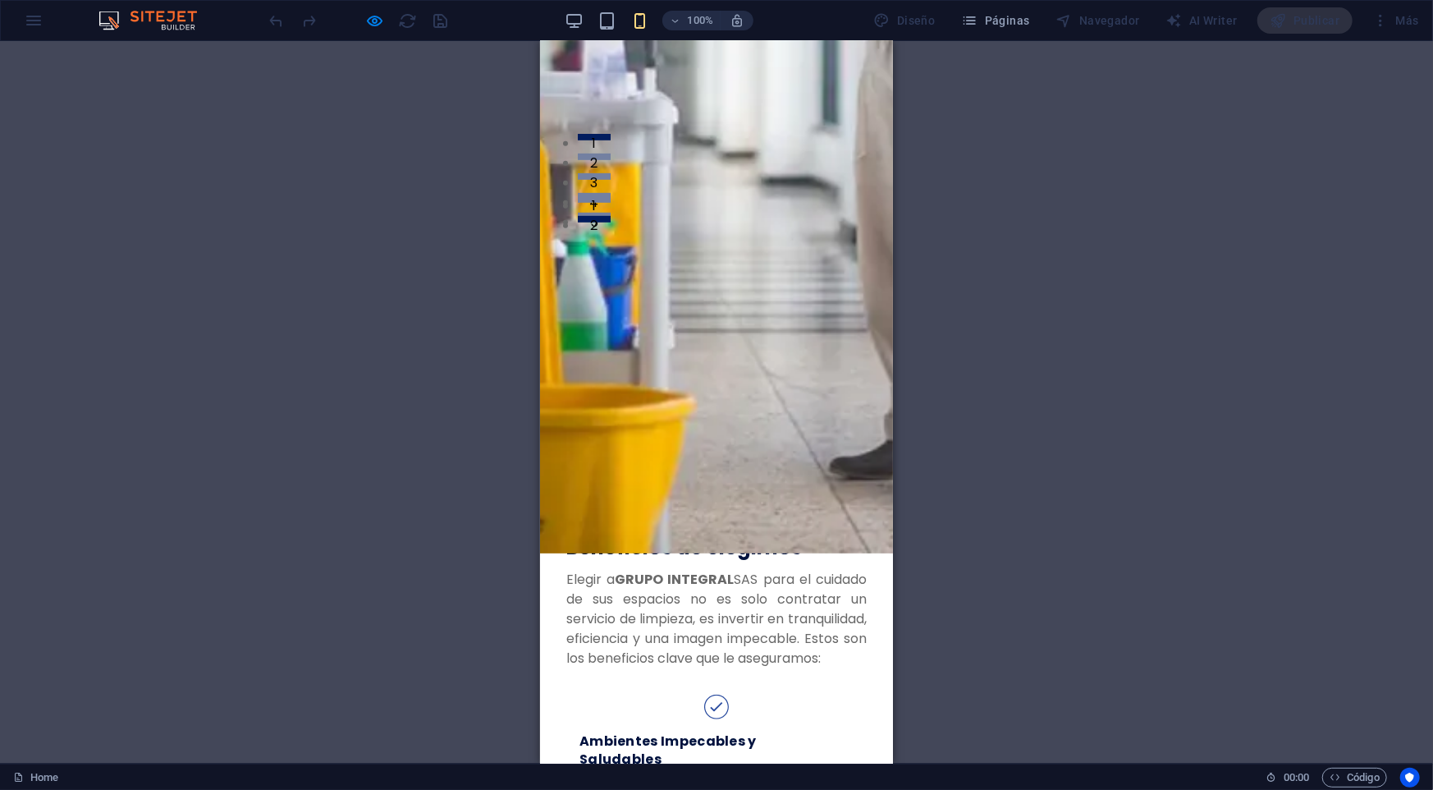
click at [1007, 269] on div "H1 Imagen amplia con texto Contenedor Barra de menús Logo Separador Texto Separ…" at bounding box center [716, 402] width 1433 height 722
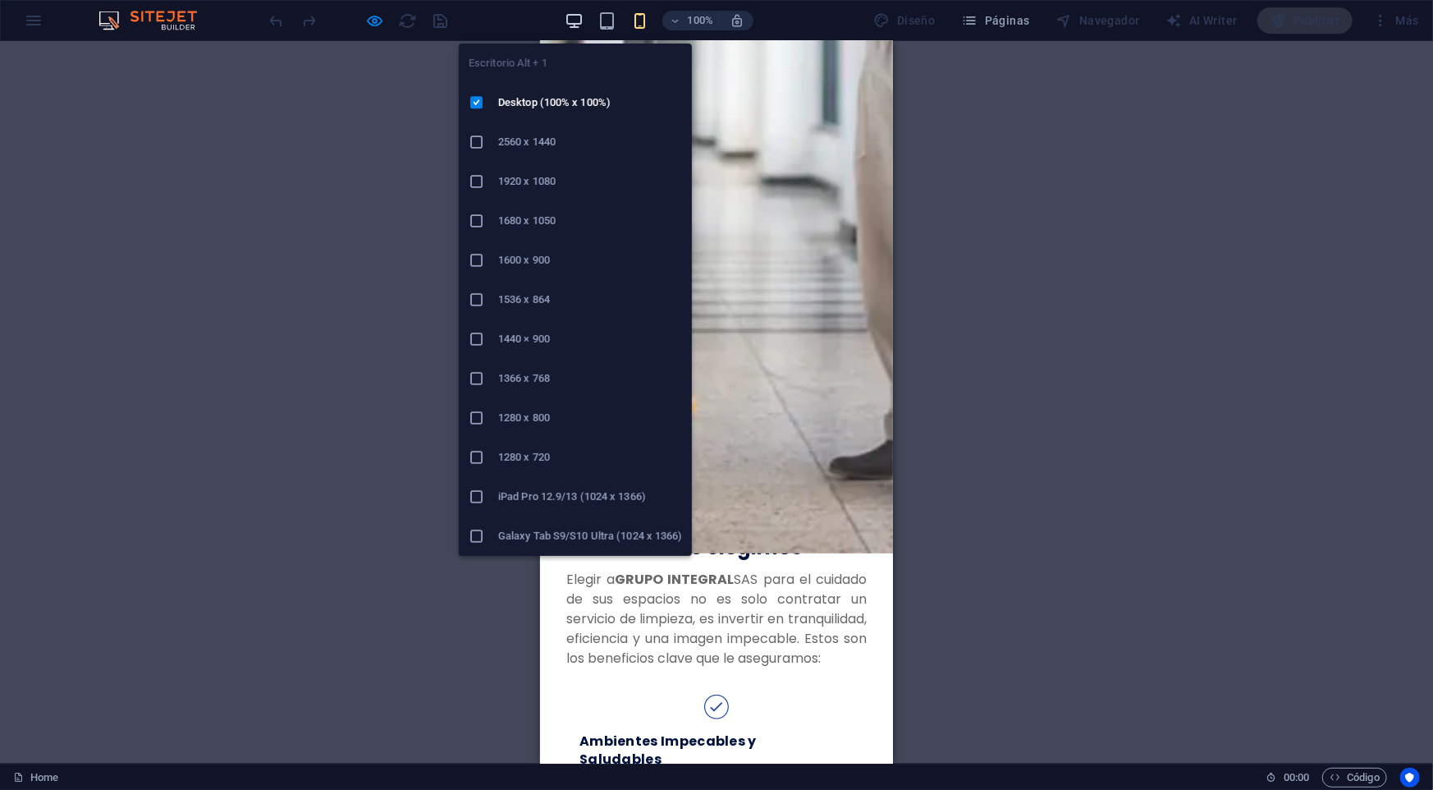
click at [573, 18] on icon "button" at bounding box center [574, 20] width 19 height 19
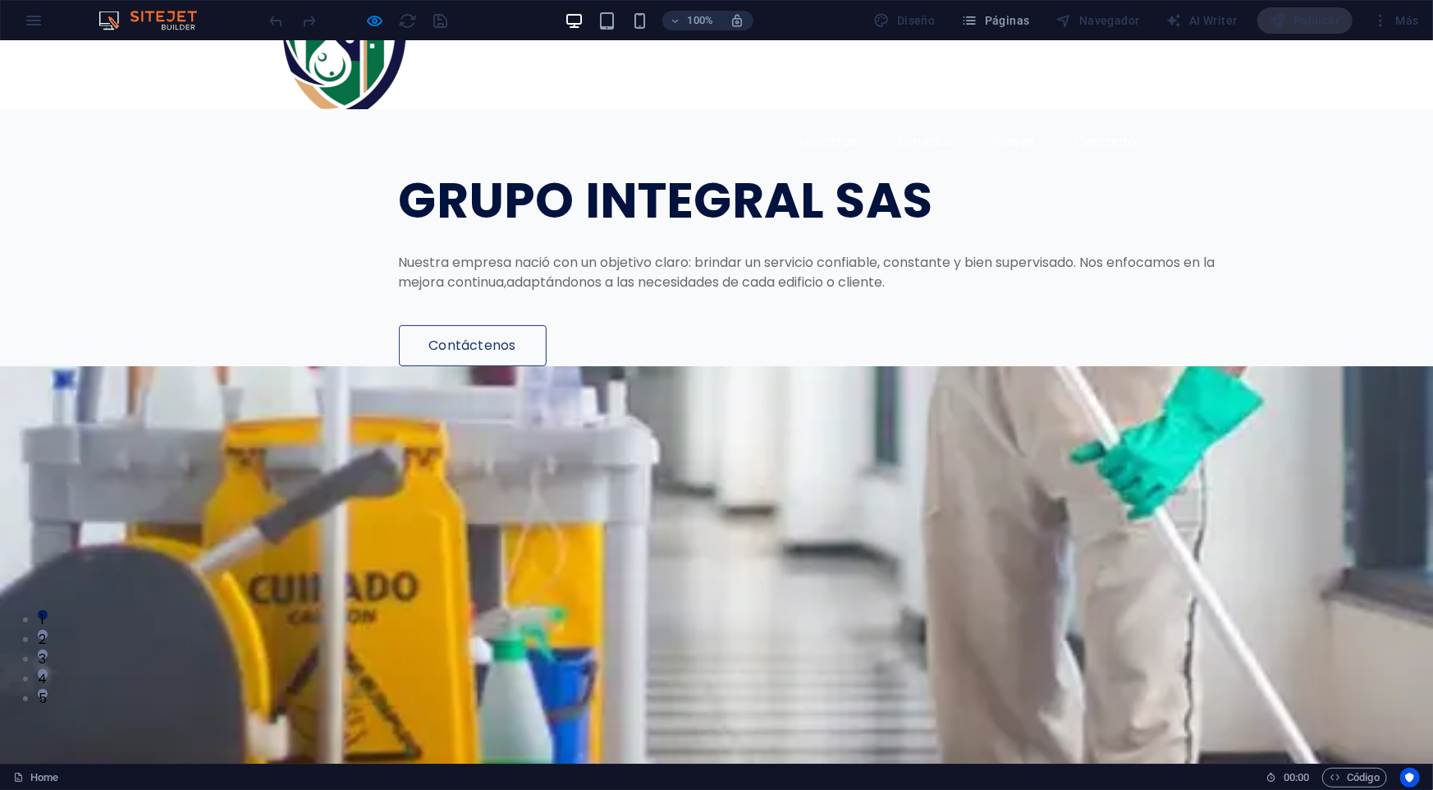
scroll to position [0, 0]
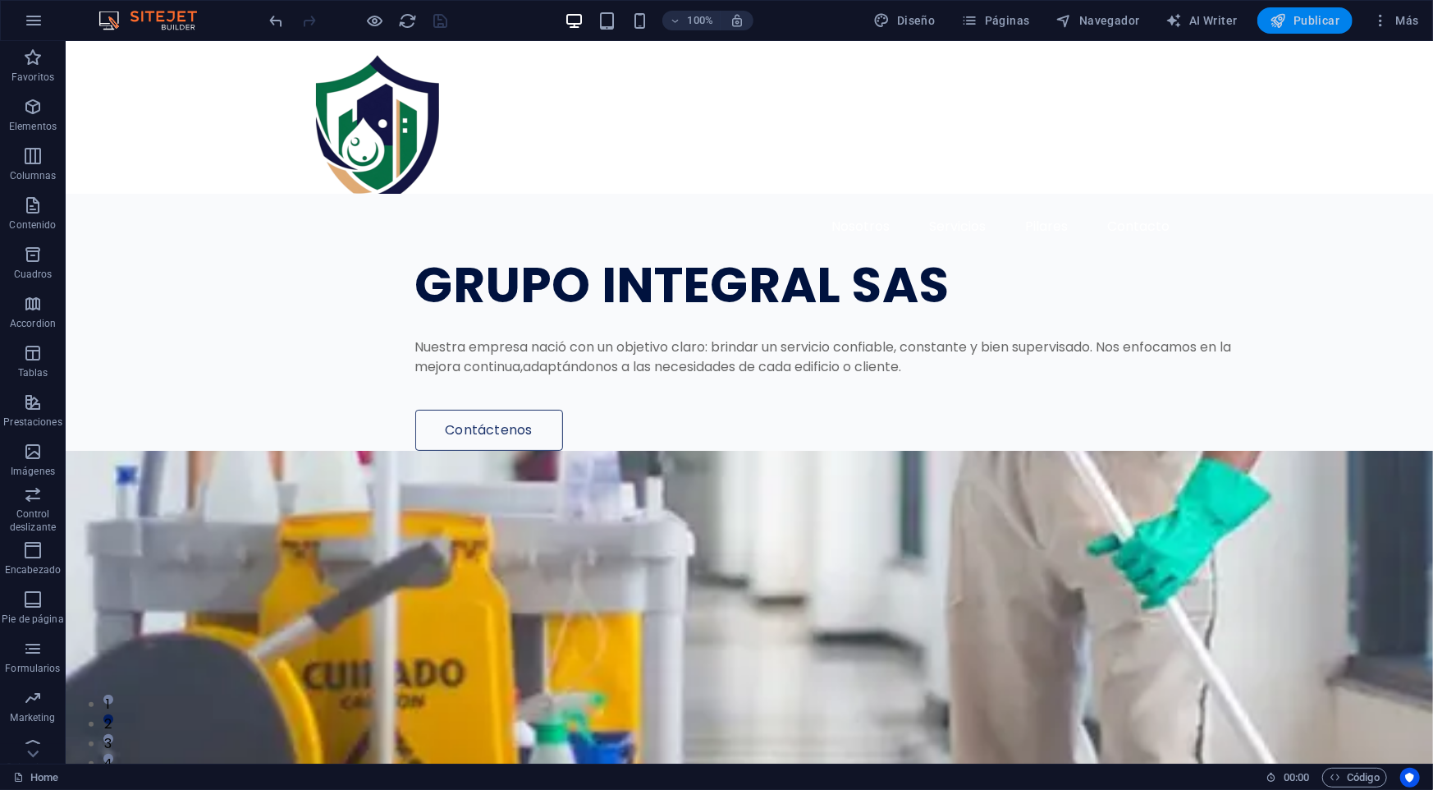
click at [1272, 21] on icon "button" at bounding box center [1278, 20] width 16 height 16
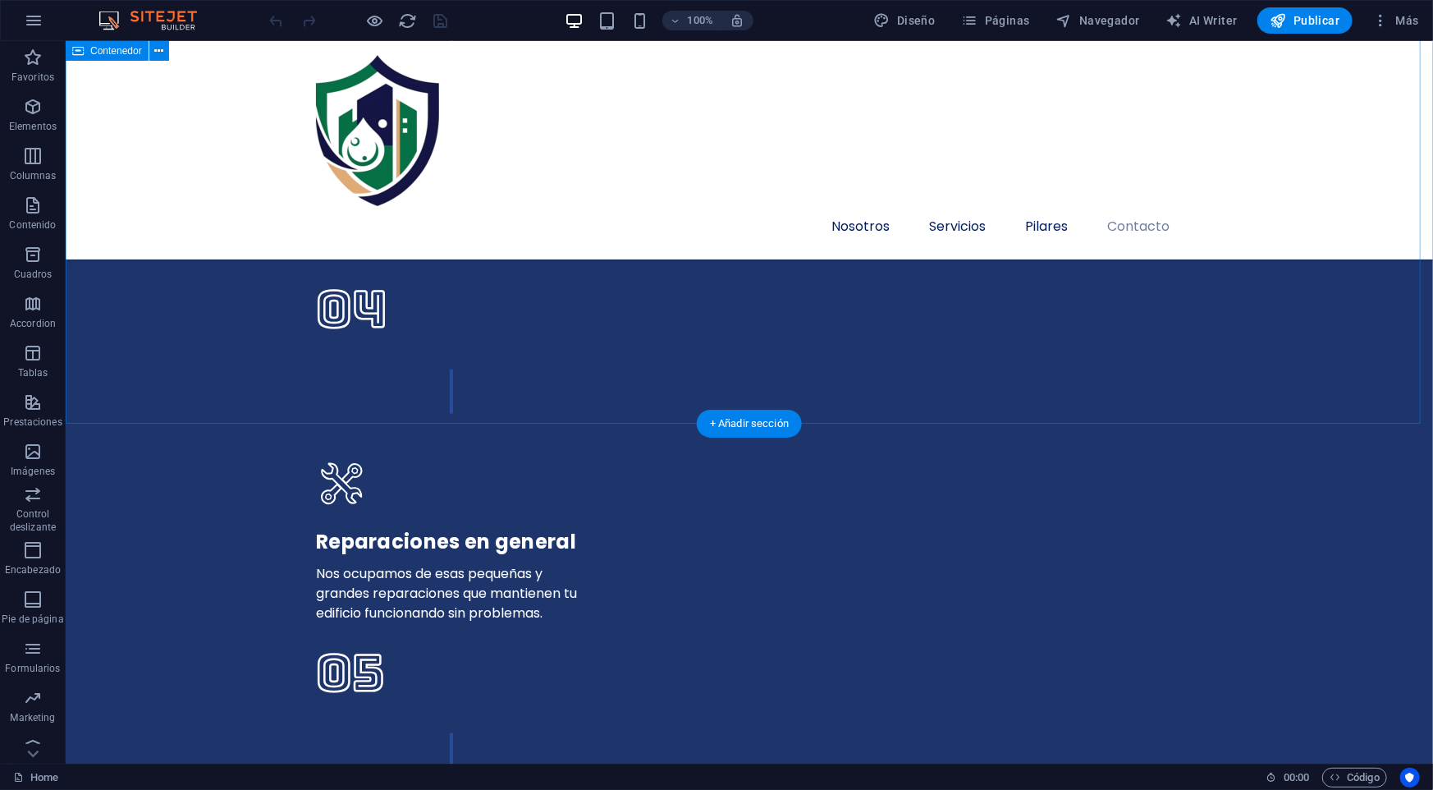
scroll to position [5060, 0]
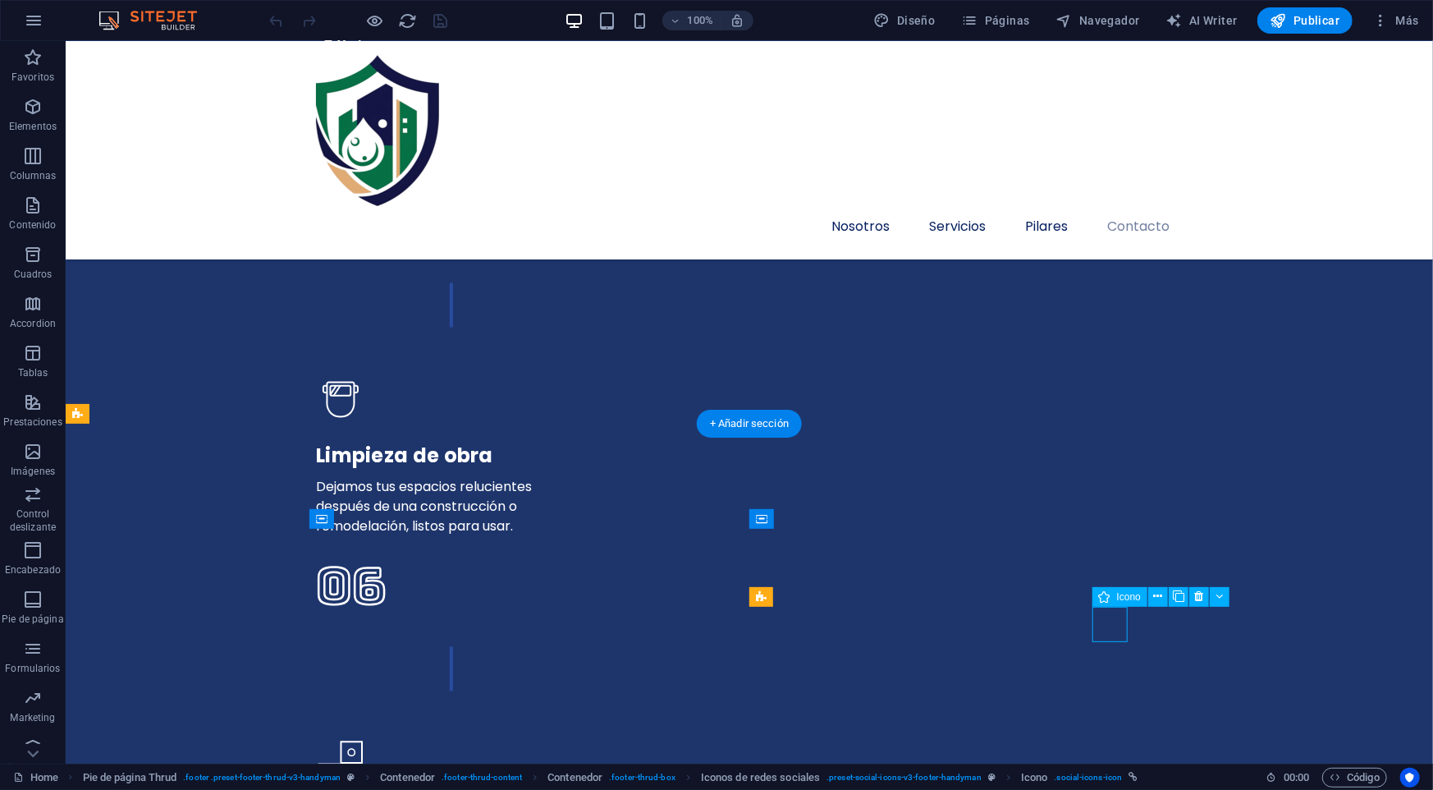
select select "xMidYMid"
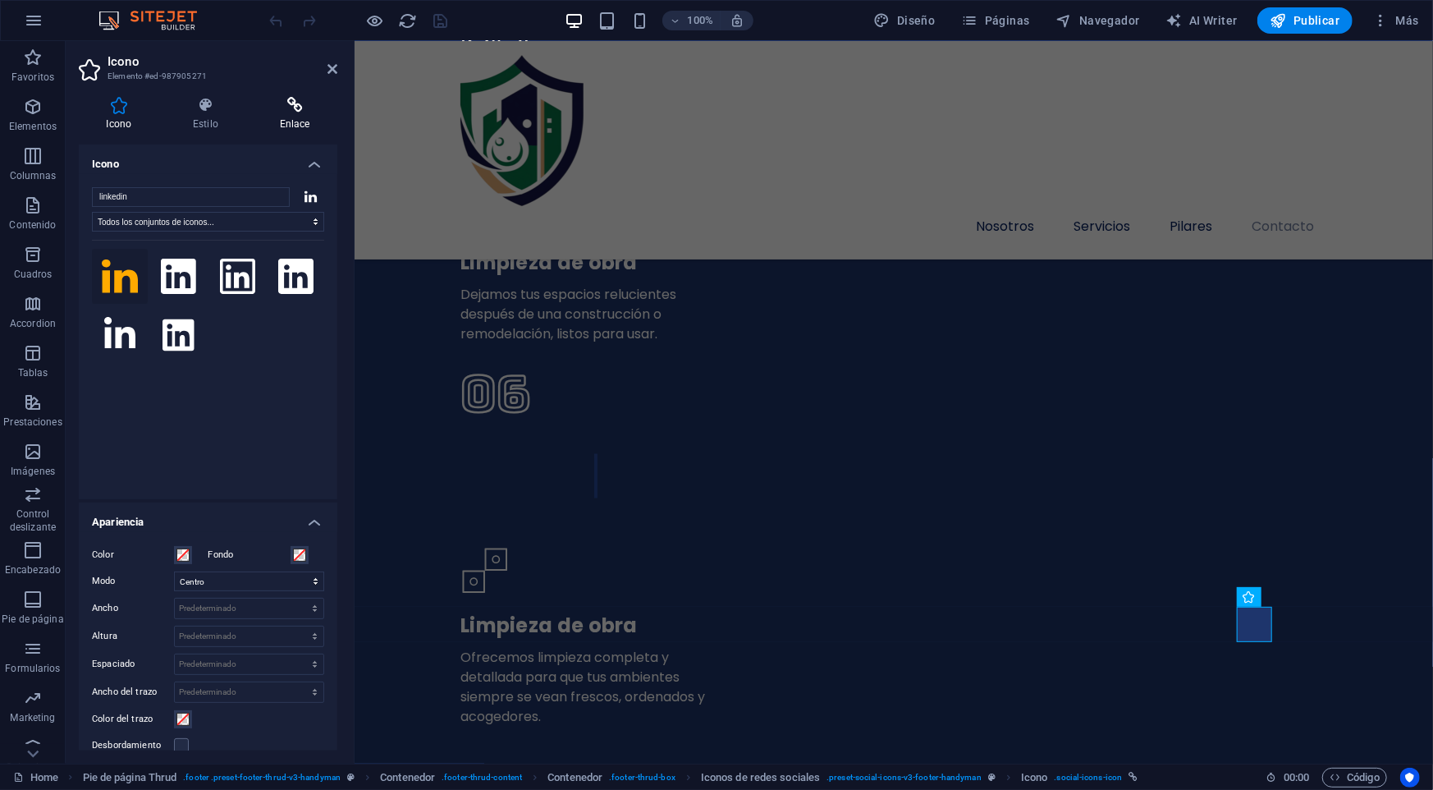
click at [281, 112] on icon at bounding box center [294, 105] width 85 height 16
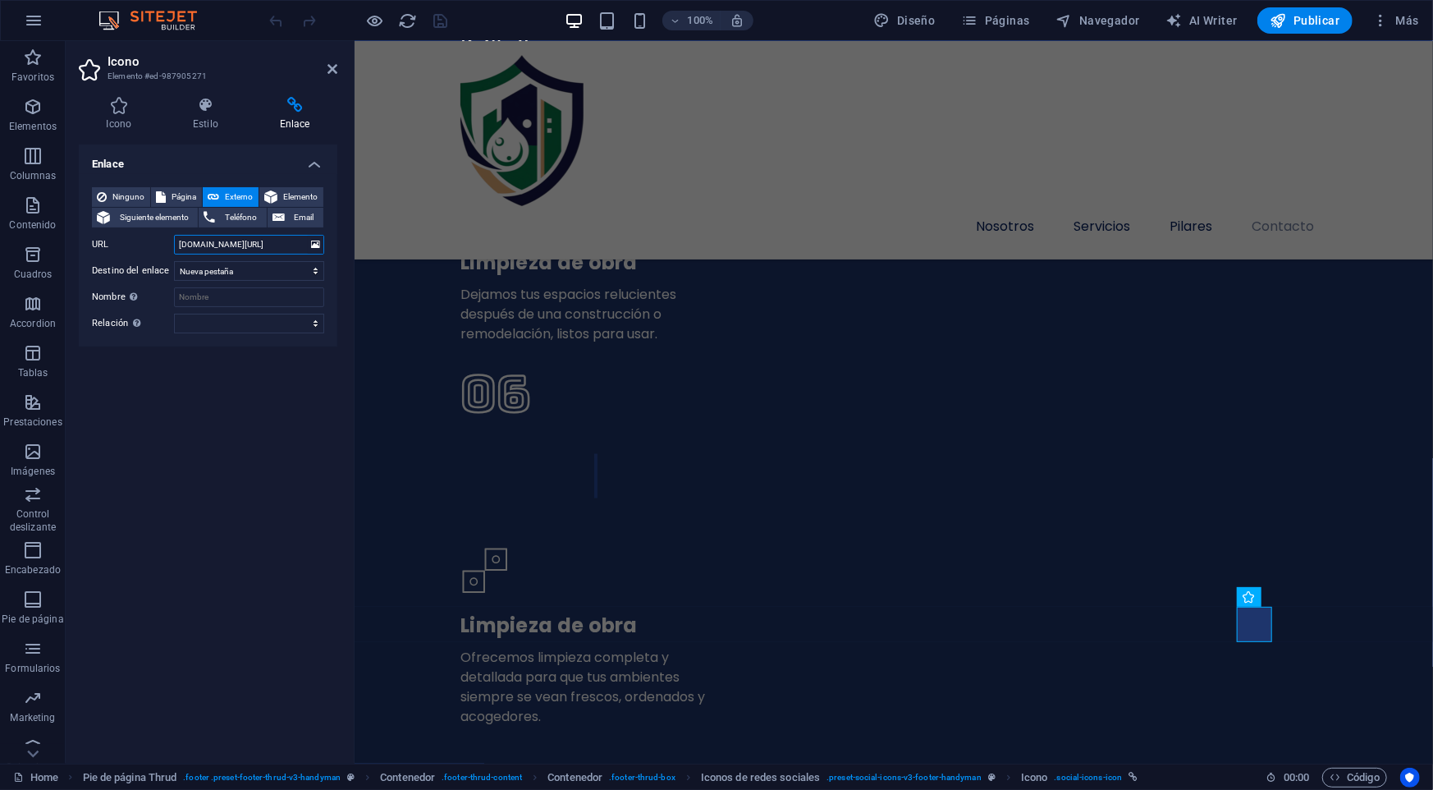
click at [217, 249] on input "[DOMAIN_NAME][URL]" at bounding box center [249, 245] width 150 height 20
type input "s"
click at [250, 249] on input "URL" at bounding box center [249, 245] width 150 height 20
paste input "[URL][DOMAIN_NAME]"
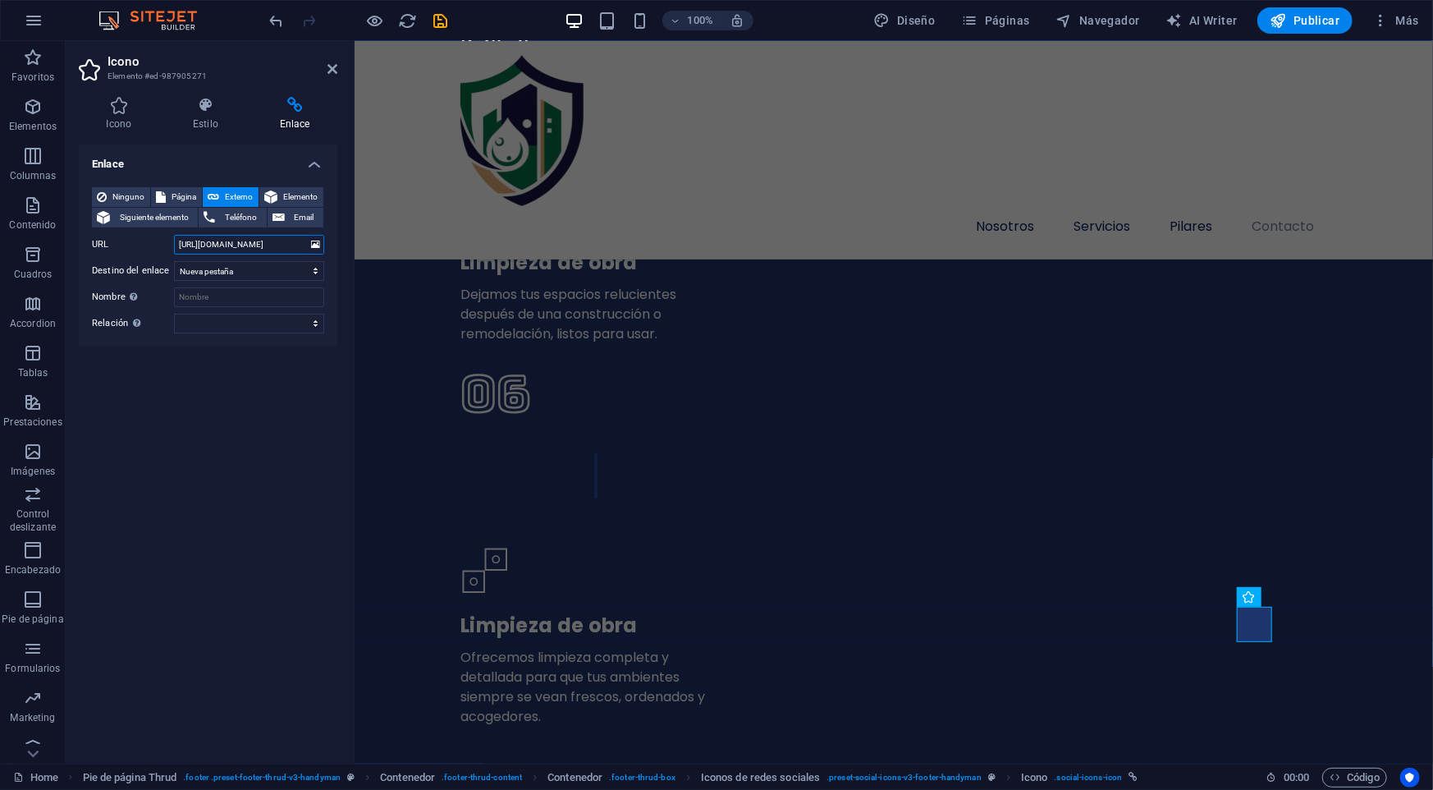
scroll to position [0, 47]
type input "[URL][DOMAIN_NAME]"
click at [229, 194] on span "Externo" at bounding box center [239, 197] width 30 height 20
click at [180, 190] on span "Página" at bounding box center [184, 197] width 26 height 20
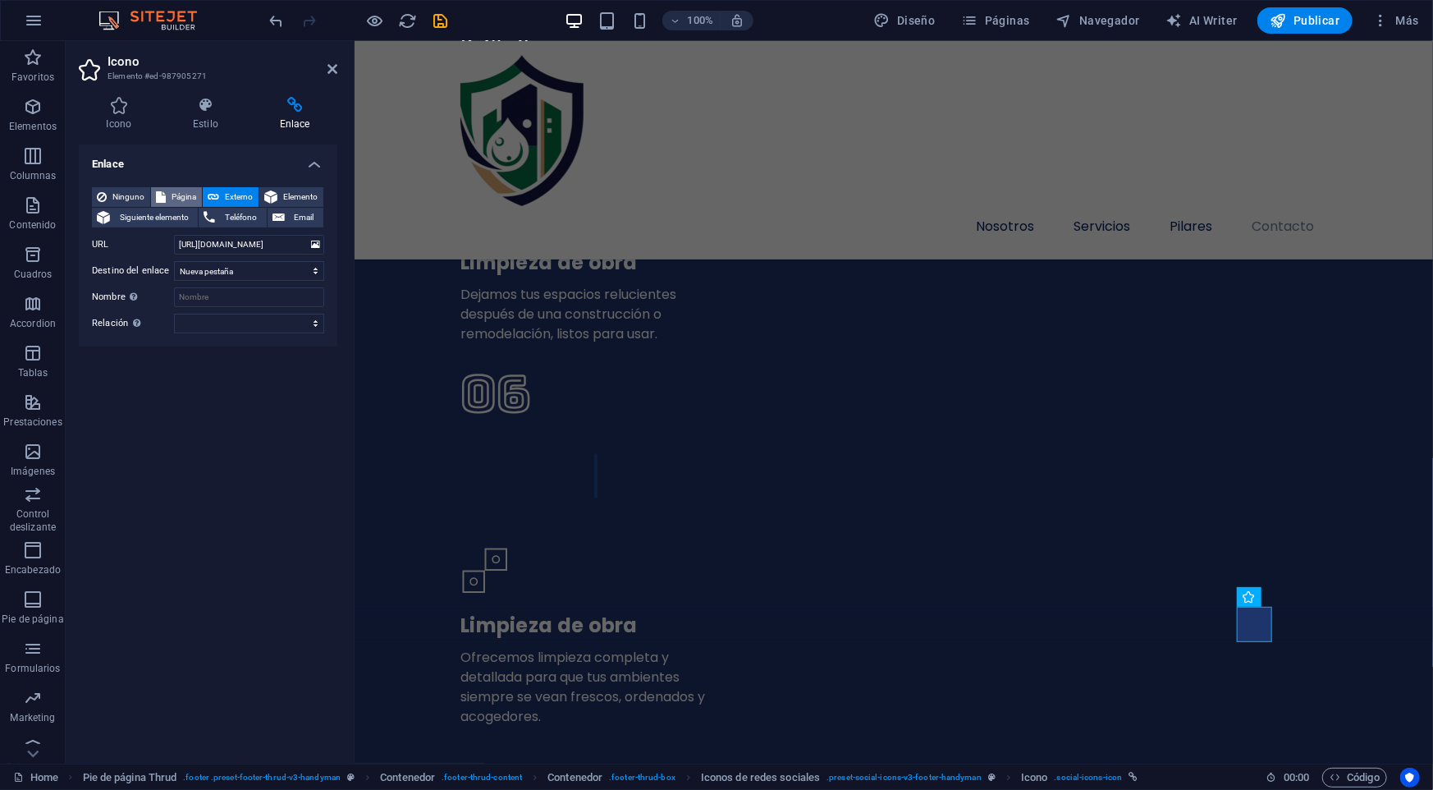
select select
click at [216, 190] on icon at bounding box center [213, 197] width 11 height 20
select select "blank"
click at [272, 189] on icon at bounding box center [270, 197] width 13 height 20
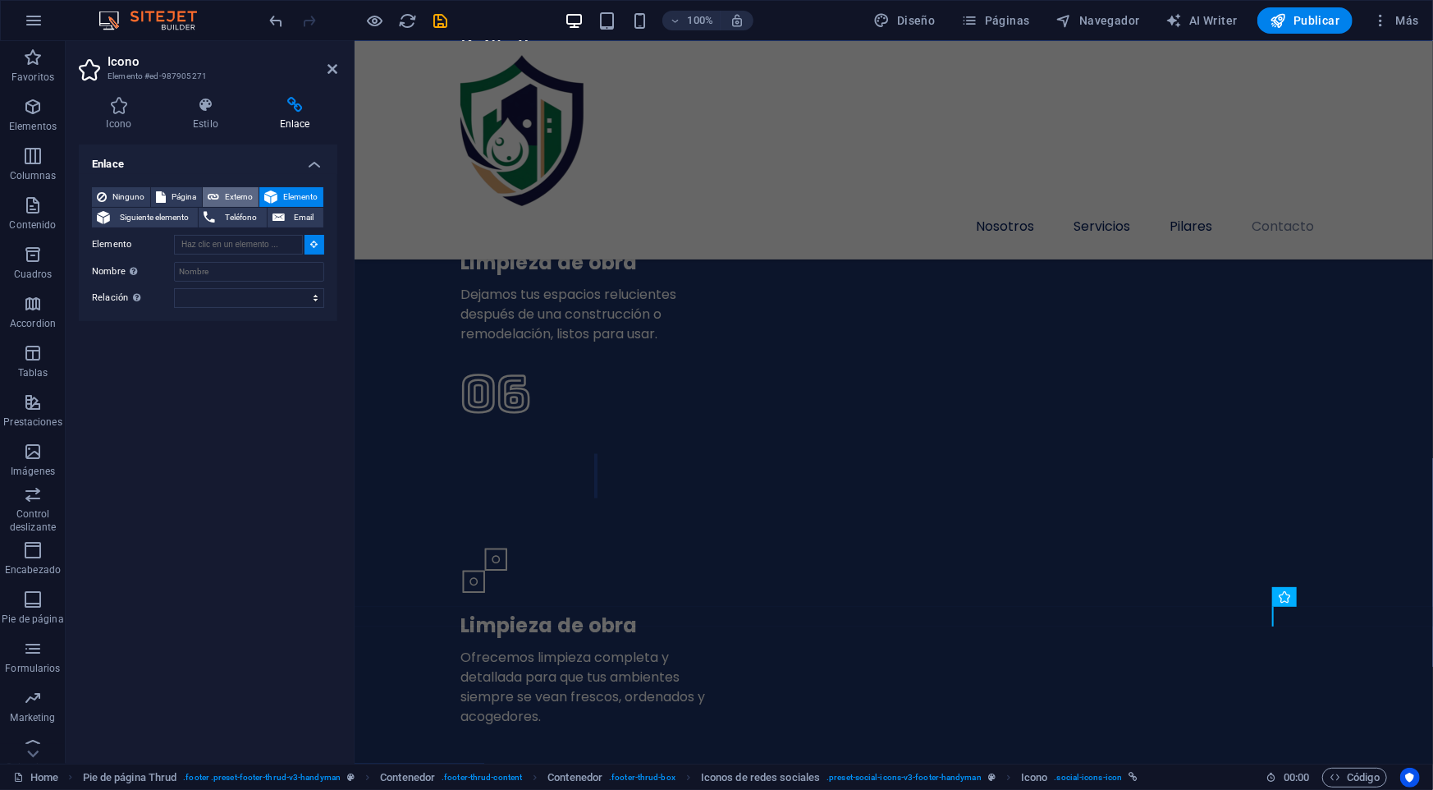
click at [216, 200] on icon at bounding box center [213, 197] width 11 height 20
select select "blank"
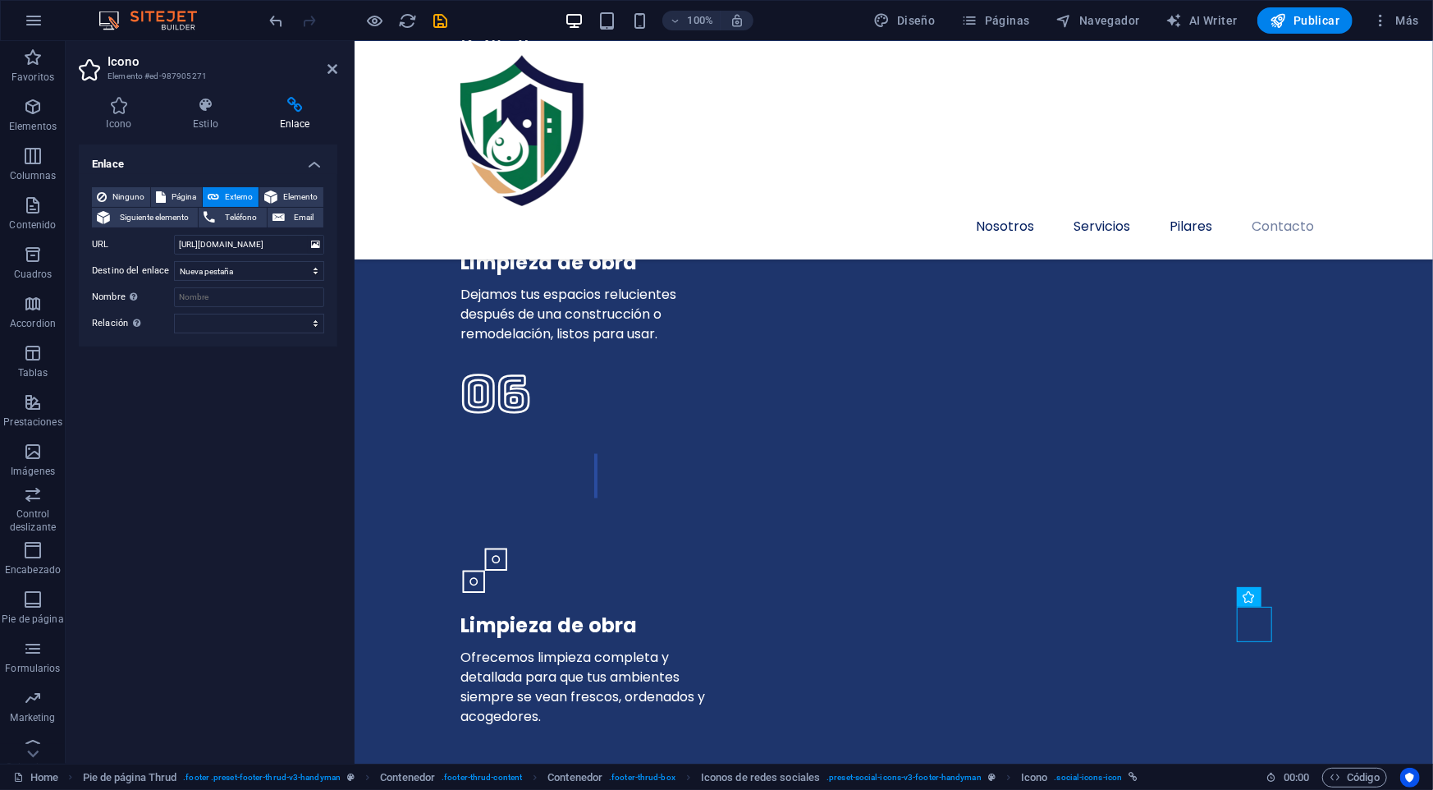
click at [191, 423] on div "Enlace Ninguno Página Externo Elemento Siguiente elemento Teléfono Email Página…" at bounding box center [208, 447] width 259 height 606
drag, startPoint x: 263, startPoint y: 25, endPoint x: 328, endPoint y: 64, distance: 76.6
click at [328, 64] on icon at bounding box center [332, 68] width 10 height 13
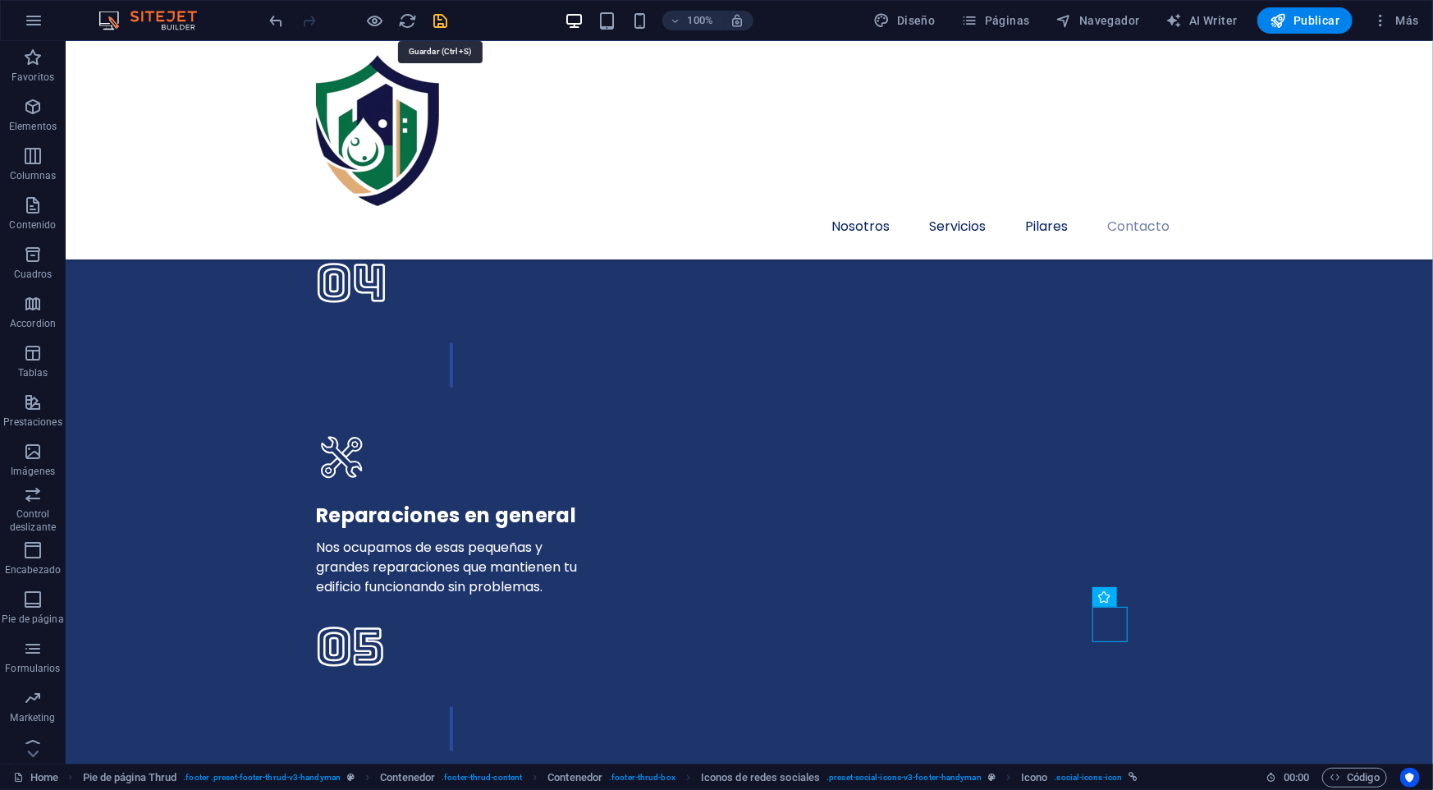
click at [432, 23] on icon "save" at bounding box center [441, 20] width 19 height 19
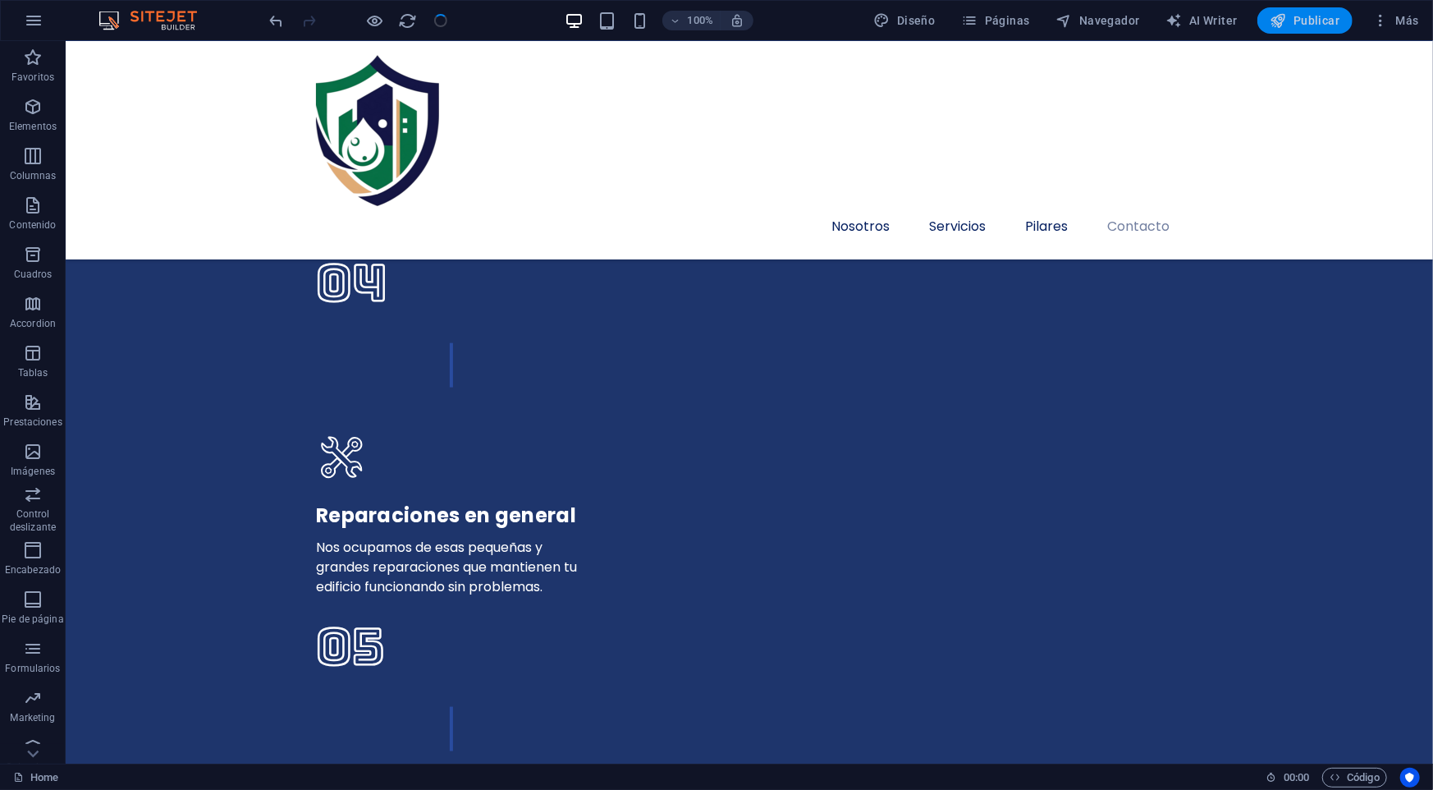
click at [1307, 22] on span "Publicar" at bounding box center [1305, 20] width 70 height 16
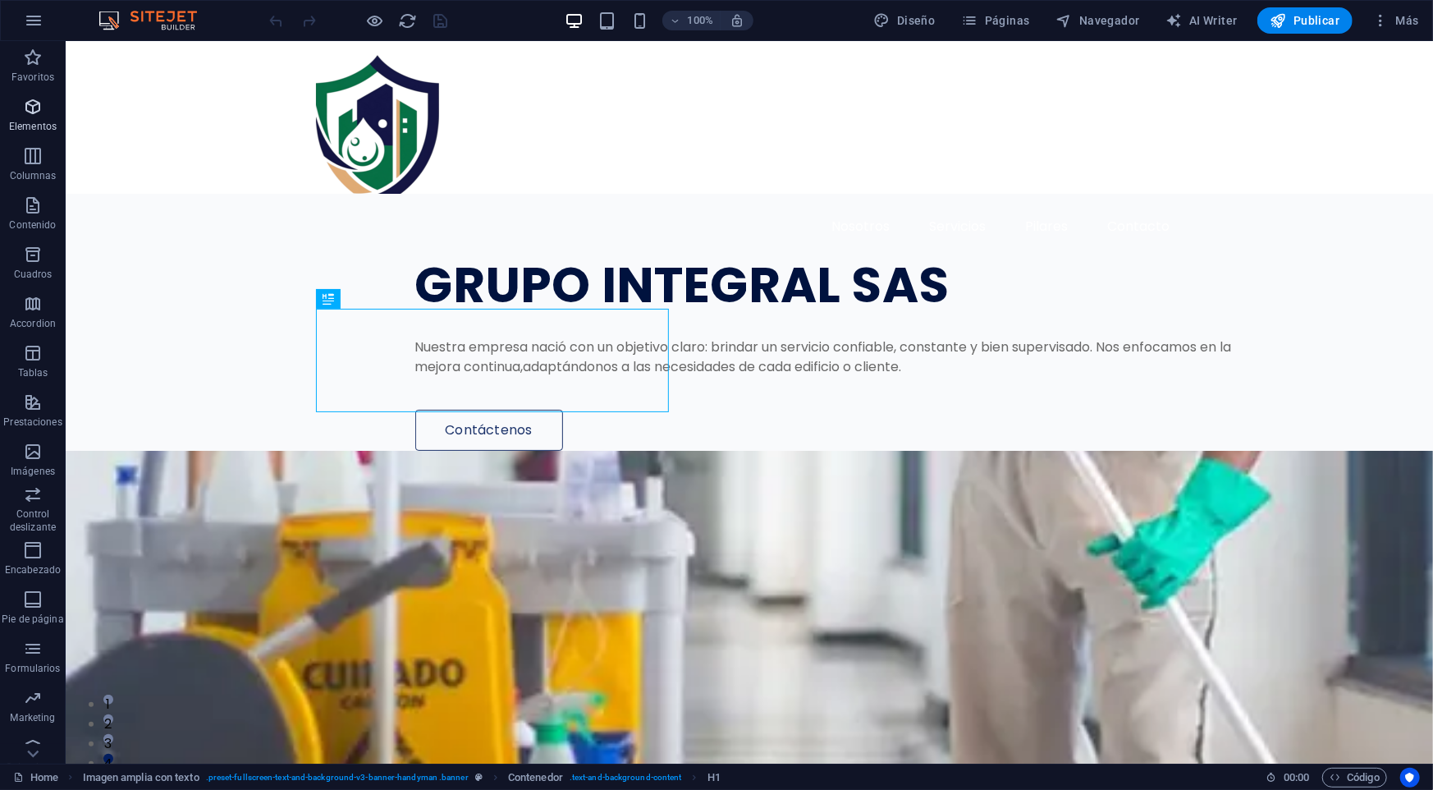
click at [43, 120] on p "Elementos" at bounding box center [33, 126] width 48 height 13
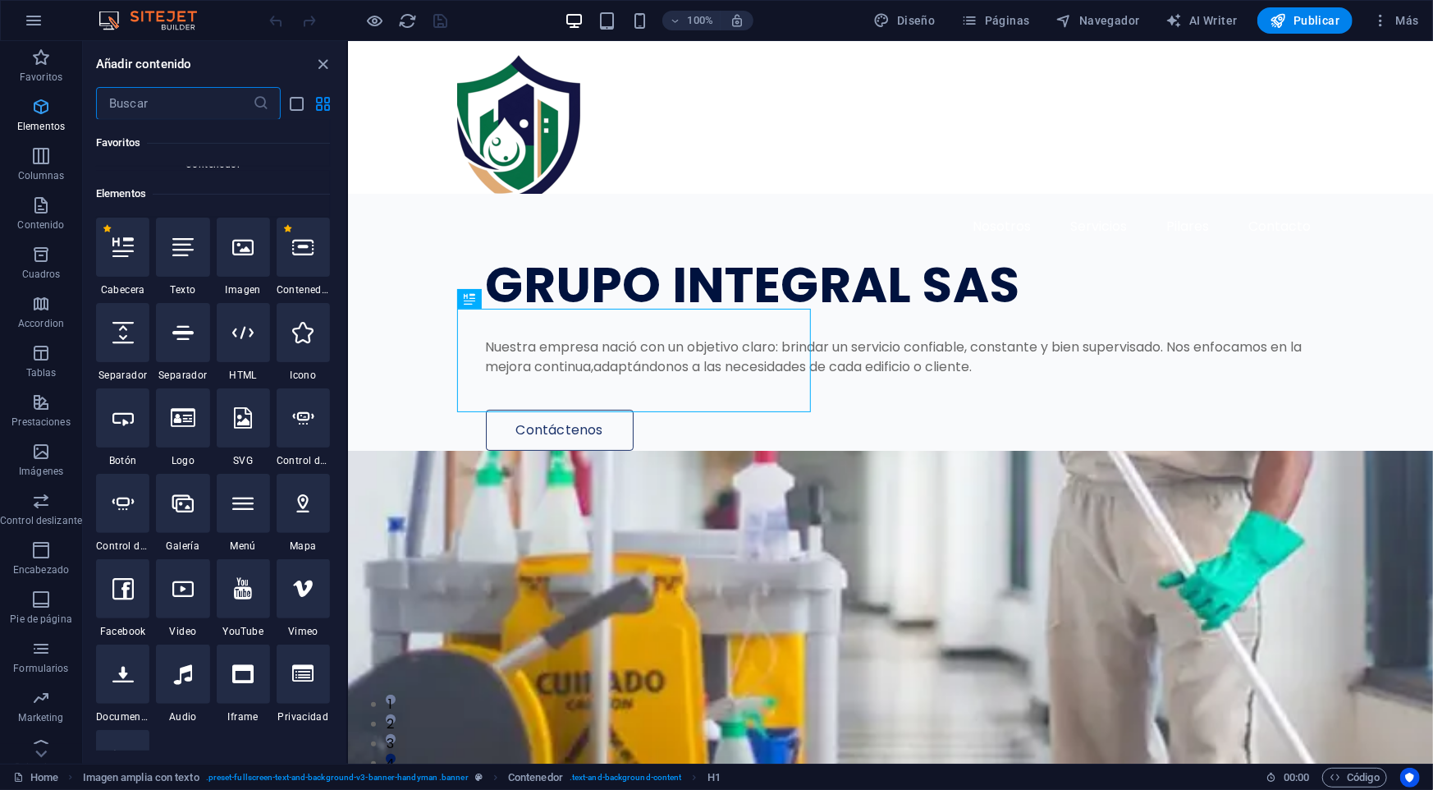
scroll to position [309, 0]
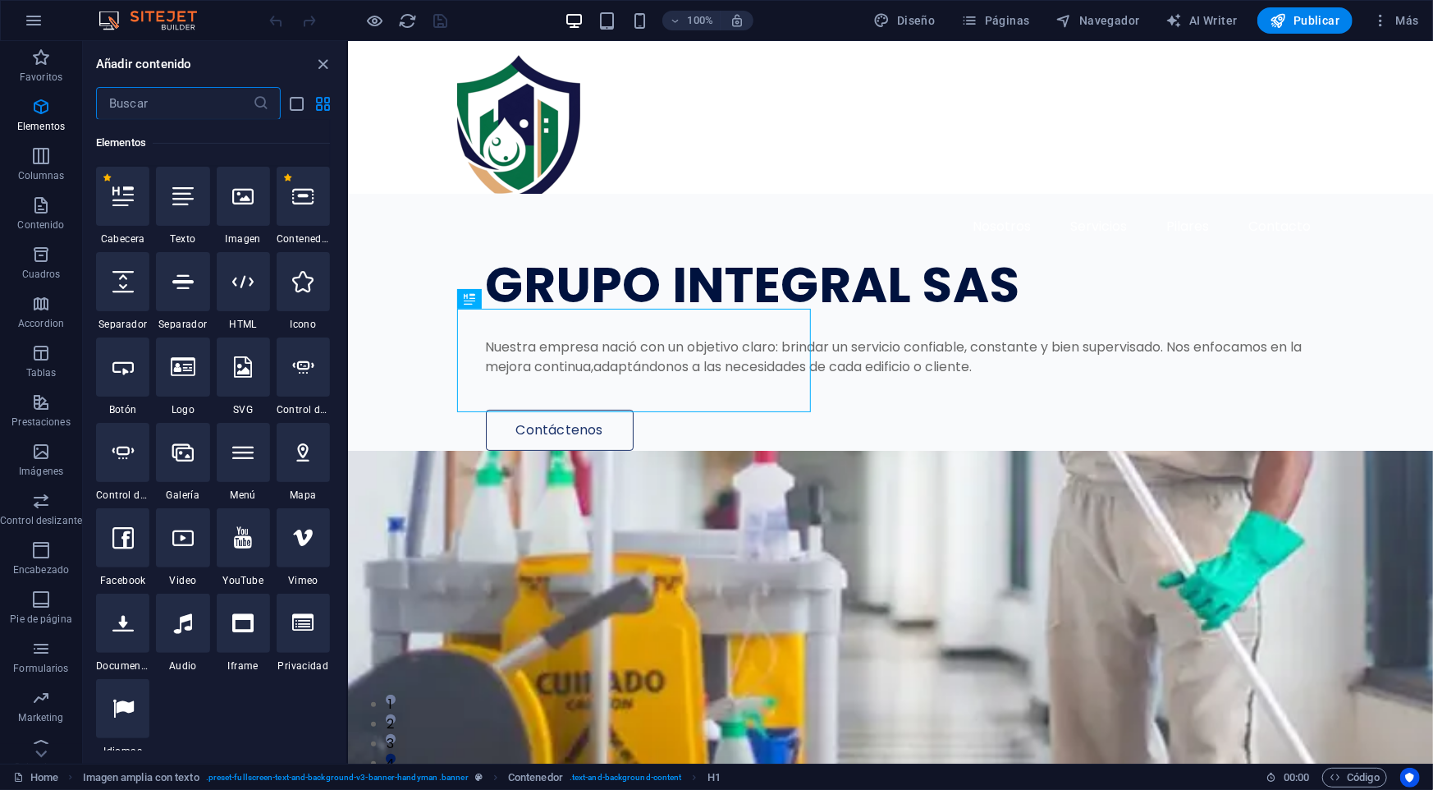
click at [144, 112] on input "text" at bounding box center [174, 103] width 157 height 33
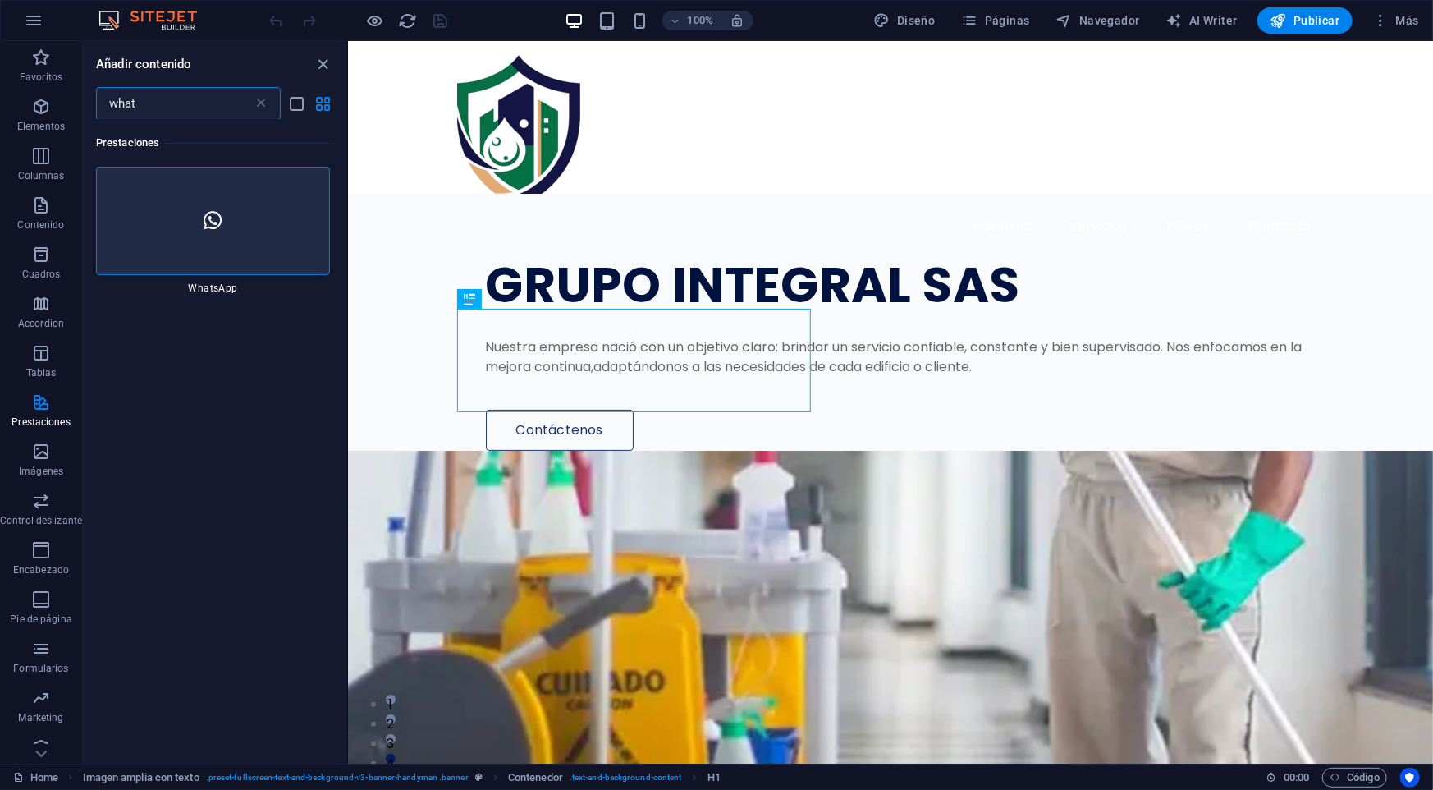
scroll to position [0, 0]
type input "what"
click at [204, 213] on icon at bounding box center [213, 220] width 18 height 21
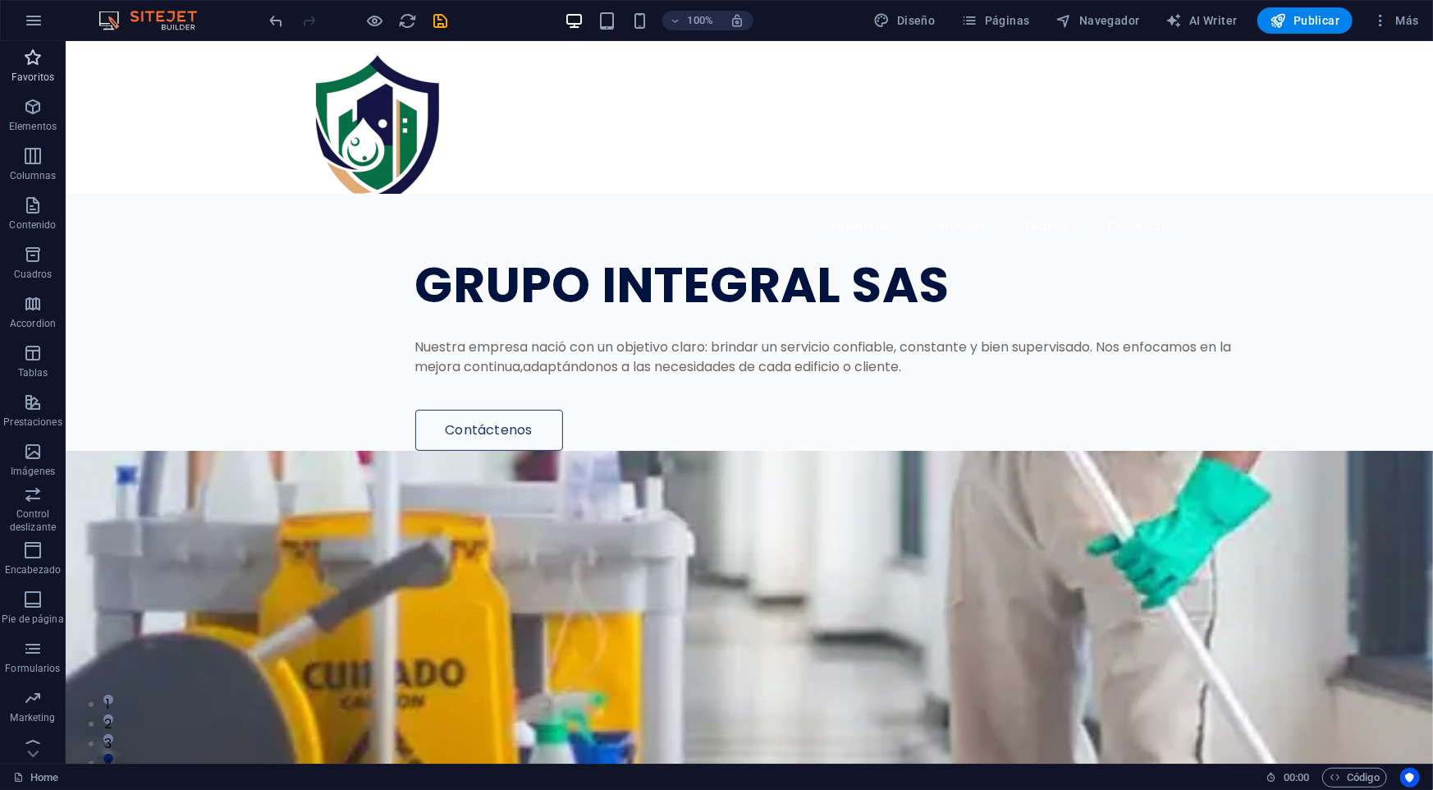
click at [39, 62] on icon "button" at bounding box center [33, 58] width 20 height 20
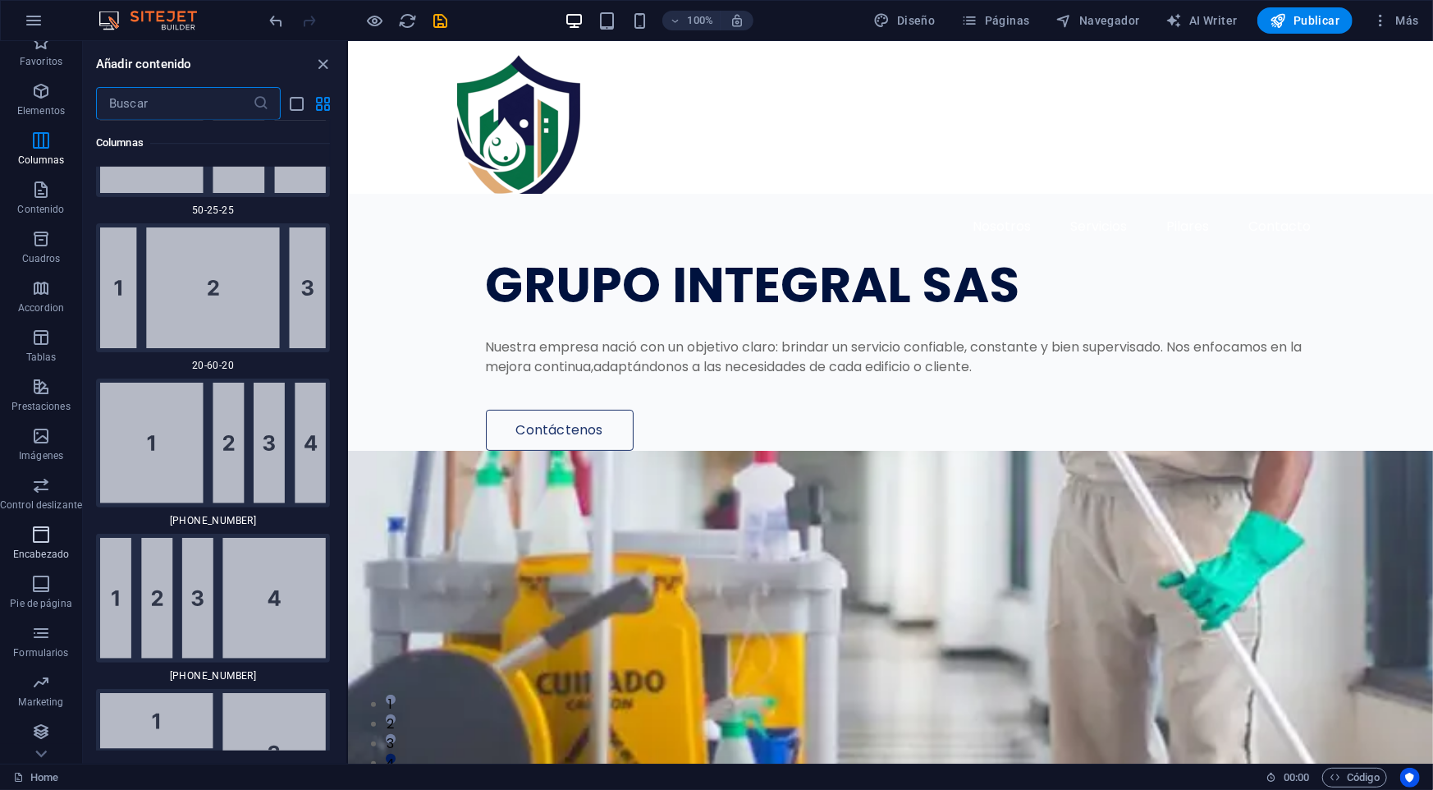
scroll to position [16, 0]
click at [39, 689] on icon "button" at bounding box center [41, 681] width 20 height 20
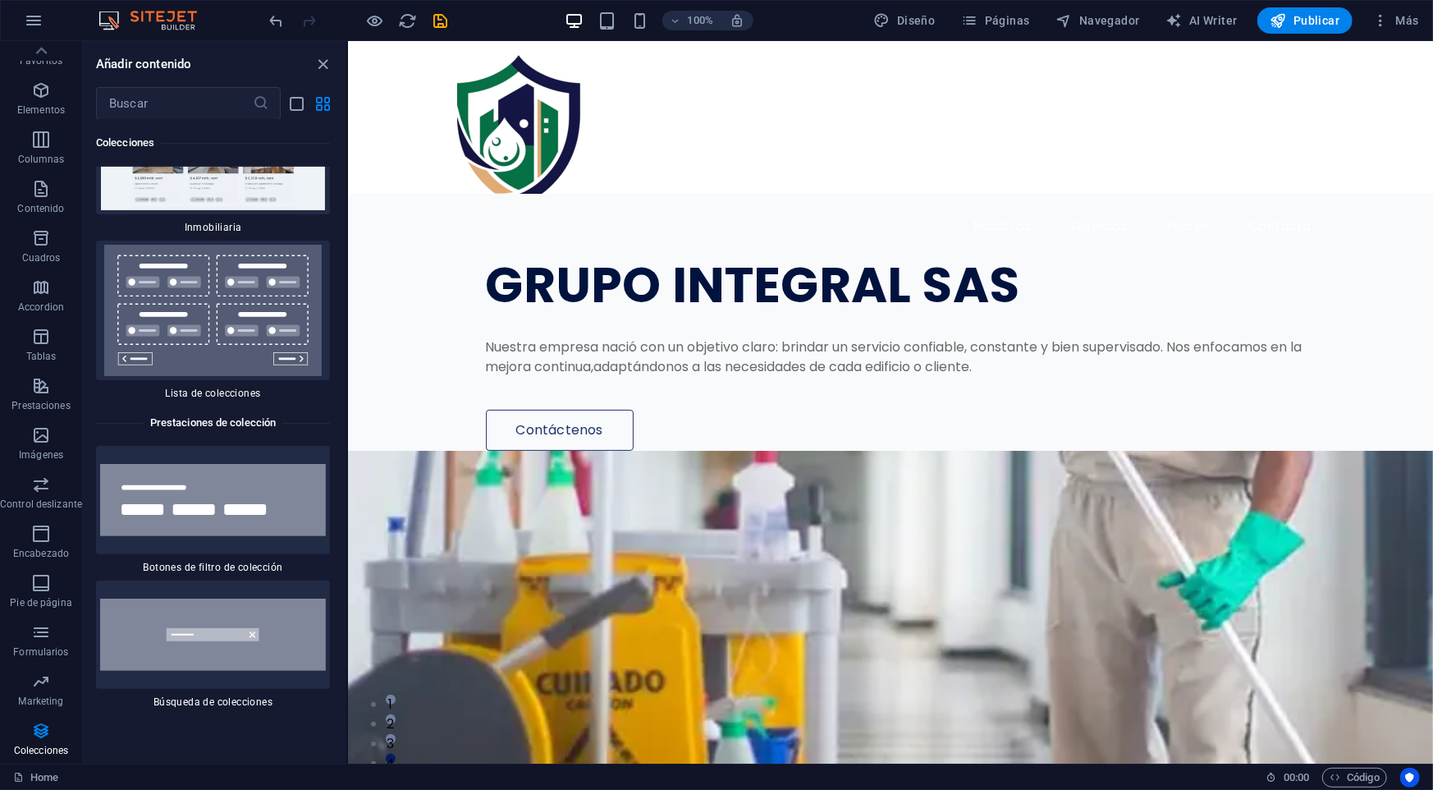
scroll to position [31637, 0]
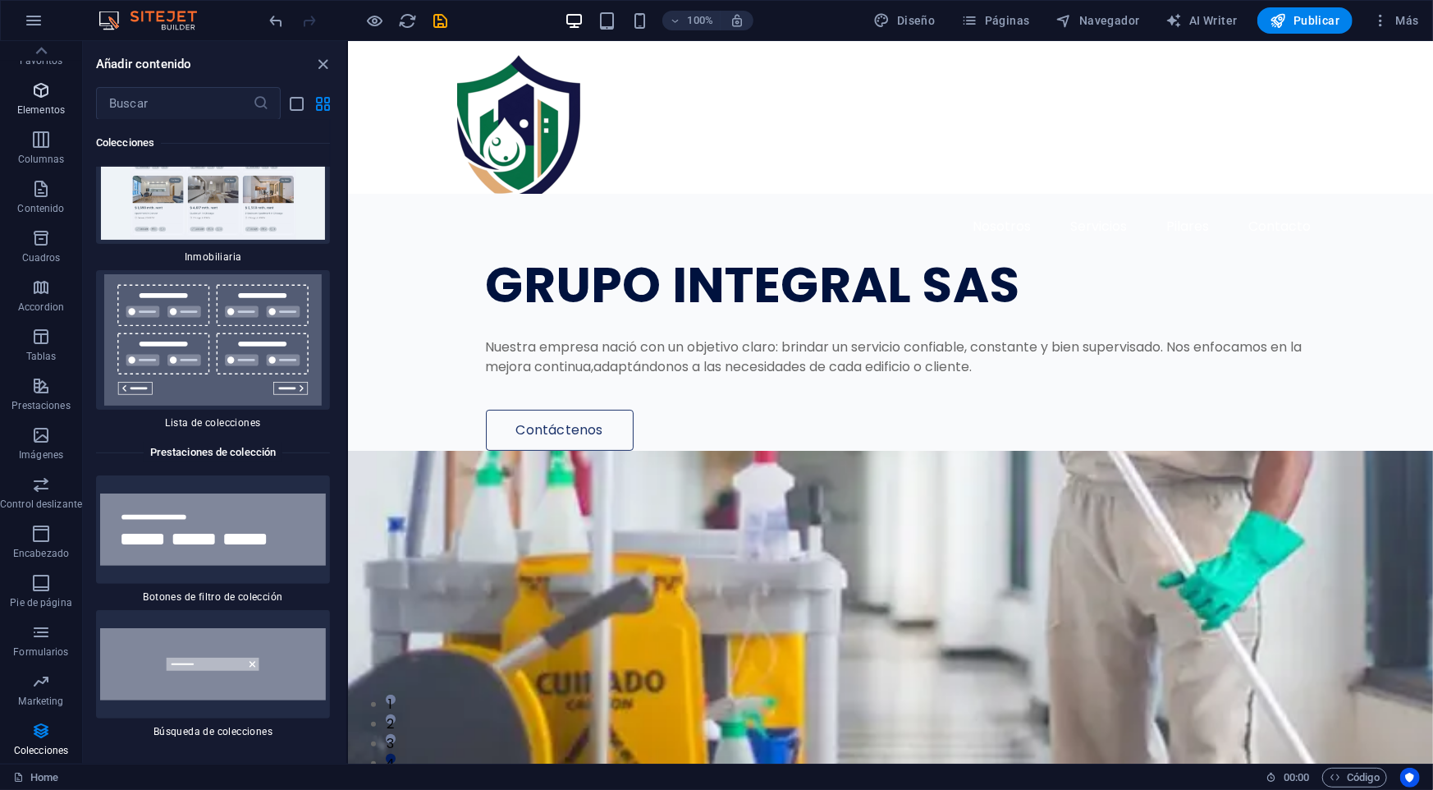
click at [51, 115] on p "Elementos" at bounding box center [41, 109] width 48 height 13
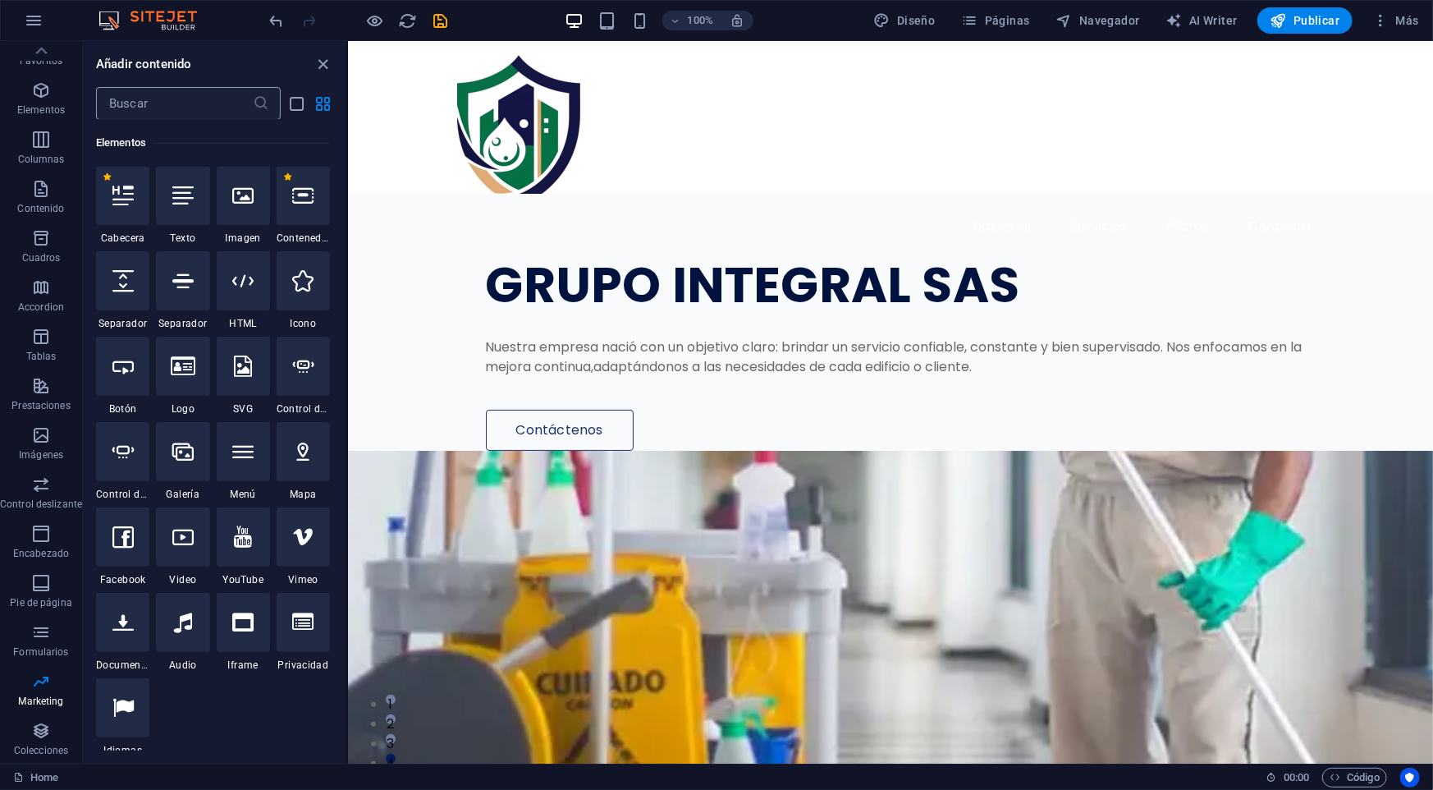
scroll to position [309, 0]
click at [158, 107] on input "text" at bounding box center [174, 103] width 157 height 33
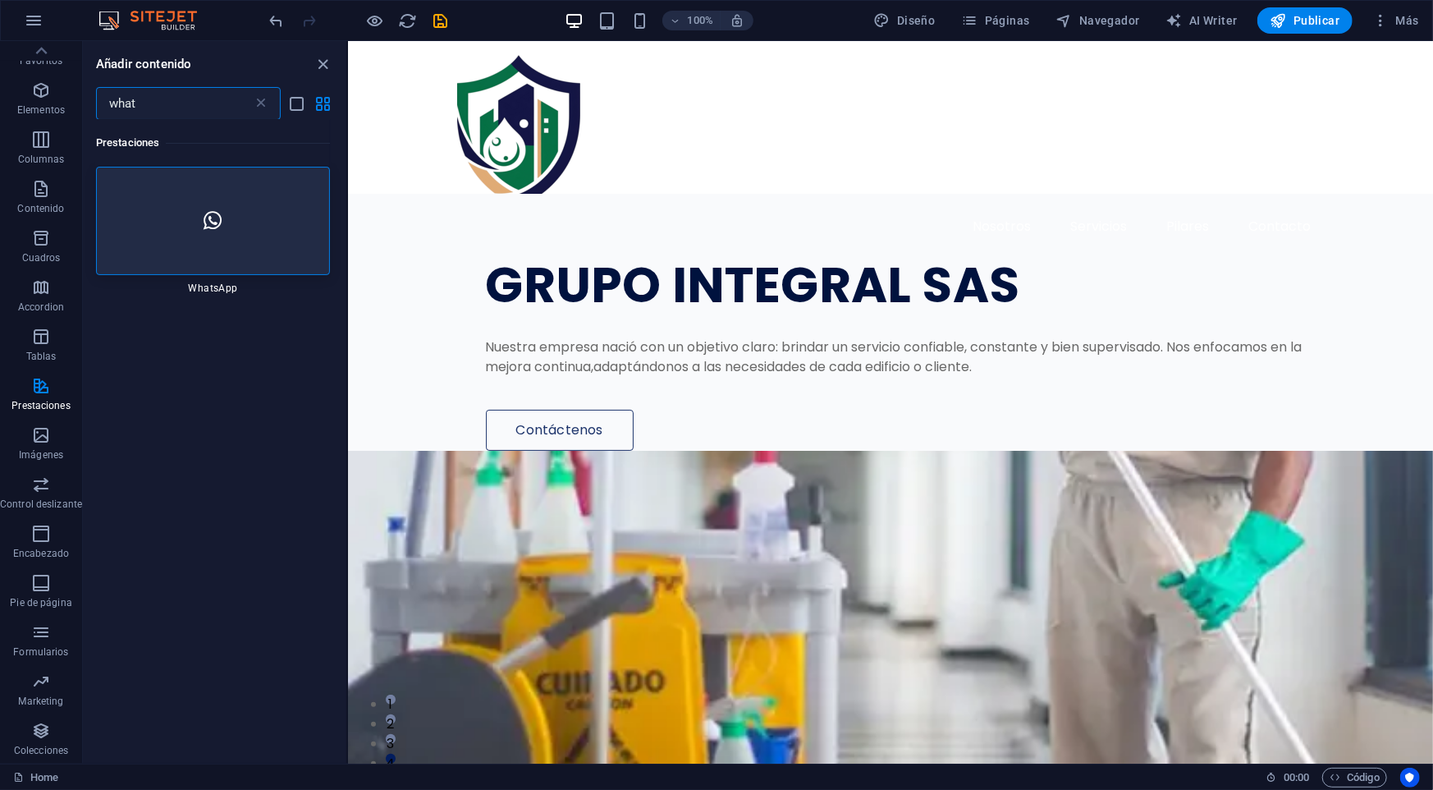
scroll to position [0, 0]
type input "what"
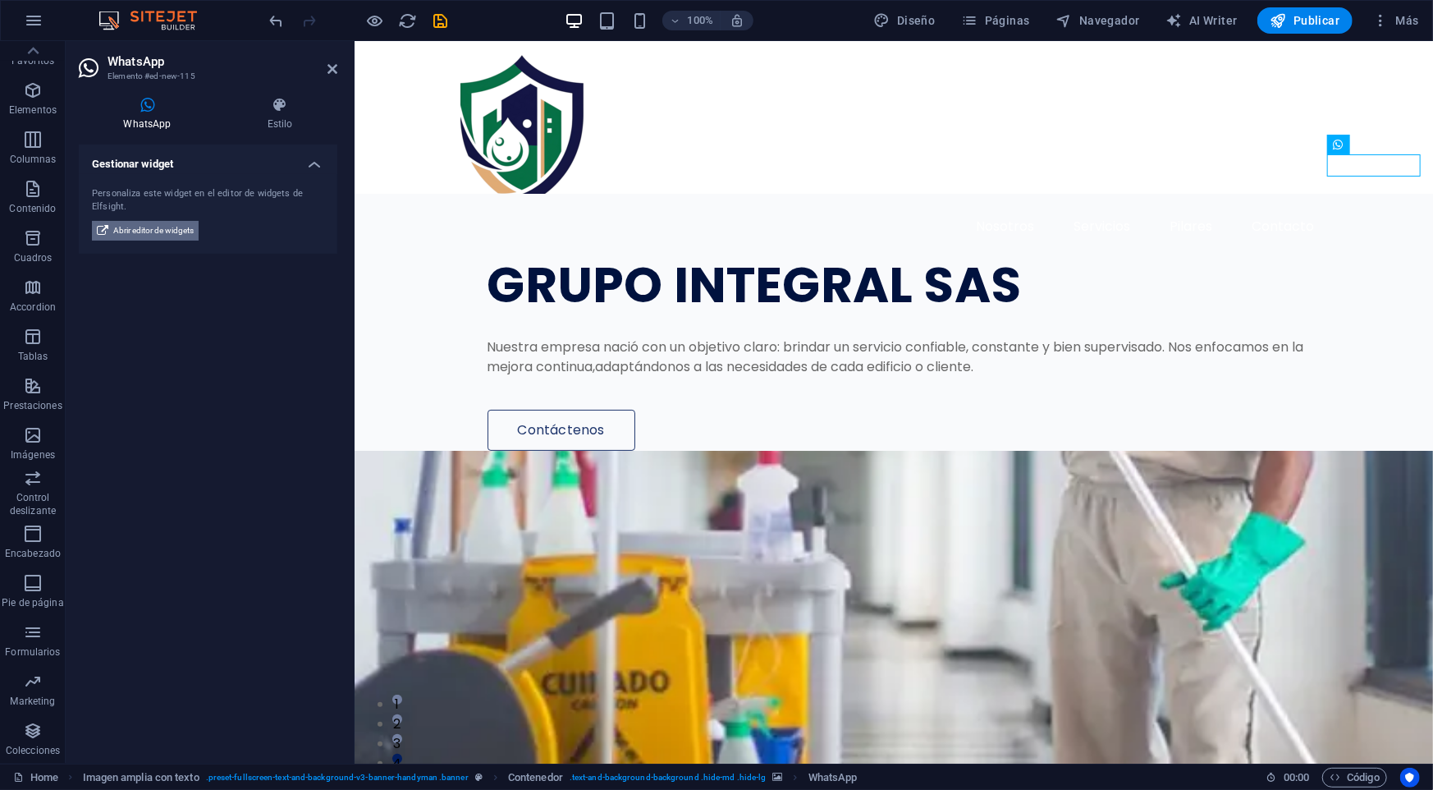
click at [159, 227] on span "Abrir editor de widgets" at bounding box center [153, 231] width 80 height 20
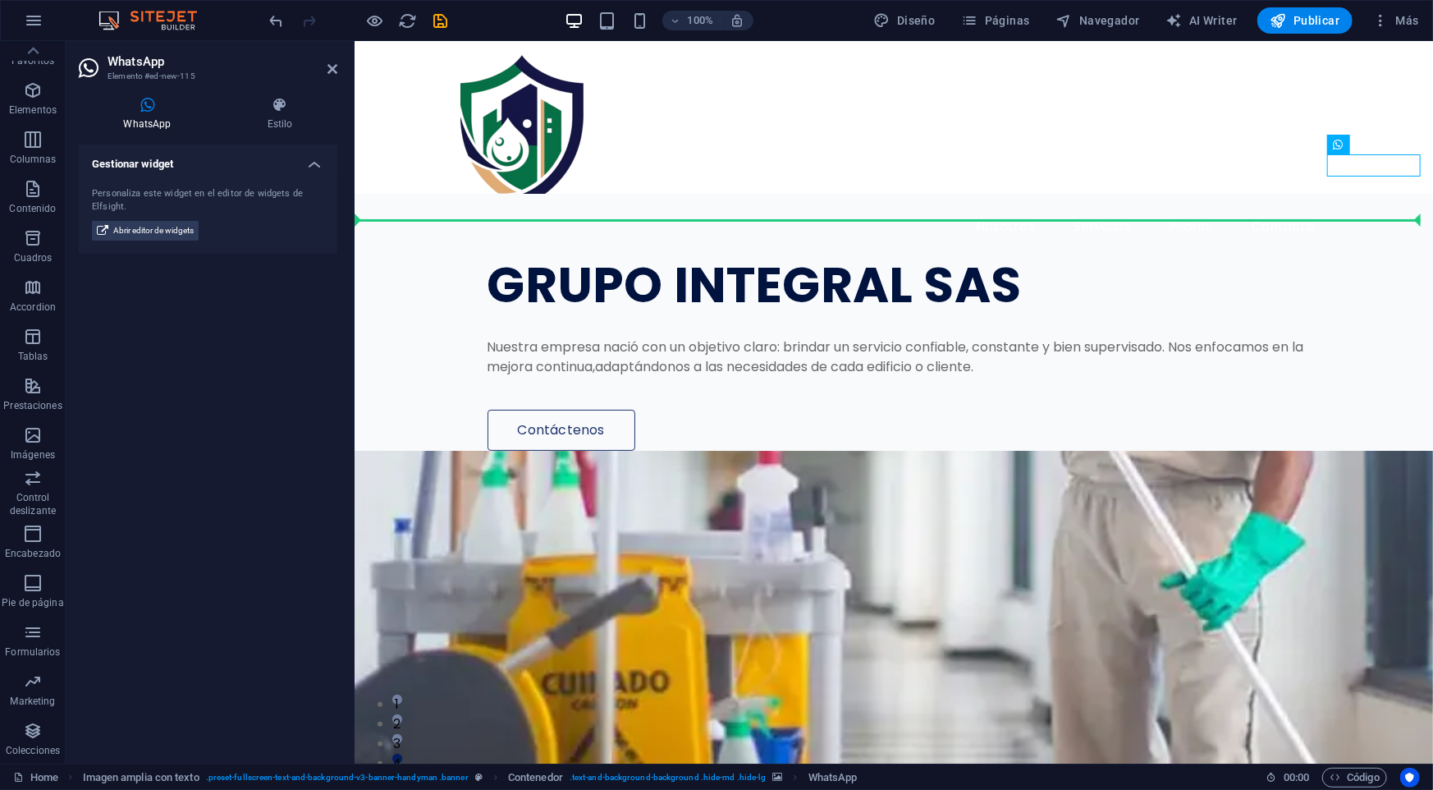
drag, startPoint x: 1708, startPoint y: 181, endPoint x: 1345, endPoint y: 158, distance: 363.5
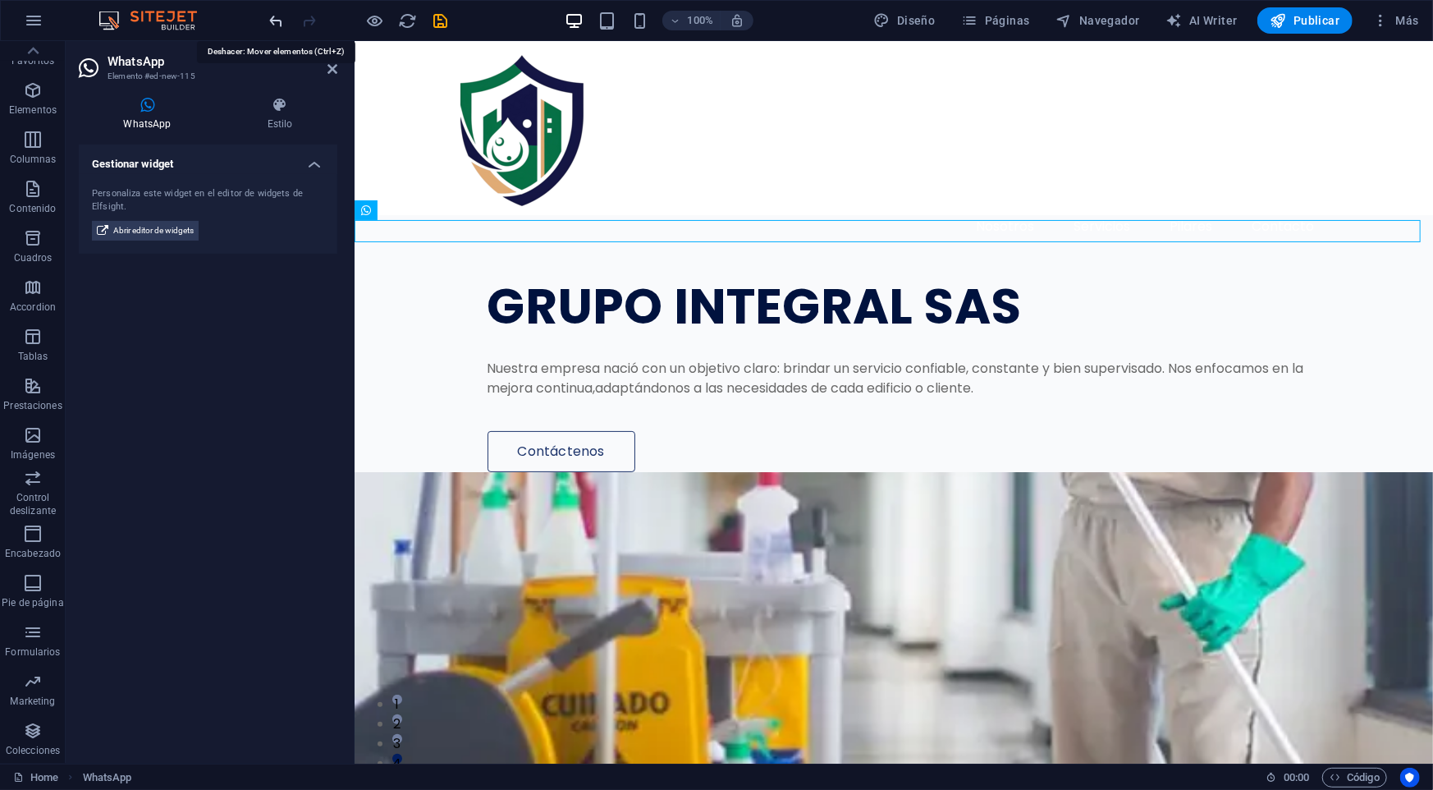
click at [284, 18] on icon "undo" at bounding box center [277, 20] width 19 height 19
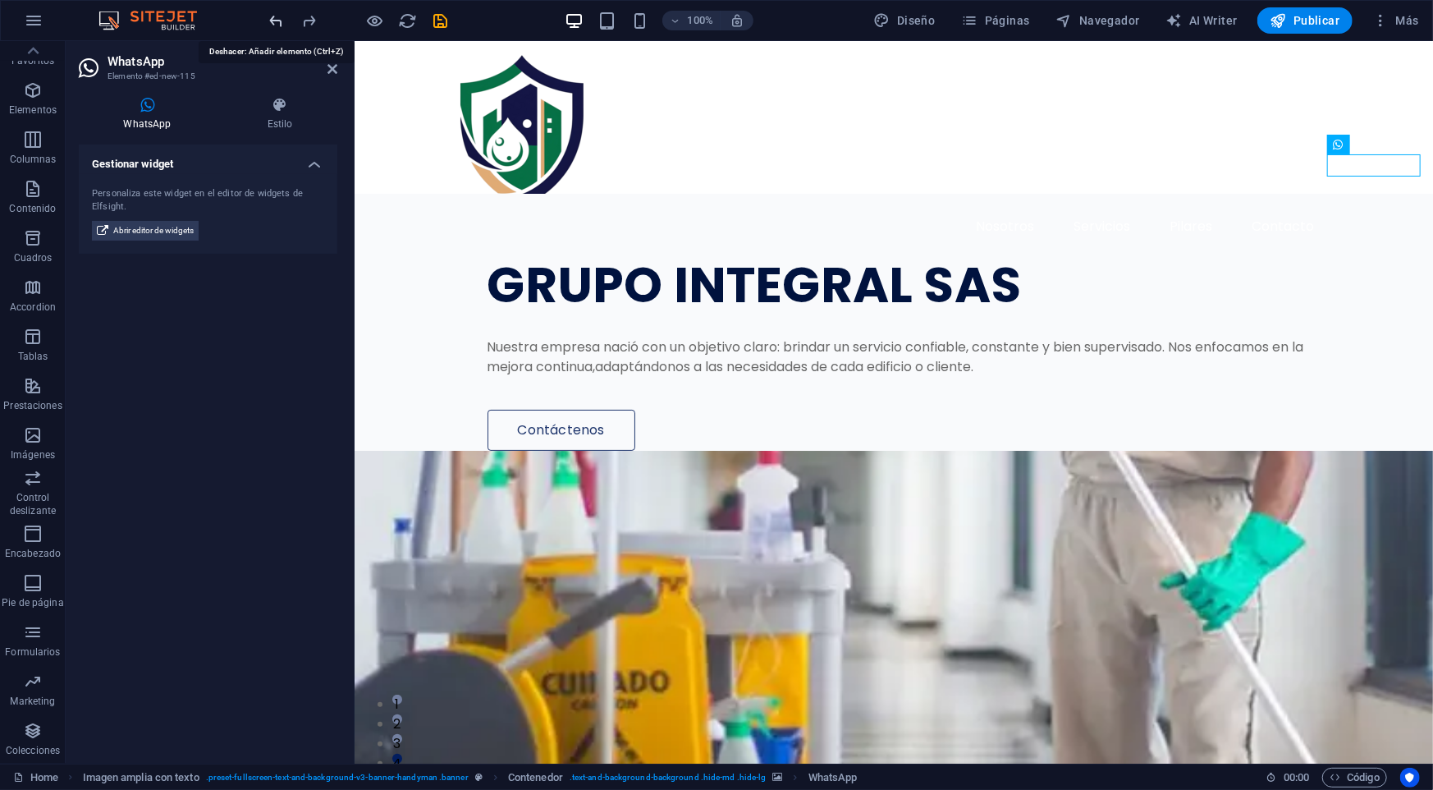
click at [284, 18] on icon "undo" at bounding box center [277, 20] width 19 height 19
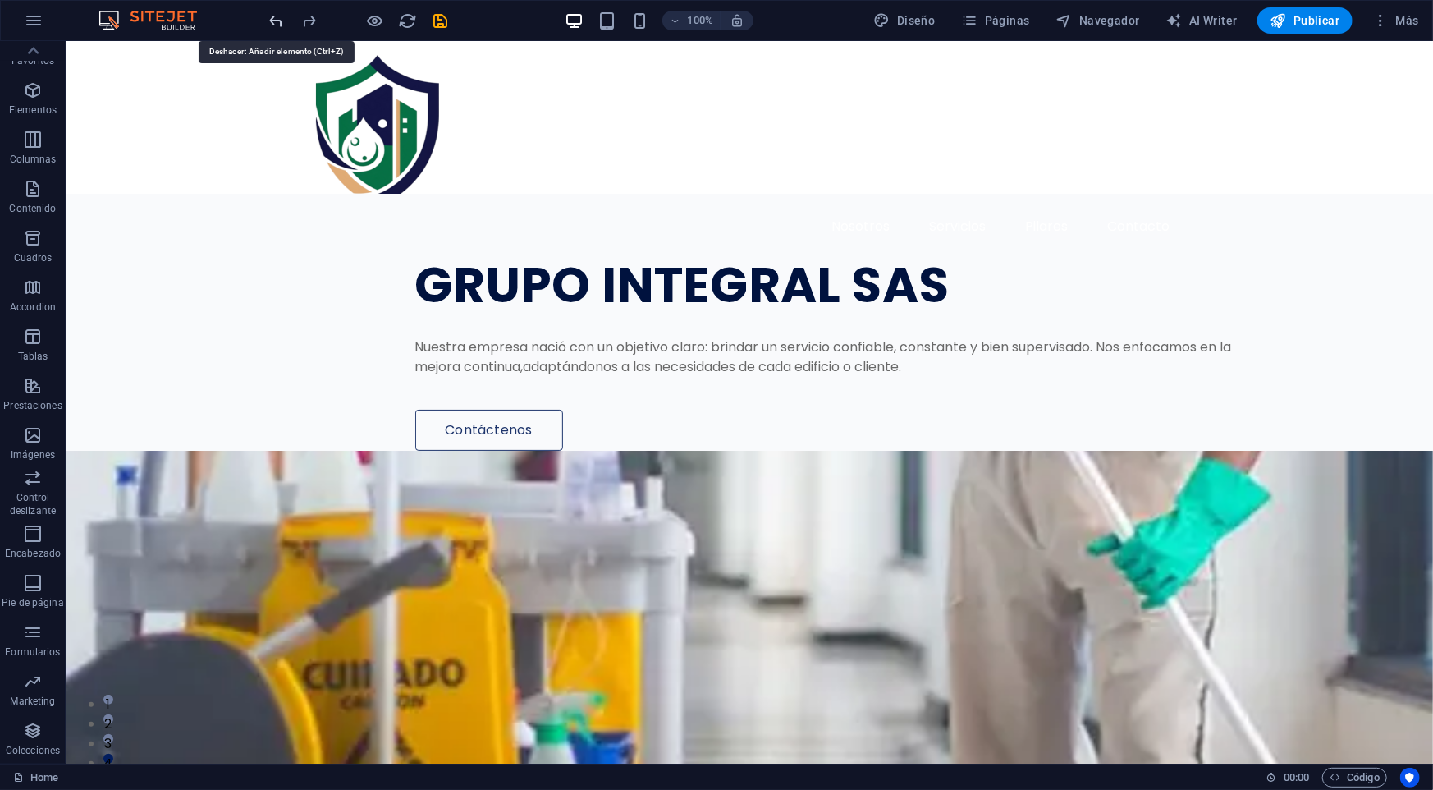
click at [284, 18] on icon "undo" at bounding box center [277, 20] width 19 height 19
click at [304, 18] on icon "redo" at bounding box center [309, 20] width 19 height 19
click at [263, 19] on div "100% Diseño Páginas Navegador AI Writer Publicar Más" at bounding box center [716, 20] width 1431 height 39
click at [269, 24] on icon "undo" at bounding box center [277, 20] width 19 height 19
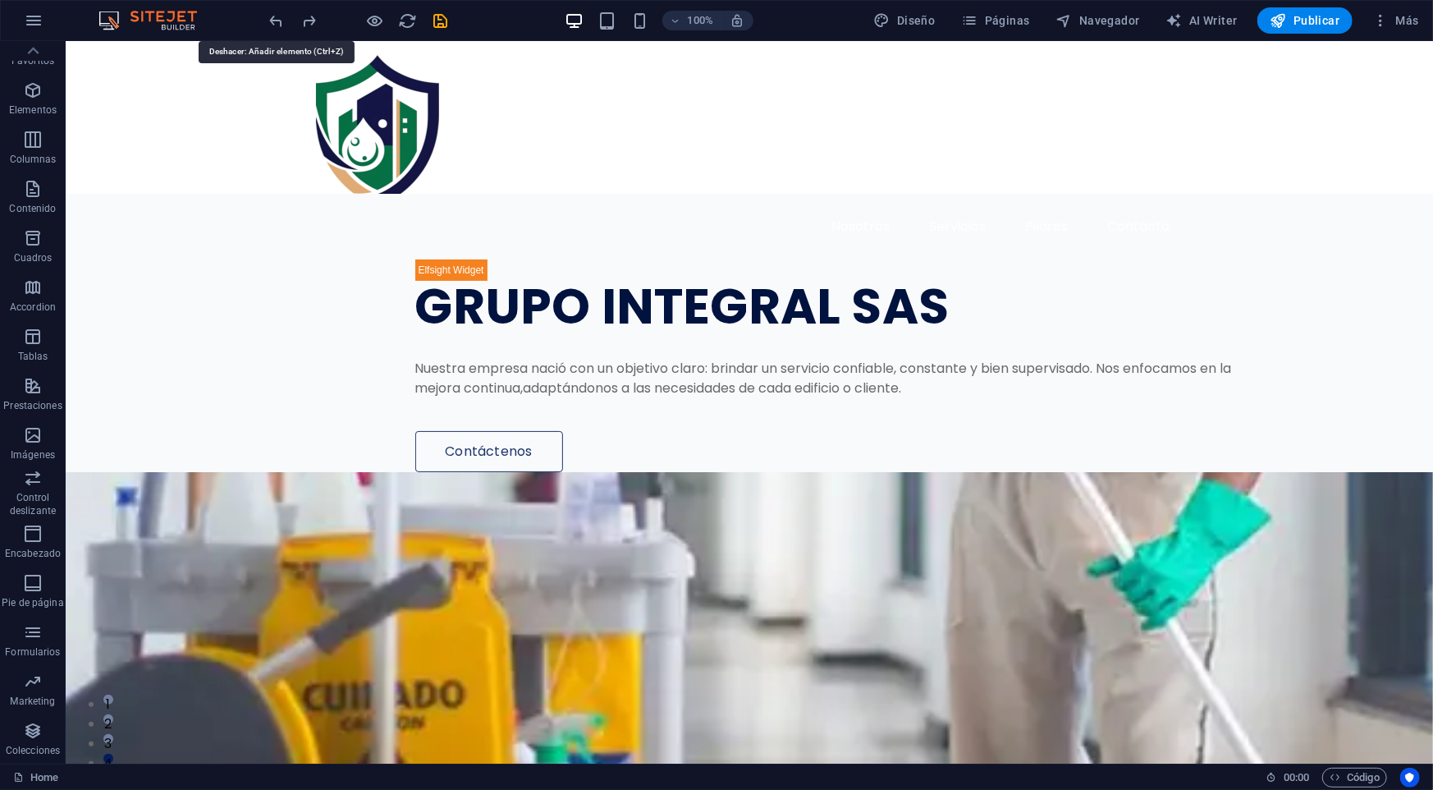
click at [271, 23] on icon "undo" at bounding box center [277, 20] width 19 height 19
